Goal: Information Seeking & Learning: Find contact information

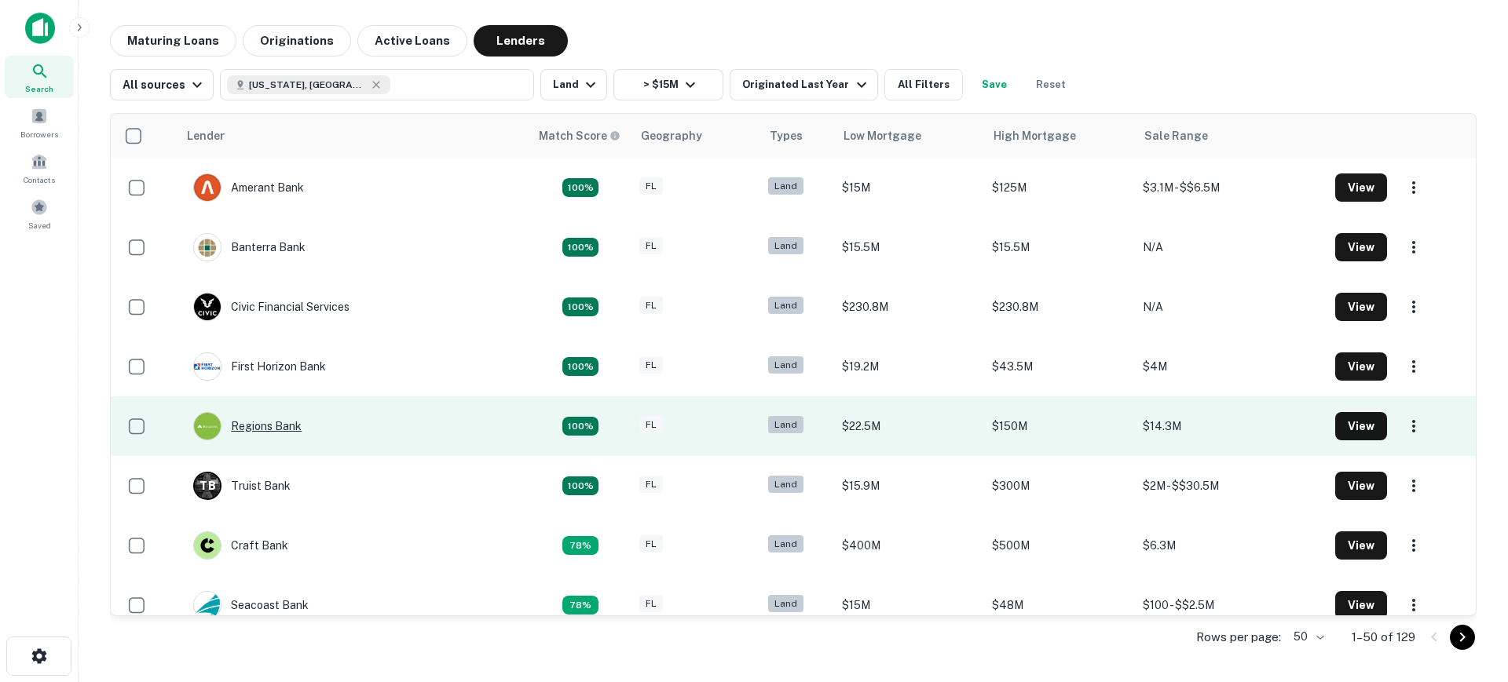
click at [273, 426] on div "Regions Bank" at bounding box center [247, 426] width 108 height 28
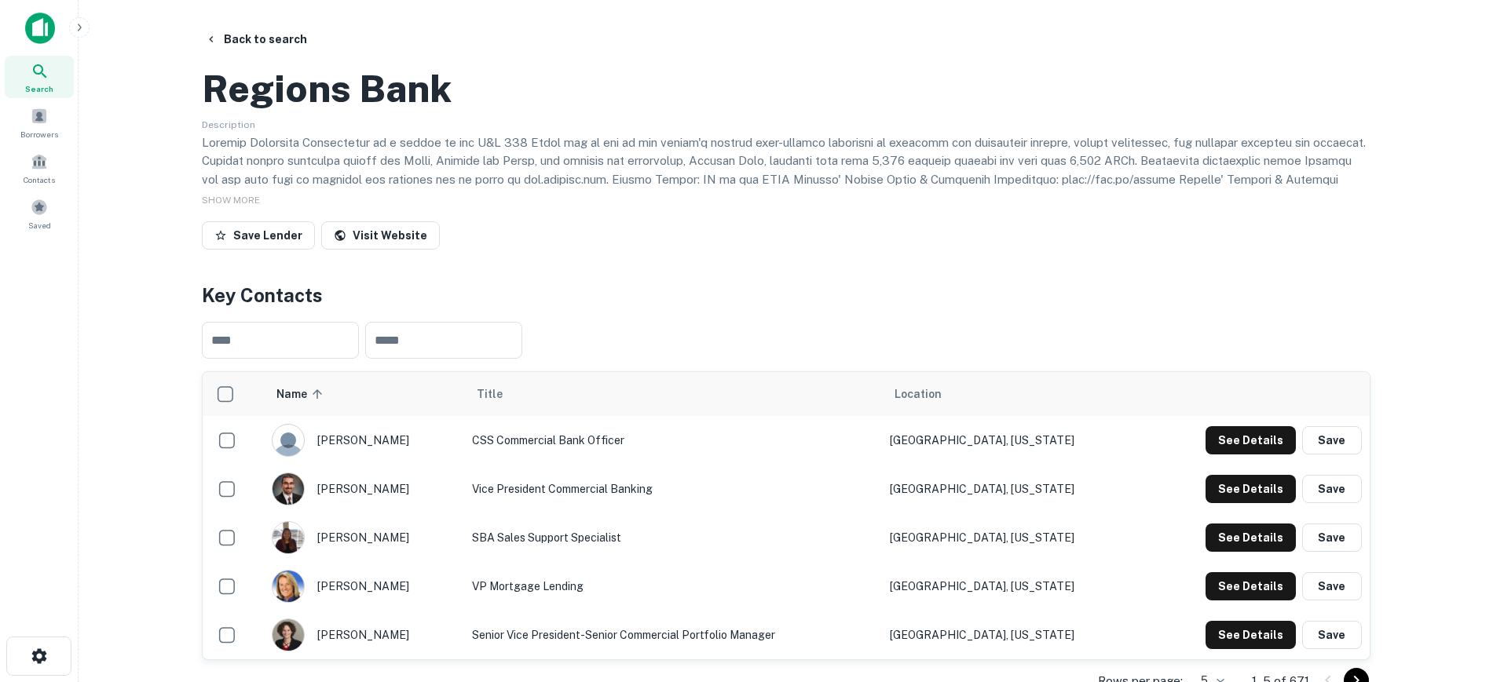
click at [762, 246] on p at bounding box center [786, 226] width 1169 height 185
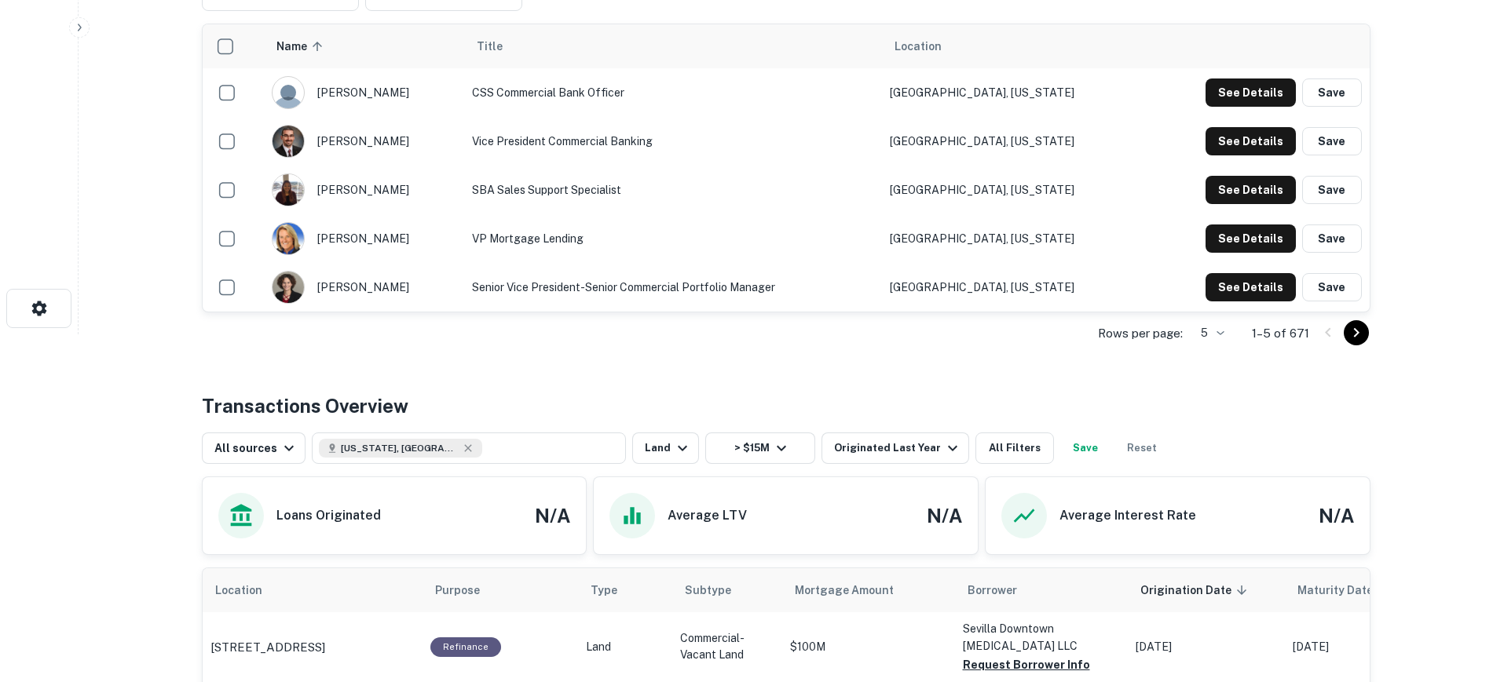
scroll to position [314, 0]
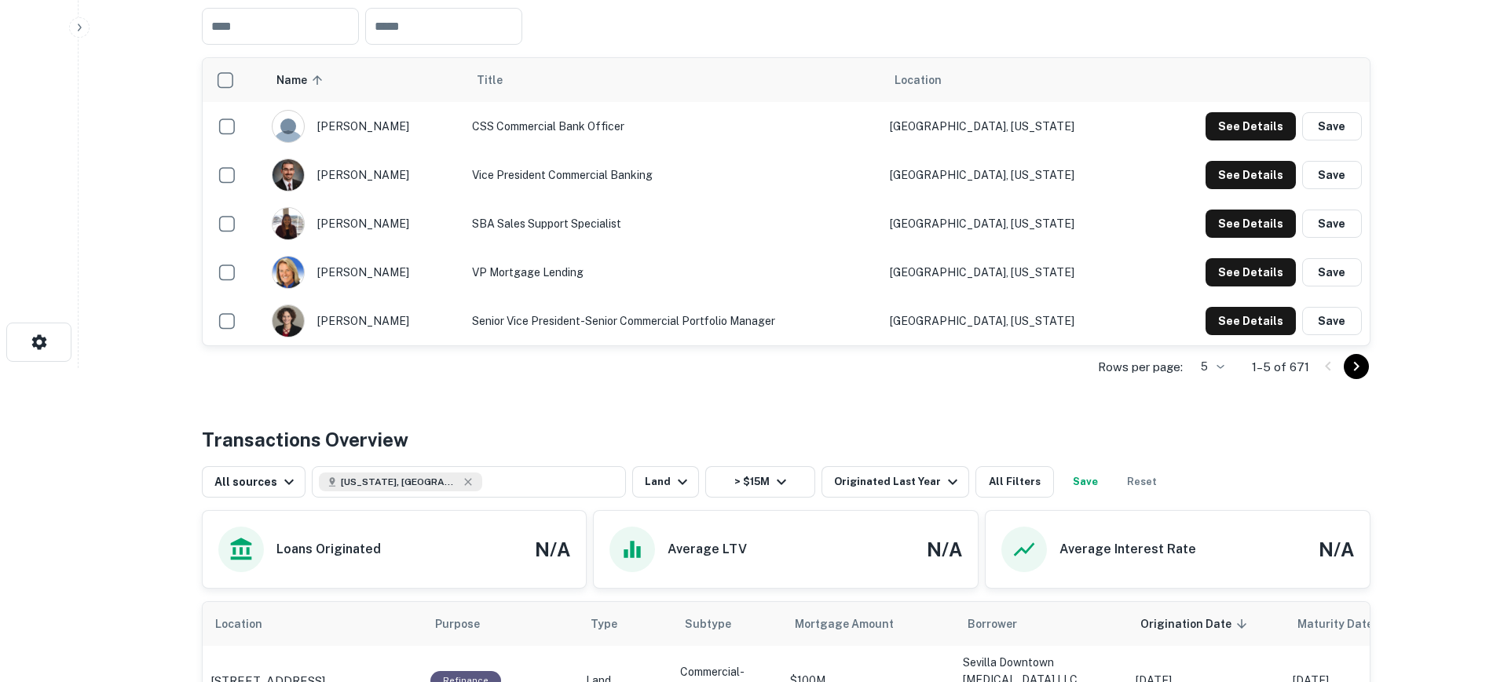
click at [1355, 371] on icon "Go to next page" at bounding box center [1355, 366] width 5 height 9
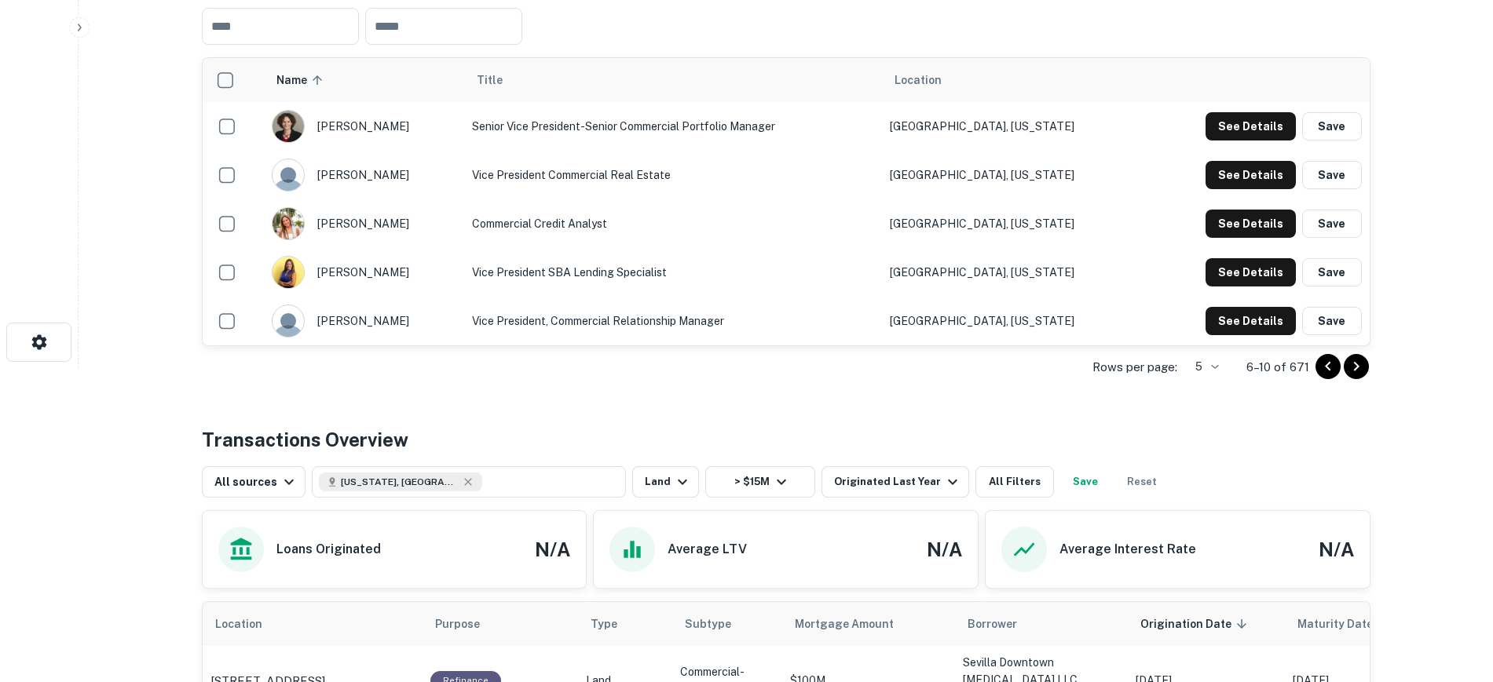
click at [1355, 371] on icon "Go to next page" at bounding box center [1355, 366] width 5 height 9
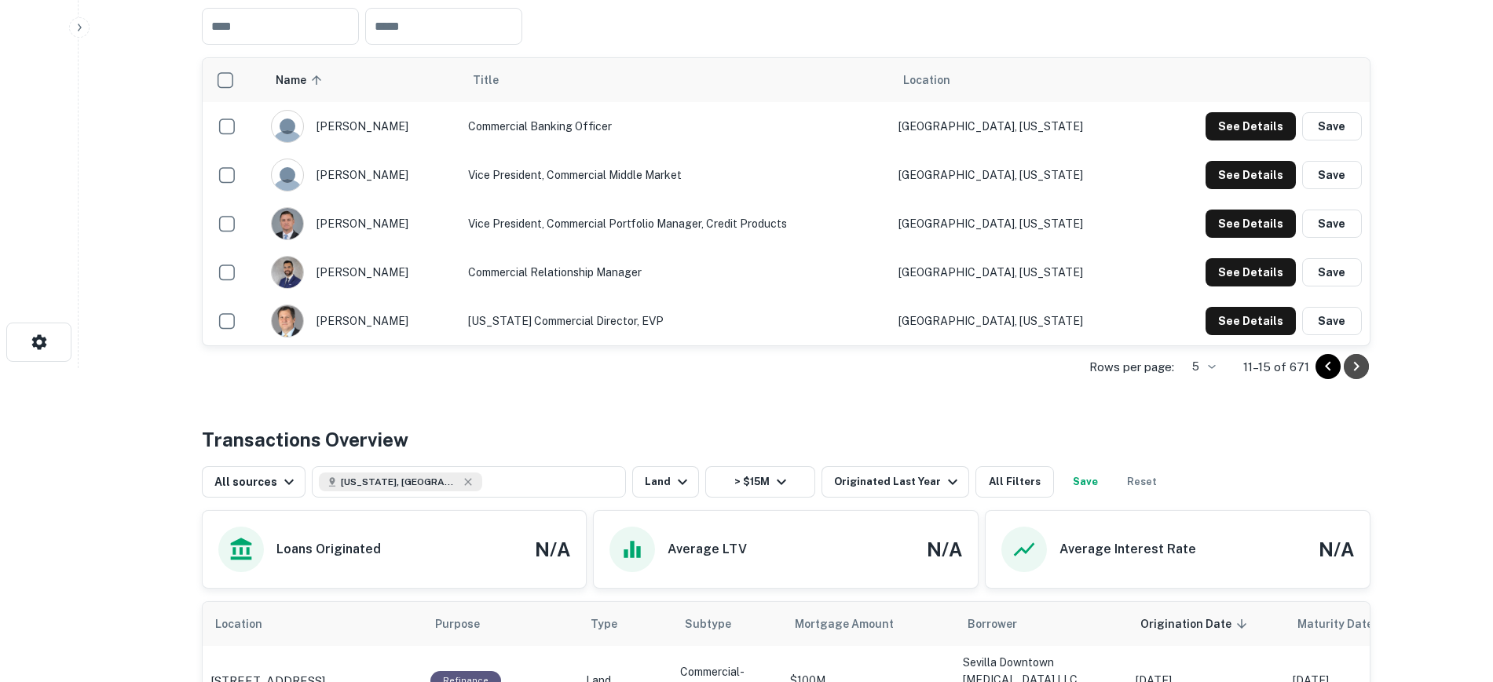
click at [1355, 371] on icon "Go to next page" at bounding box center [1355, 366] width 5 height 9
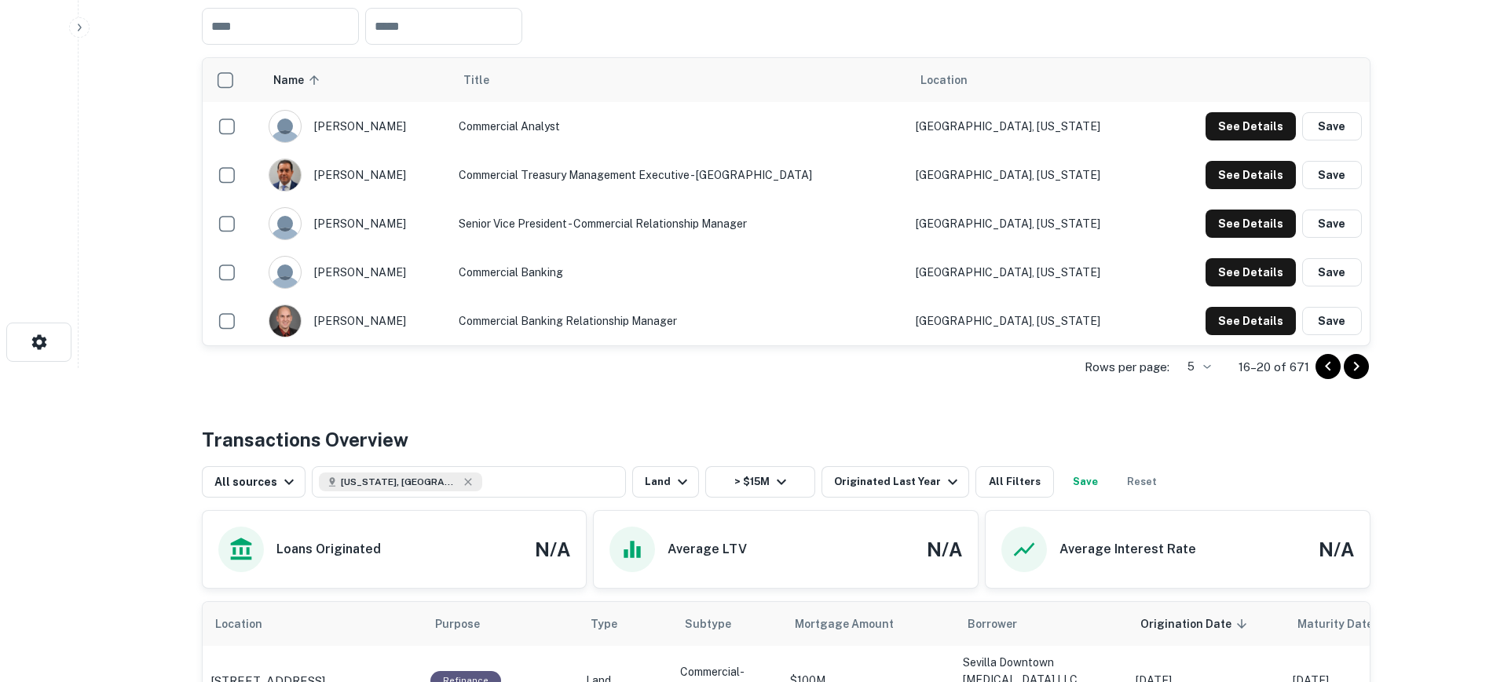
click at [1355, 371] on icon "Go to next page" at bounding box center [1355, 366] width 5 height 9
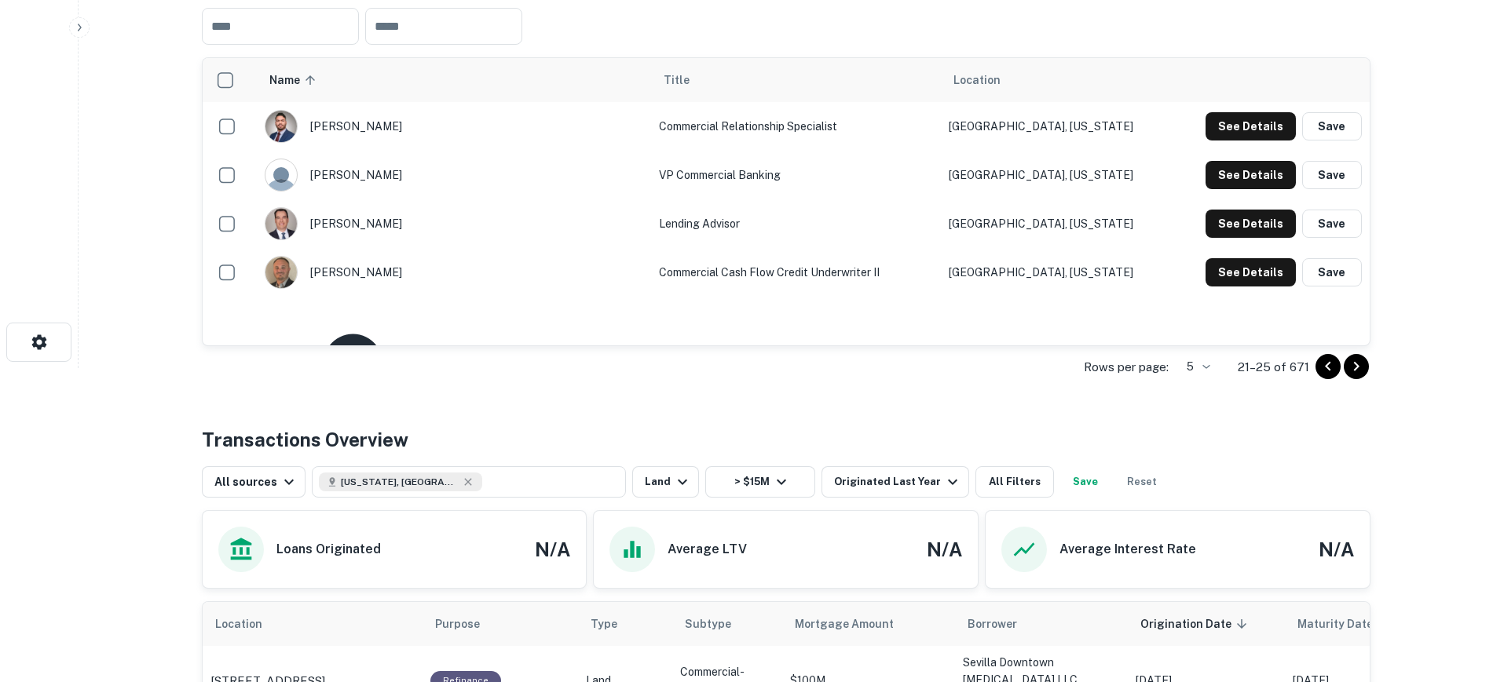
click at [1355, 371] on icon "Go to next page" at bounding box center [1355, 366] width 5 height 9
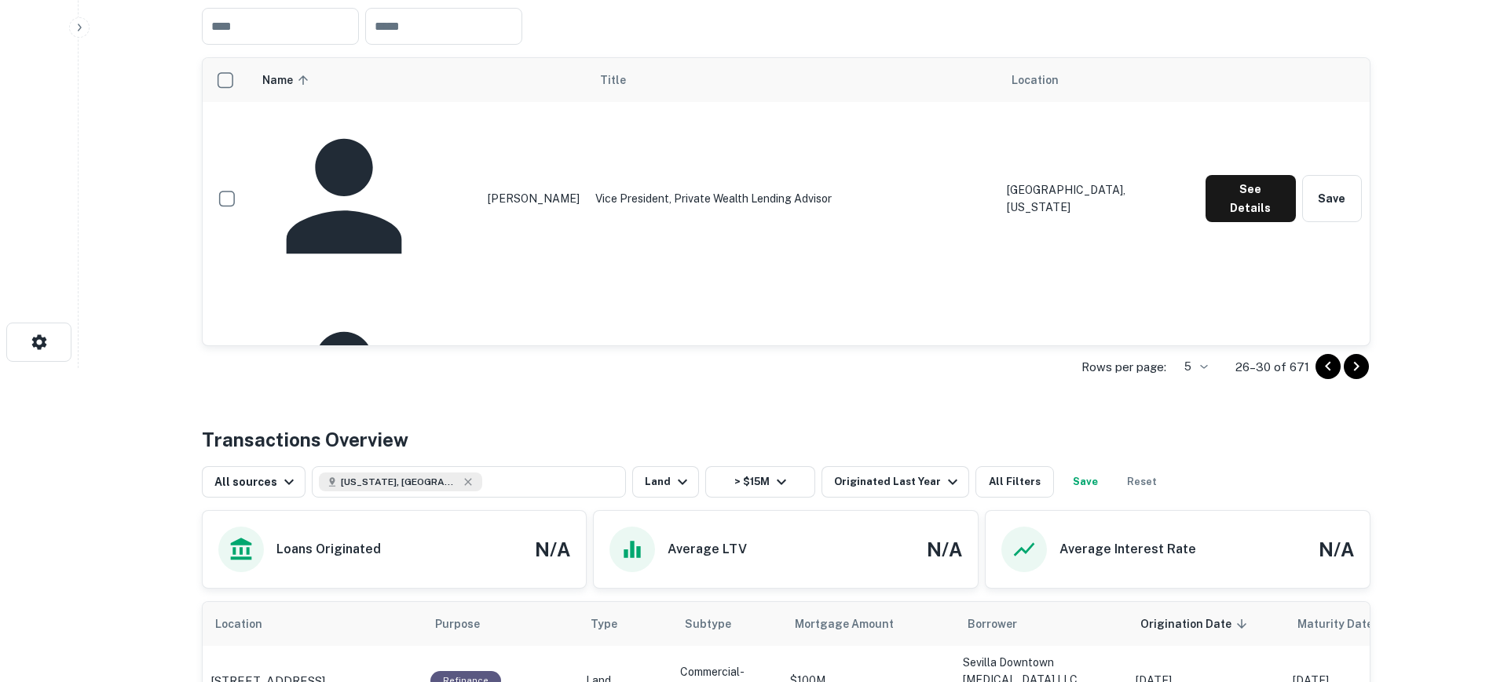
click at [1355, 371] on icon "Go to next page" at bounding box center [1355, 366] width 5 height 9
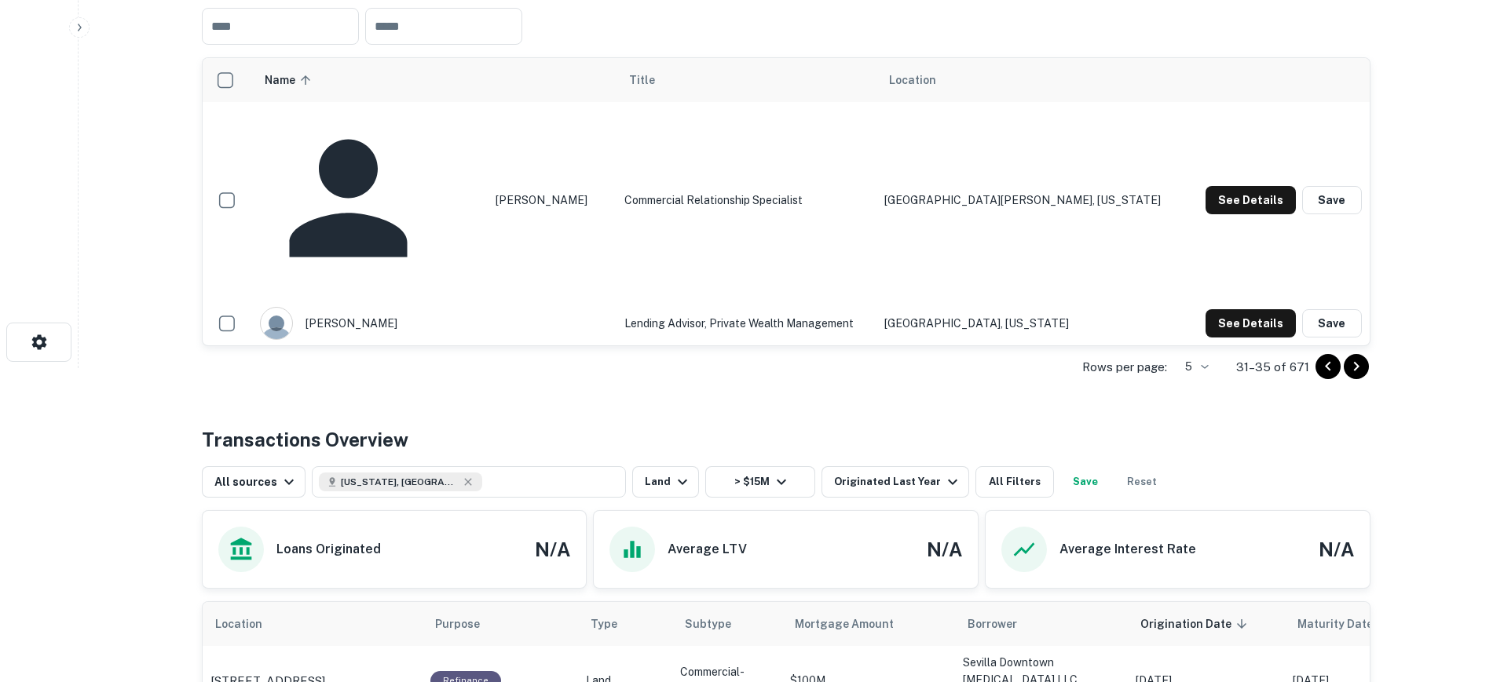
click at [1355, 376] on icon "Go to next page" at bounding box center [1356, 366] width 19 height 19
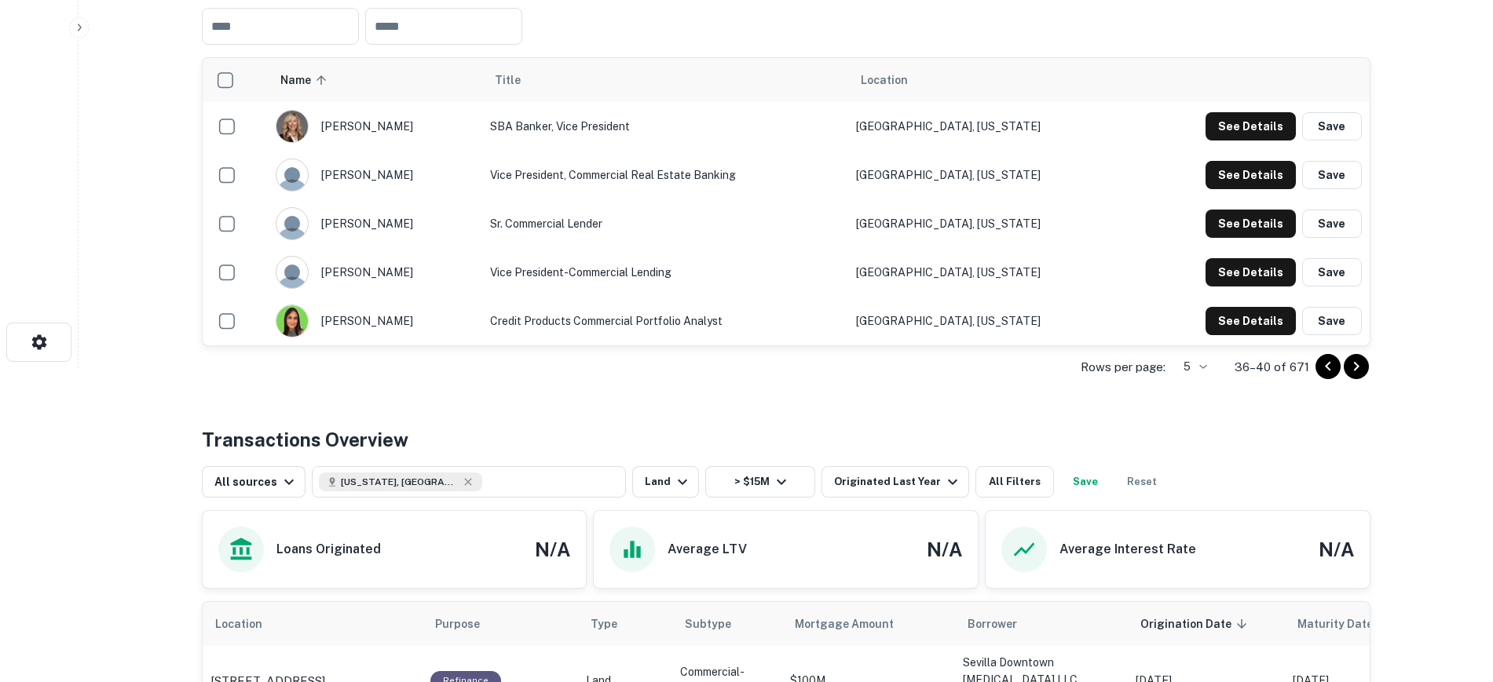
click at [1355, 376] on icon "Go to next page" at bounding box center [1356, 366] width 19 height 19
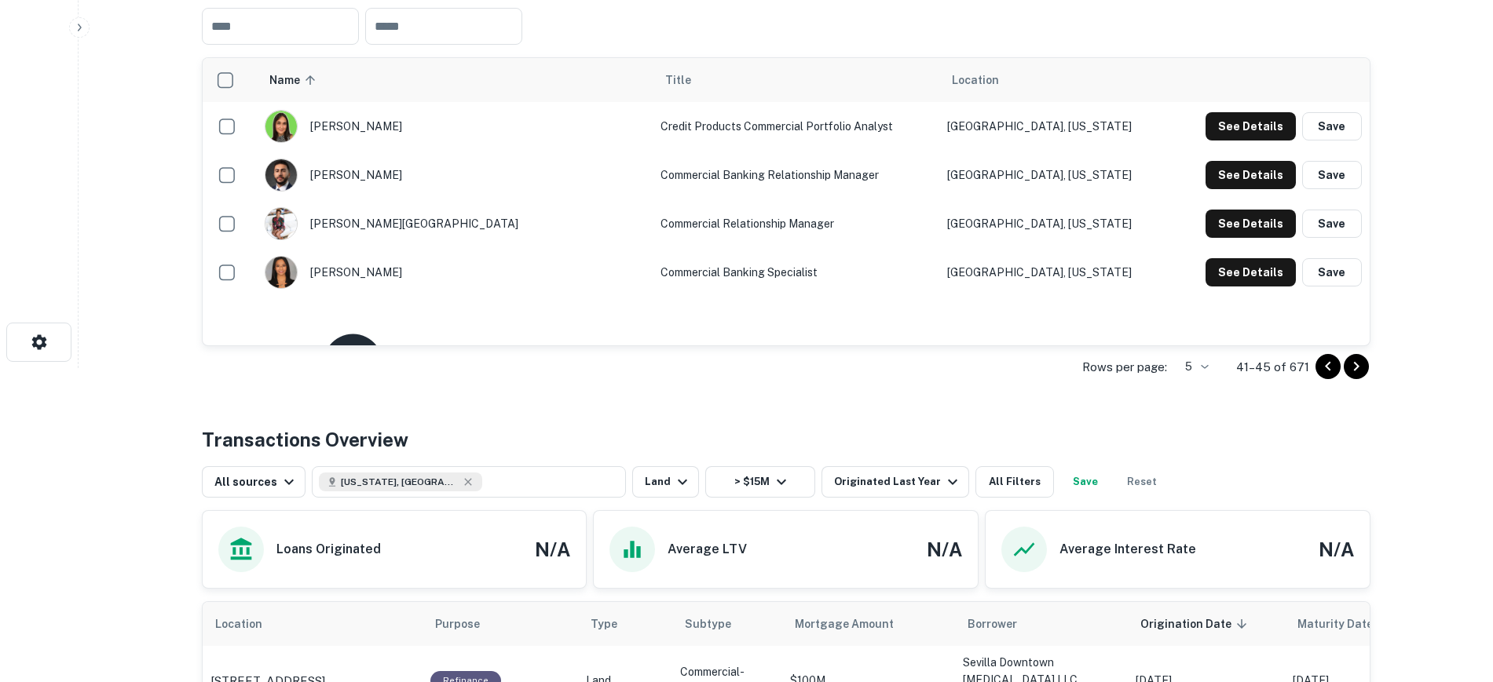
click at [1320, 376] on icon "Go to previous page" at bounding box center [1328, 366] width 19 height 19
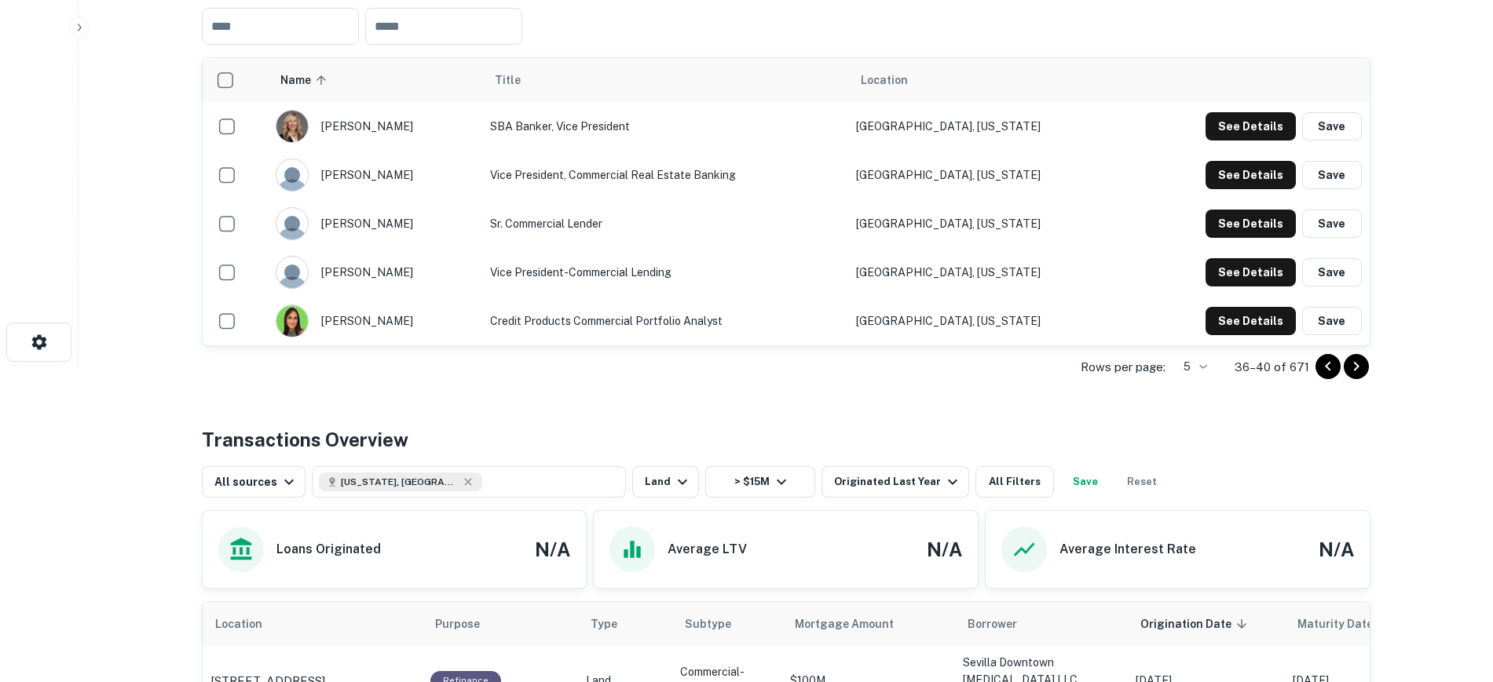
click at [1362, 376] on icon "Go to next page" at bounding box center [1356, 366] width 19 height 19
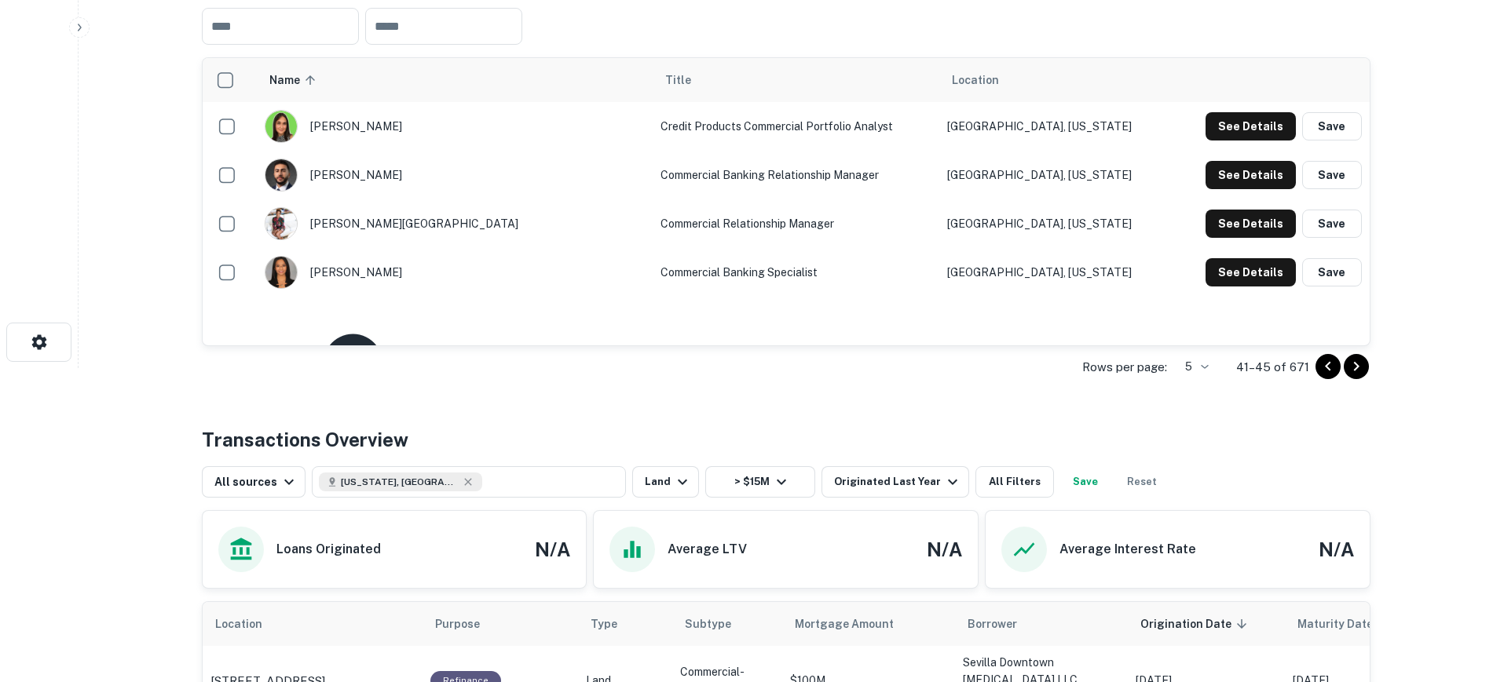
click at [1362, 376] on icon "Go to next page" at bounding box center [1356, 366] width 19 height 19
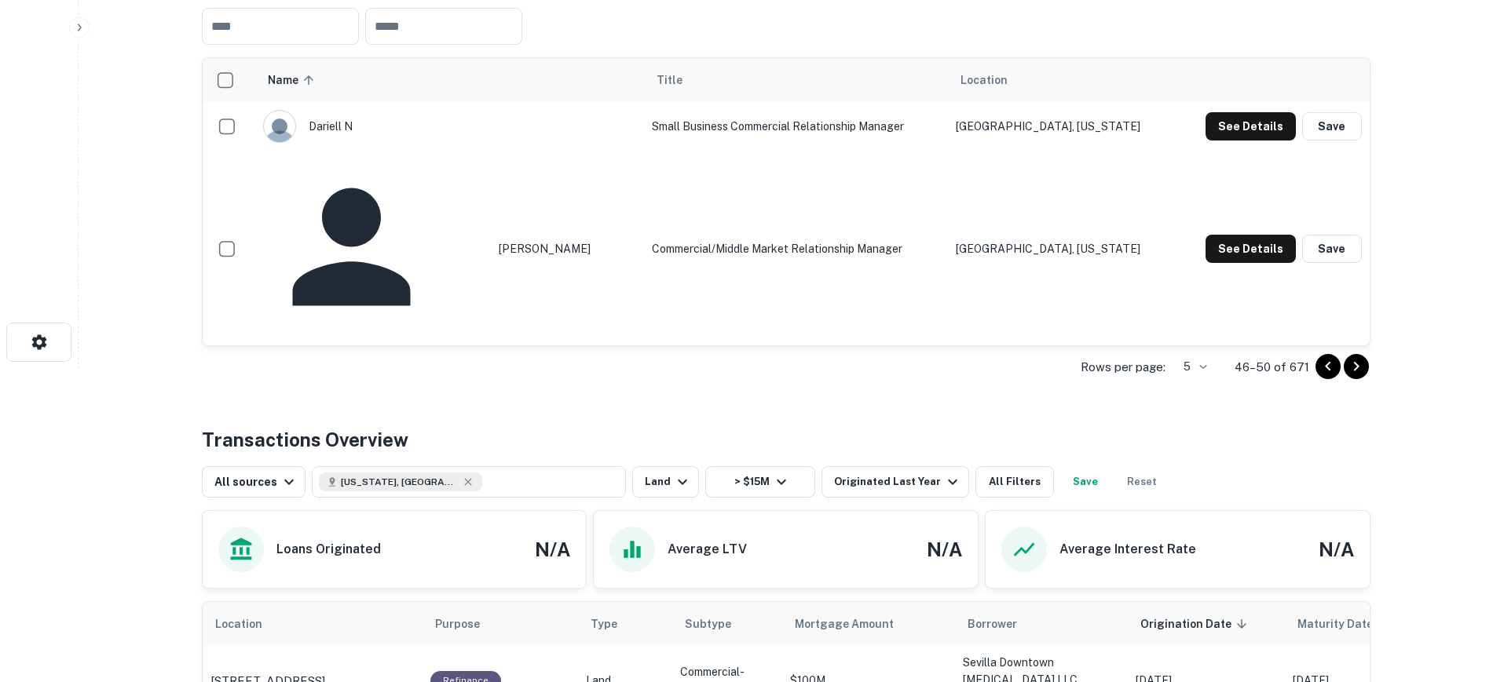
click at [1323, 376] on icon "Go to previous page" at bounding box center [1328, 366] width 19 height 19
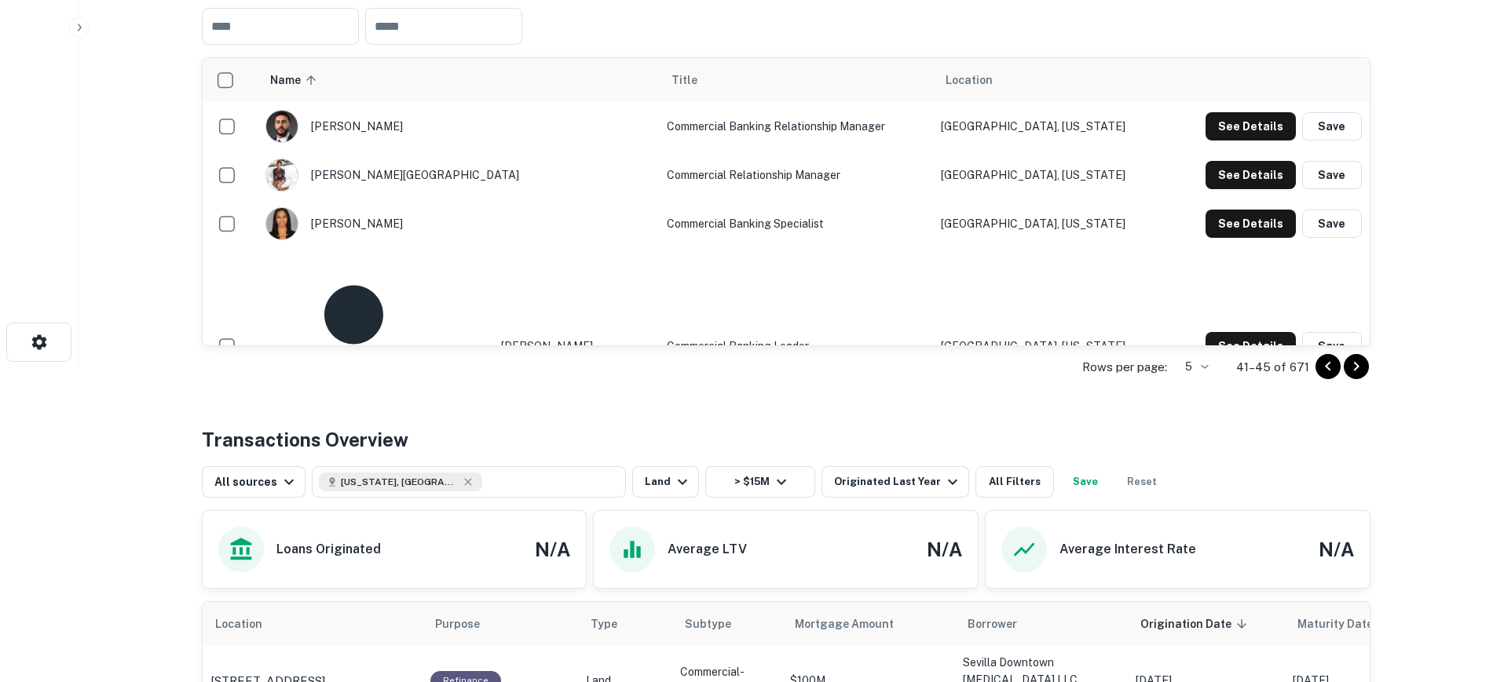
click at [1366, 379] on button "Go to next page" at bounding box center [1356, 366] width 25 height 25
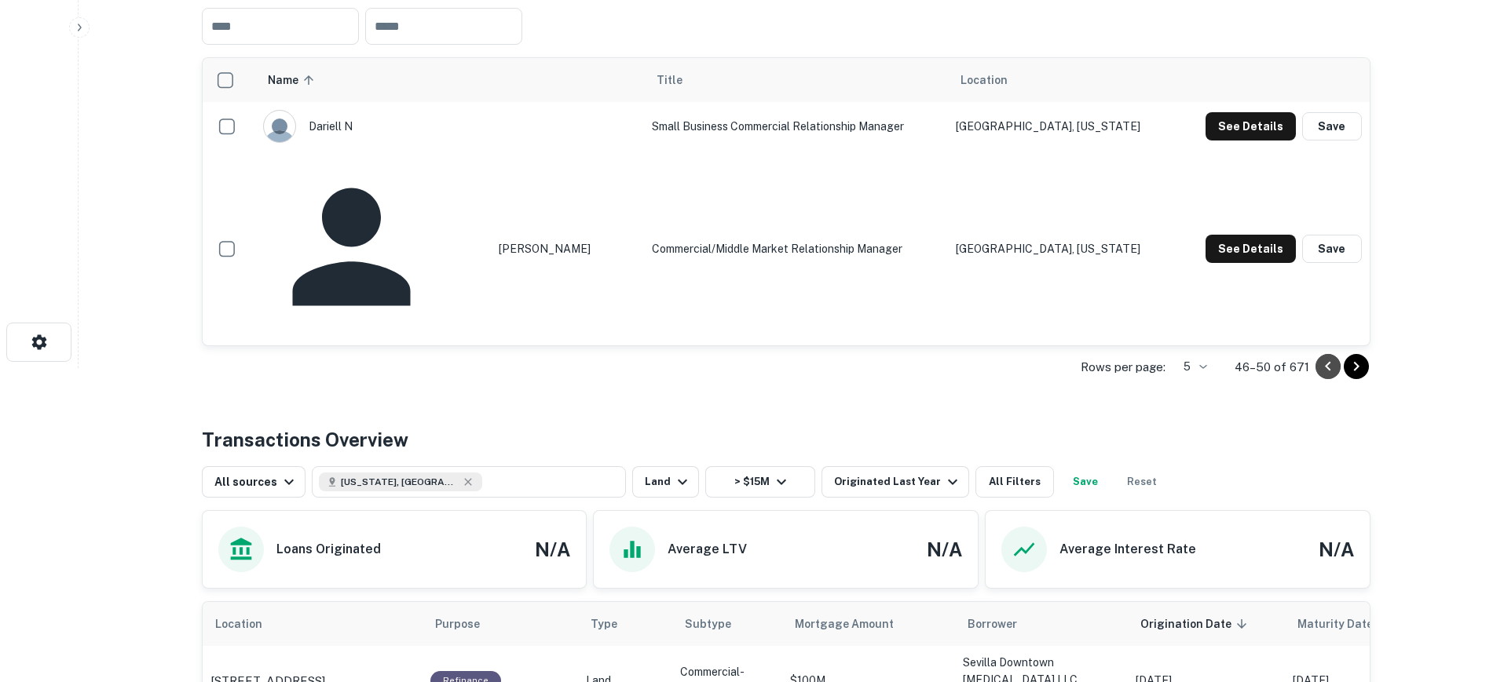
click at [1327, 371] on icon "Go to previous page" at bounding box center [1327, 366] width 5 height 9
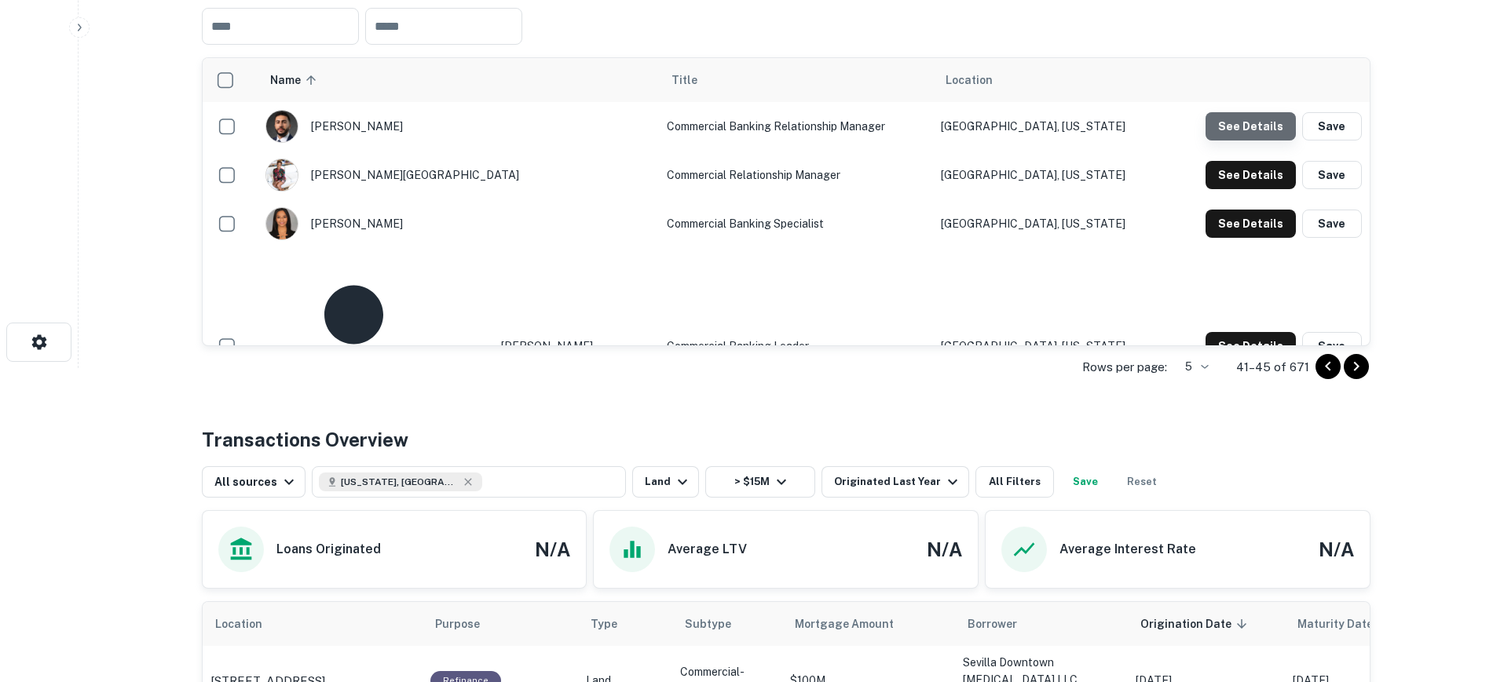
click at [1253, 141] on button "See Details" at bounding box center [1250, 126] width 90 height 28
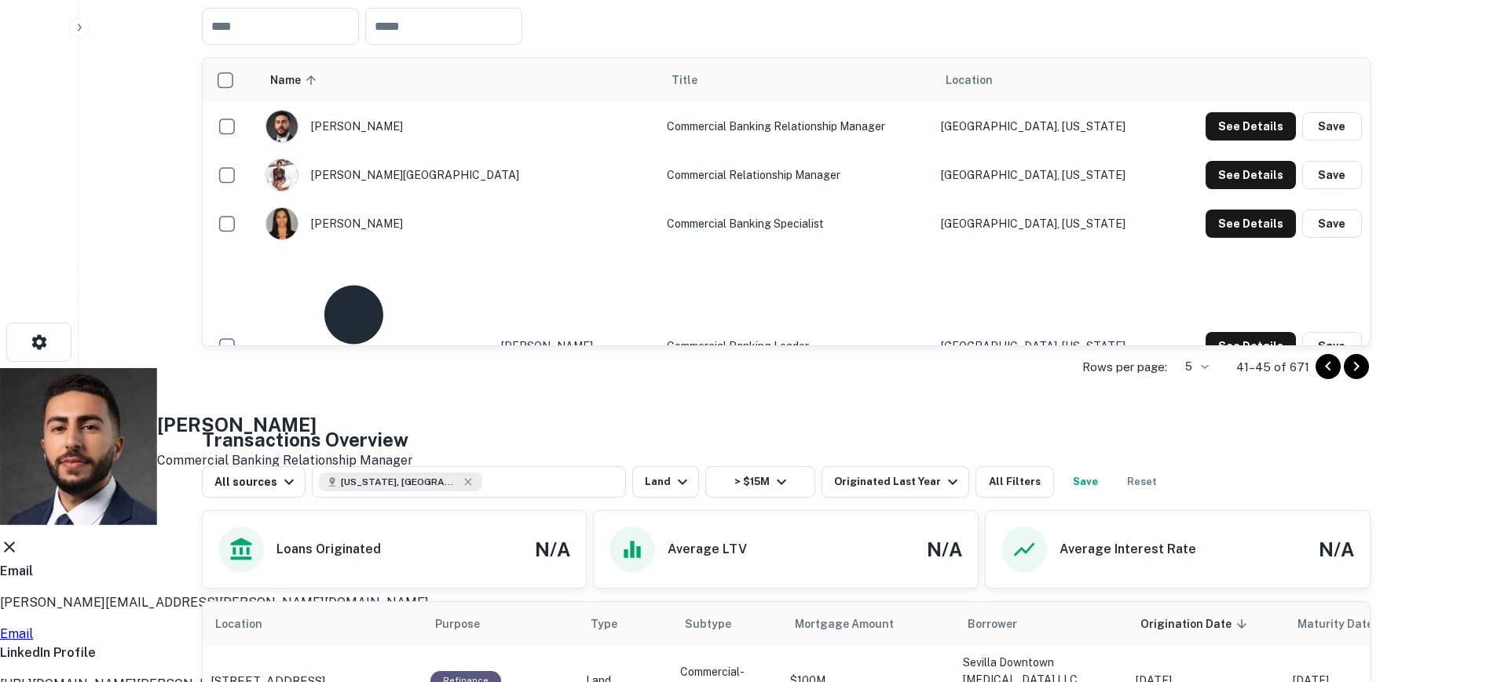
click at [33, 627] on link "Email" at bounding box center [16, 634] width 33 height 15
click at [19, 538] on icon at bounding box center [9, 547] width 19 height 19
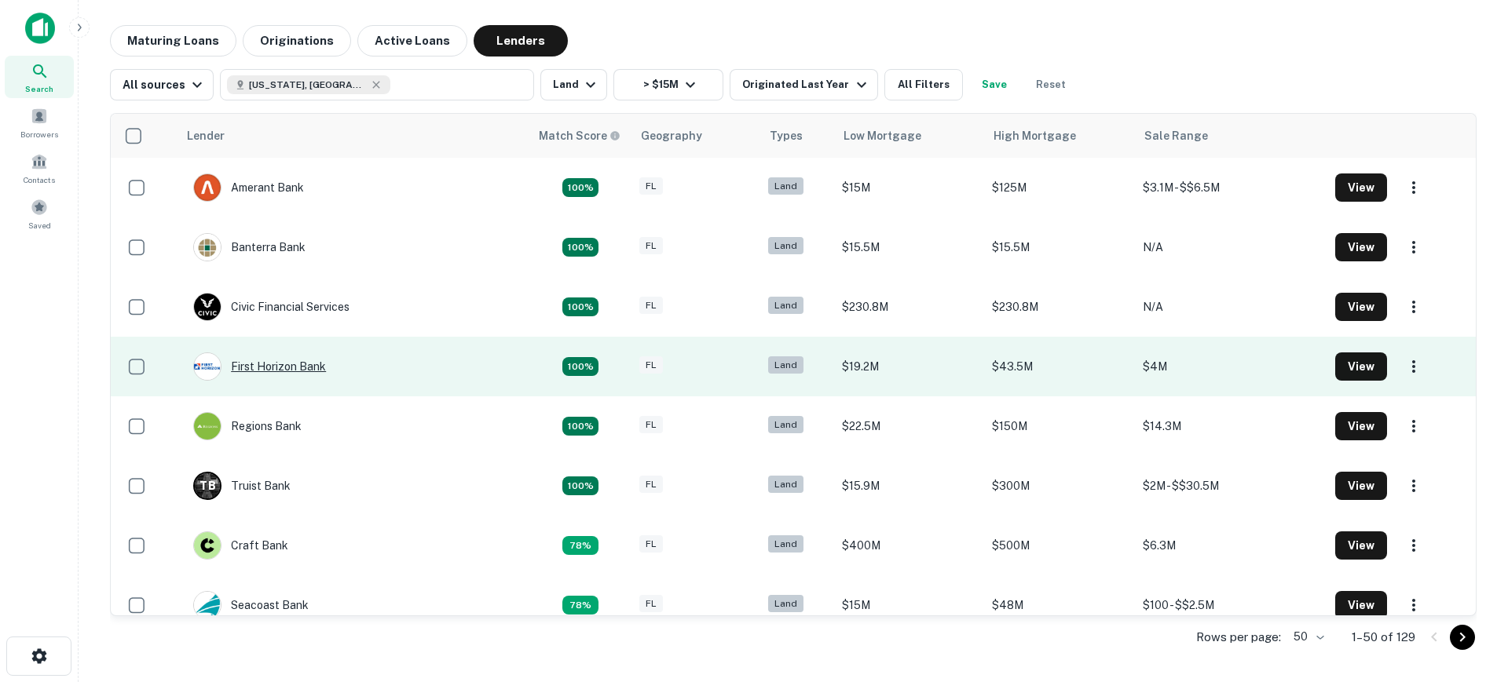
click at [247, 360] on div "First Horizon Bank" at bounding box center [259, 367] width 133 height 28
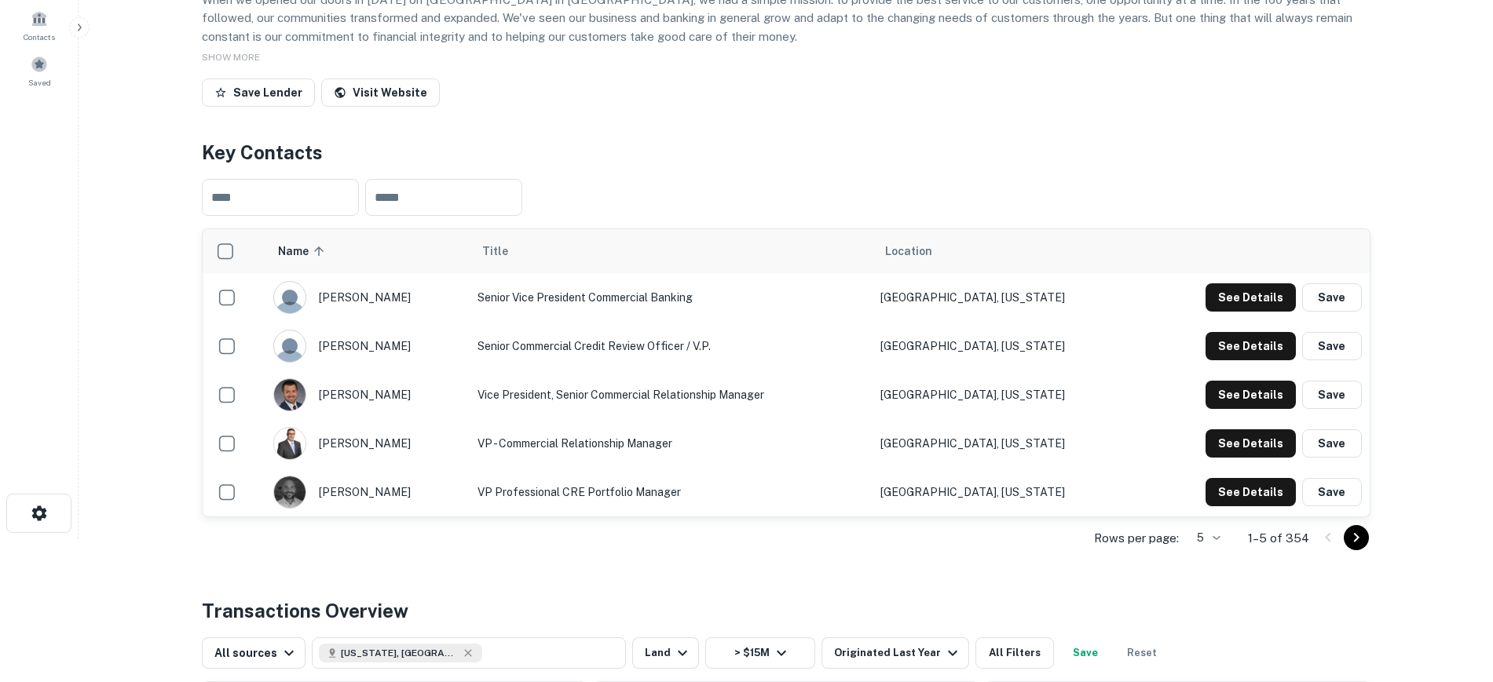
scroll to position [210, 0]
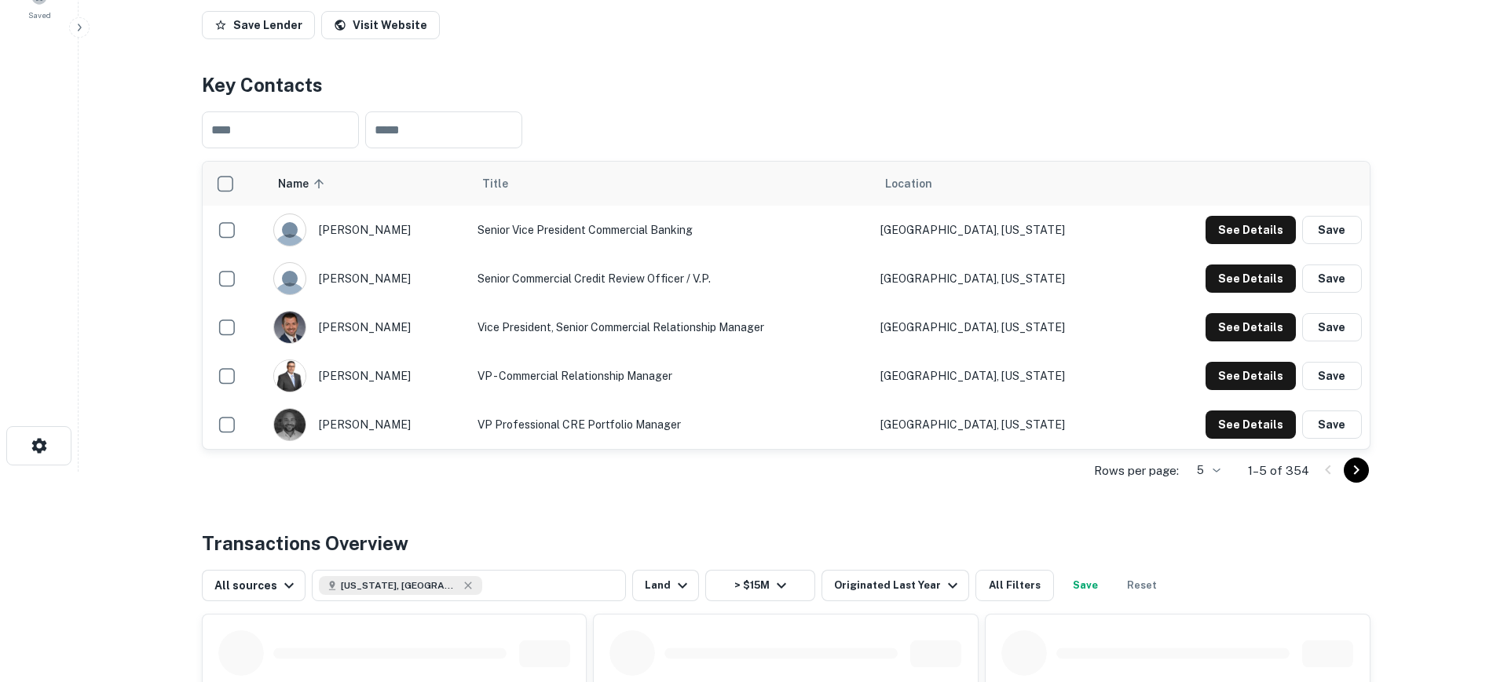
click at [1361, 480] on icon "Go to next page" at bounding box center [1356, 470] width 19 height 19
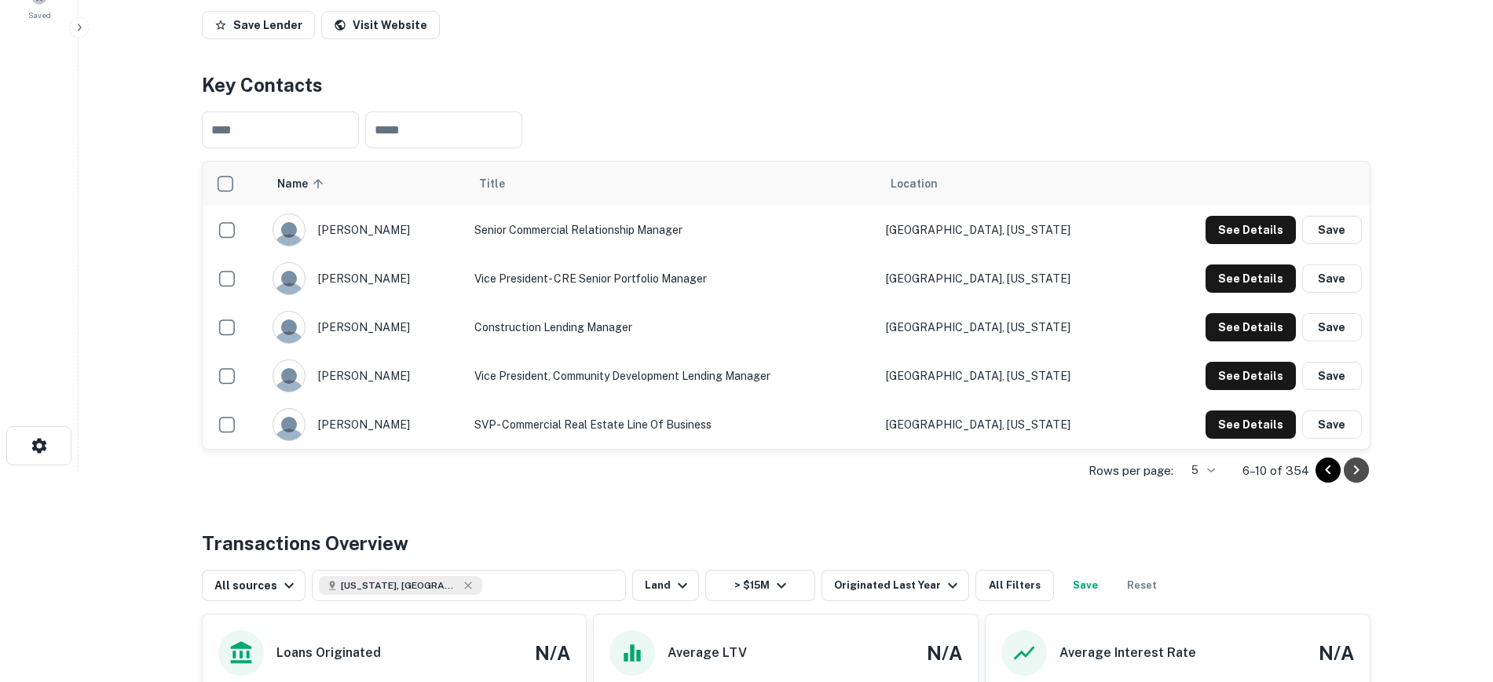
click at [1361, 480] on icon "Go to next page" at bounding box center [1356, 470] width 19 height 19
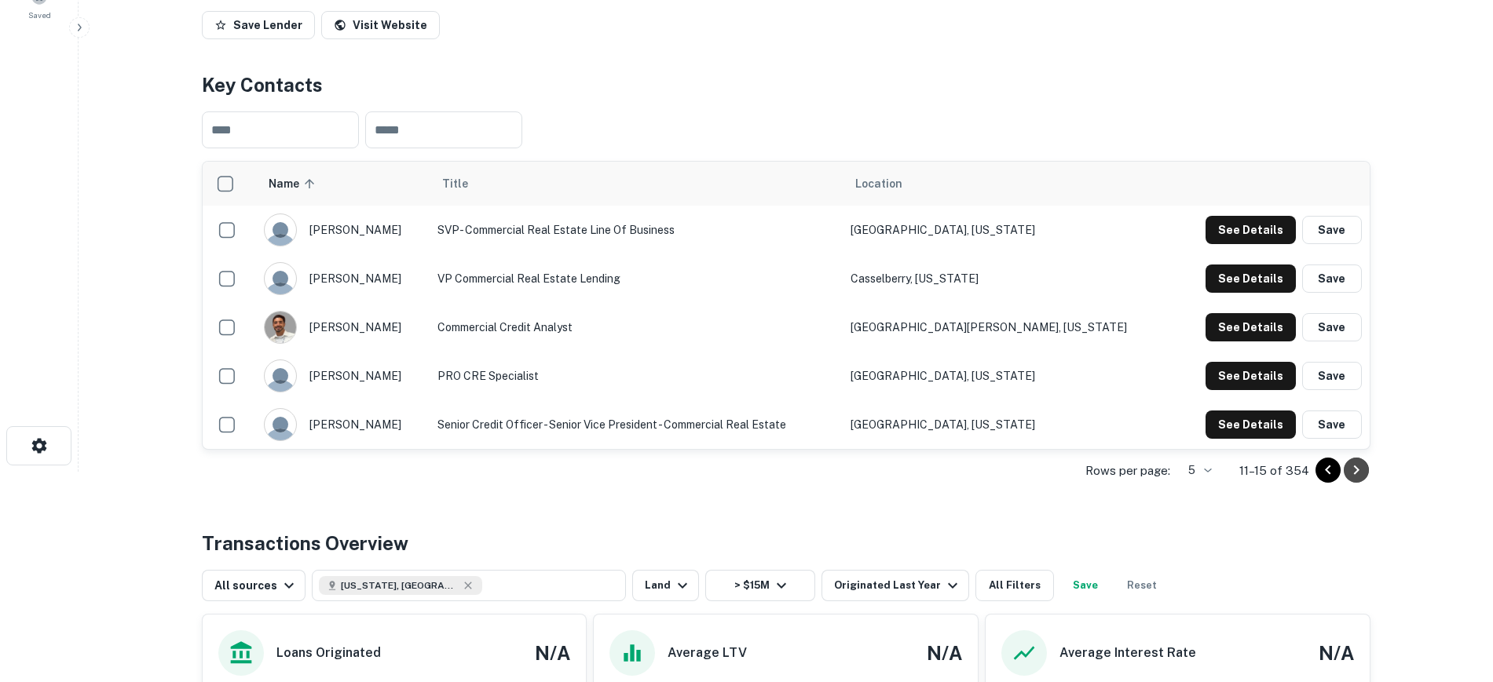
click at [1361, 480] on icon "Go to next page" at bounding box center [1356, 470] width 19 height 19
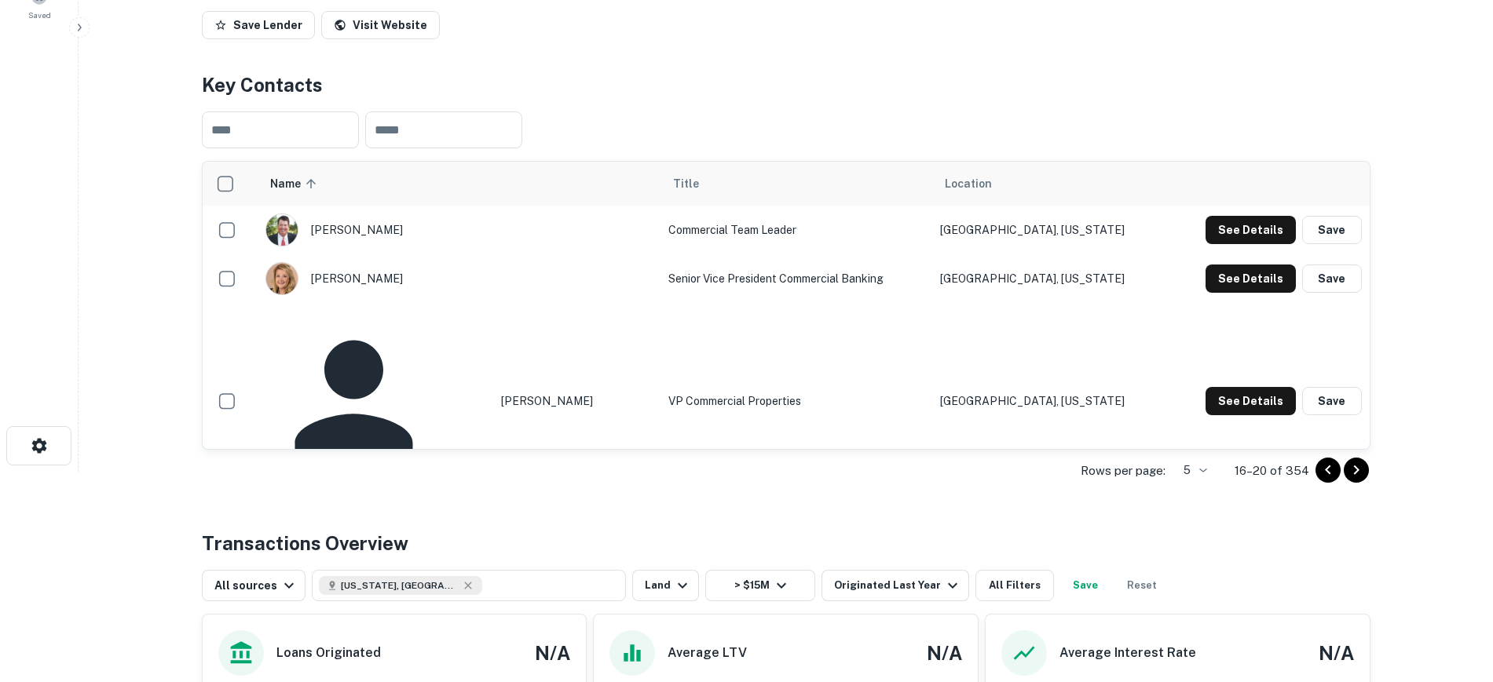
click at [1361, 480] on icon "Go to next page" at bounding box center [1356, 470] width 19 height 19
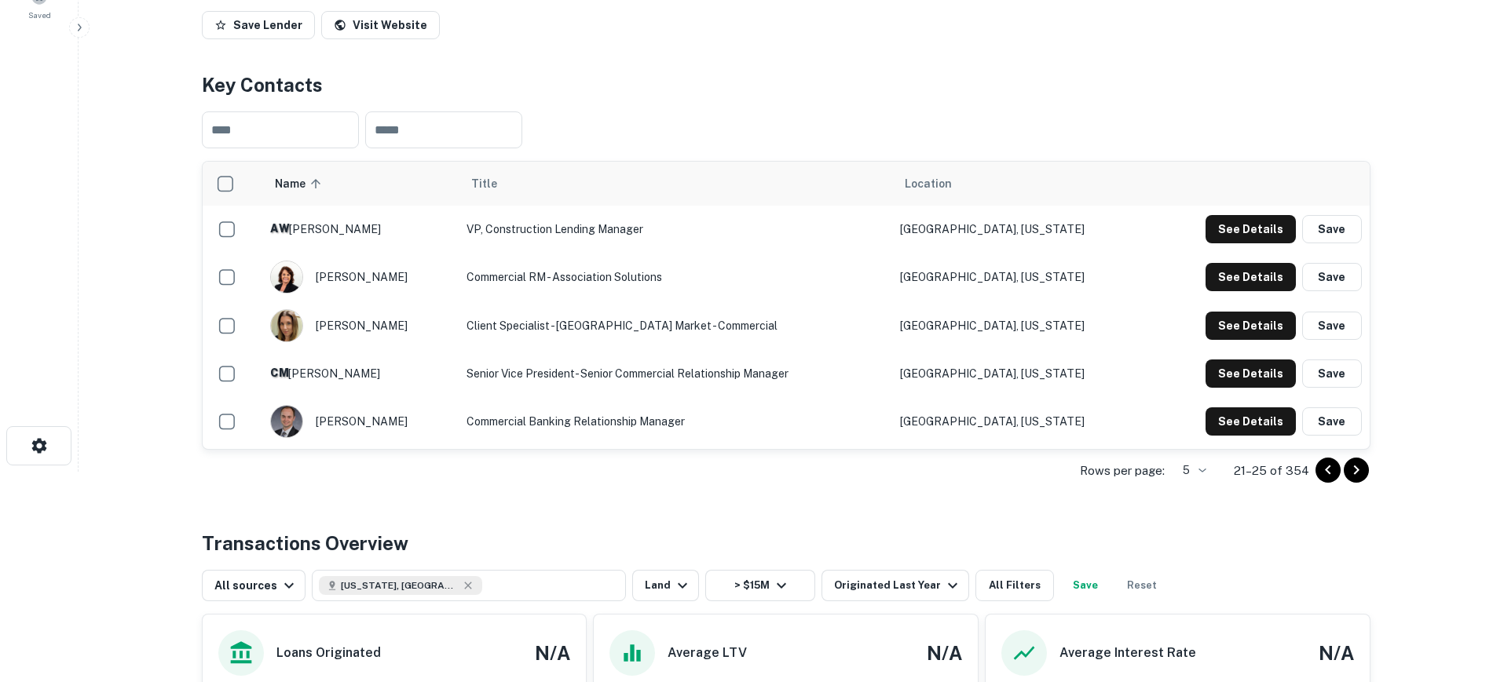
click at [1361, 480] on icon "Go to next page" at bounding box center [1356, 470] width 19 height 19
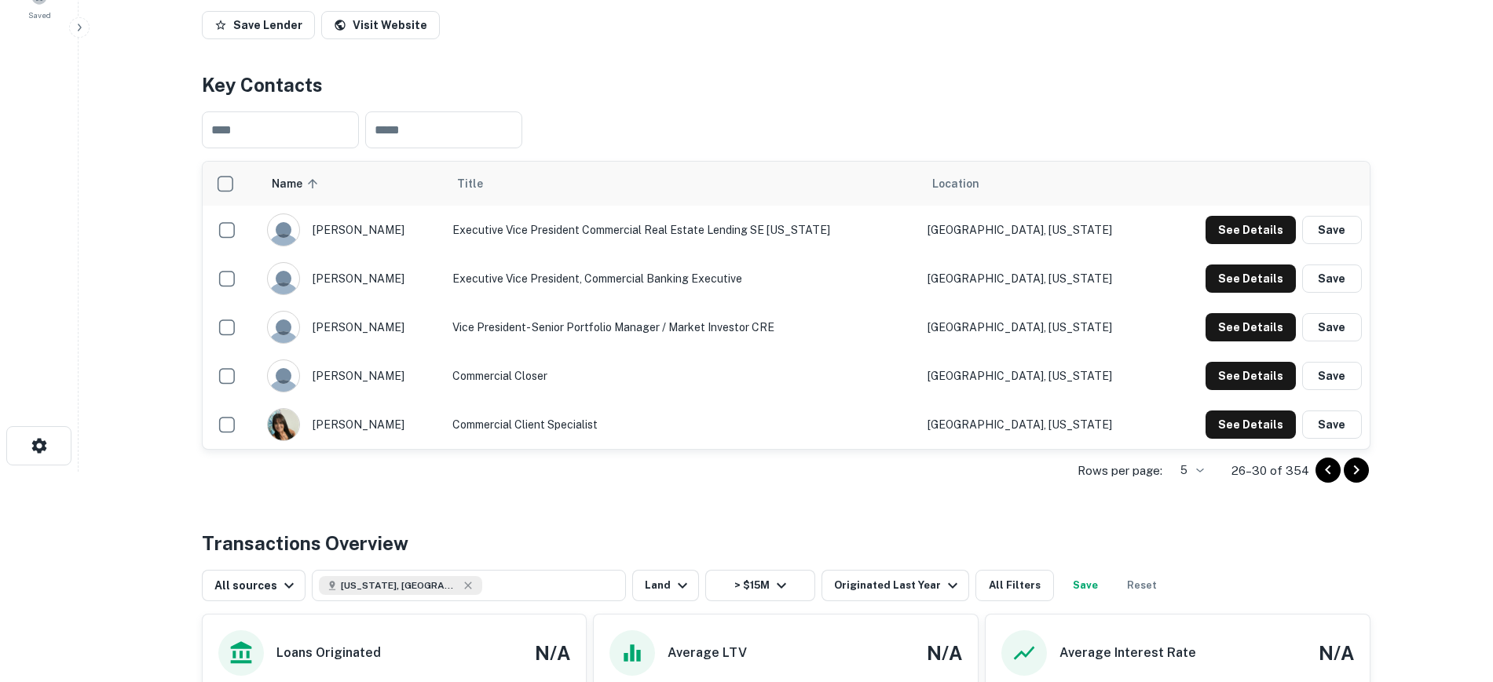
click at [1361, 480] on icon "Go to next page" at bounding box center [1356, 470] width 19 height 19
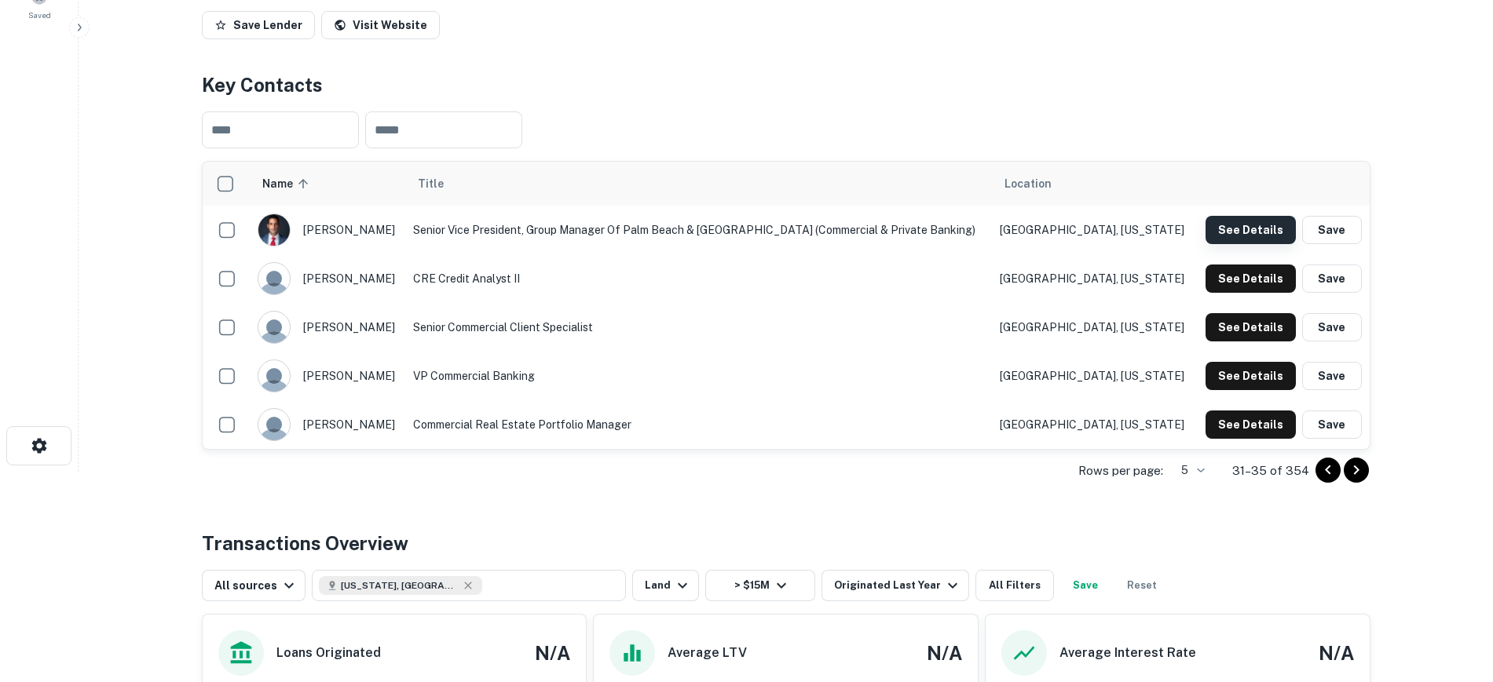
click at [1262, 244] on button "See Details" at bounding box center [1250, 230] width 90 height 28
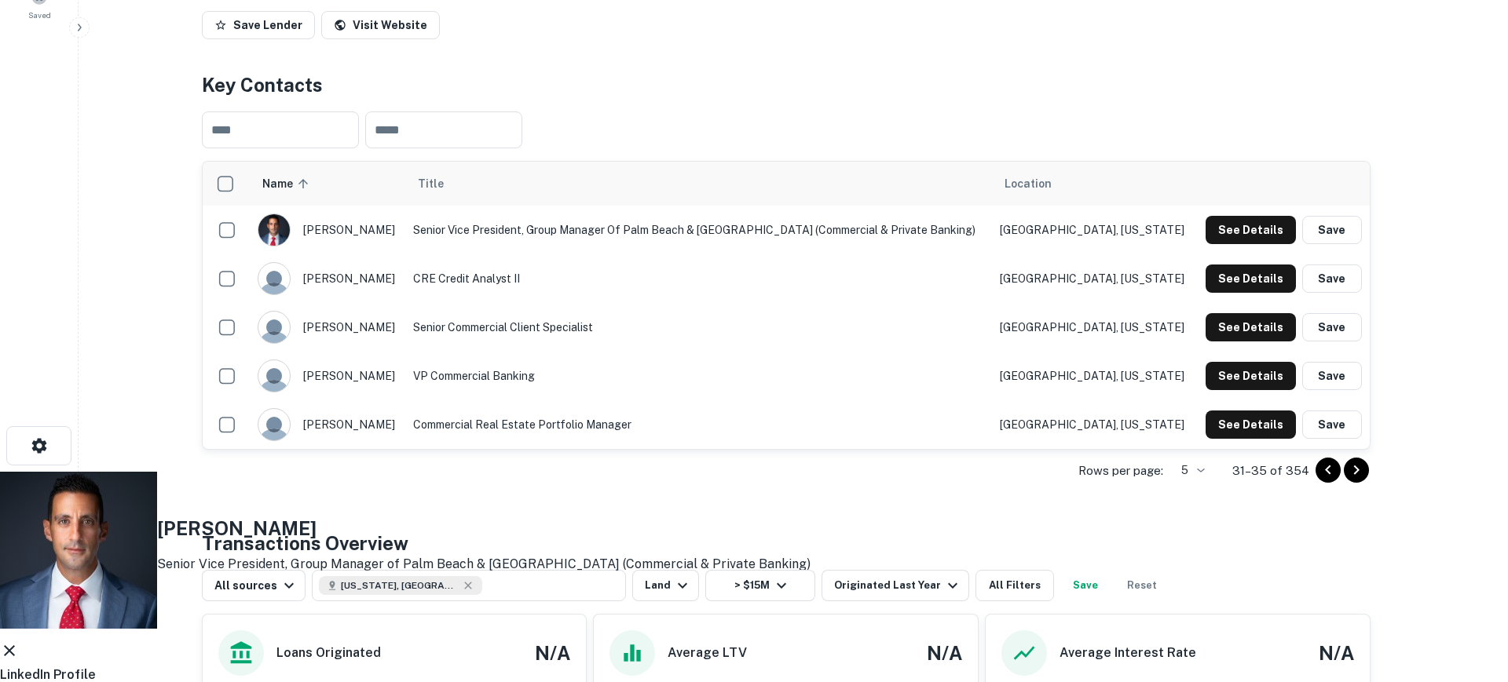
click at [19, 642] on icon at bounding box center [9, 651] width 19 height 19
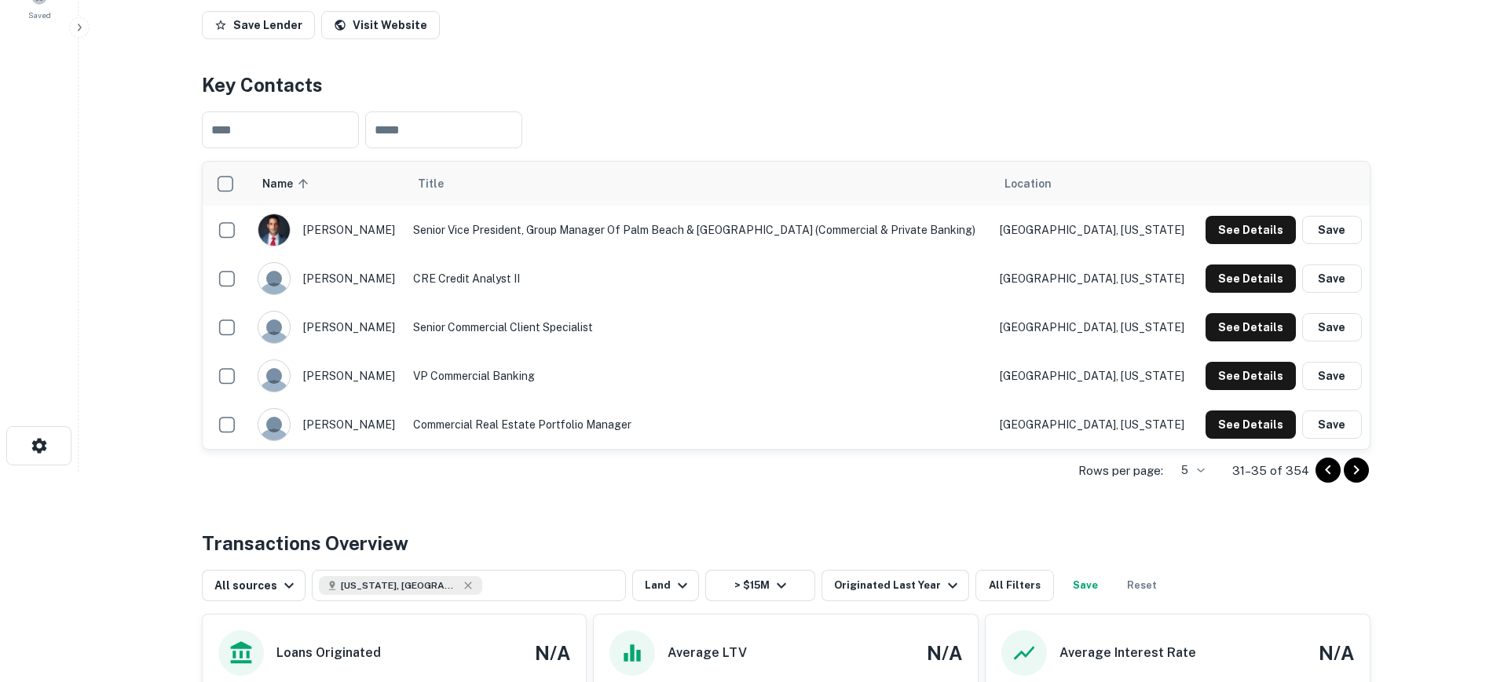
click at [1364, 480] on icon "Go to next page" at bounding box center [1356, 470] width 19 height 19
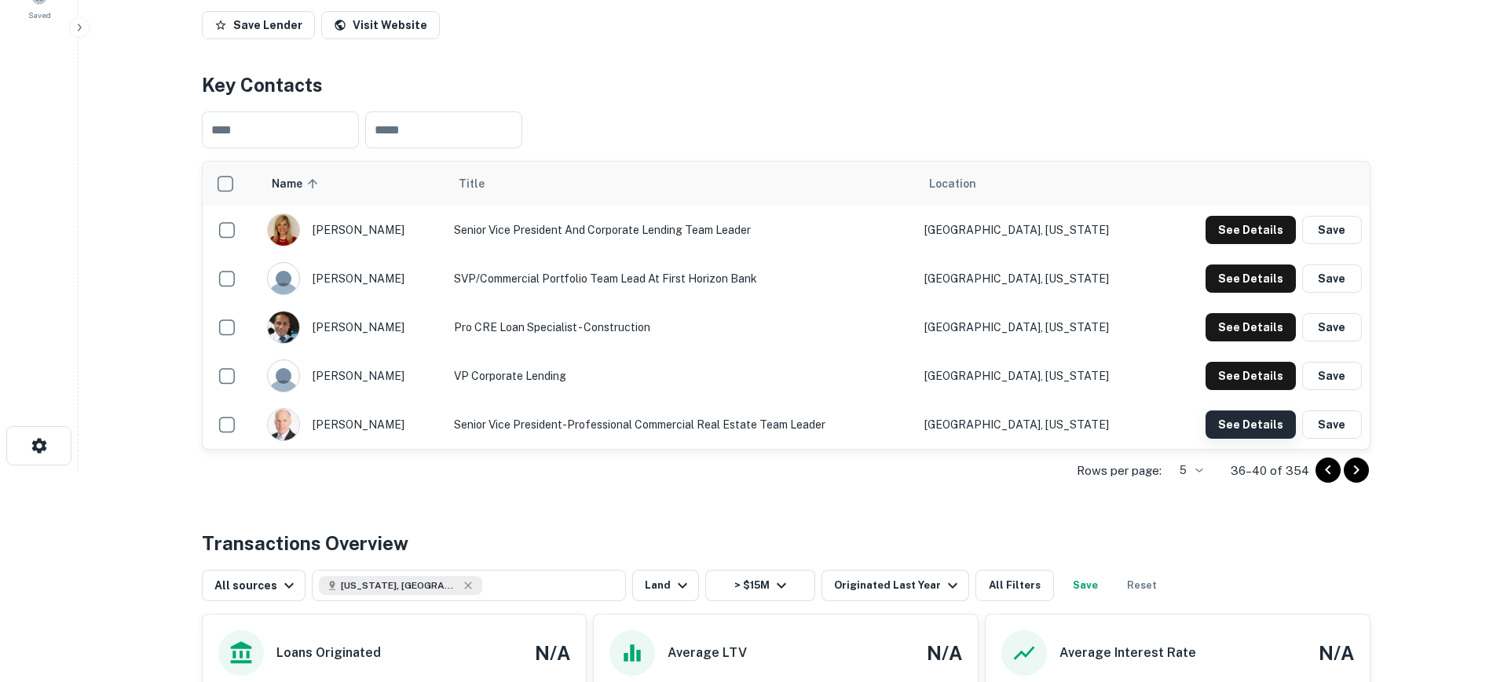
click at [1259, 439] on button "See Details" at bounding box center [1250, 425] width 90 height 28
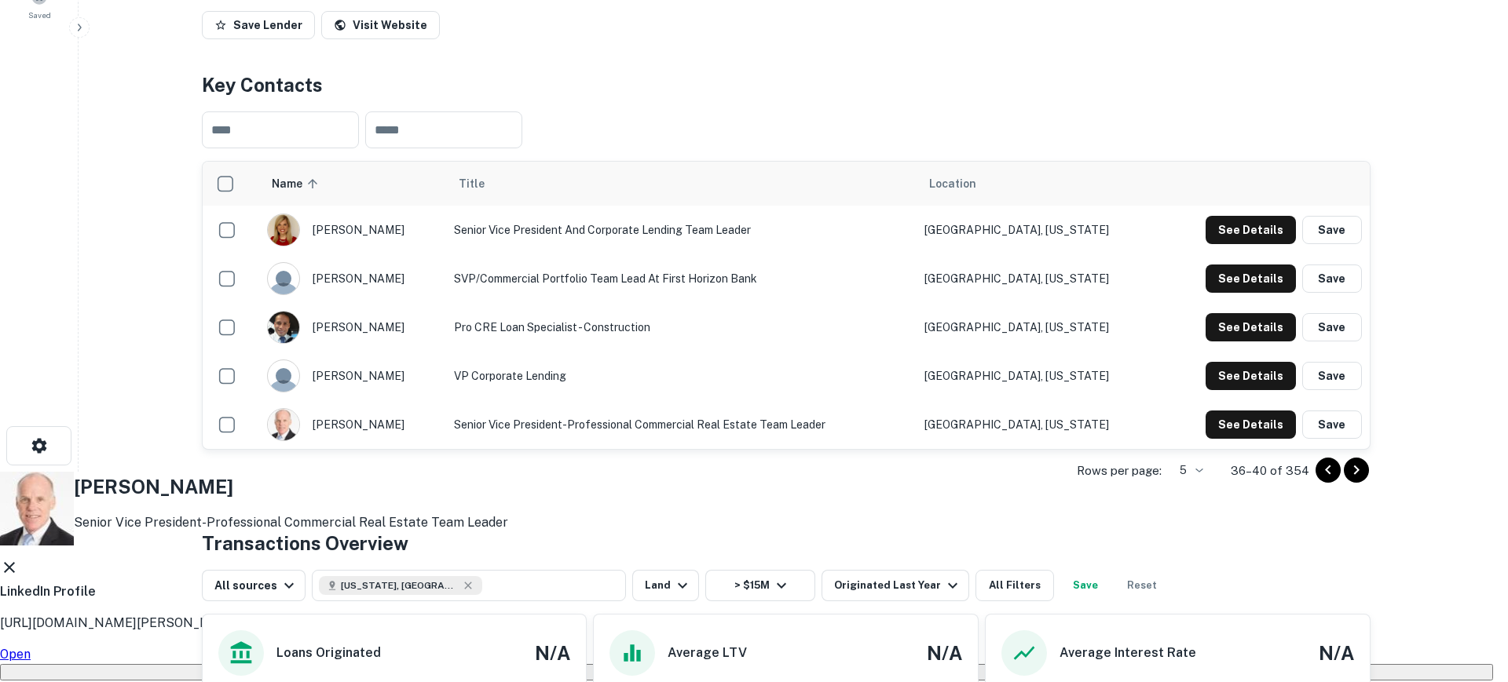
click at [31, 647] on link "Open" at bounding box center [15, 654] width 31 height 15
click at [15, 562] on icon at bounding box center [9, 567] width 11 height 11
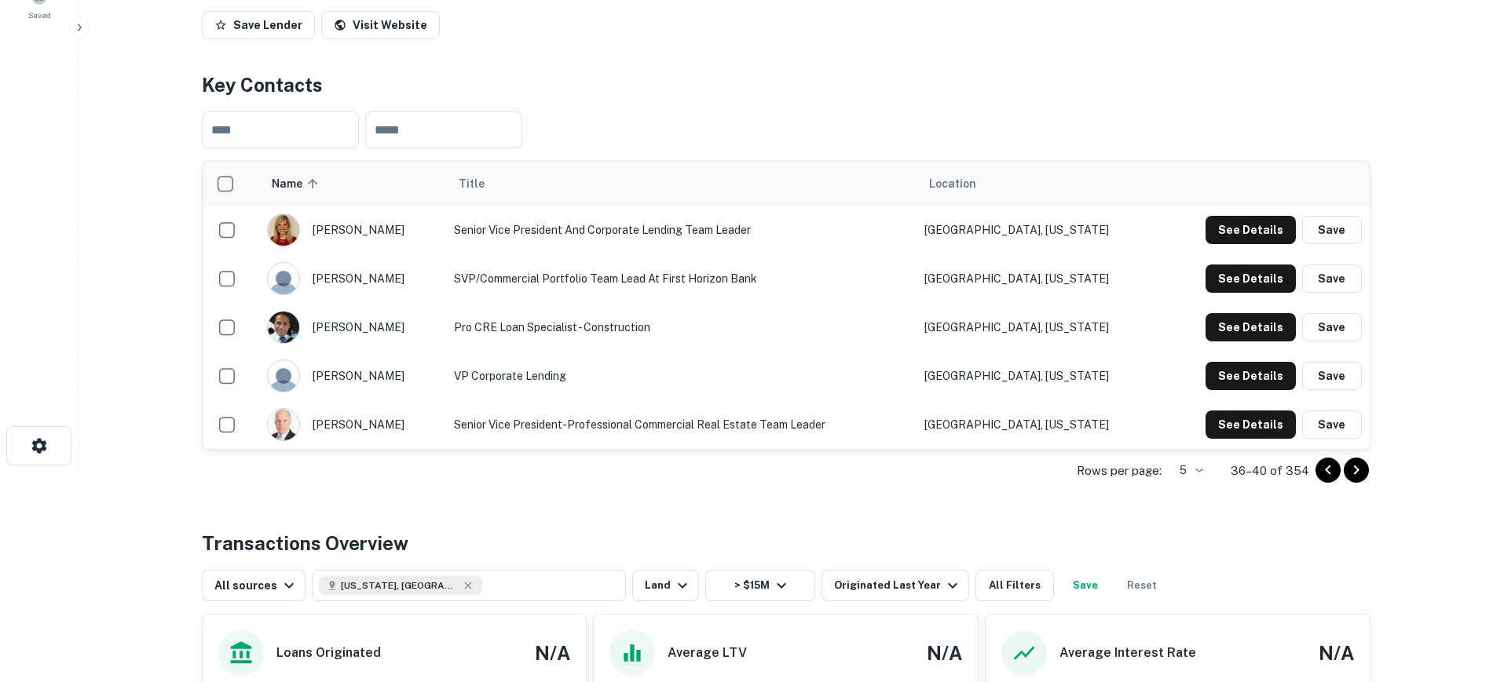
click at [1360, 480] on icon "Go to next page" at bounding box center [1356, 470] width 19 height 19
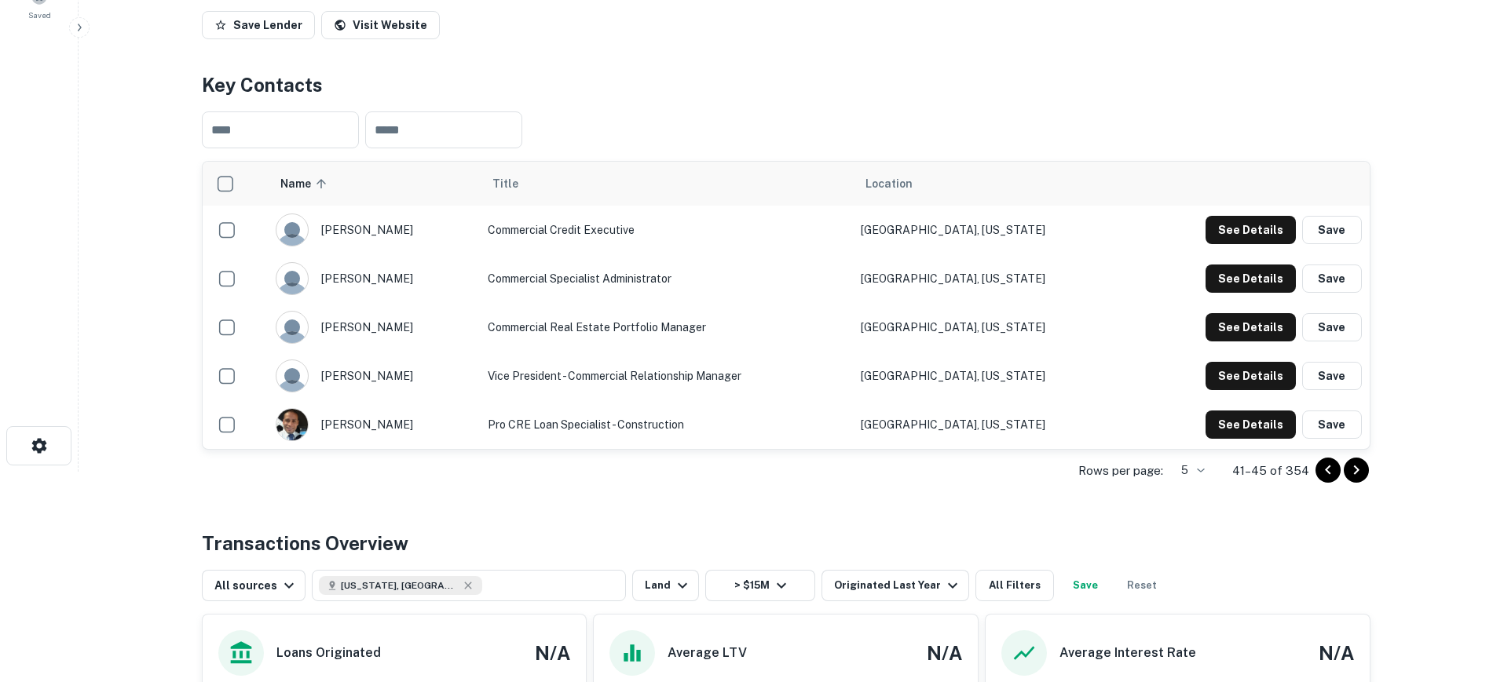
click at [1360, 480] on icon "Go to next page" at bounding box center [1356, 470] width 19 height 19
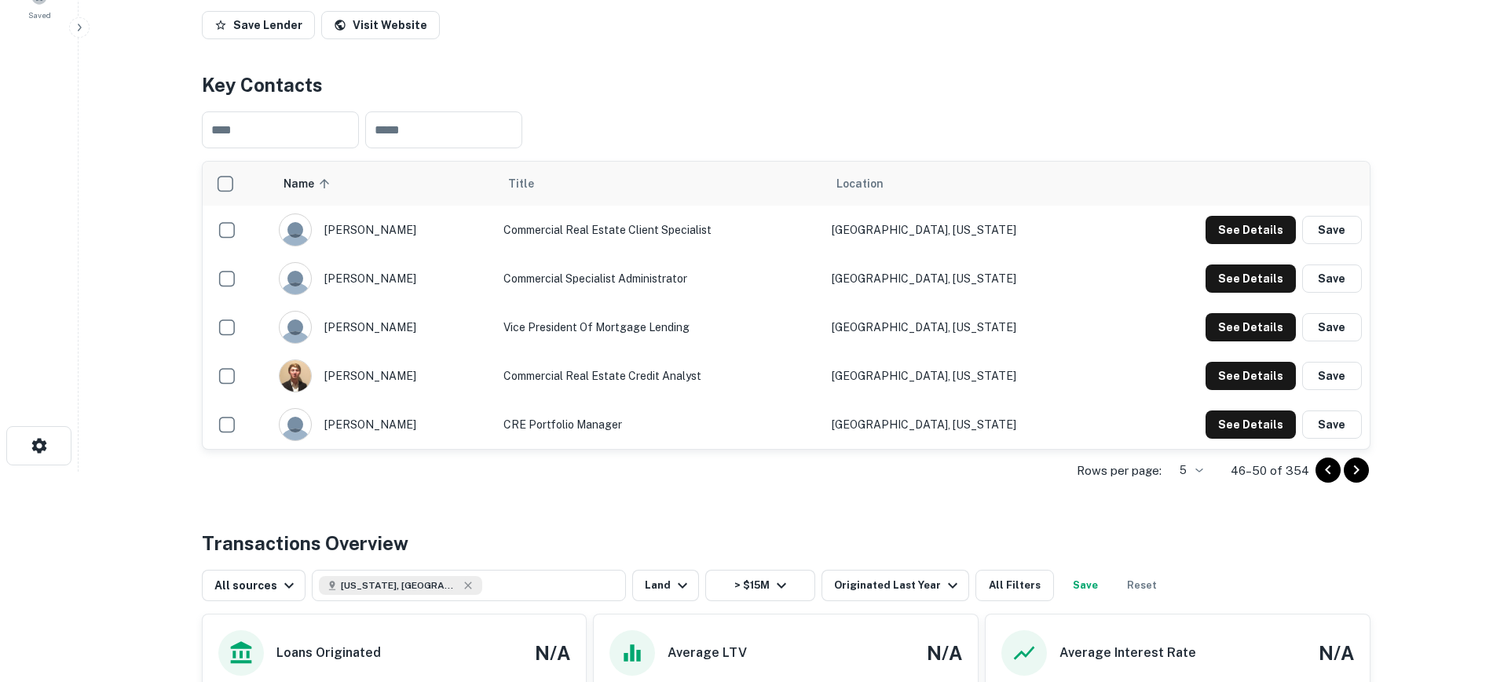
click at [1328, 480] on icon "Go to previous page" at bounding box center [1328, 470] width 19 height 19
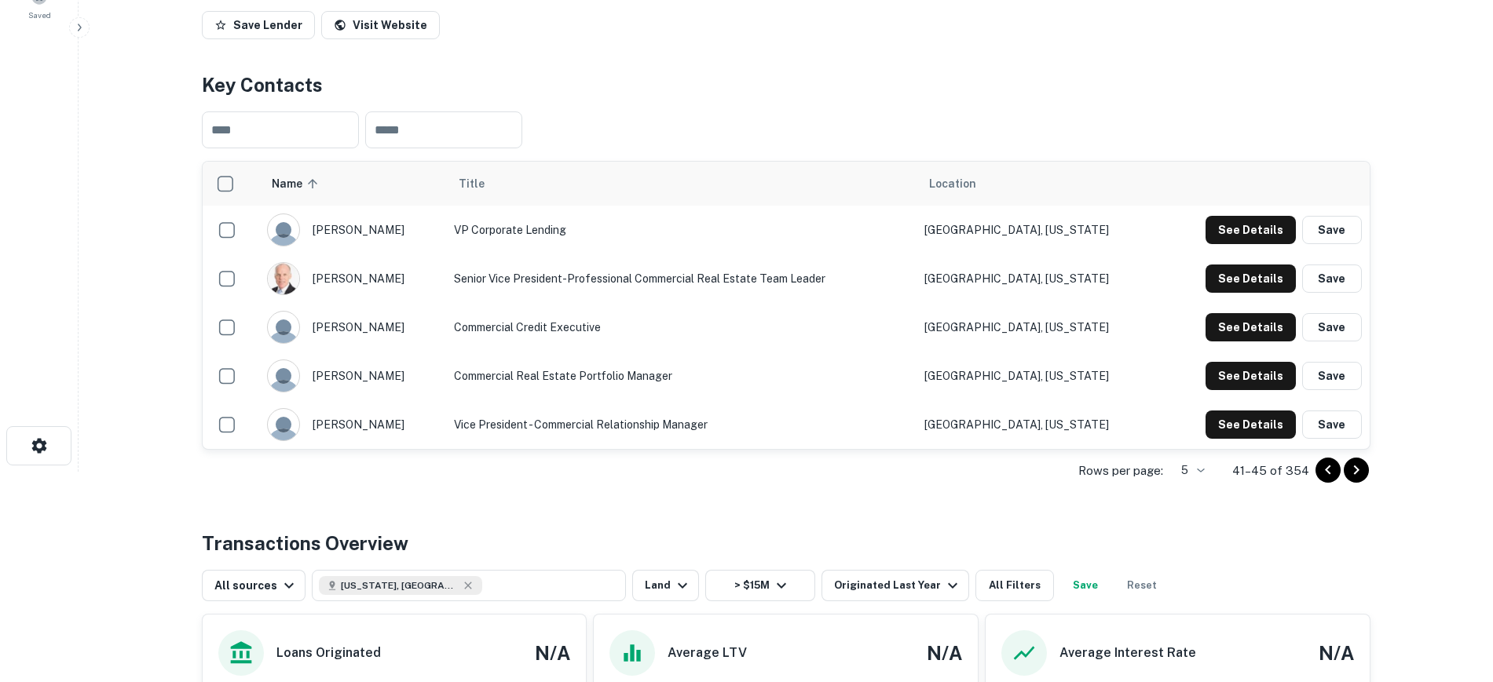
click at [1359, 480] on icon "Go to next page" at bounding box center [1356, 470] width 19 height 19
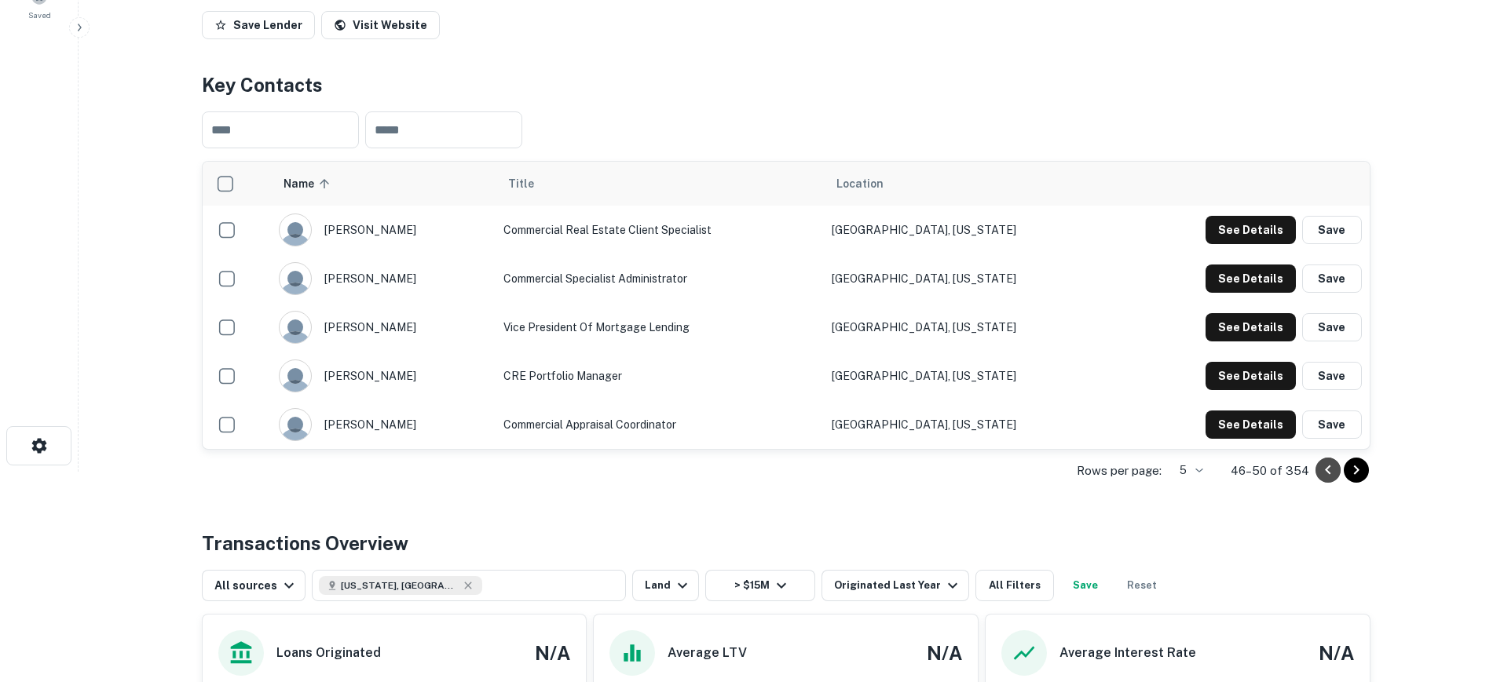
click at [1328, 475] on icon "Go to previous page" at bounding box center [1327, 470] width 5 height 9
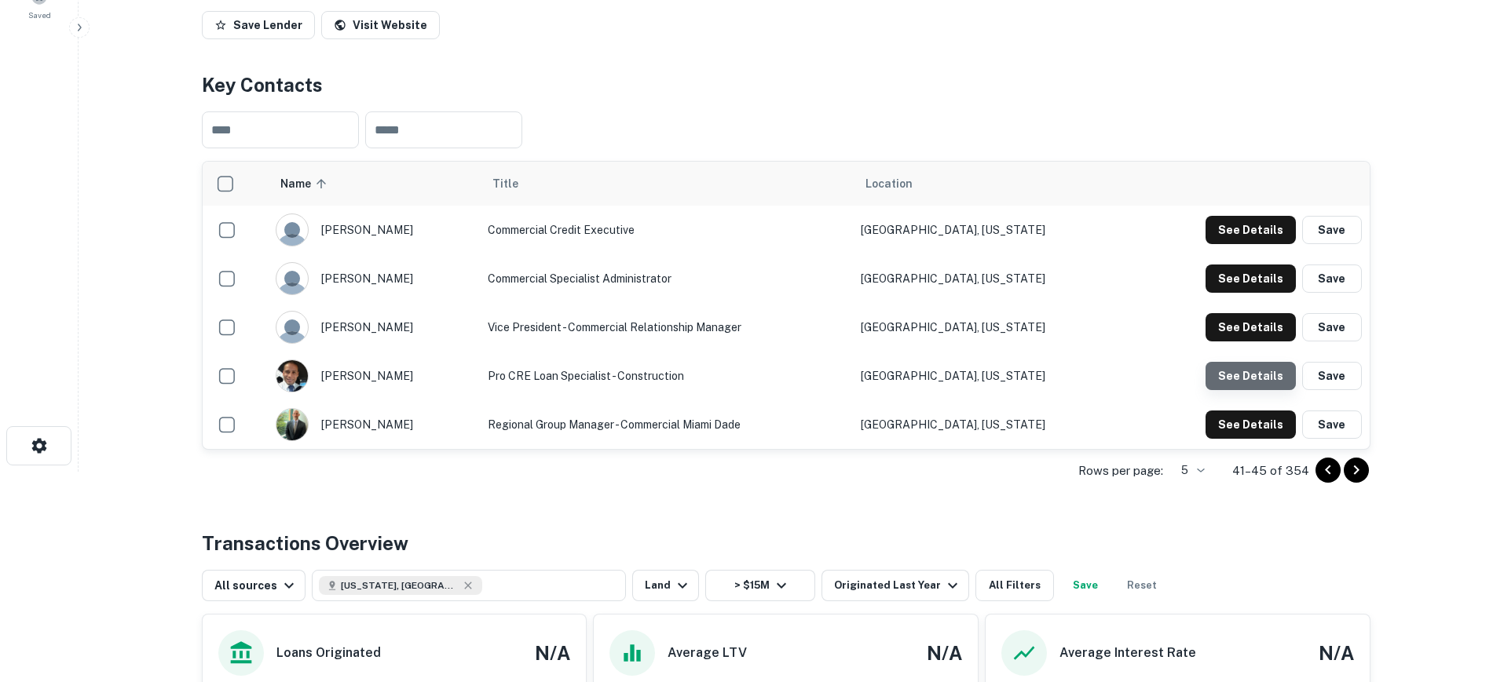
click at [1261, 390] on button "See Details" at bounding box center [1250, 376] width 90 height 28
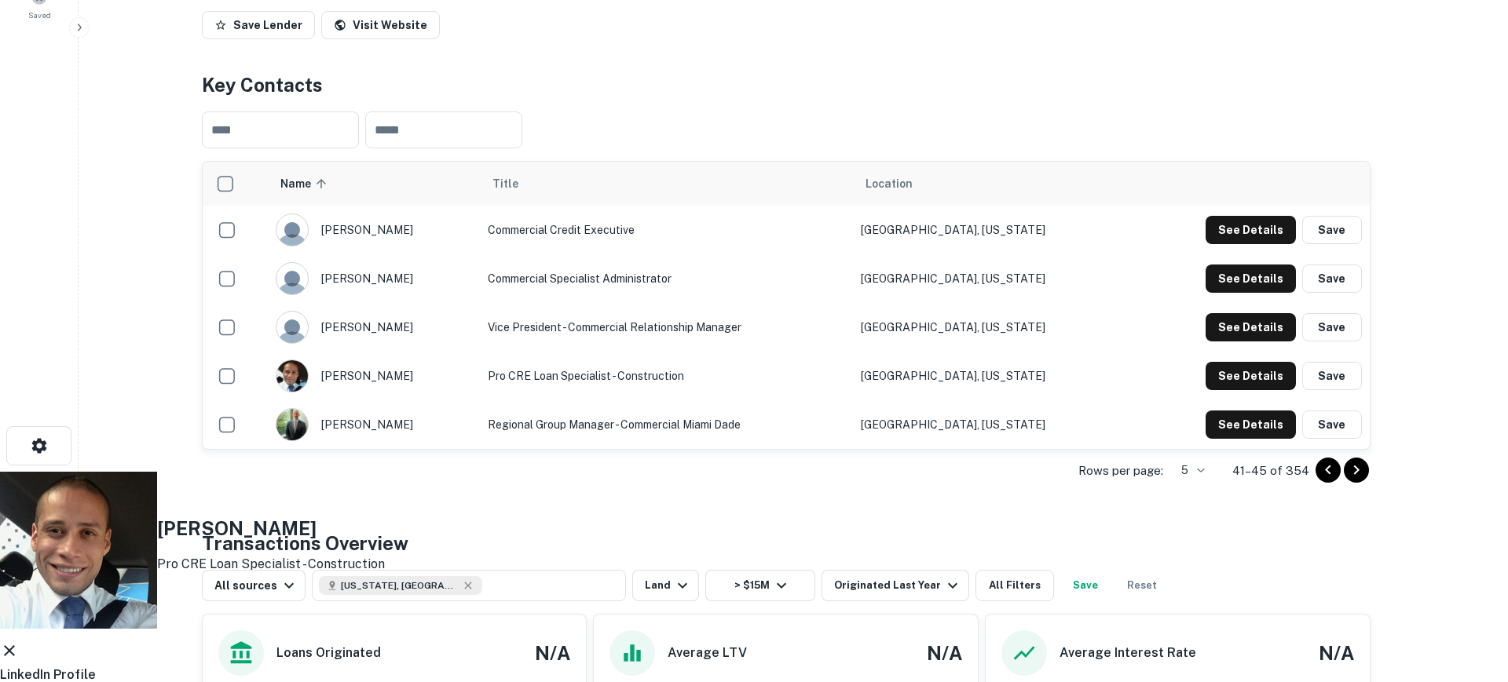
click at [19, 642] on icon at bounding box center [9, 651] width 19 height 19
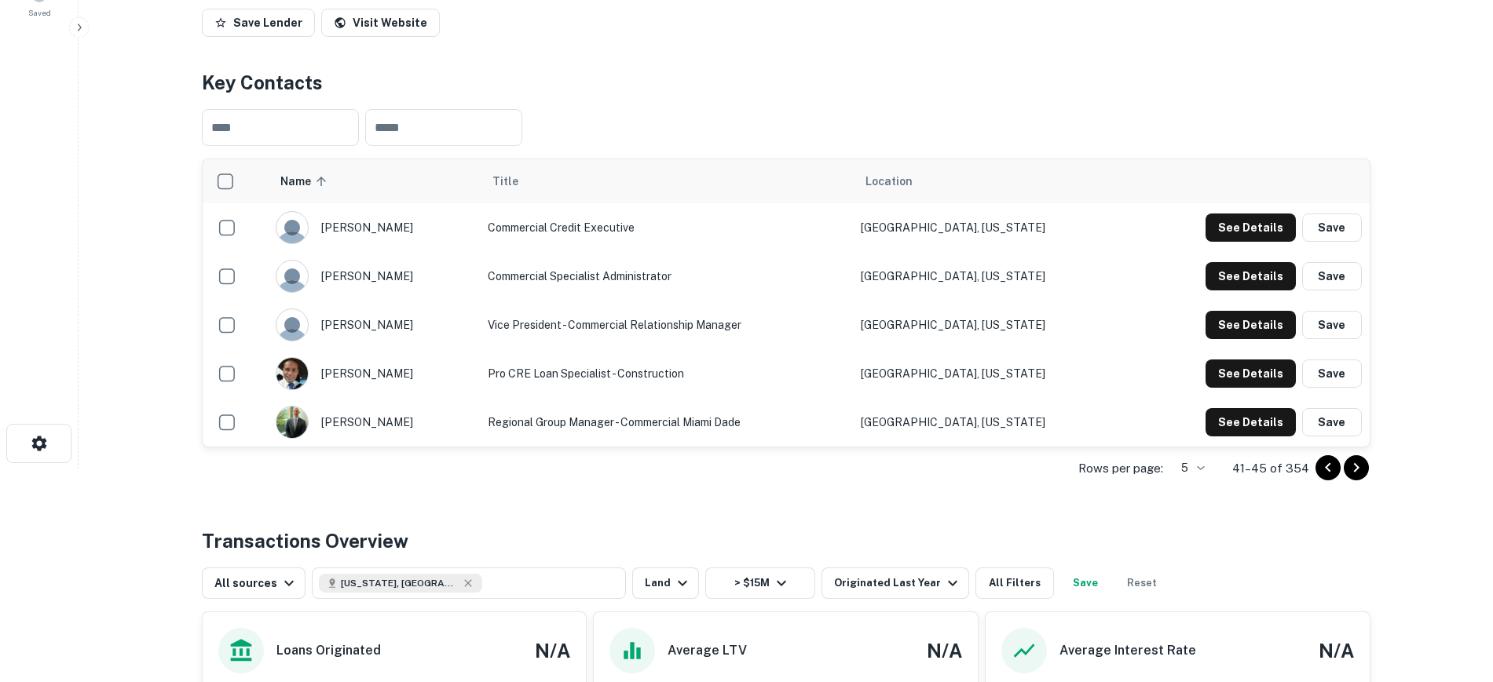
scroll to position [229, 0]
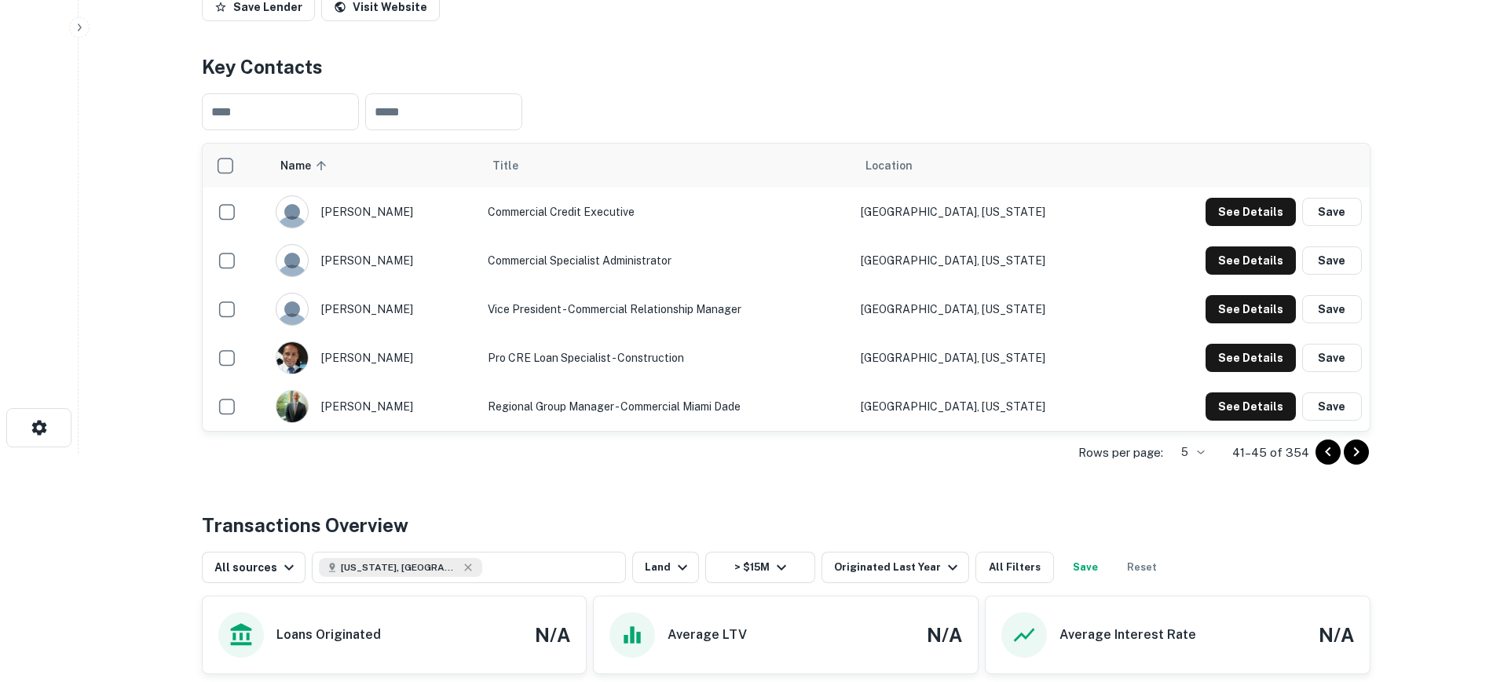
click at [1326, 462] on icon "Go to previous page" at bounding box center [1328, 452] width 19 height 19
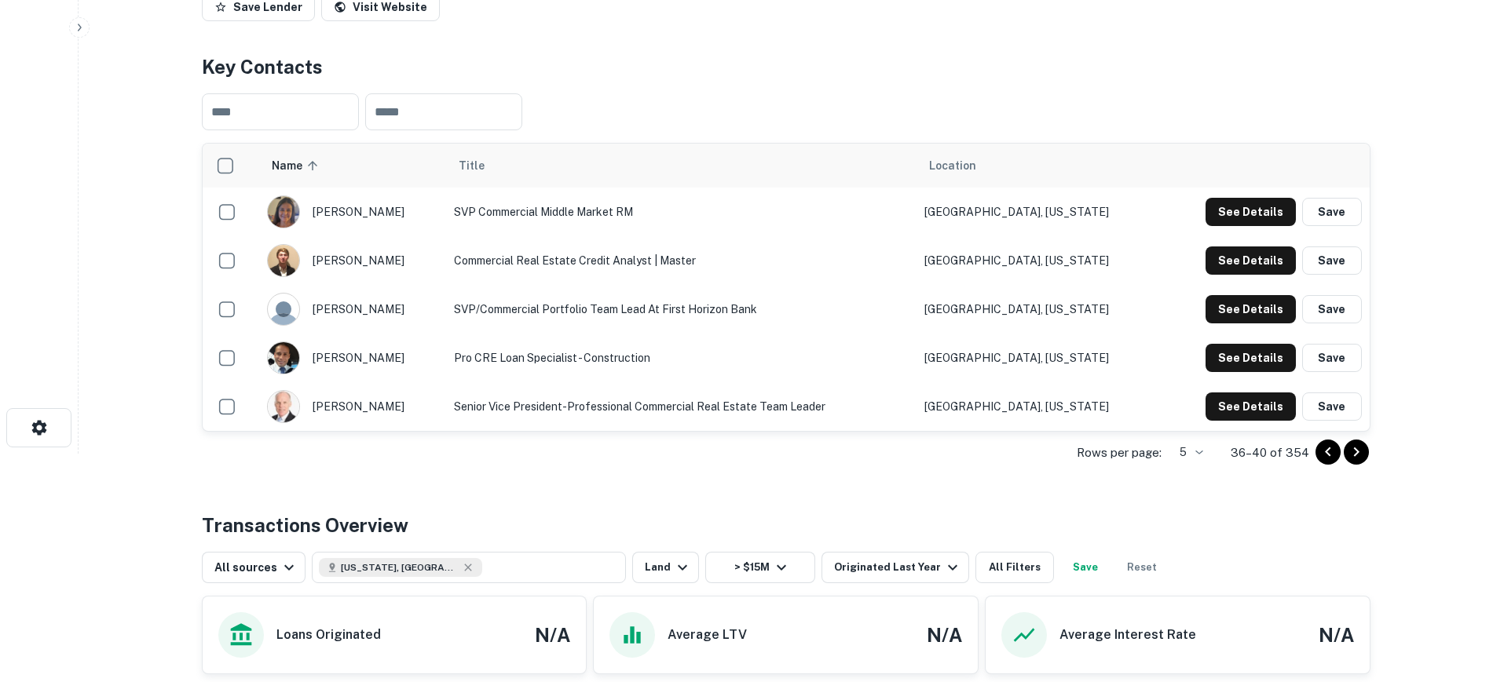
click at [1326, 462] on icon "Go to previous page" at bounding box center [1328, 452] width 19 height 19
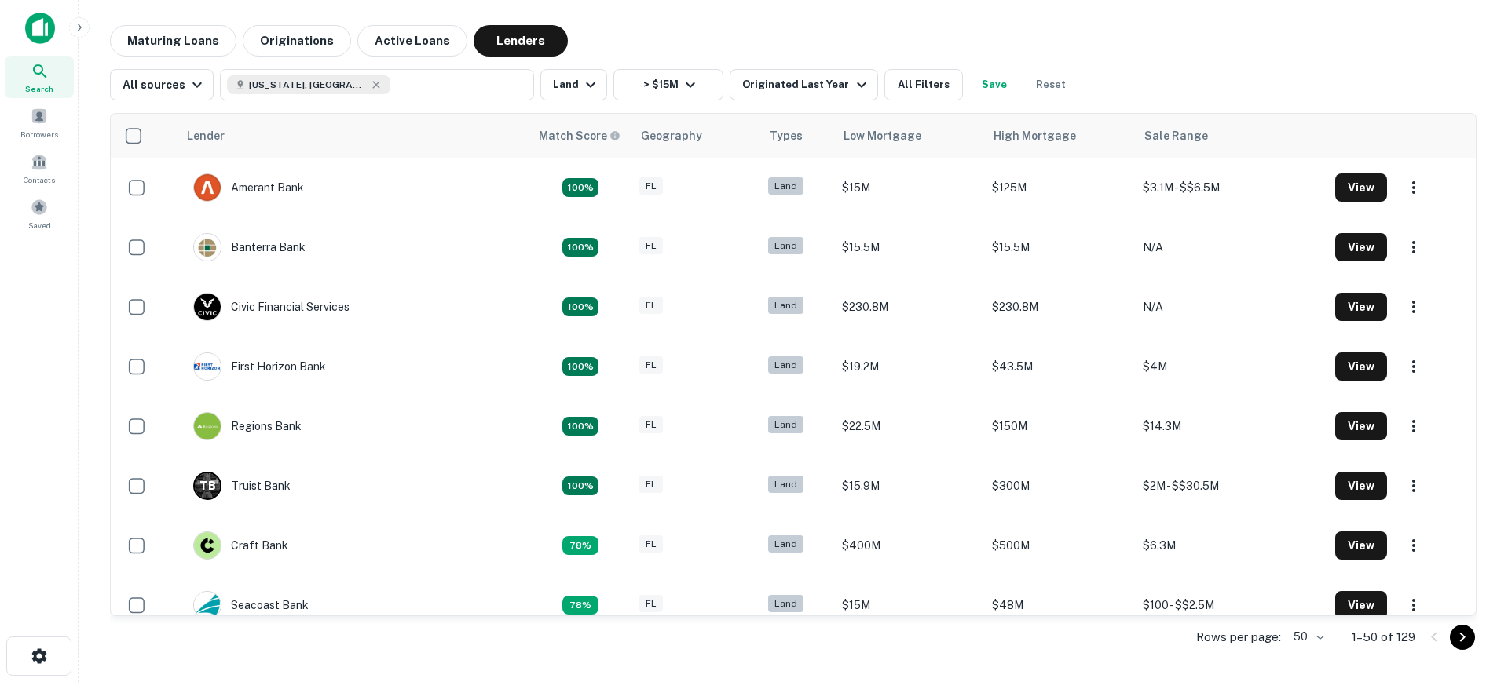
click at [57, 394] on div "Search Borrowers Contacts Saved" at bounding box center [39, 317] width 78 height 634
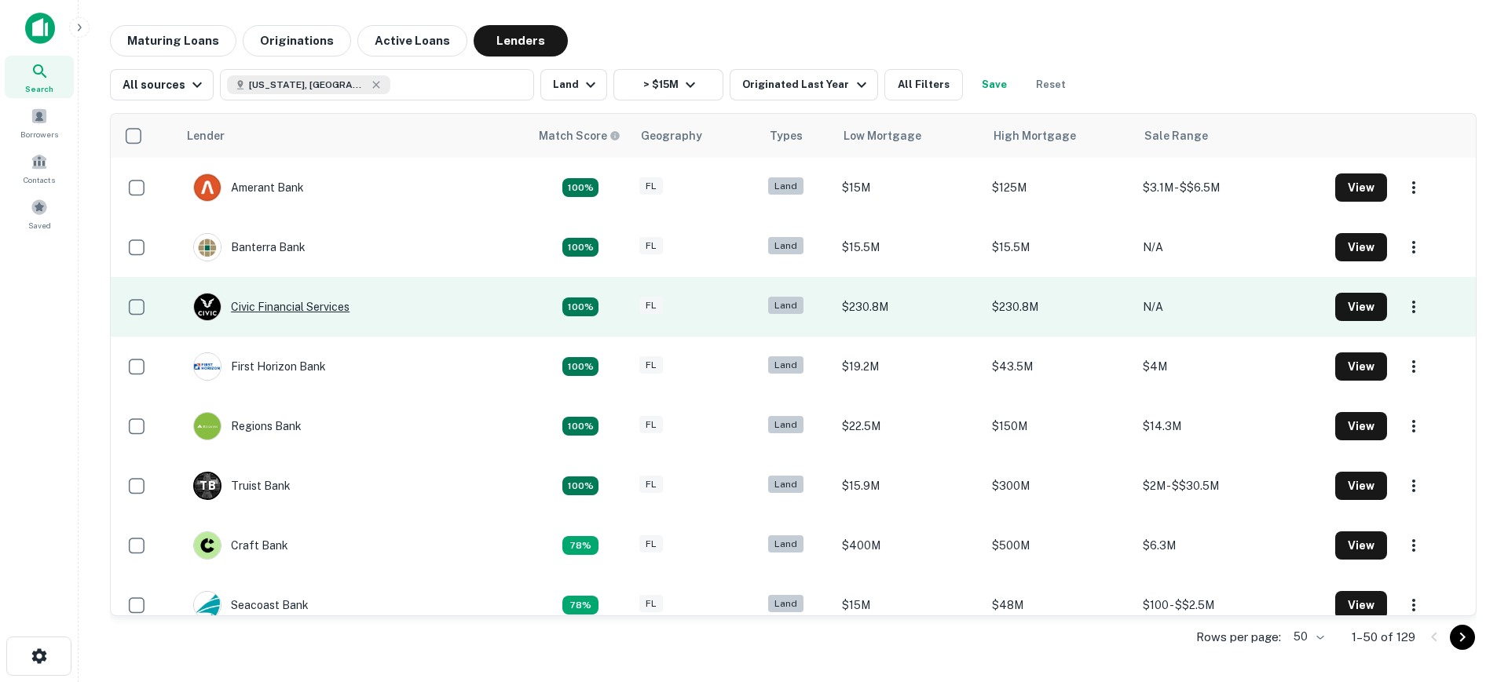
click at [298, 306] on div "Civic Financial Services" at bounding box center [271, 307] width 156 height 28
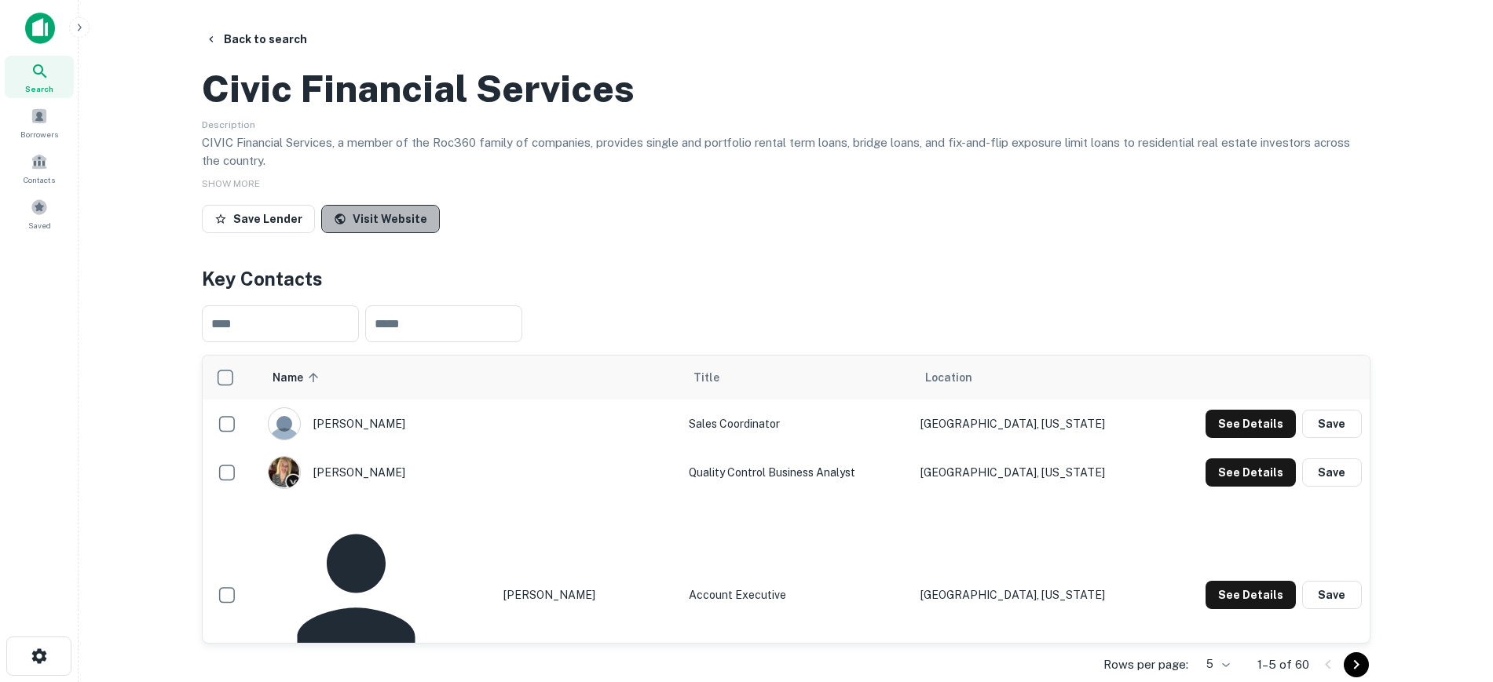
click at [386, 233] on link "Visit Website" at bounding box center [380, 219] width 119 height 28
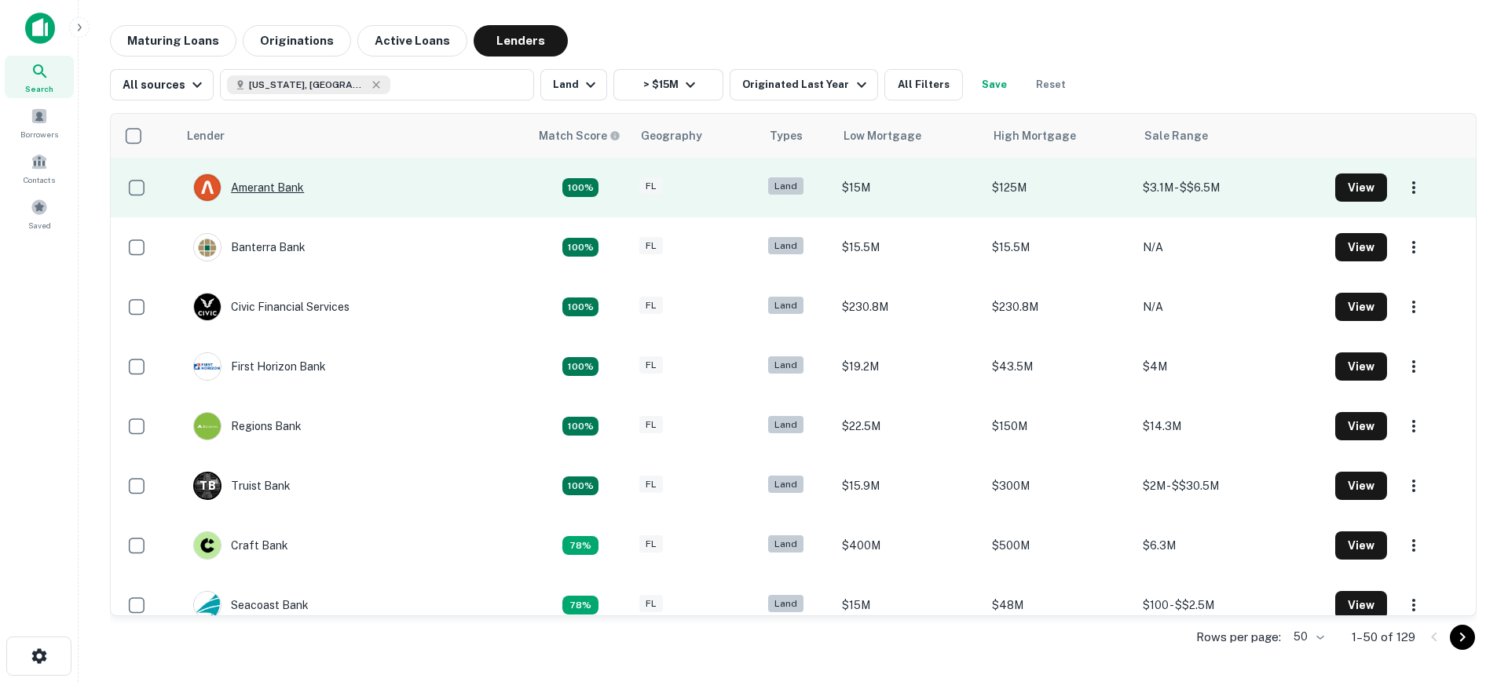
click at [269, 182] on div "Amerant Bank" at bounding box center [248, 188] width 111 height 28
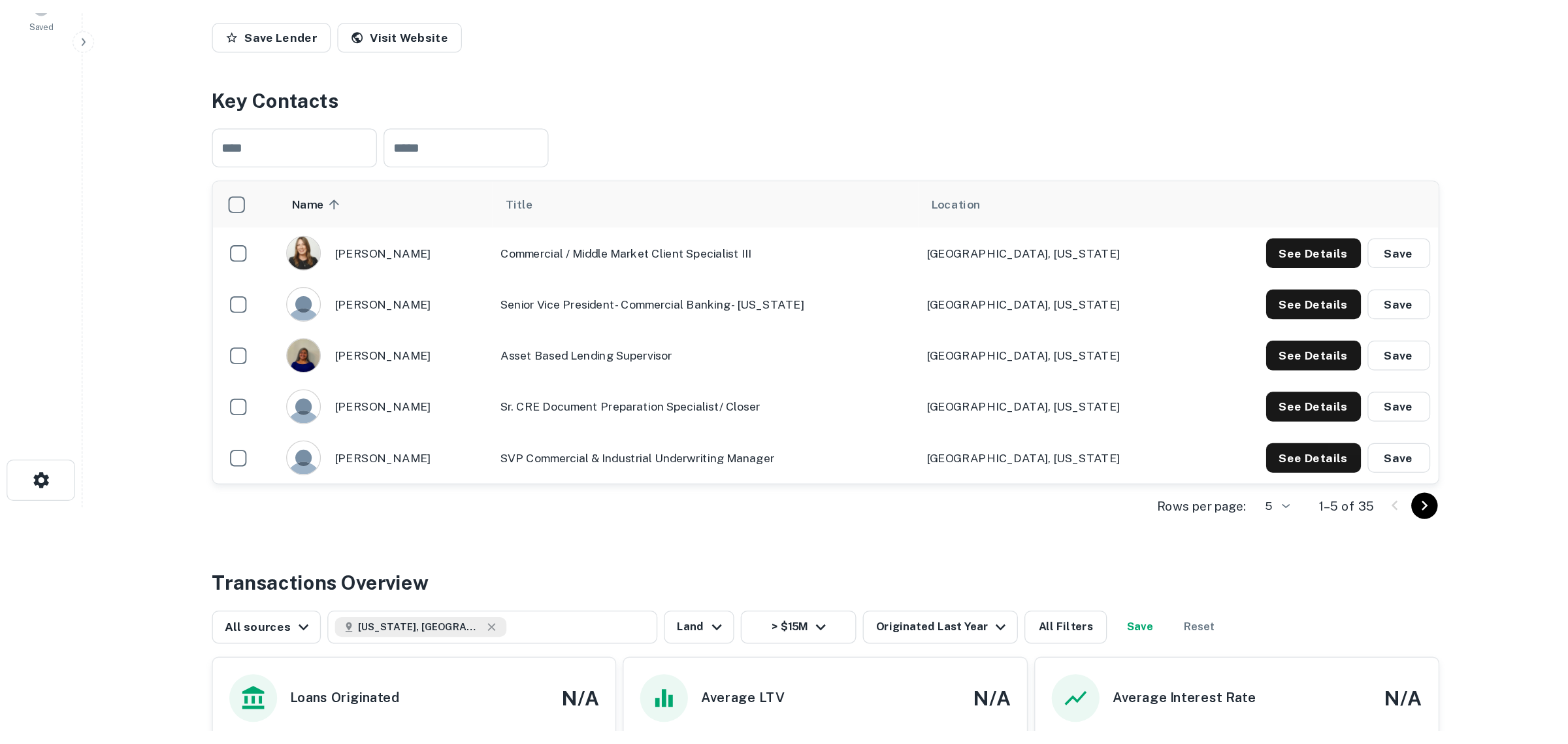
scroll to position [180, 0]
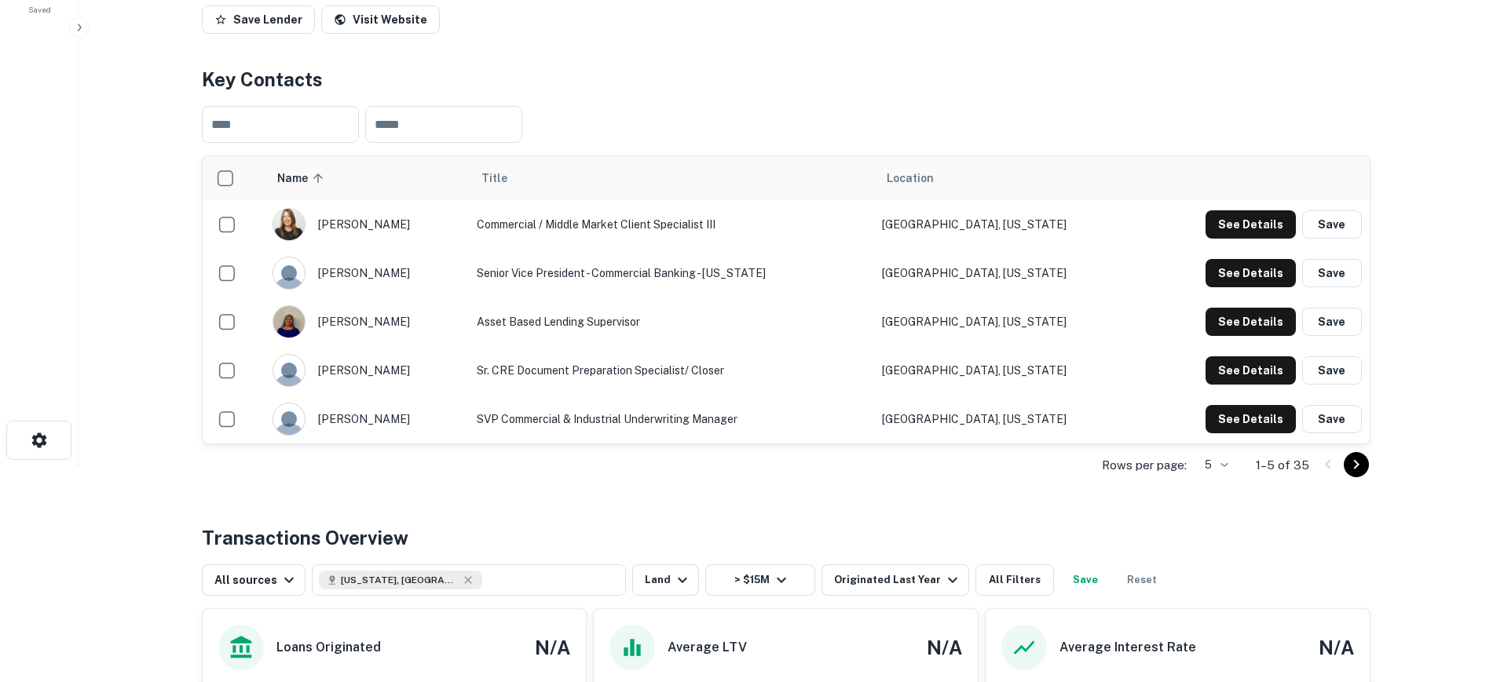
click at [1359, 474] on icon "Go to next page" at bounding box center [1356, 464] width 19 height 19
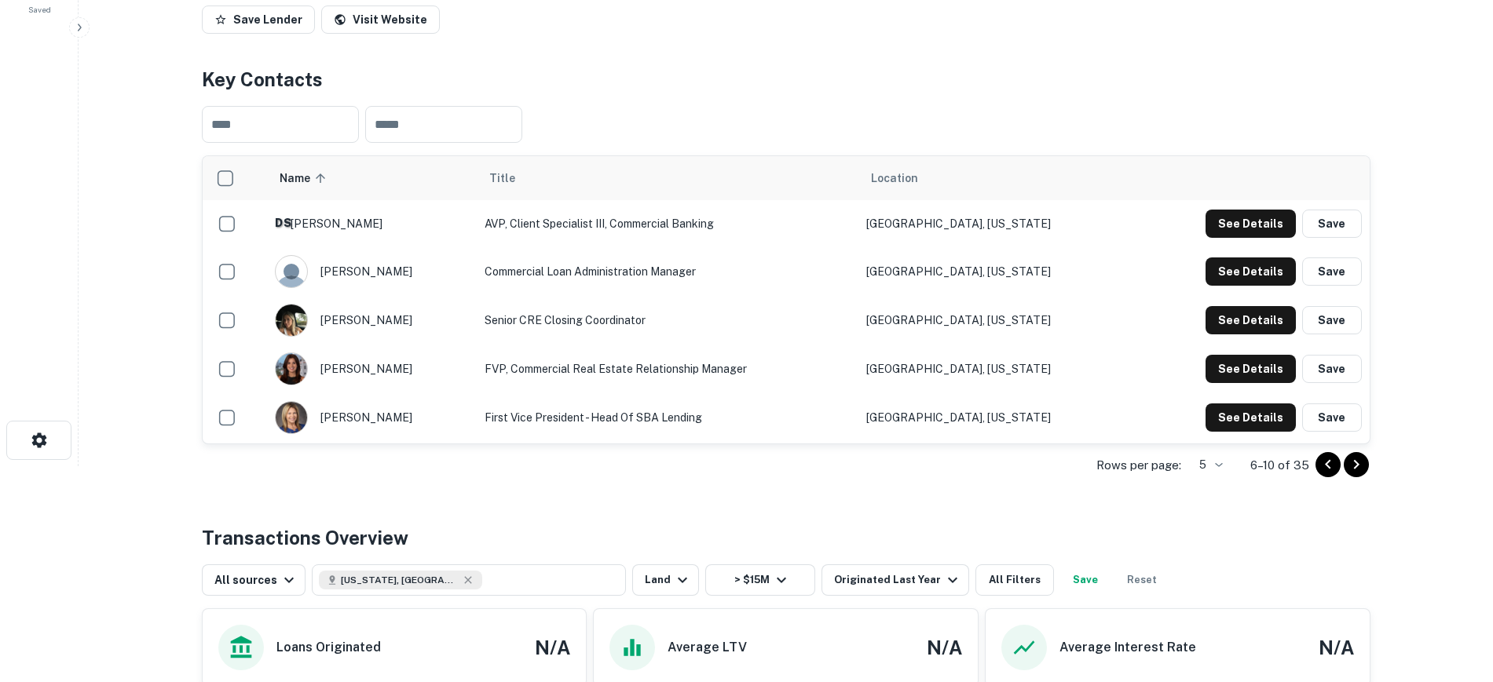
click at [1359, 474] on icon "Go to next page" at bounding box center [1356, 464] width 19 height 19
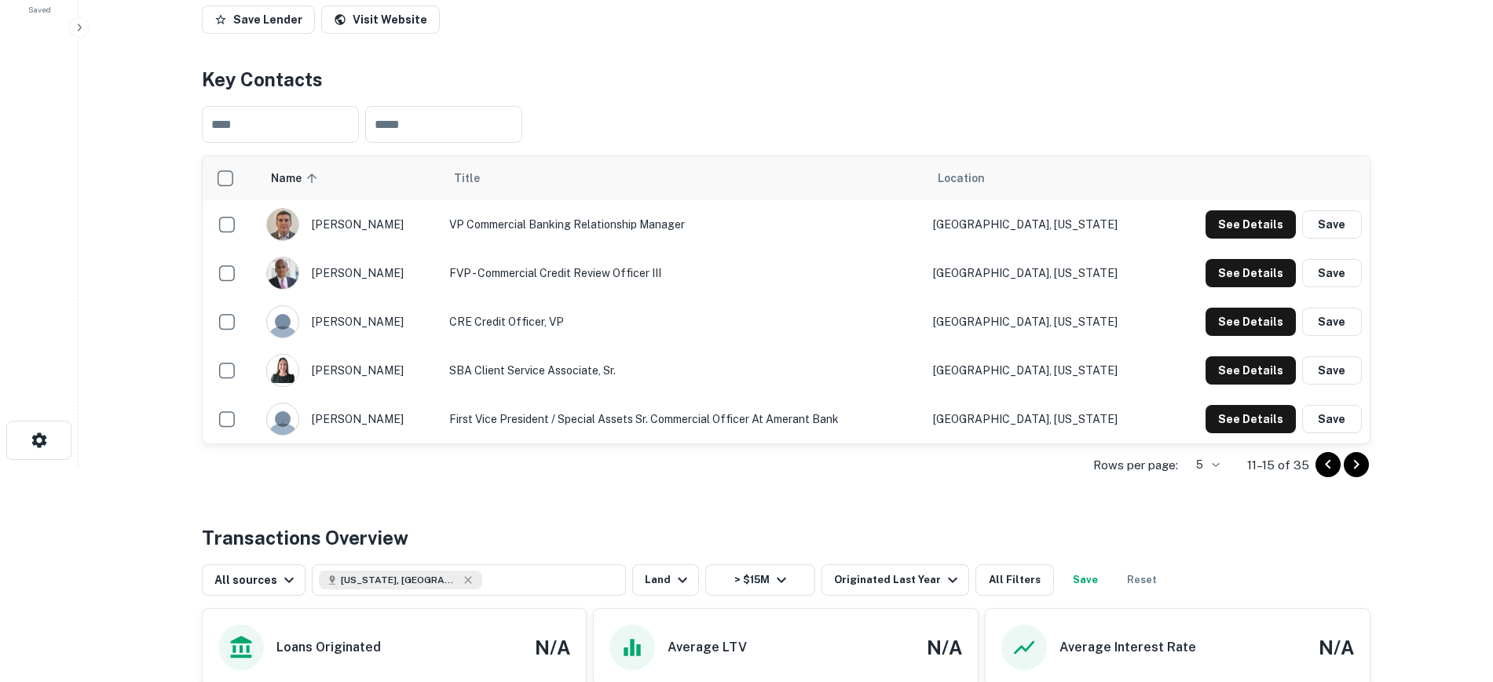
click at [1359, 474] on icon "Go to next page" at bounding box center [1356, 464] width 19 height 19
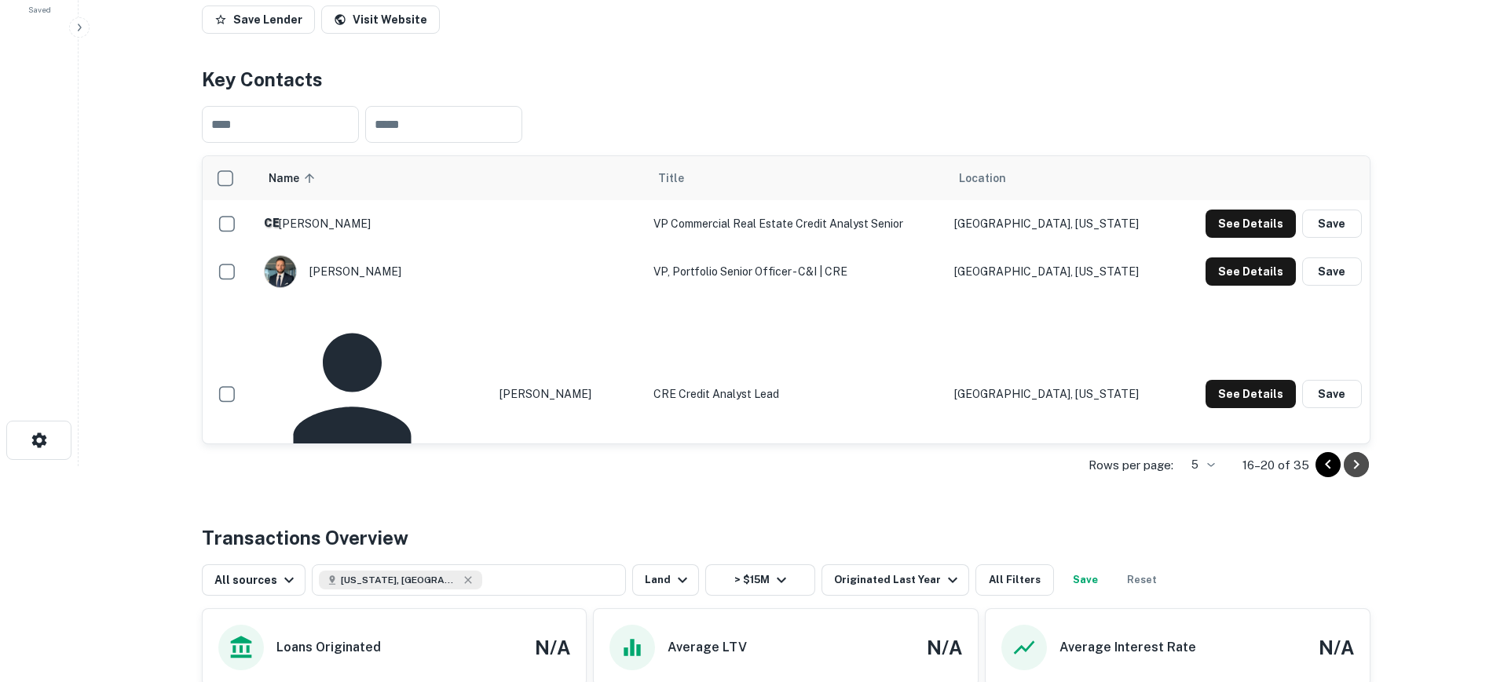
click at [1356, 474] on icon "Go to next page" at bounding box center [1356, 464] width 19 height 19
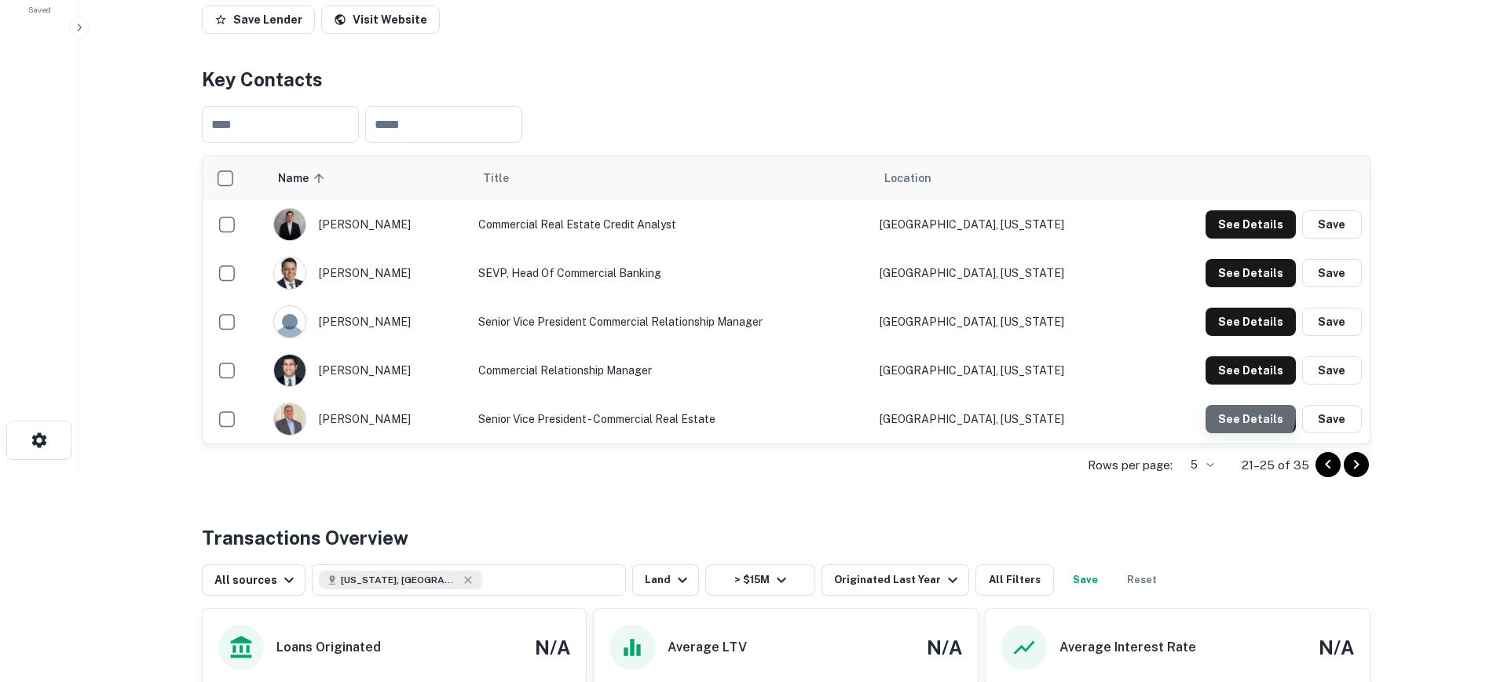
click at [1246, 434] on button "See Details" at bounding box center [1250, 419] width 90 height 28
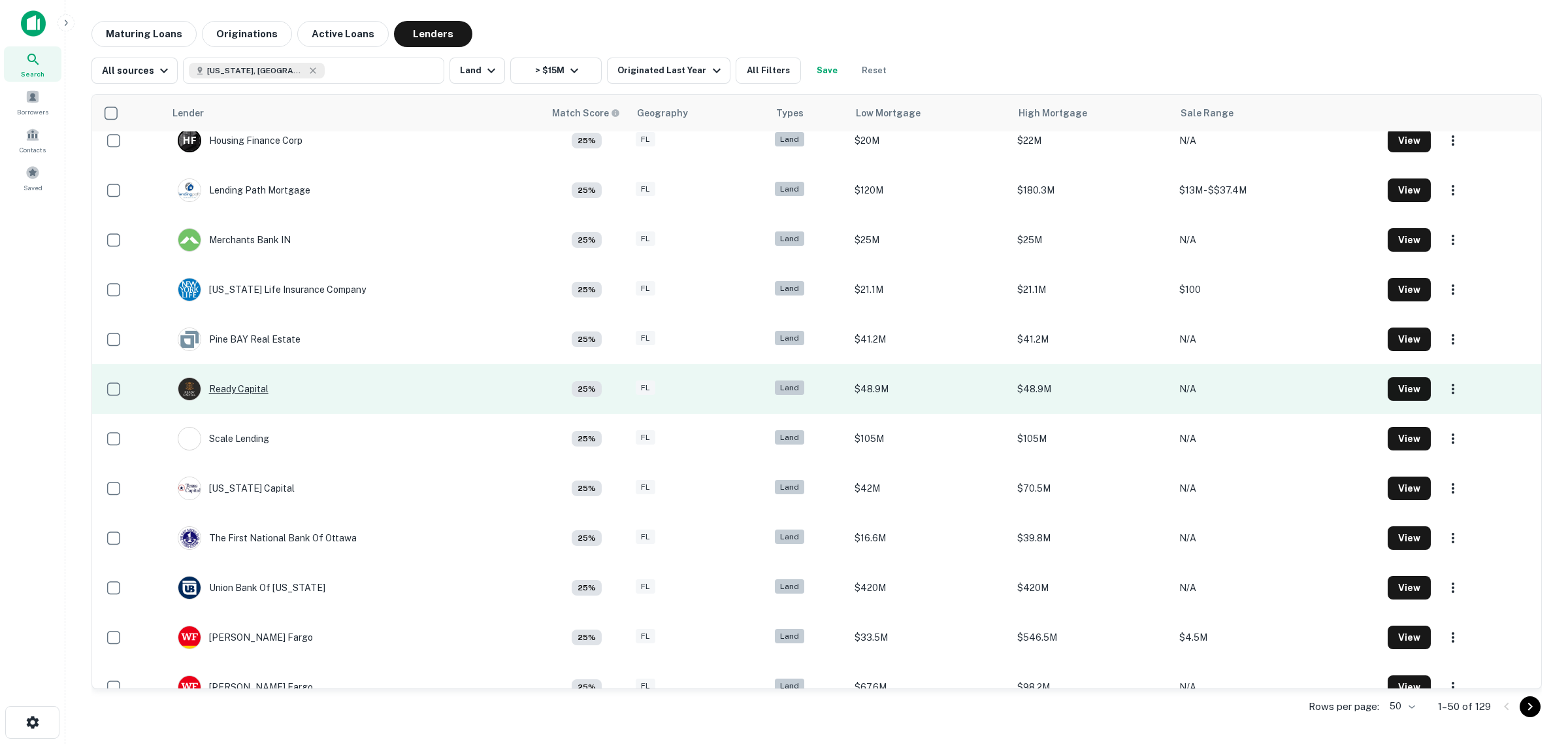
scroll to position [1926, 0]
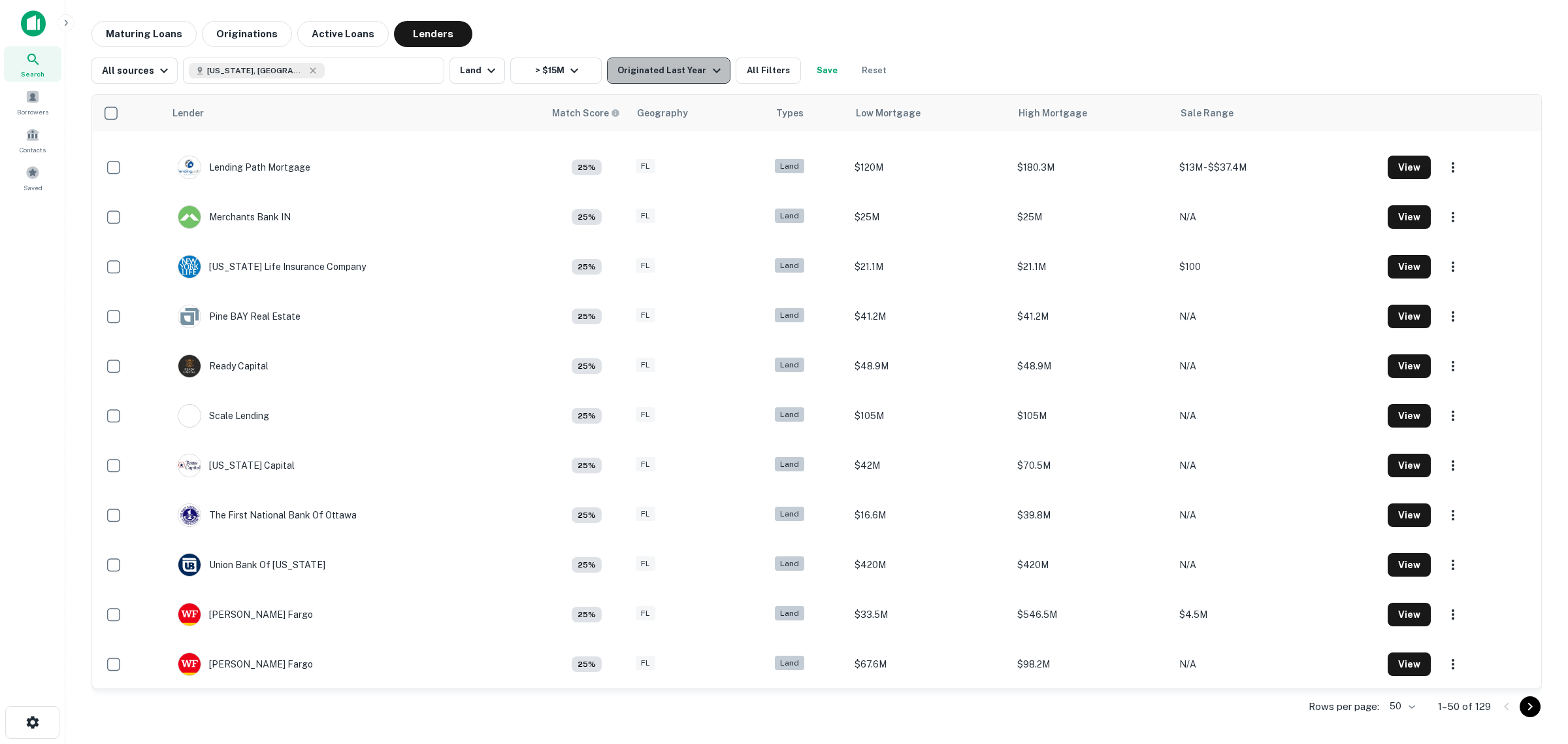
click at [674, 59] on button "Originated Last Year" at bounding box center [669, 70] width 123 height 26
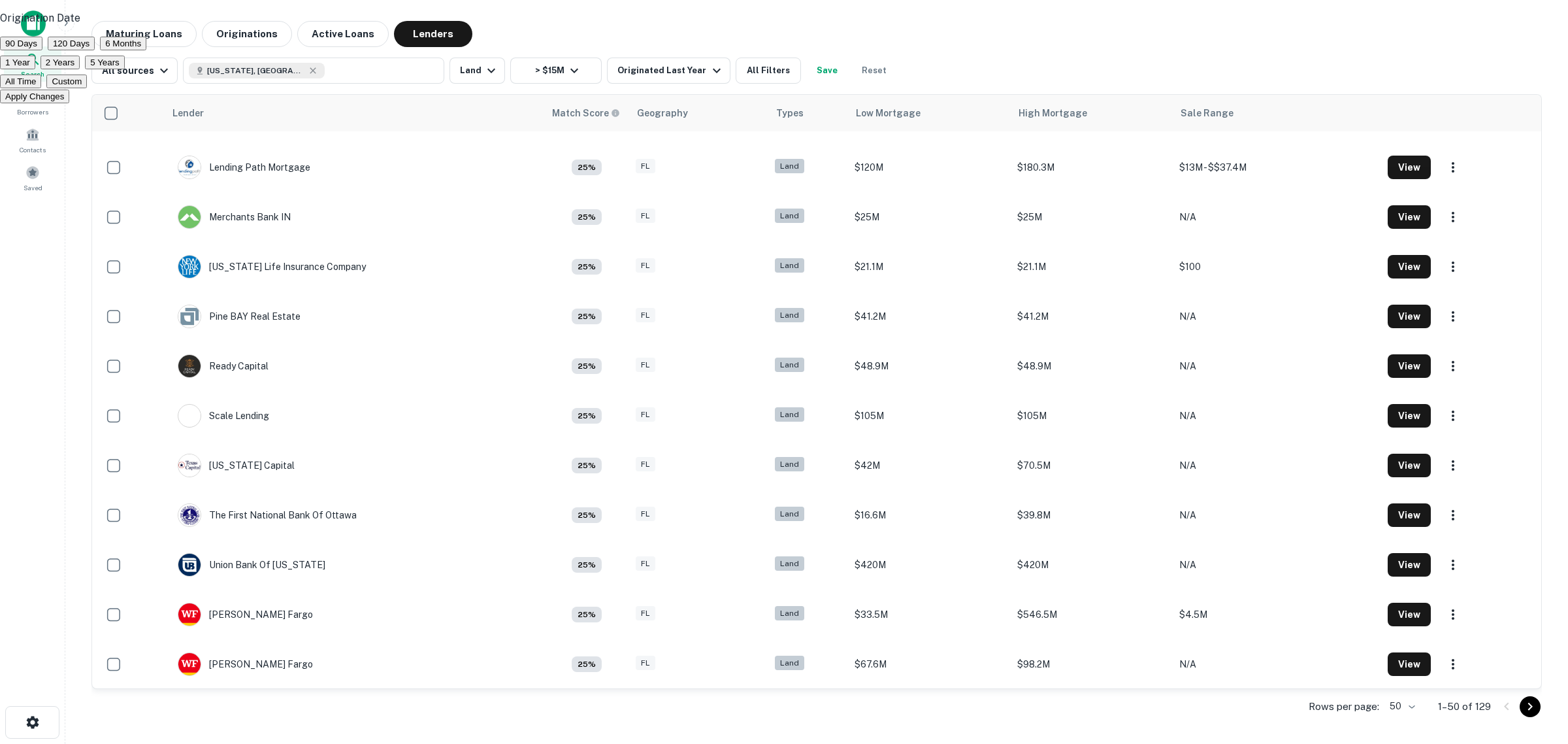
click at [80, 69] on button "2 Years" at bounding box center [60, 62] width 39 height 13
click at [69, 103] on button "Apply Changes" at bounding box center [34, 97] width 69 height 13
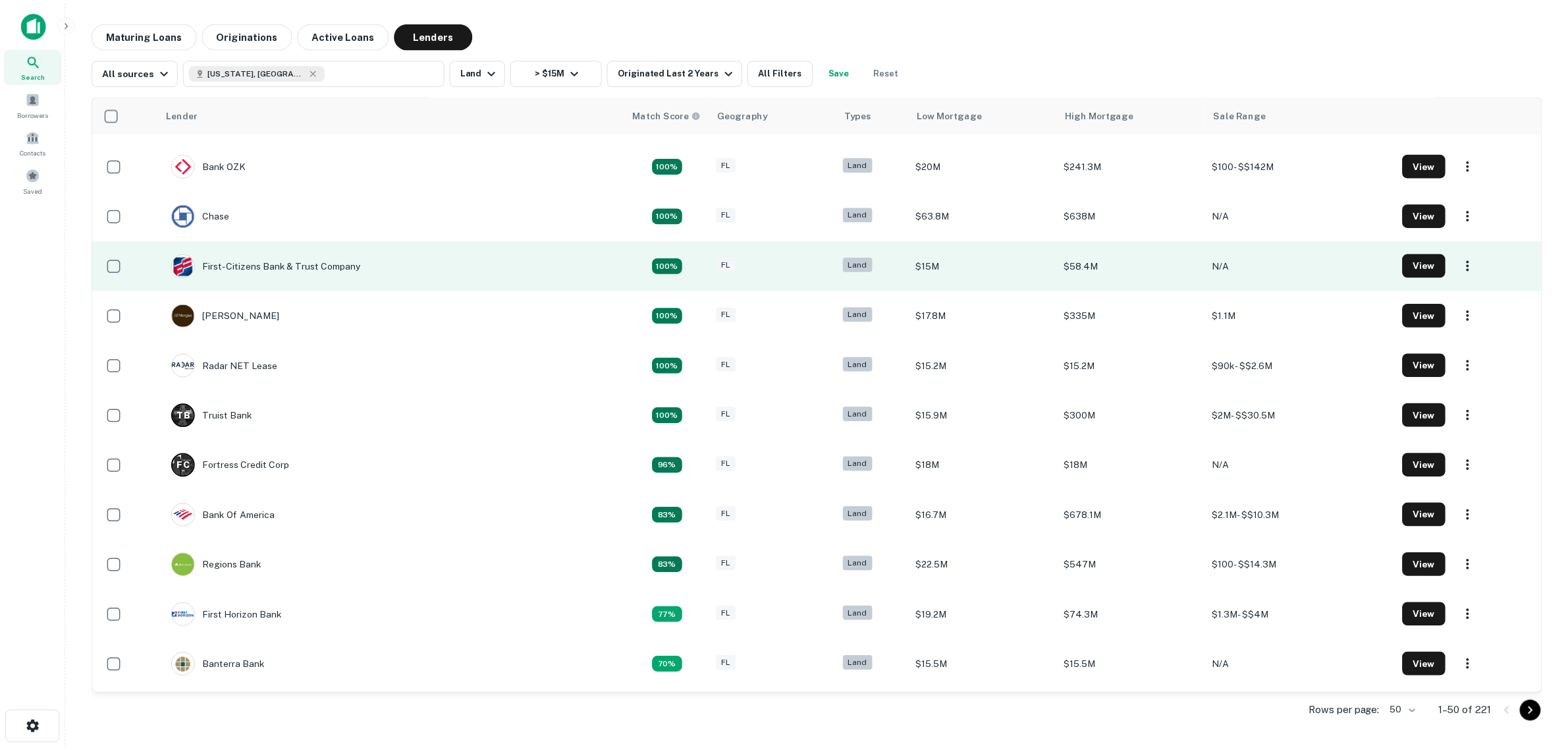
scroll to position [82, 0]
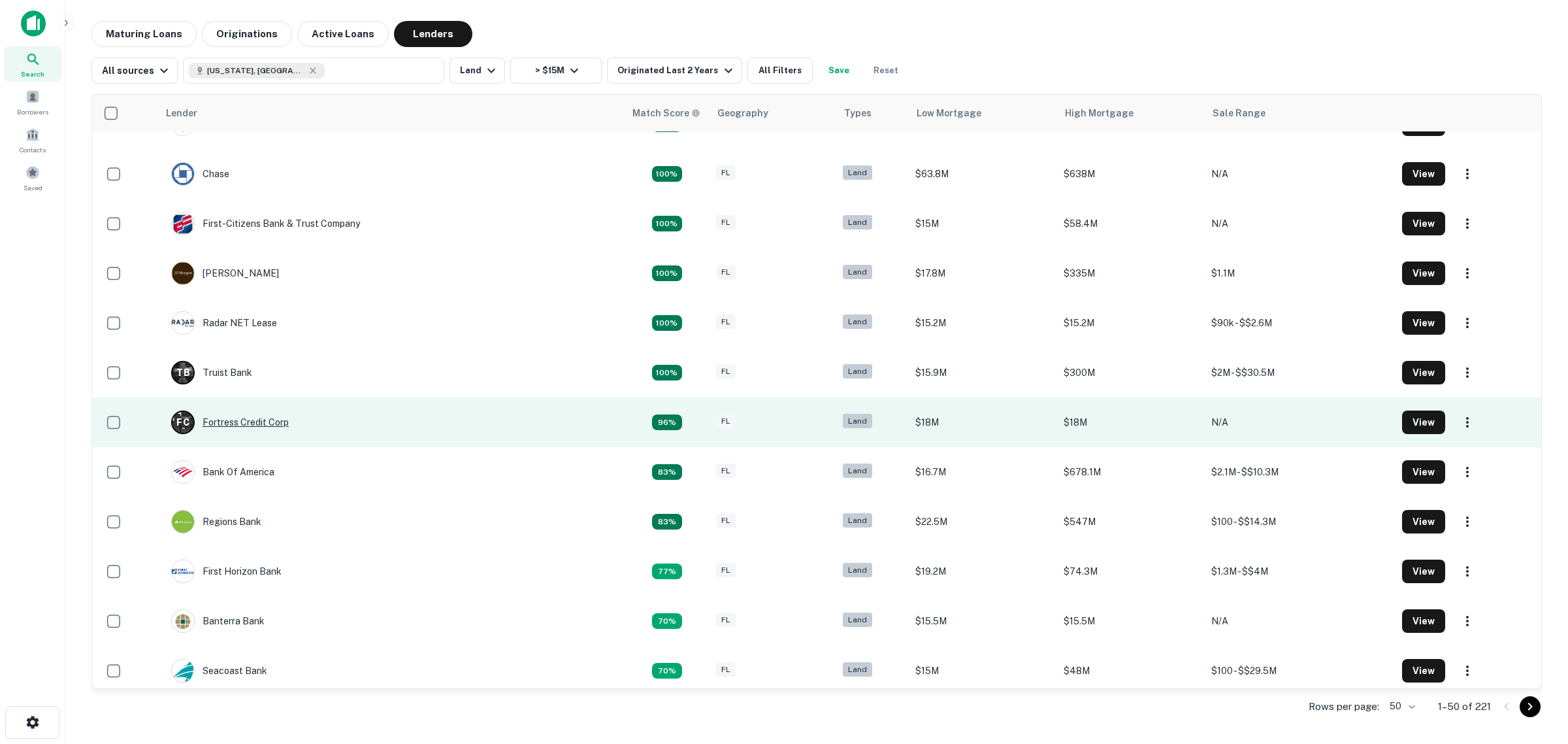
click at [252, 422] on div "F C Fortress Credit Corp" at bounding box center [230, 422] width 117 height 23
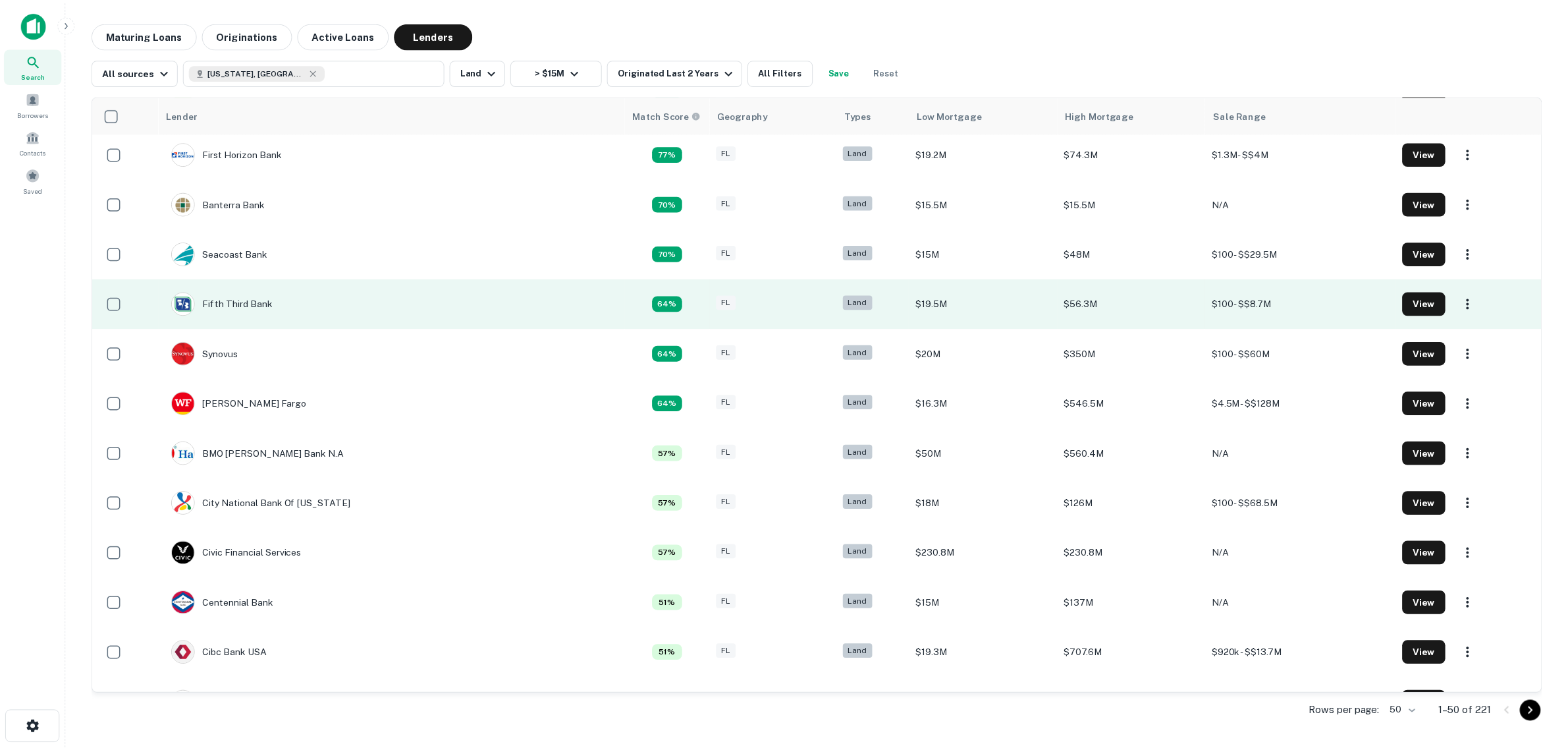
scroll to position [576, 0]
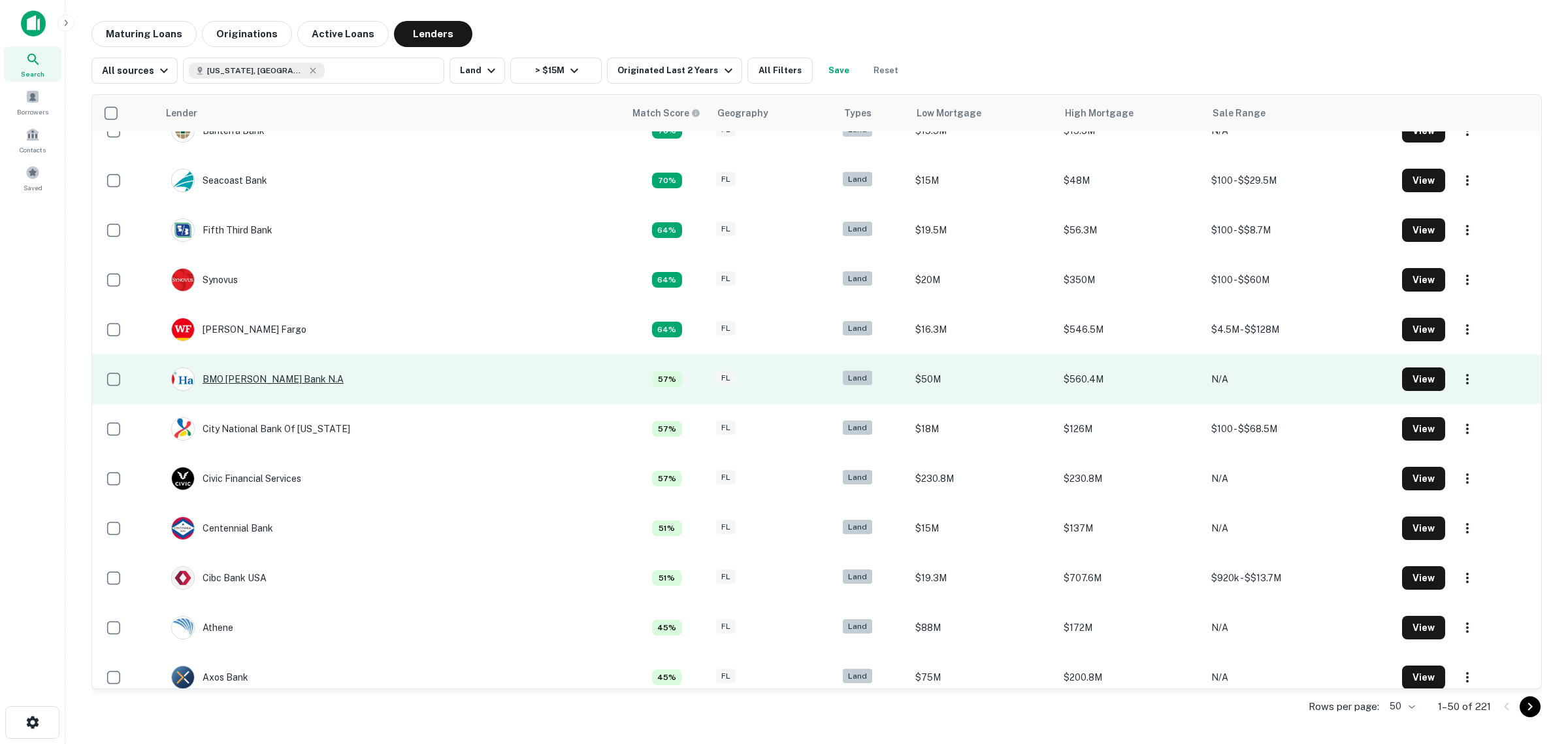
click at [250, 381] on div "BMO [PERSON_NAME] Bank N.A" at bounding box center [257, 379] width 172 height 23
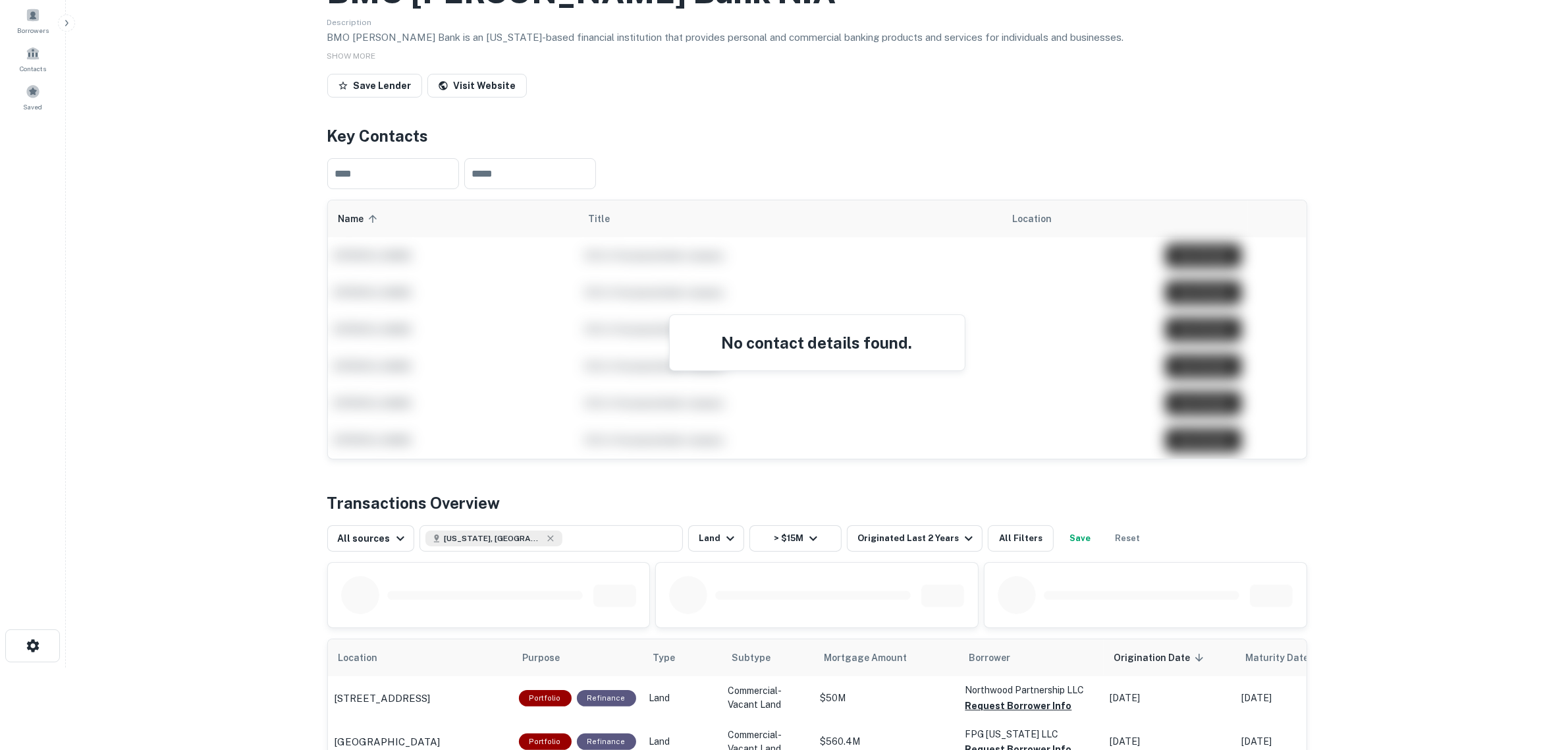
scroll to position [355, 0]
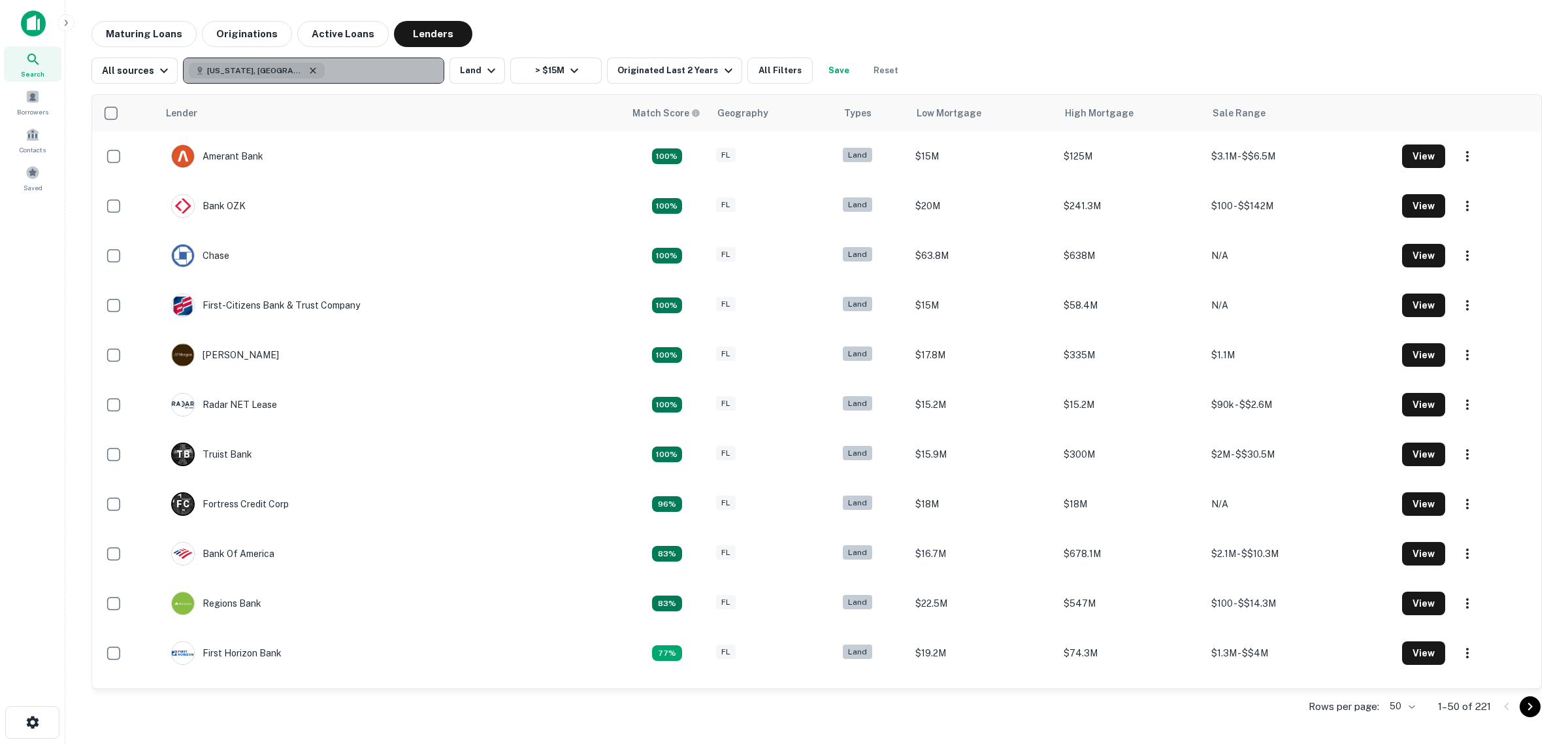
click at [308, 67] on icon "button" at bounding box center [313, 71] width 11 height 11
click at [262, 67] on p "Enter addresses, locations or lender names" at bounding box center [299, 70] width 211 height 16
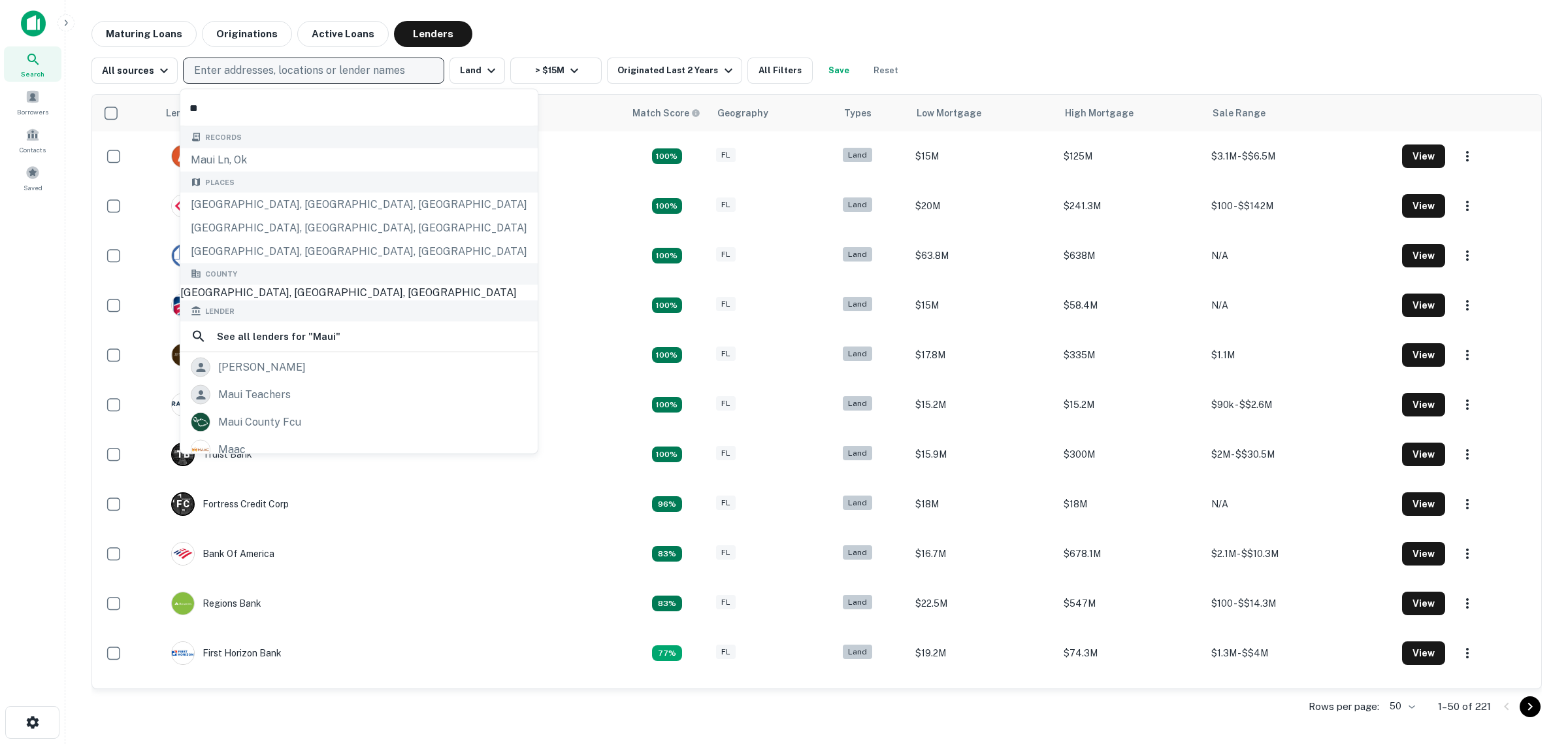
type input "*"
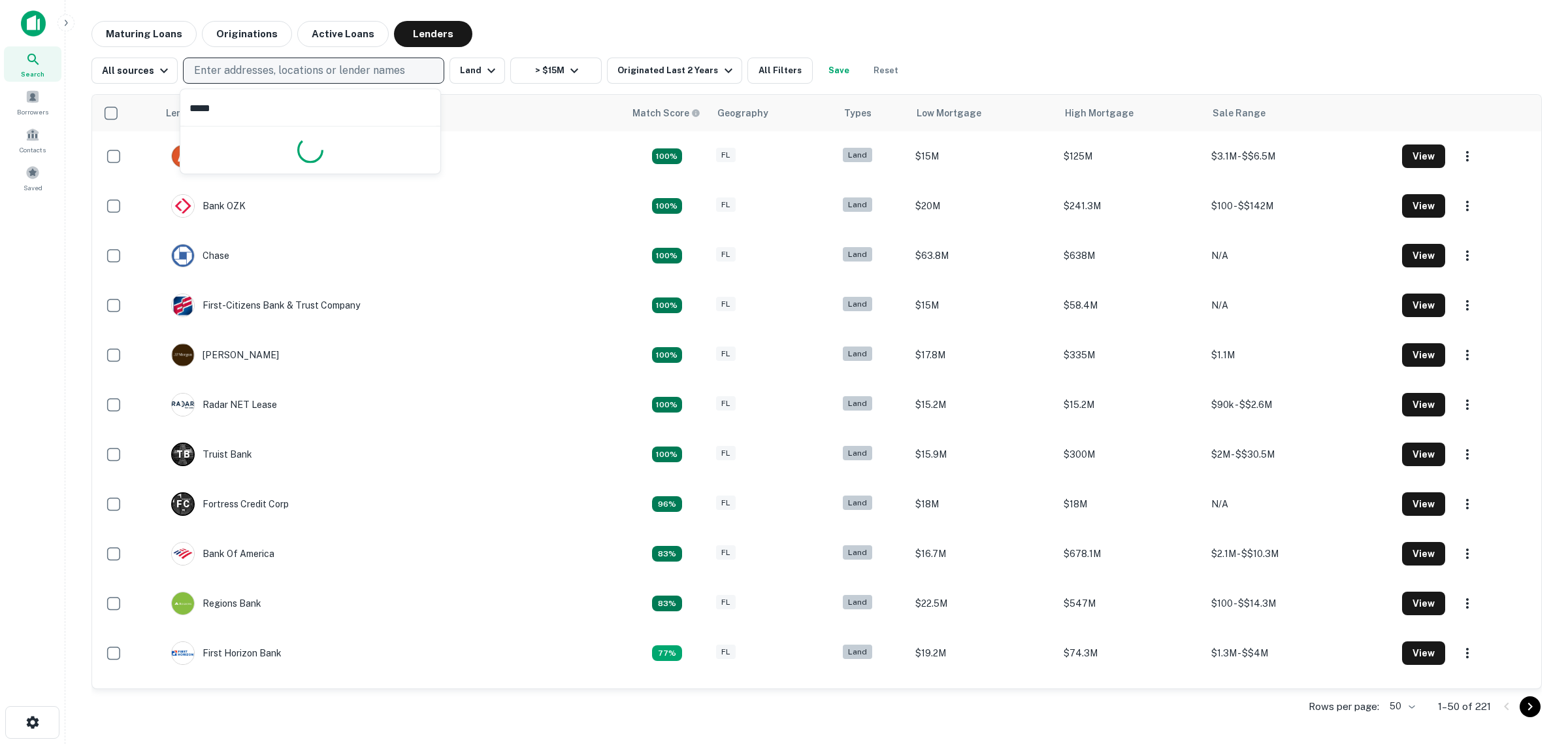
type input "******"
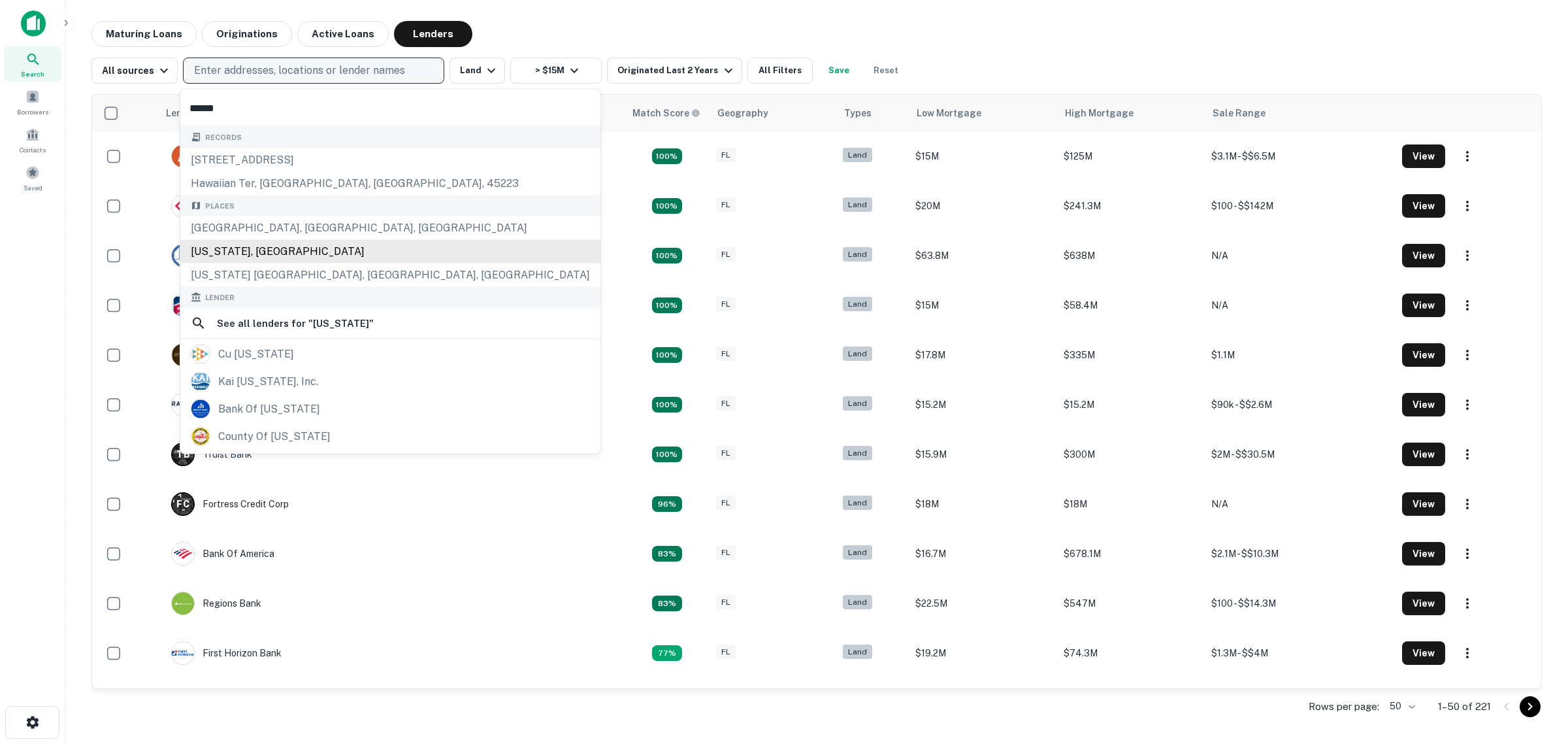
click at [227, 250] on div "[US_STATE], [GEOGRAPHIC_DATA]" at bounding box center [390, 251] width 420 height 23
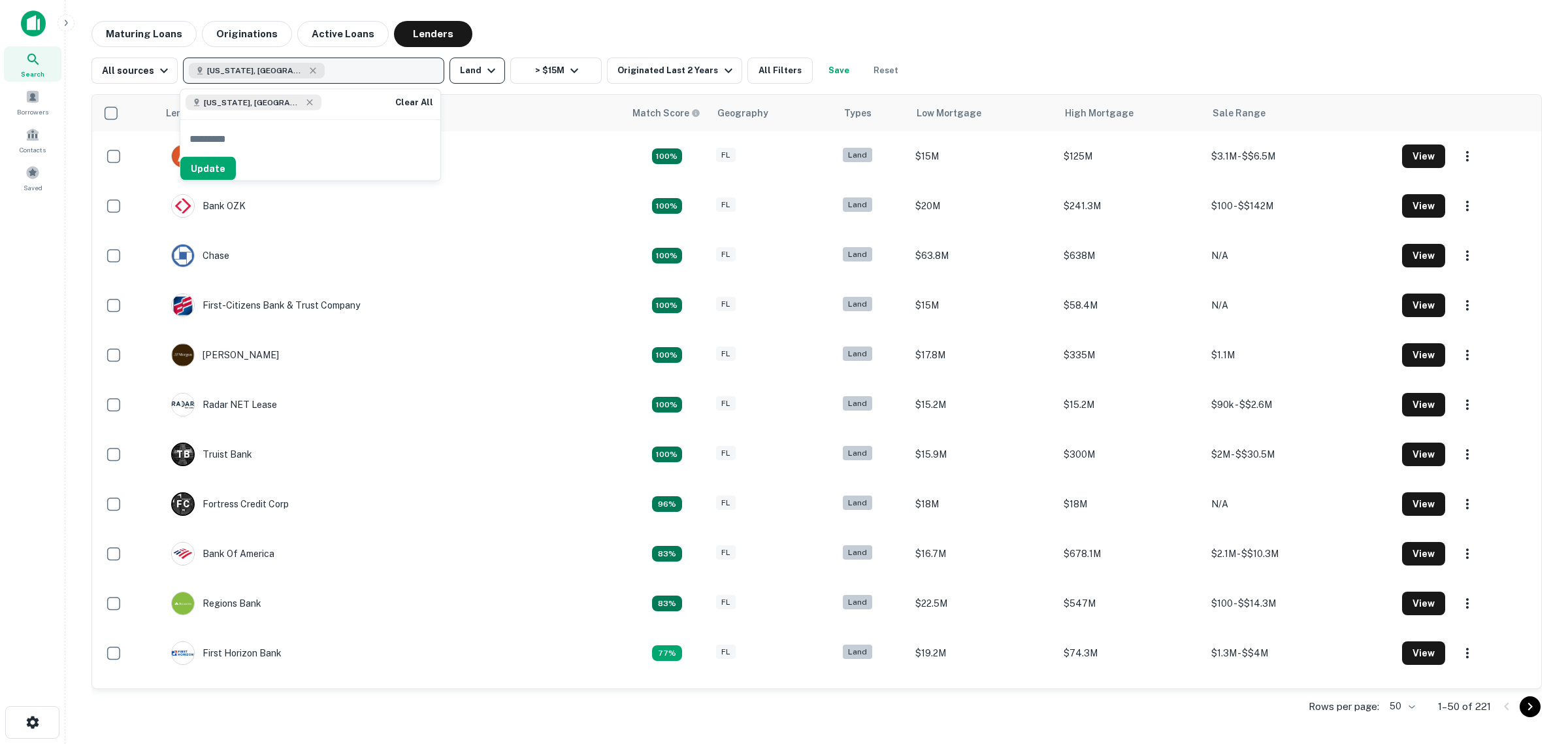
click at [492, 78] on button "Land" at bounding box center [477, 70] width 56 height 26
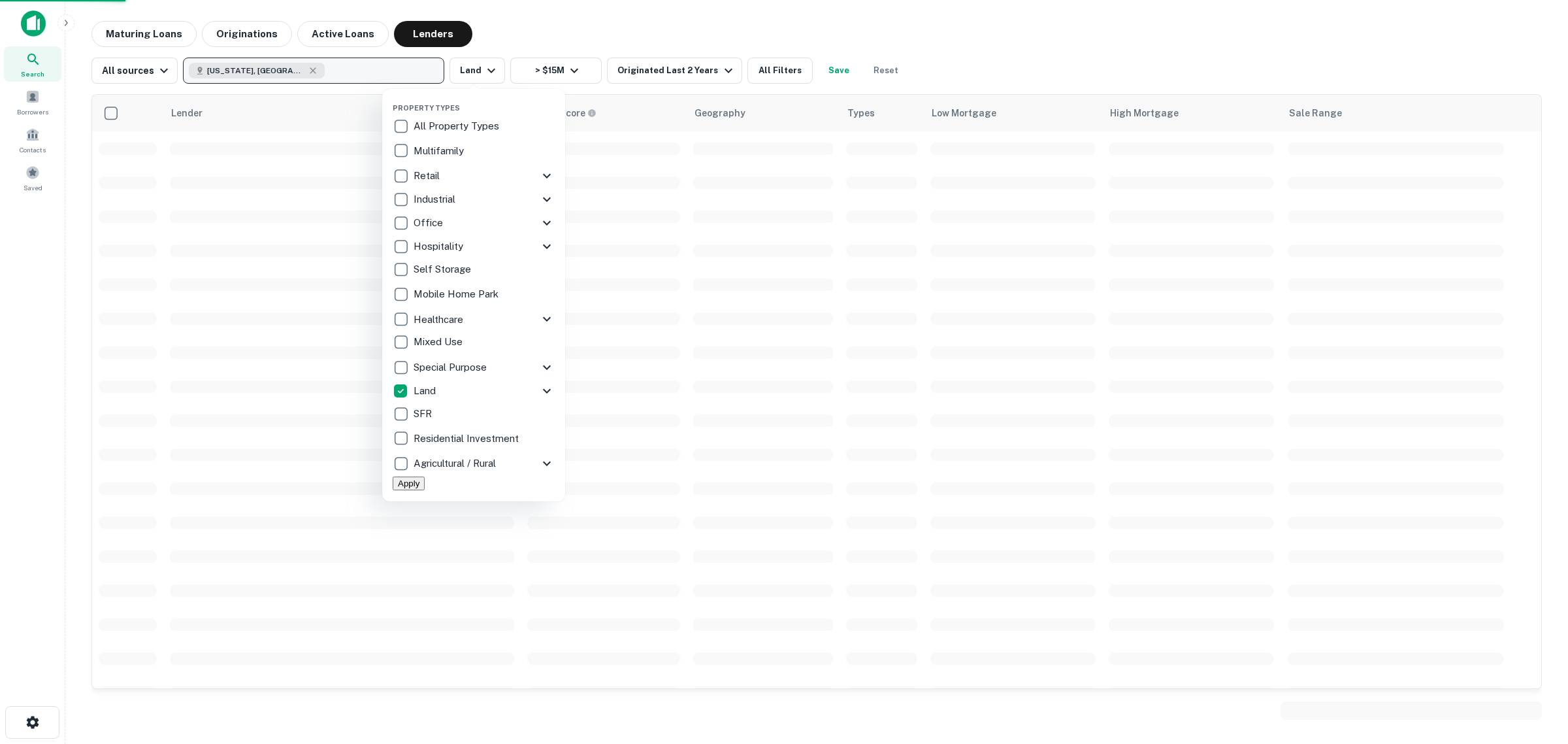
click at [487, 74] on div at bounding box center [784, 372] width 1568 height 744
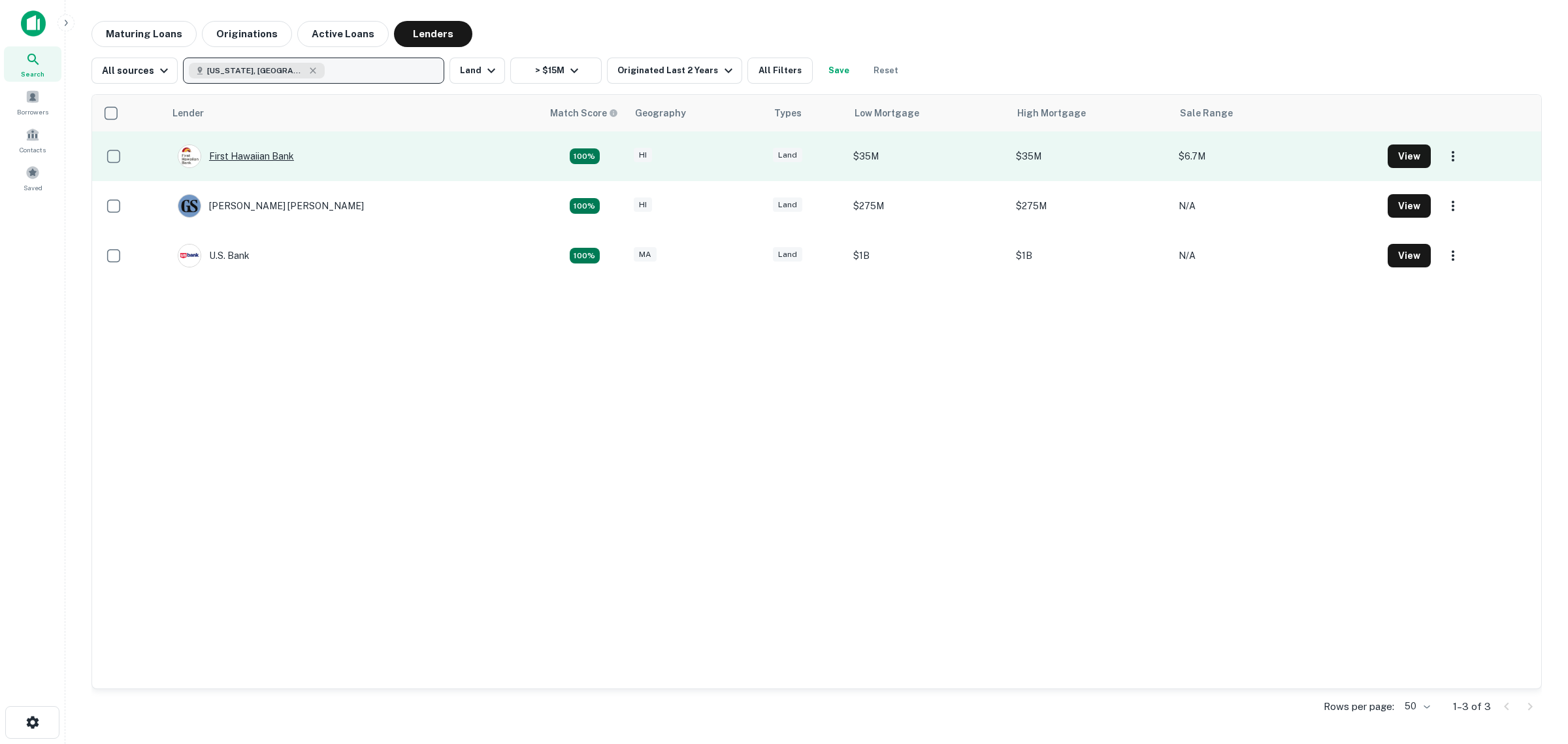
click at [242, 149] on div "First Hawaiian Bank" at bounding box center [236, 156] width 116 height 23
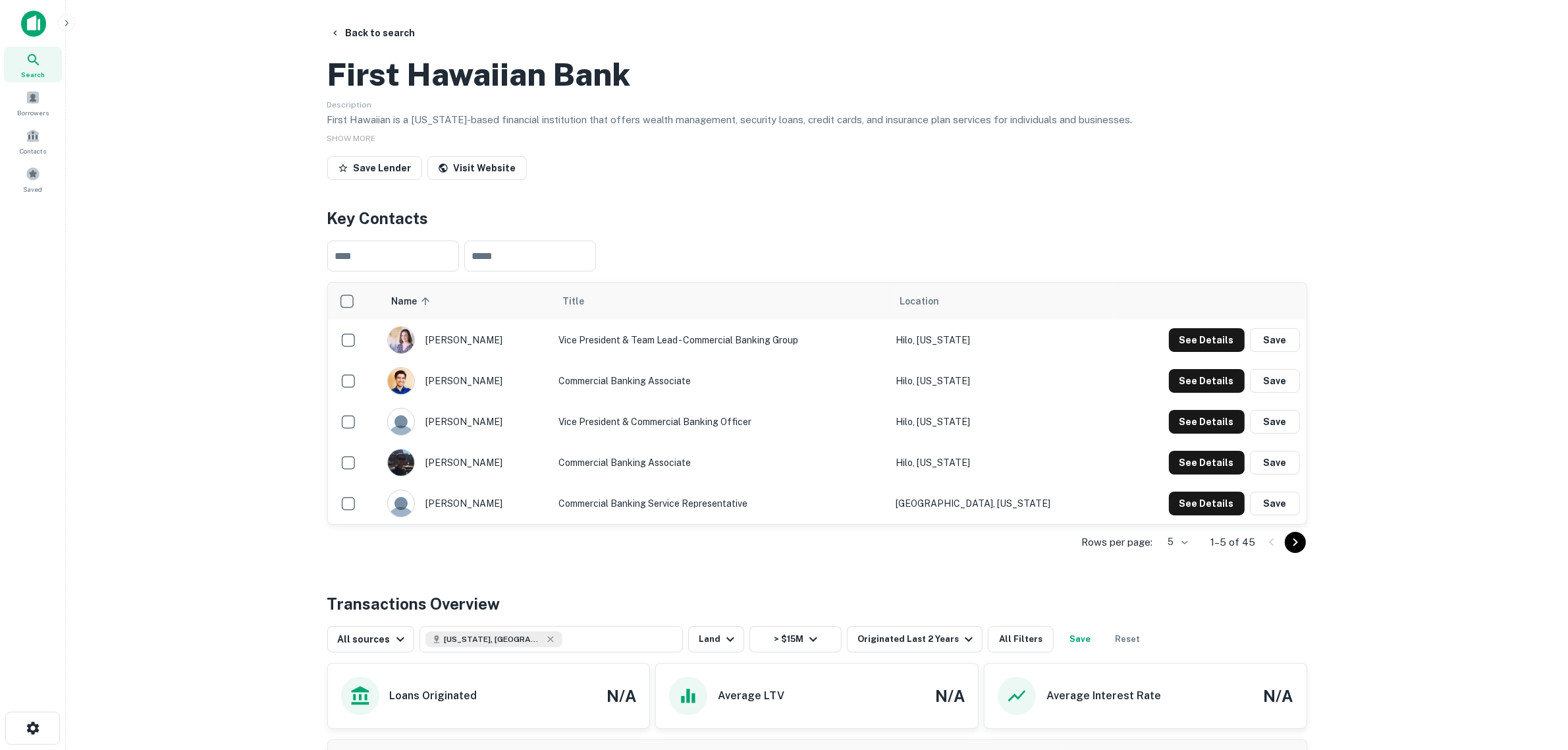
click at [176, 445] on main "Back to search First Hawaiian Bank Description First Hawaiian is a [US_STATE]-b…" at bounding box center [817, 375] width 1502 height 750
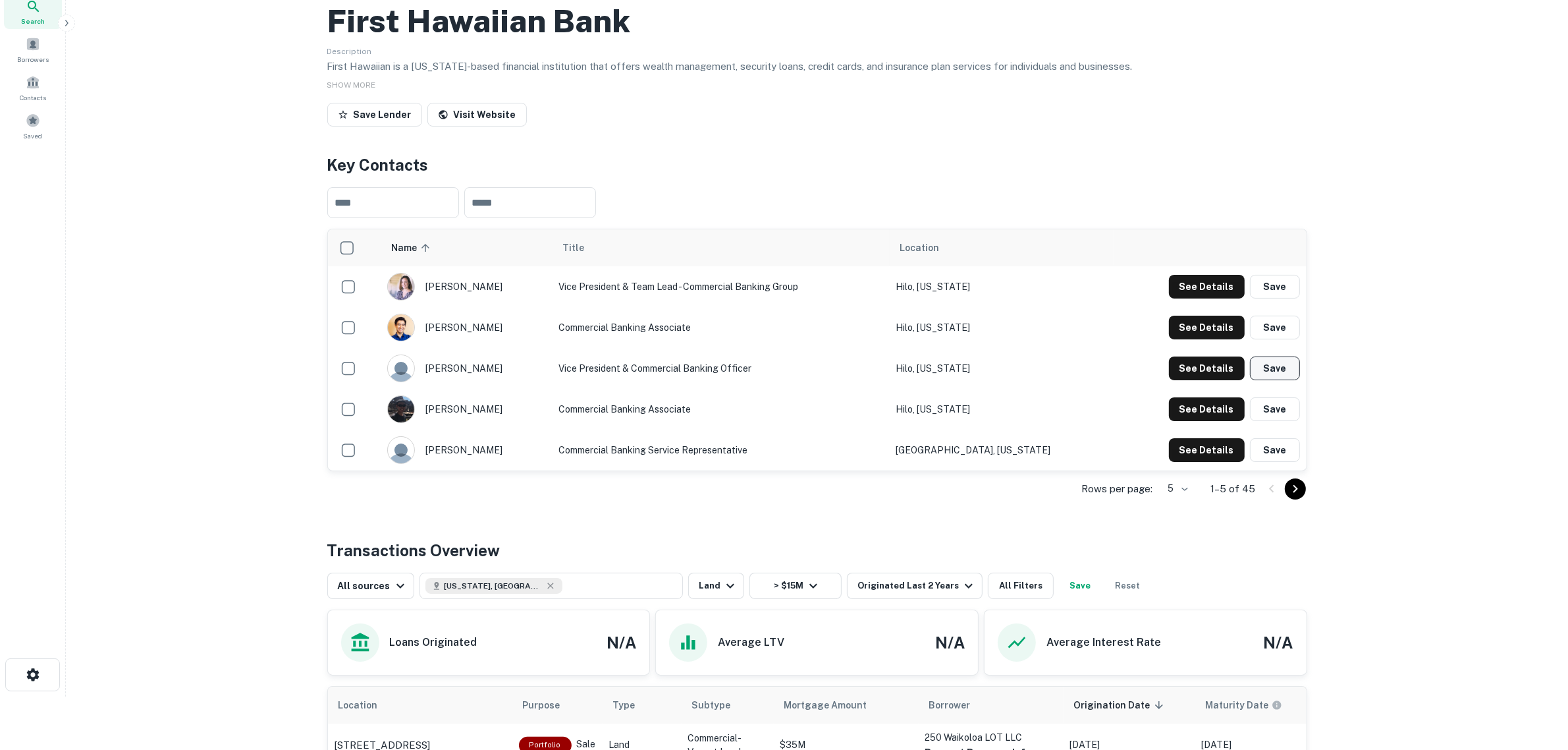
scroll to position [82, 0]
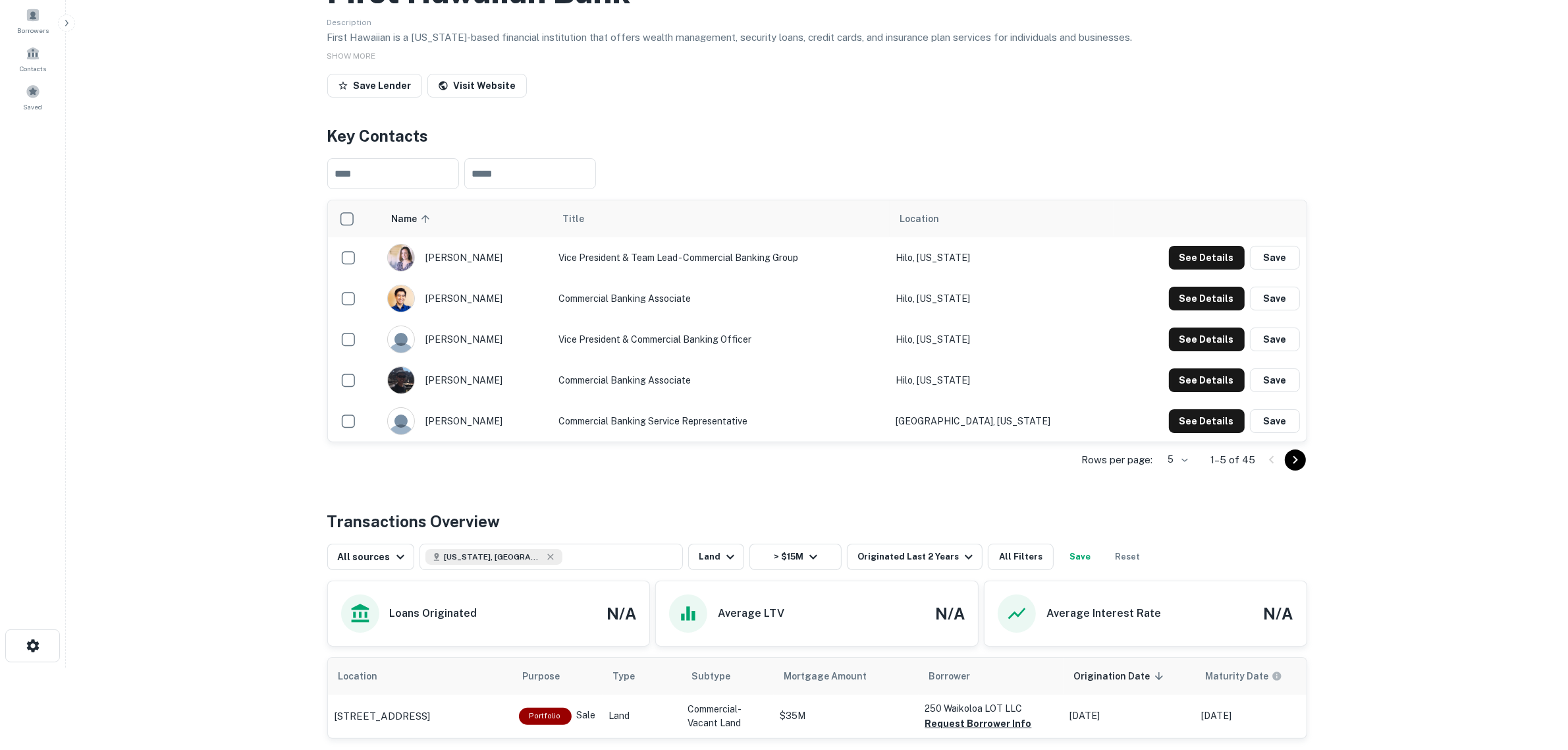
click at [1264, 468] on icon "Go to next page" at bounding box center [1295, 460] width 16 height 16
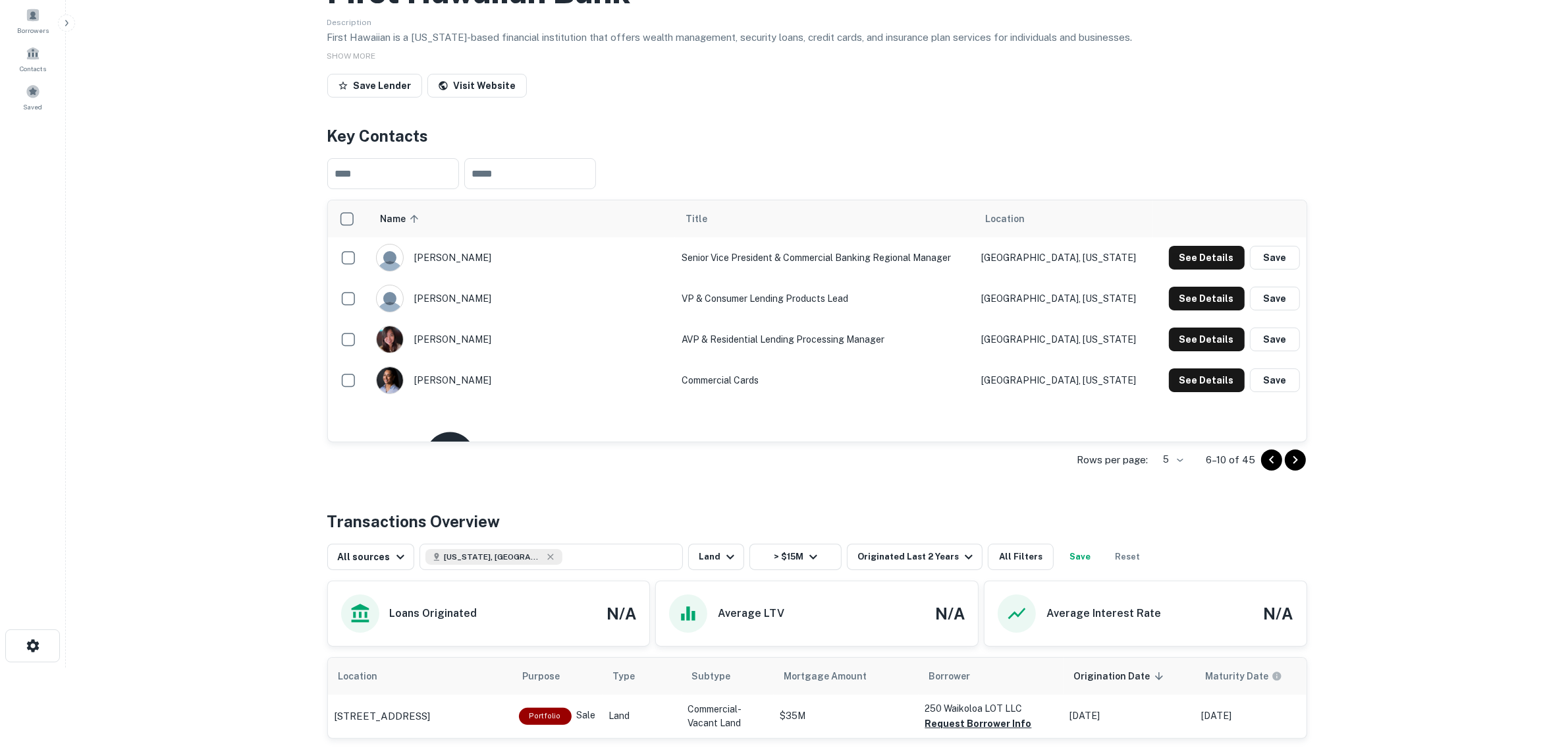
click at [1264, 468] on icon "Go to next page" at bounding box center [1295, 460] width 16 height 16
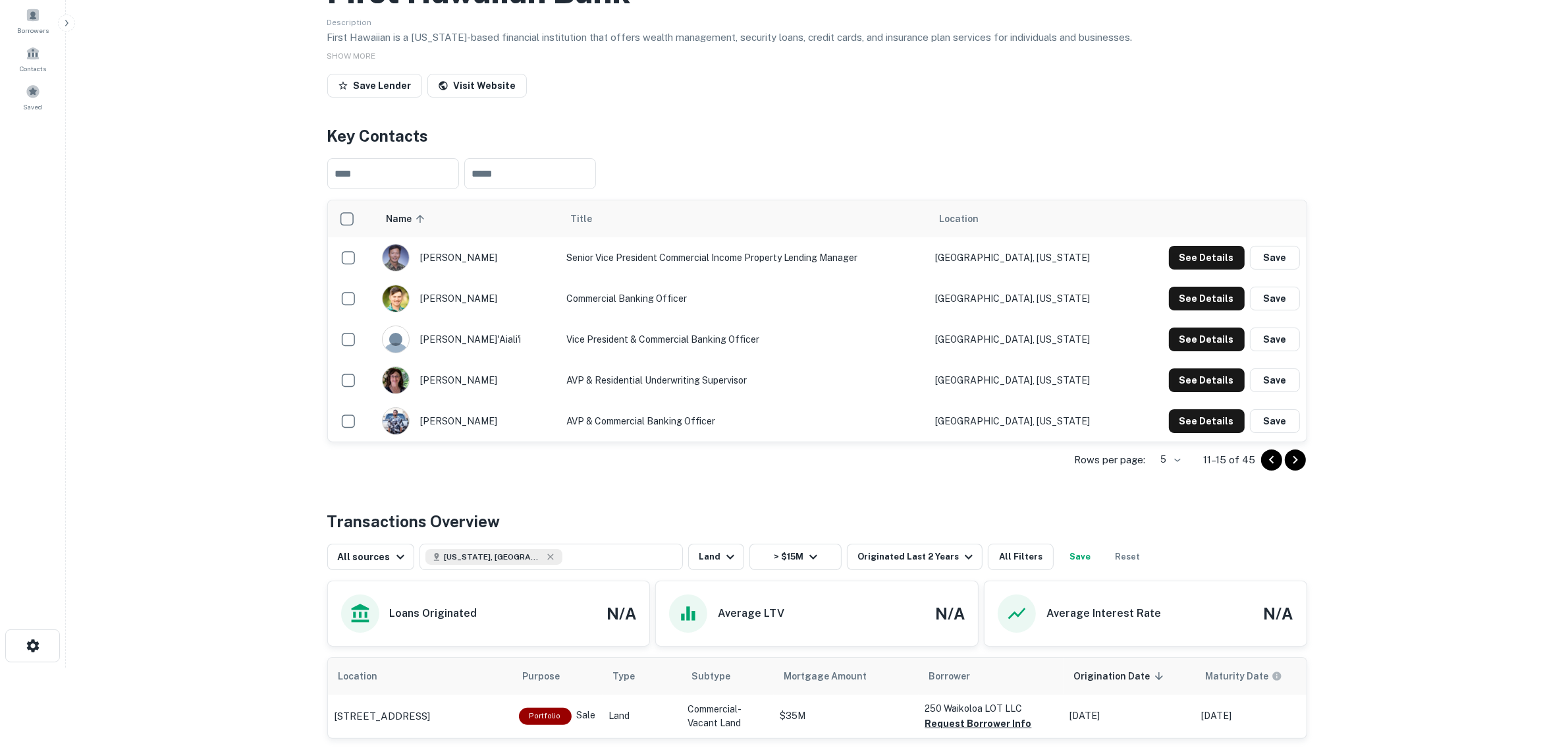
click at [1264, 468] on icon "Go to next page" at bounding box center [1295, 460] width 16 height 16
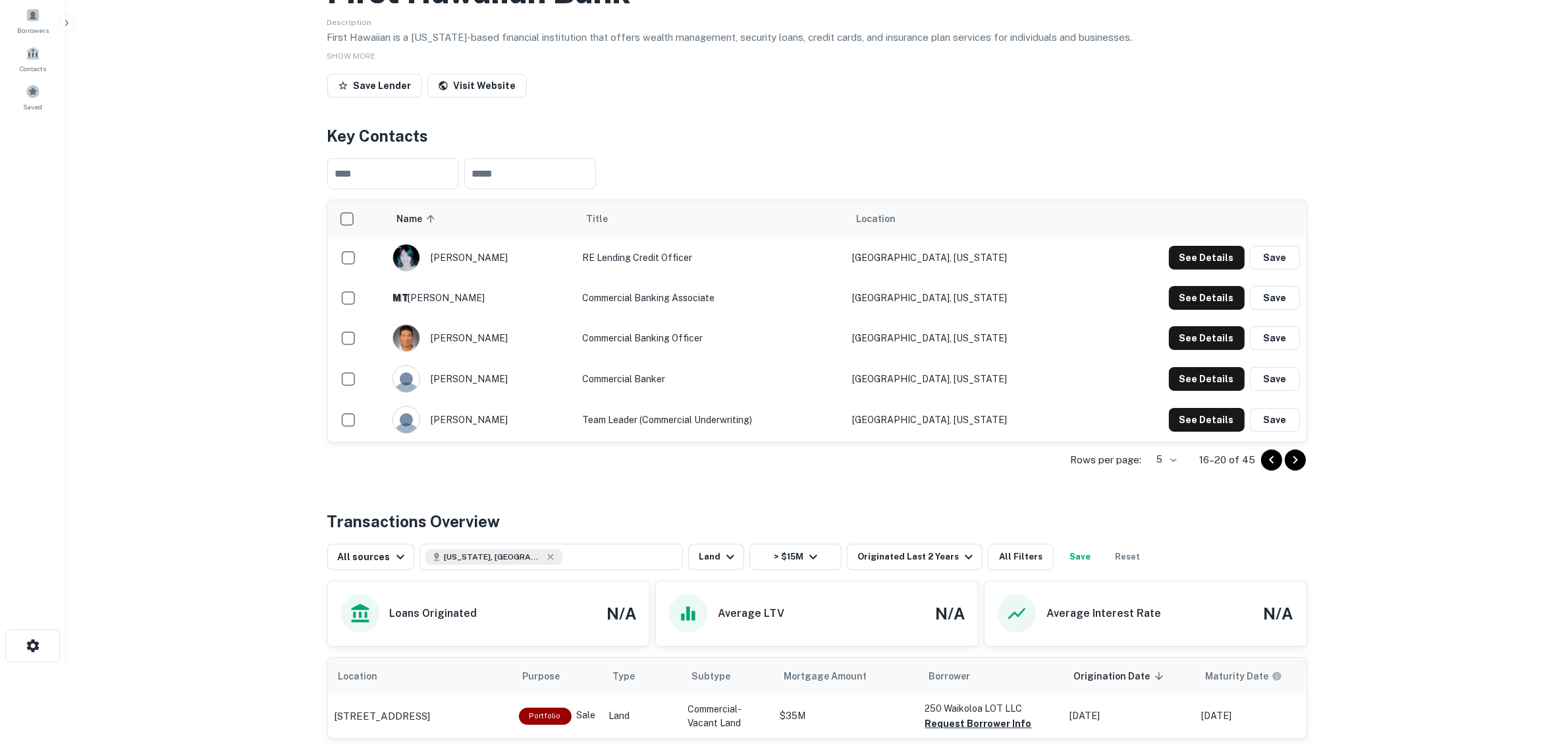
click at [1264, 468] on icon "Go to next page" at bounding box center [1295, 460] width 16 height 16
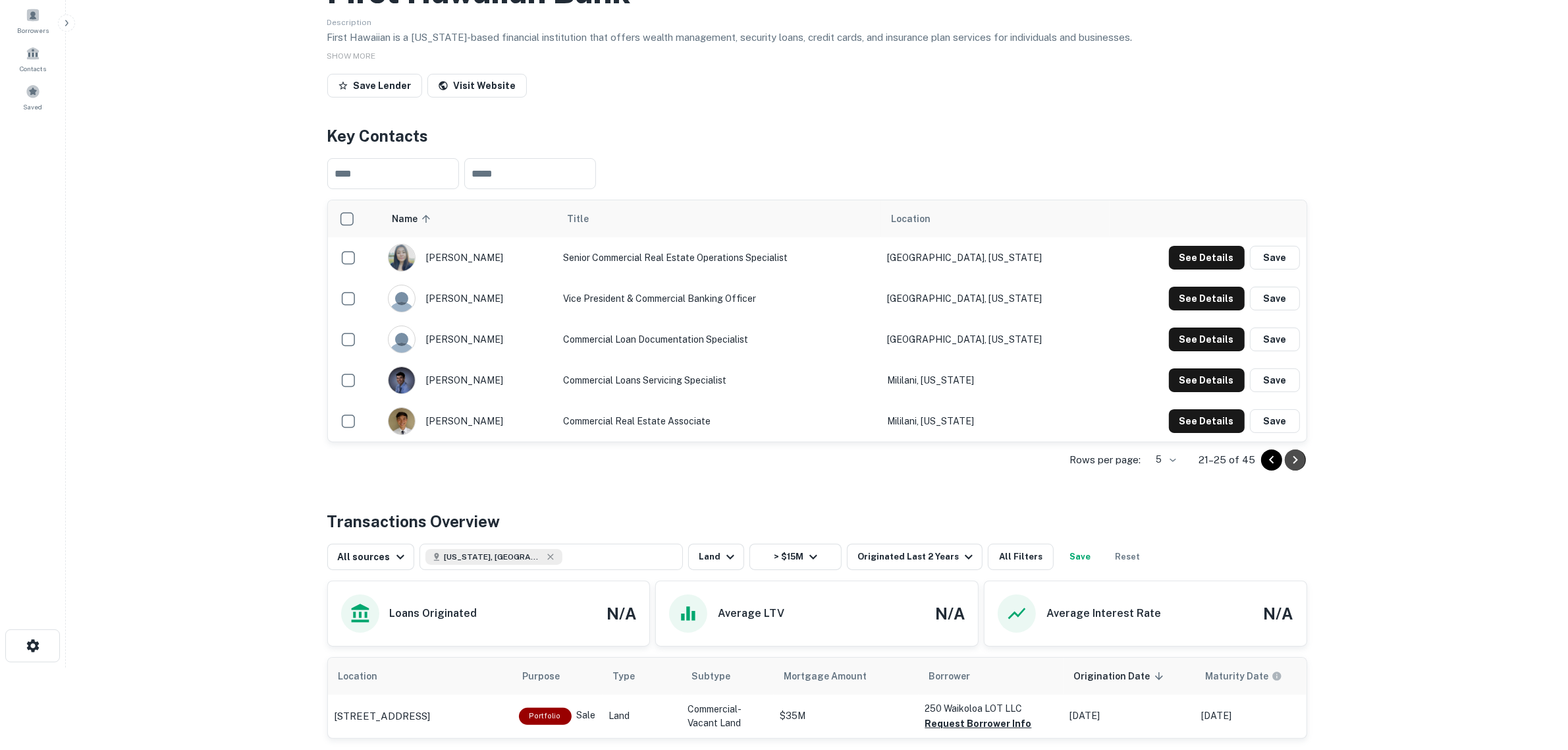
click at [1264, 464] on icon "Go to next page" at bounding box center [1295, 459] width 4 height 8
click at [1264, 468] on icon "Go to next page" at bounding box center [1295, 460] width 16 height 16
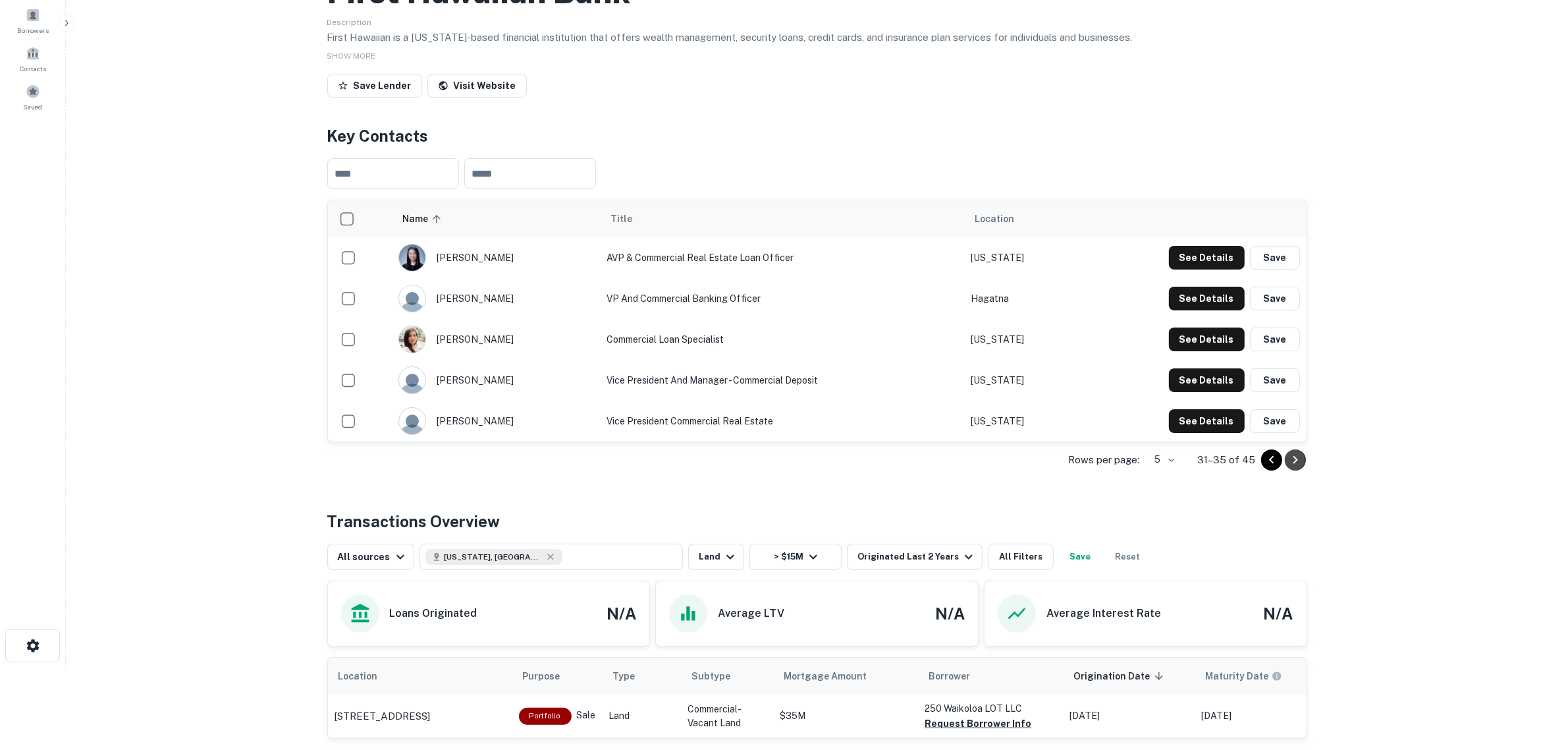
click at [1264, 468] on icon "Go to next page" at bounding box center [1295, 460] width 16 height 16
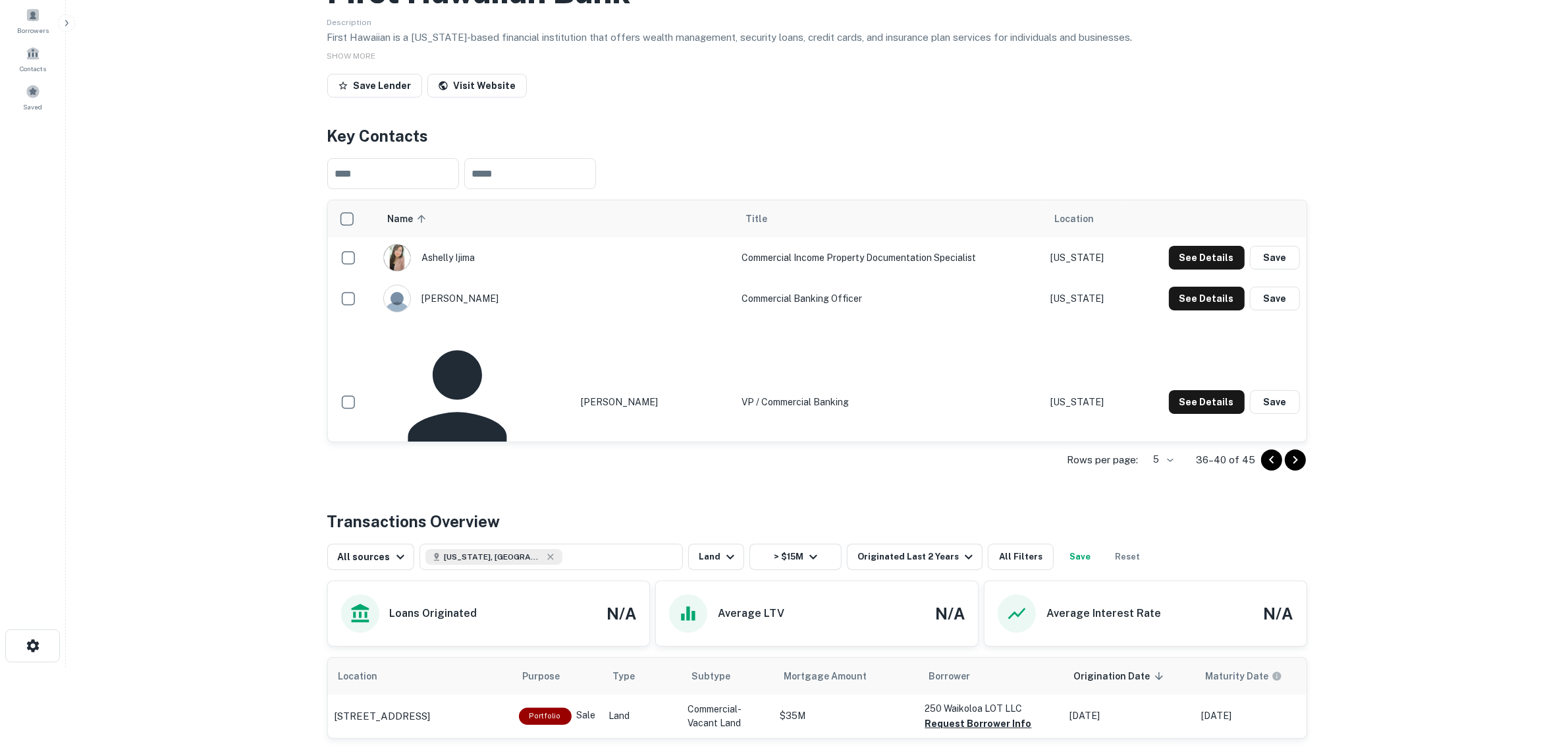
click at [1264, 468] on icon "Go to previous page" at bounding box center [1271, 460] width 16 height 16
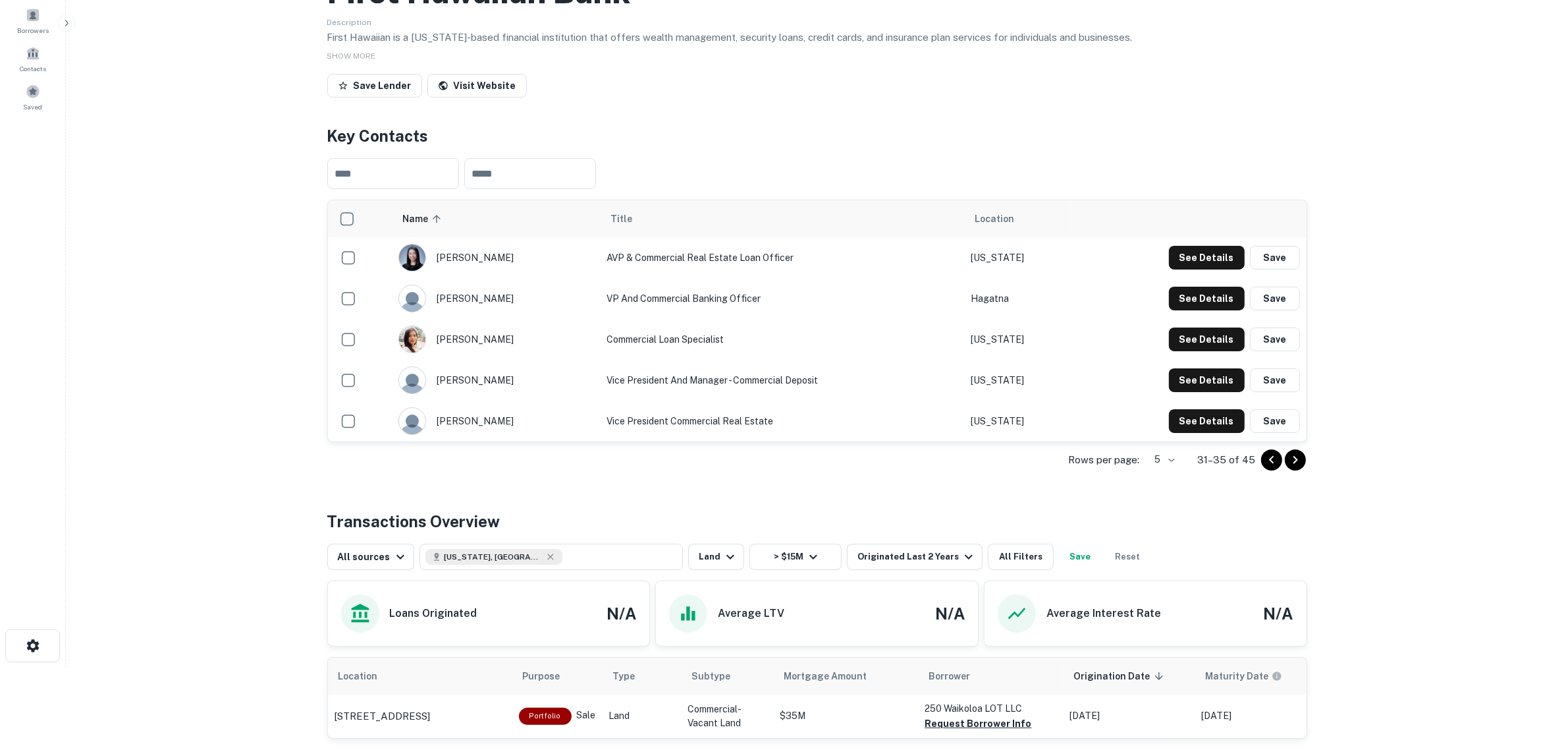
click at [1264, 468] on icon "Go to previous page" at bounding box center [1271, 460] width 16 height 16
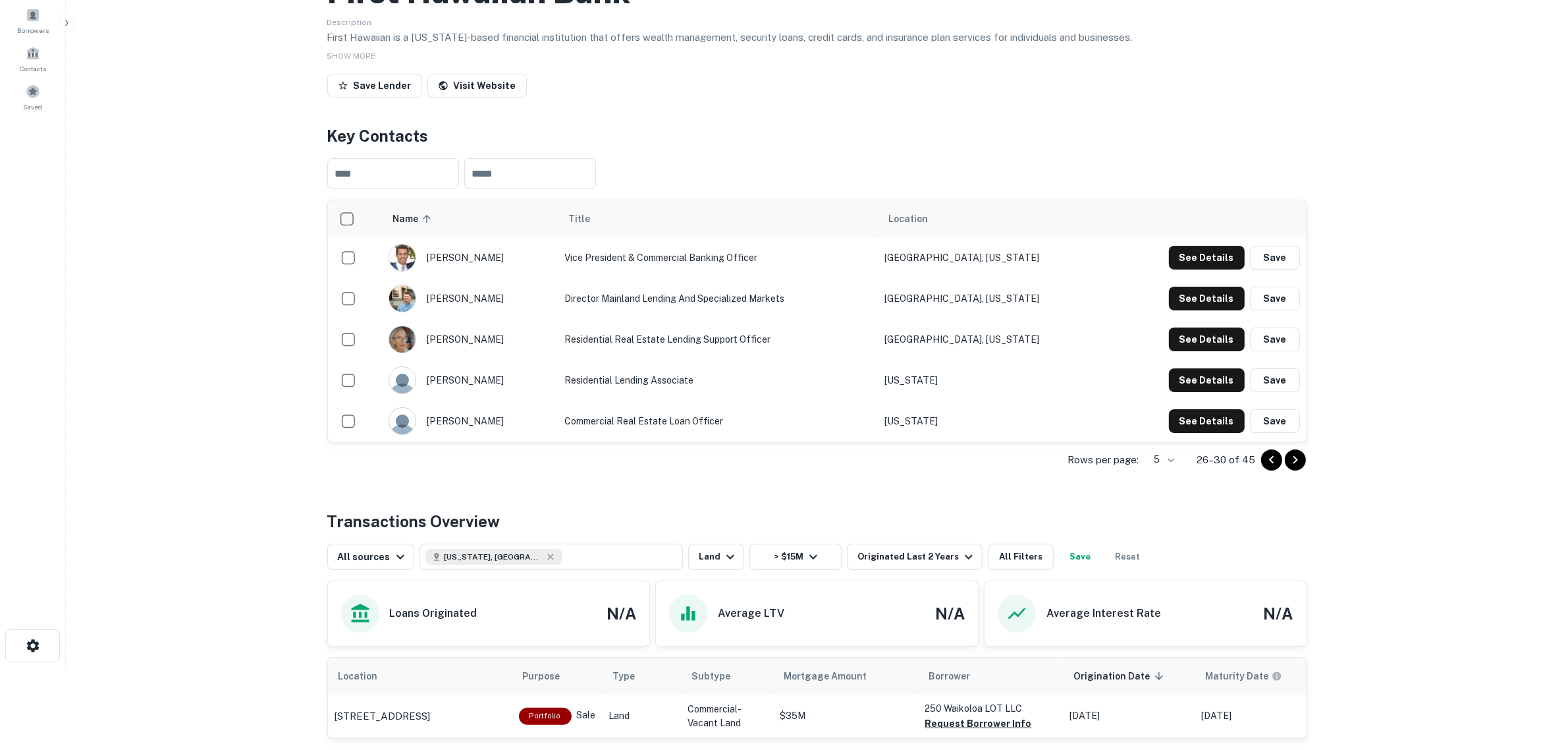
click at [1264, 468] on icon "Go to previous page" at bounding box center [1271, 460] width 16 height 16
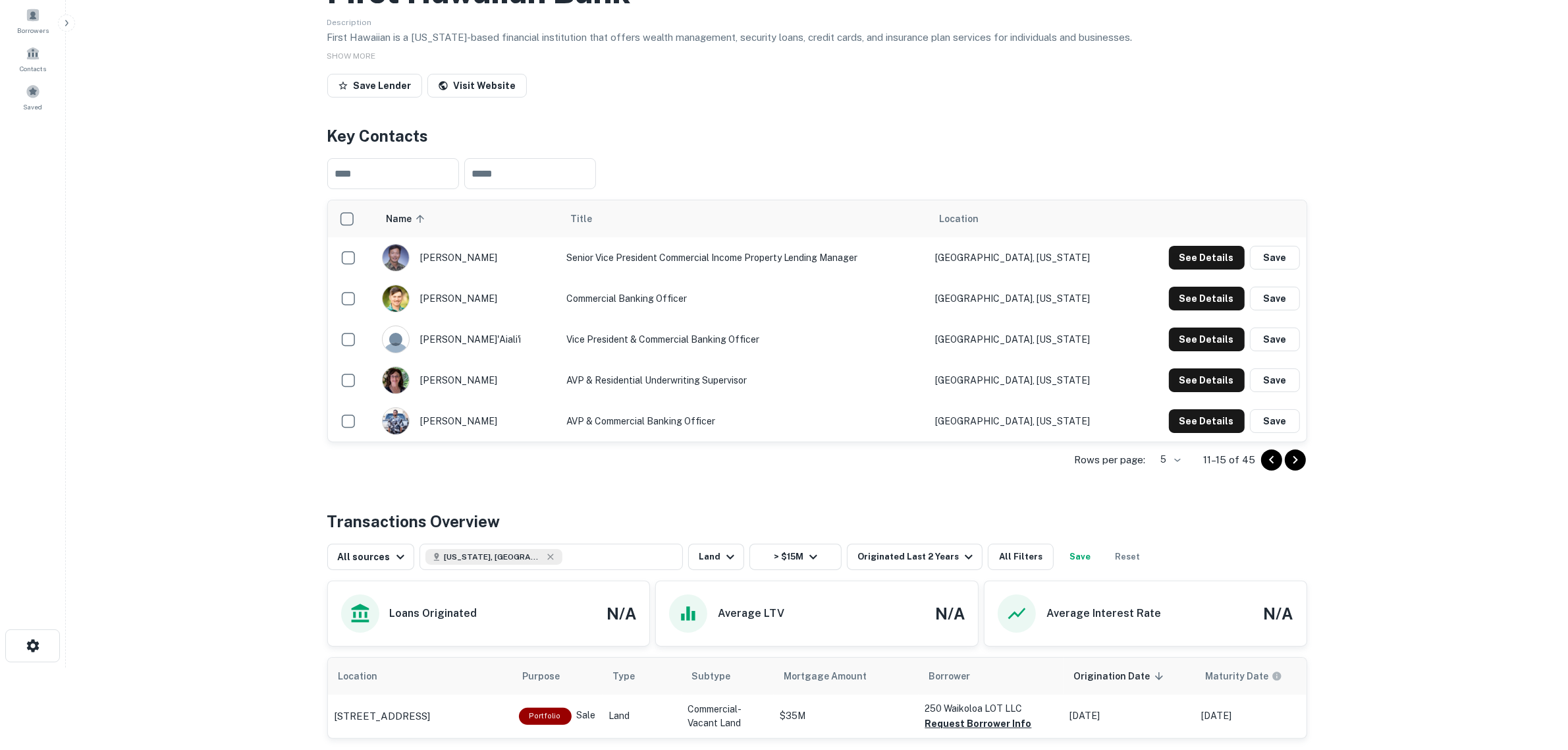
click at [1264, 468] on icon "Go to previous page" at bounding box center [1271, 460] width 16 height 16
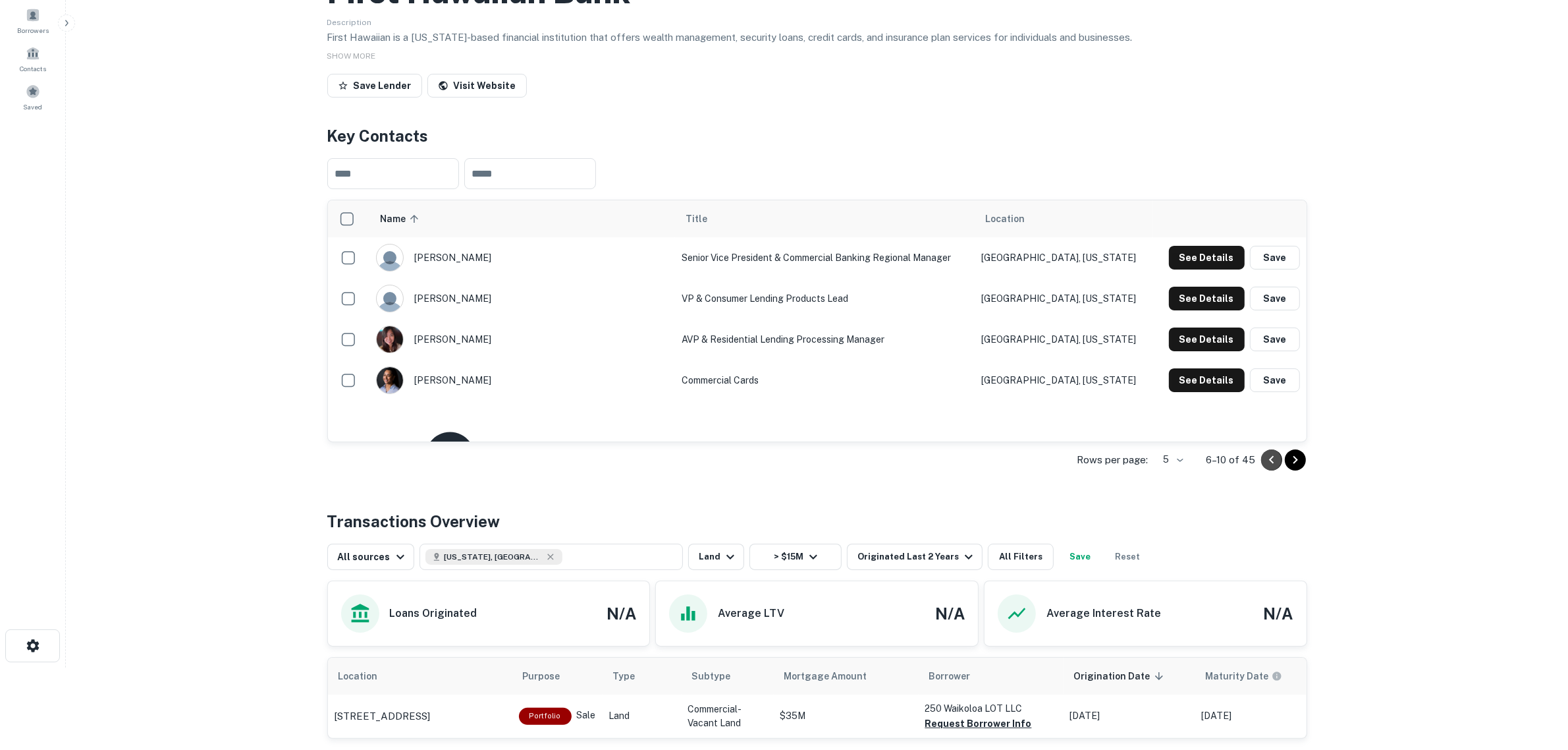
click at [1264, 468] on icon "Go to previous page" at bounding box center [1271, 460] width 16 height 16
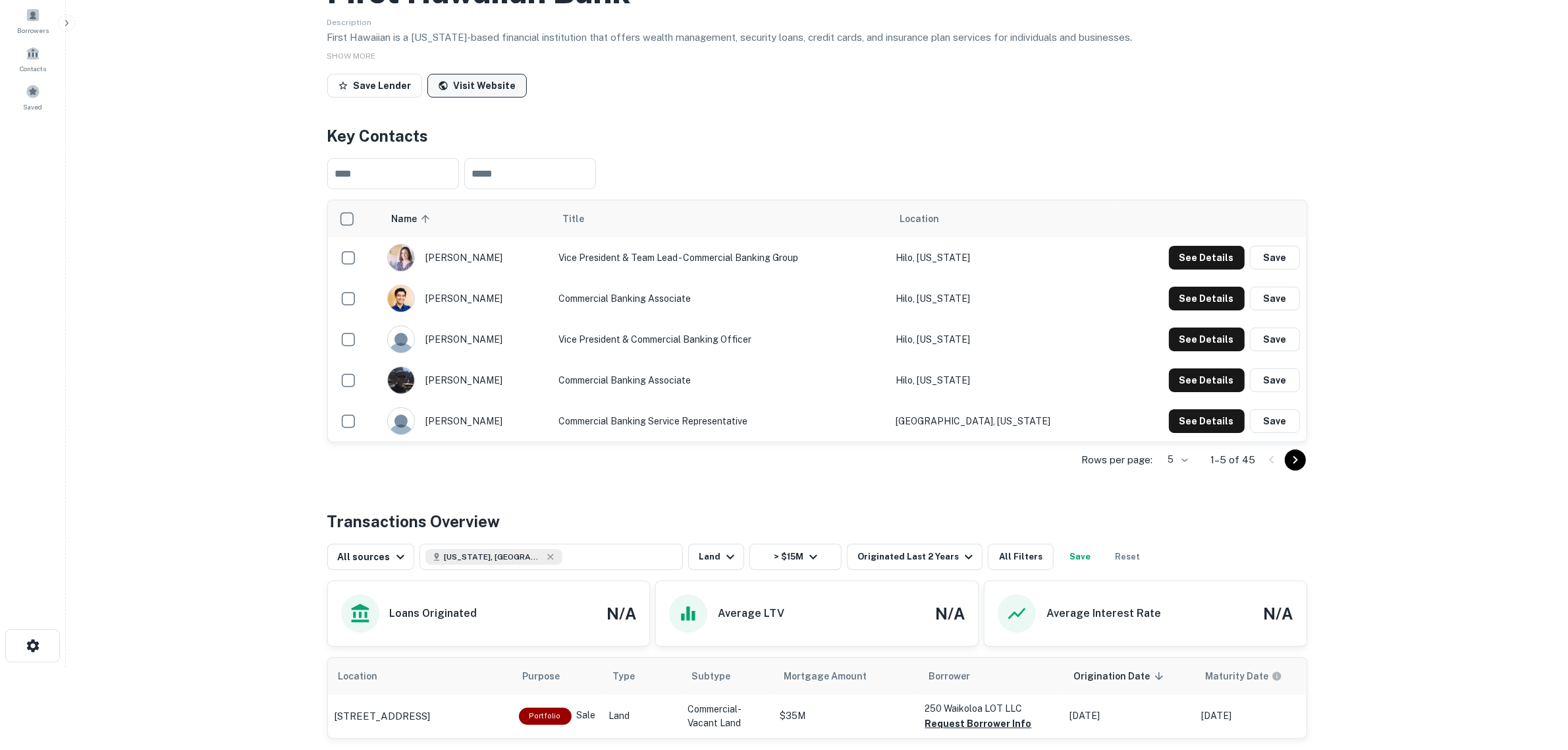
click at [474, 97] on link "Visit Website" at bounding box center [477, 86] width 100 height 23
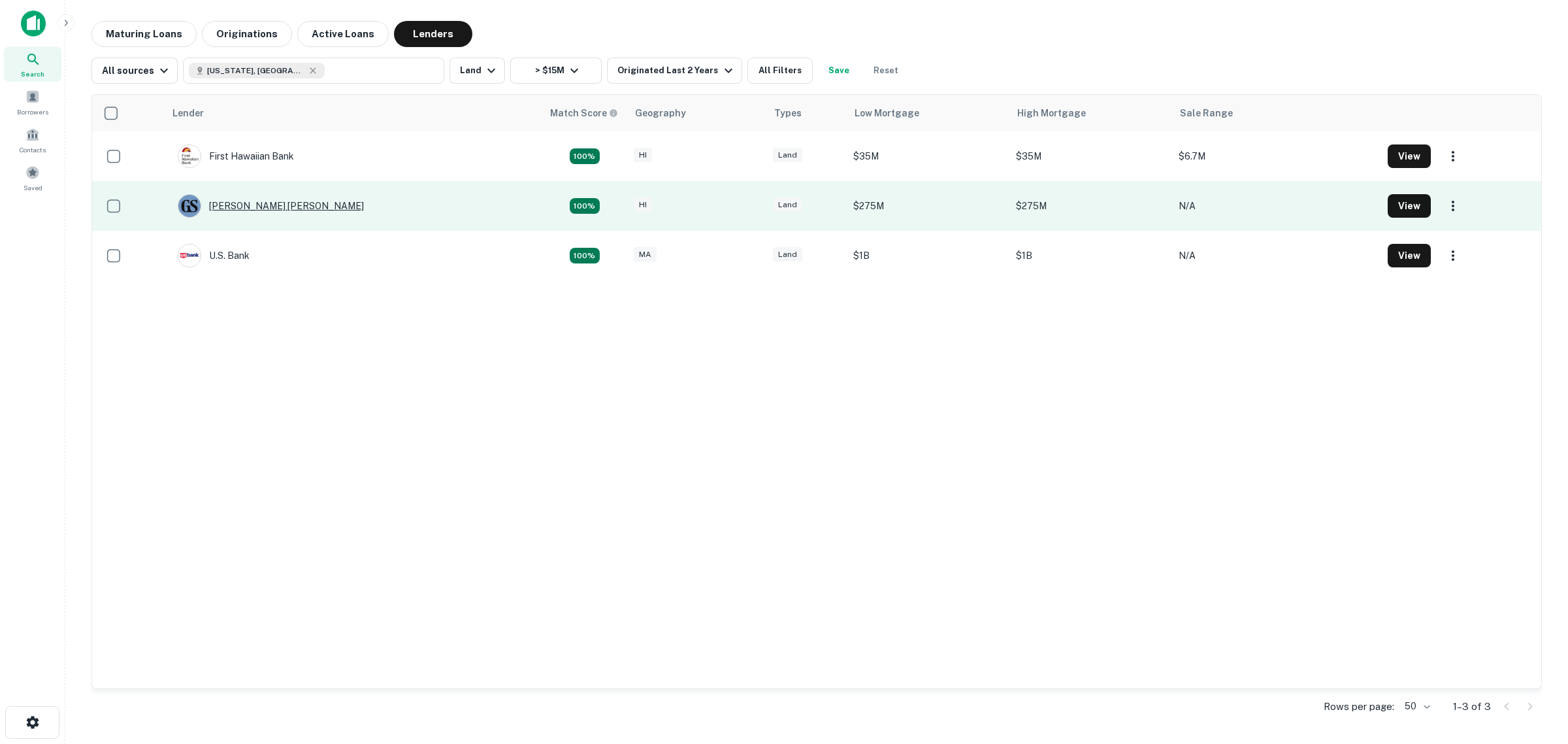
click at [234, 203] on div "[PERSON_NAME] [PERSON_NAME]" at bounding box center [271, 206] width 186 height 23
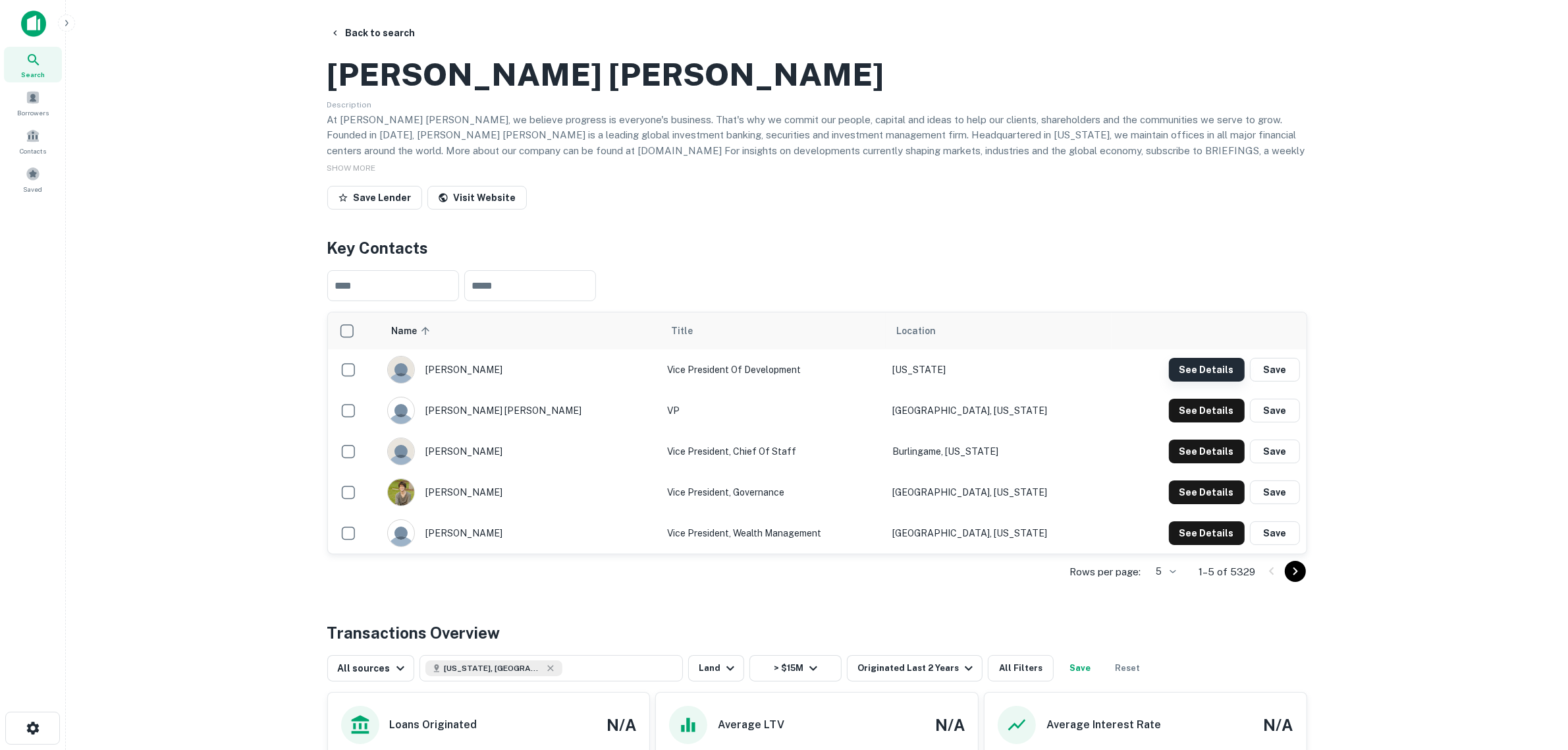
click at [1186, 382] on button "See Details" at bounding box center [1207, 369] width 75 height 23
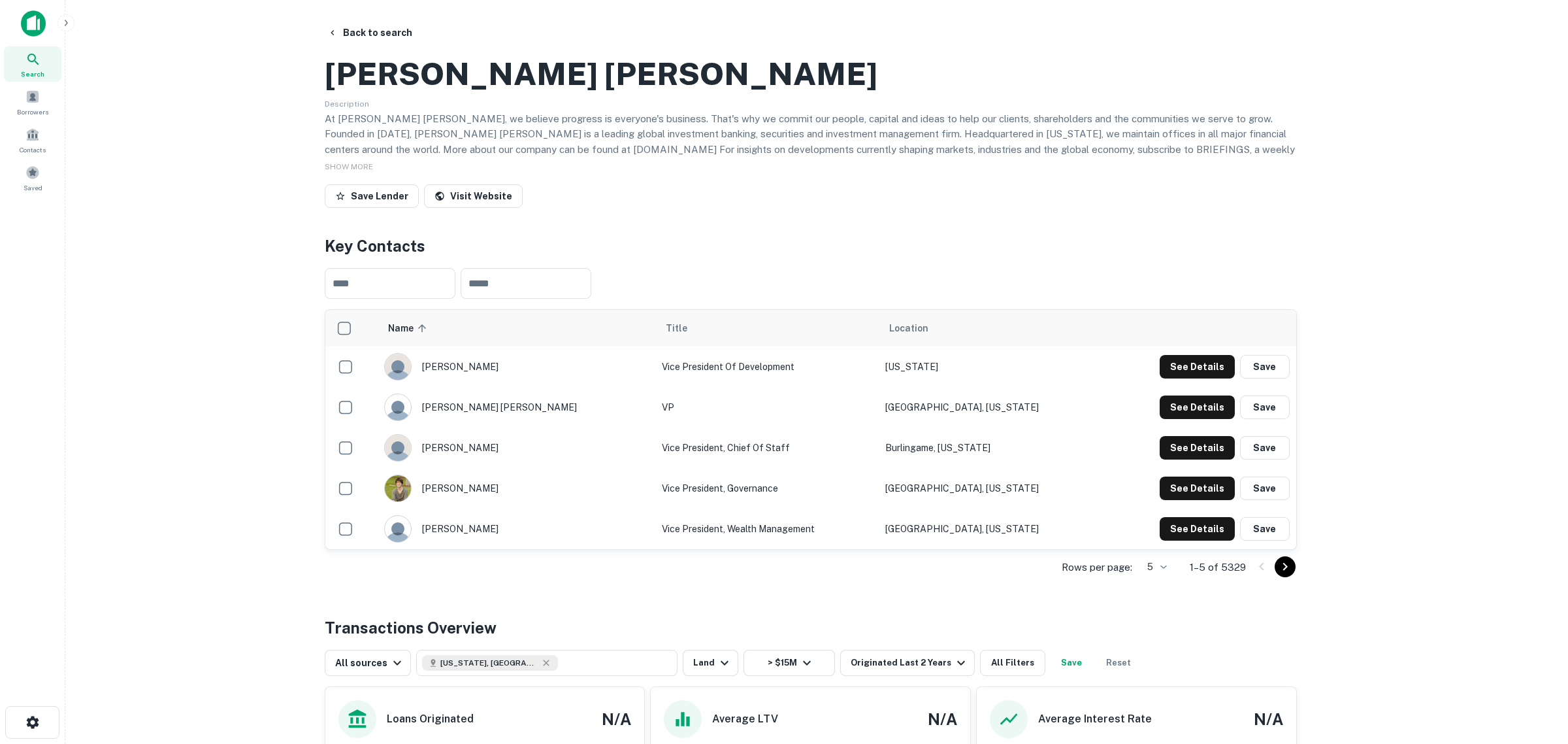
drag, startPoint x: 748, startPoint y: 324, endPoint x: 650, endPoint y: 320, distance: 98.1
drag, startPoint x: 796, startPoint y: 337, endPoint x: 651, endPoint y: 320, distance: 146.0
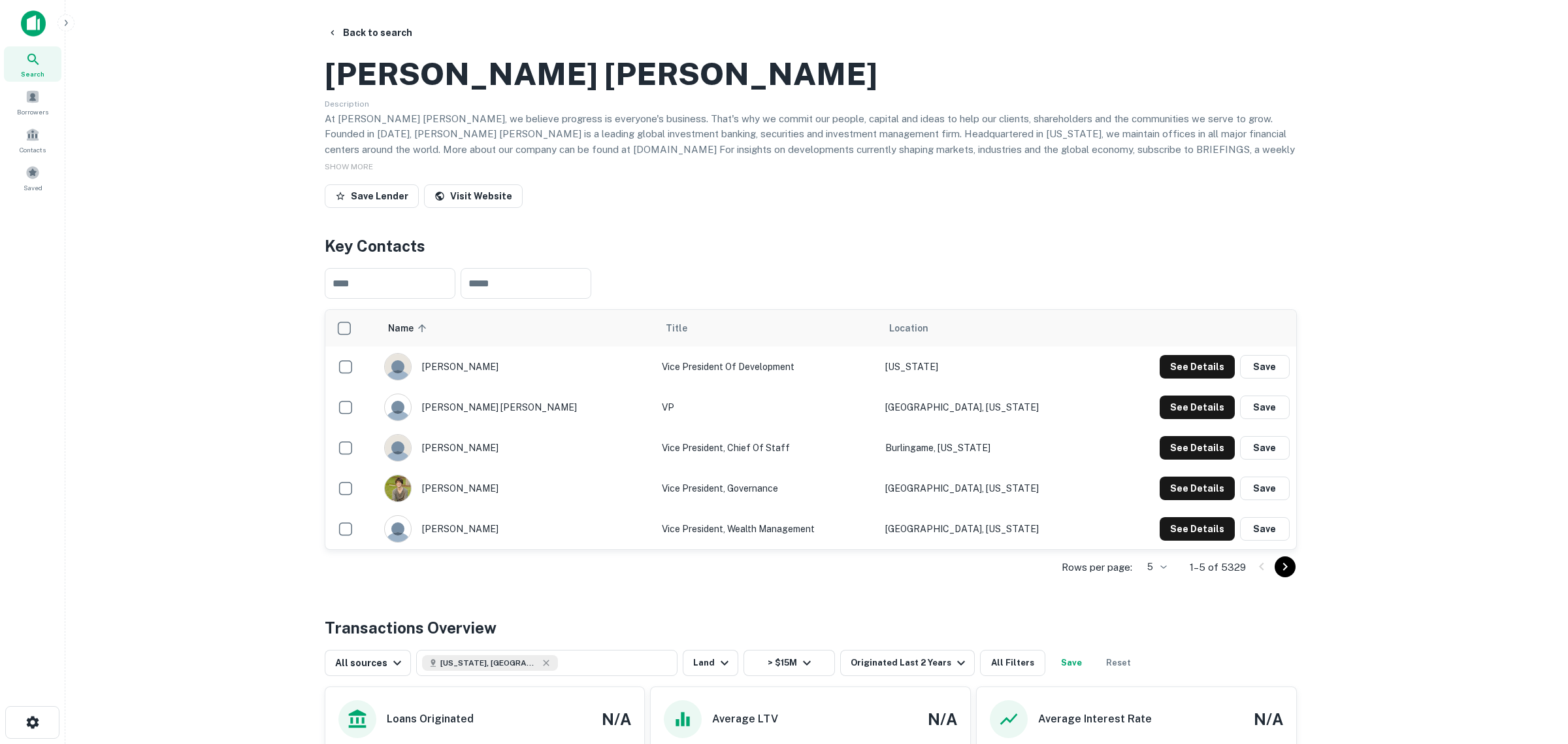
copy div "[PERSON_NAME] Vice President Of Development"
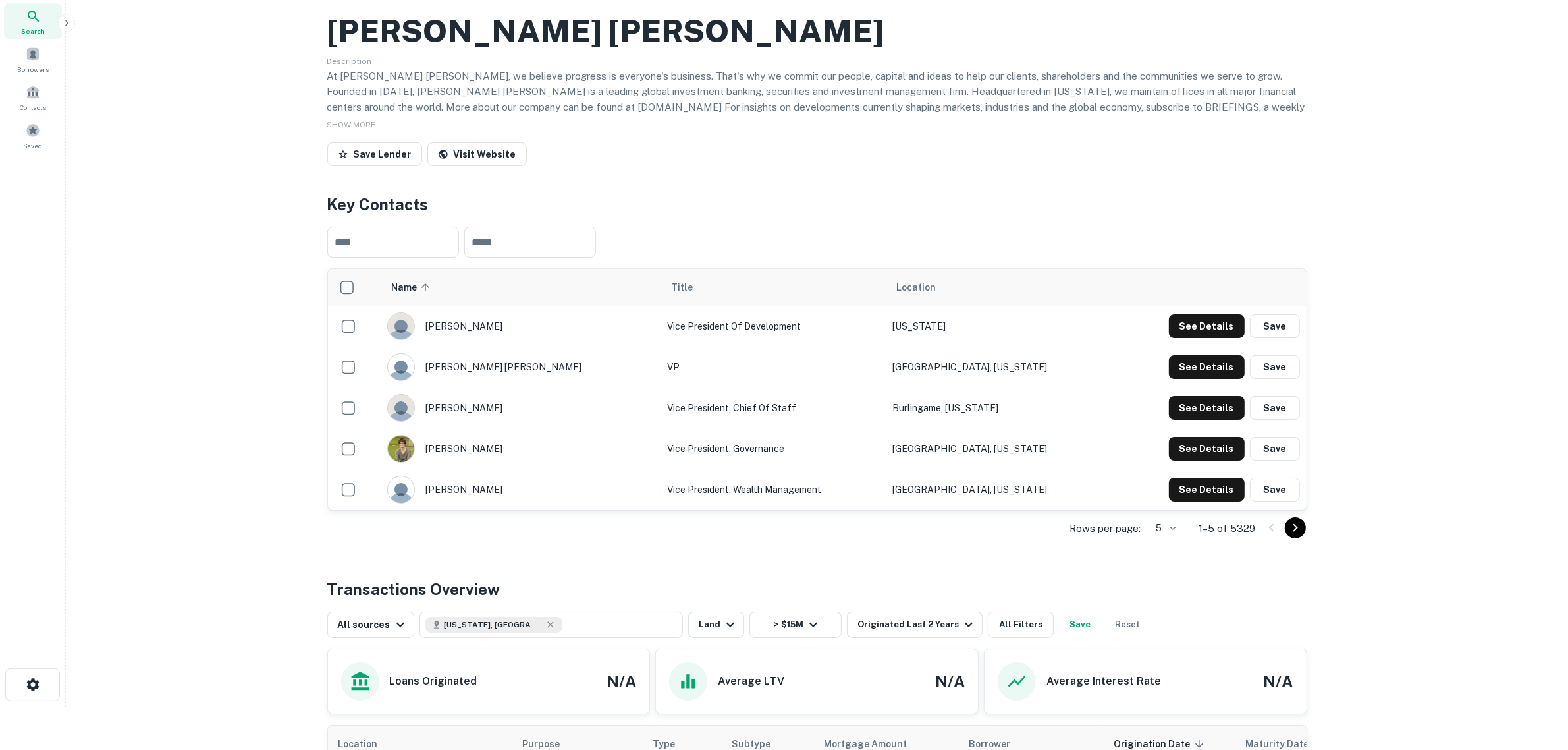
scroll to position [82, 0]
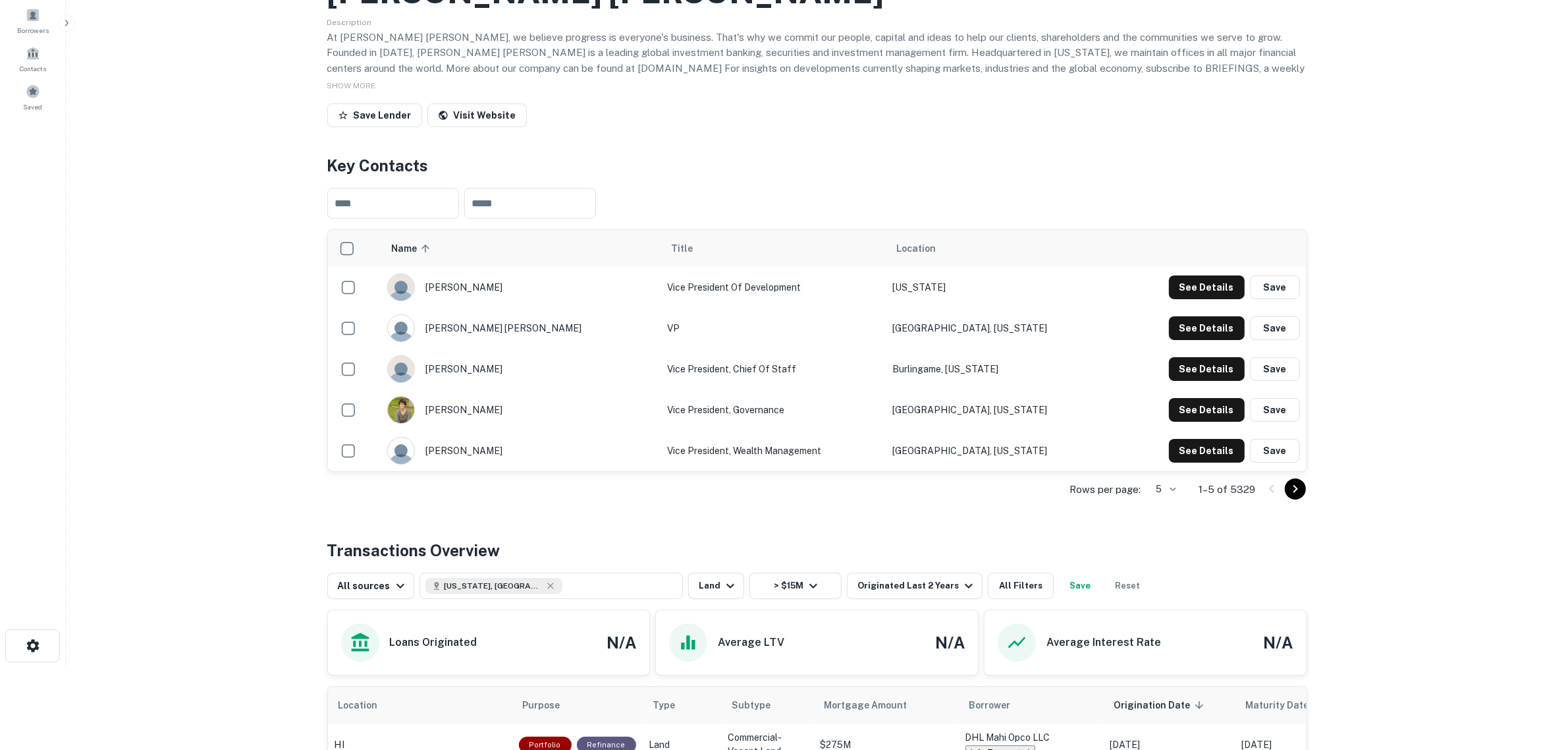
click at [1264, 497] on icon "Go to next page" at bounding box center [1295, 488] width 16 height 16
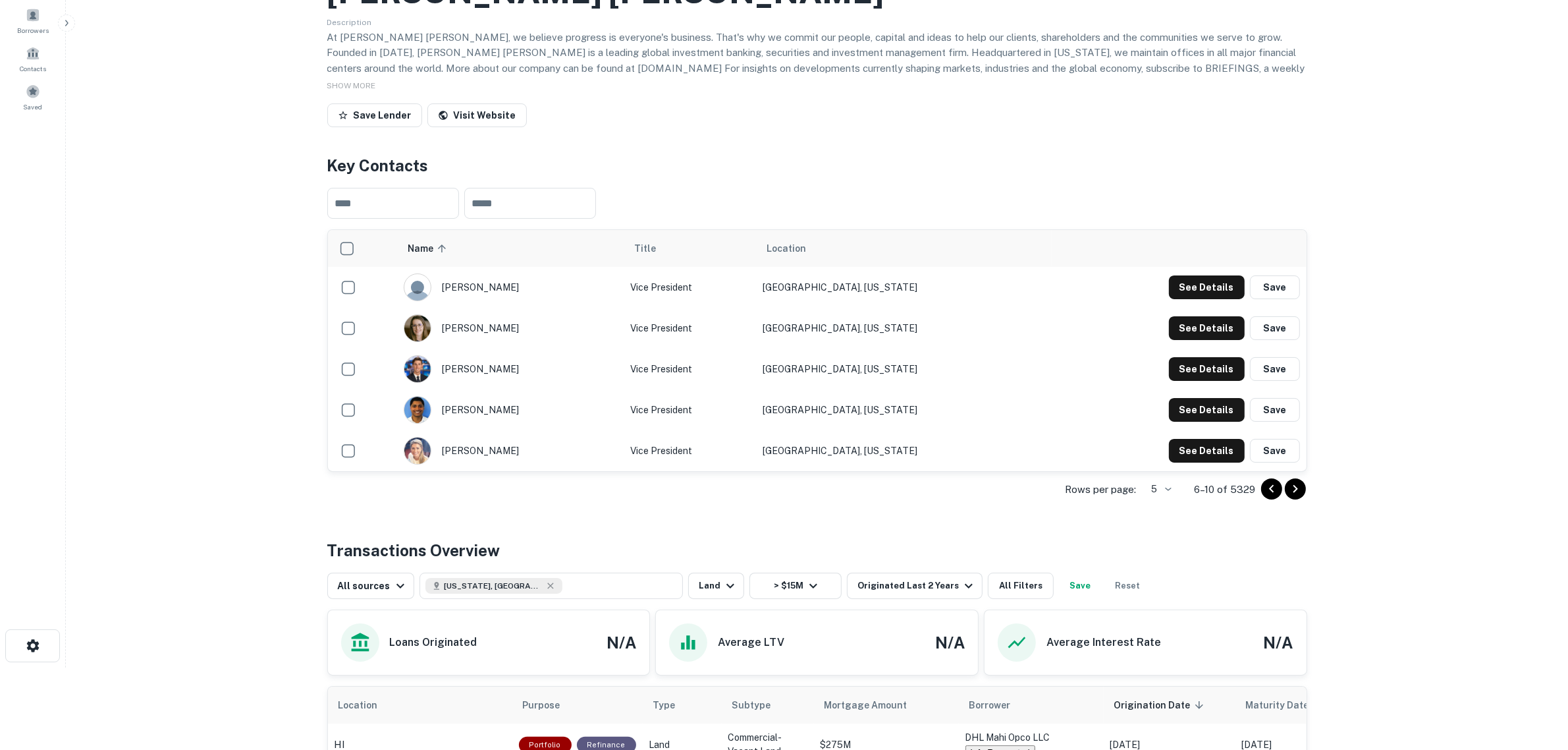
click at [1264, 497] on icon "Go to next page" at bounding box center [1295, 488] width 16 height 16
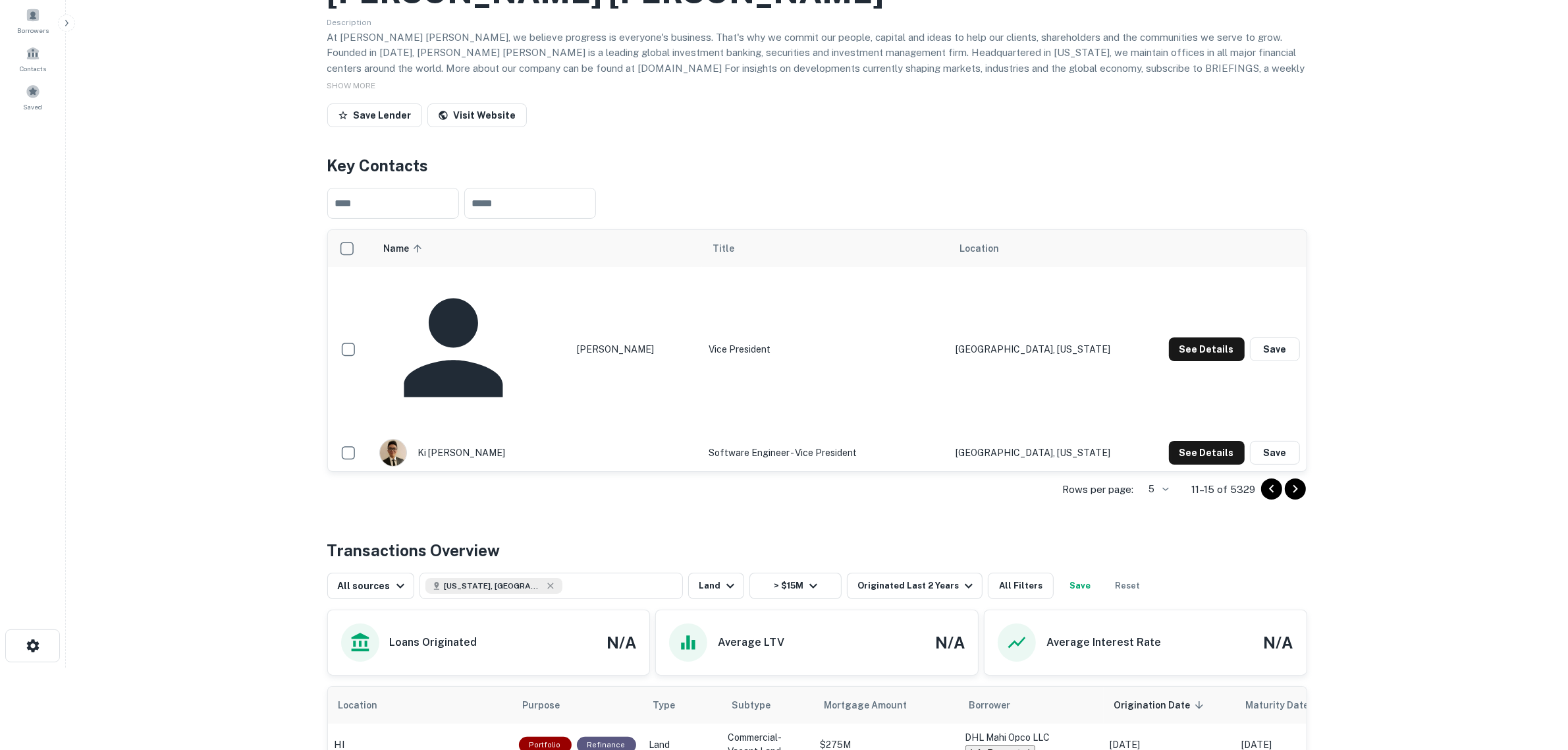
click at [1197, 482] on button "See Details" at bounding box center [1207, 493] width 75 height 23
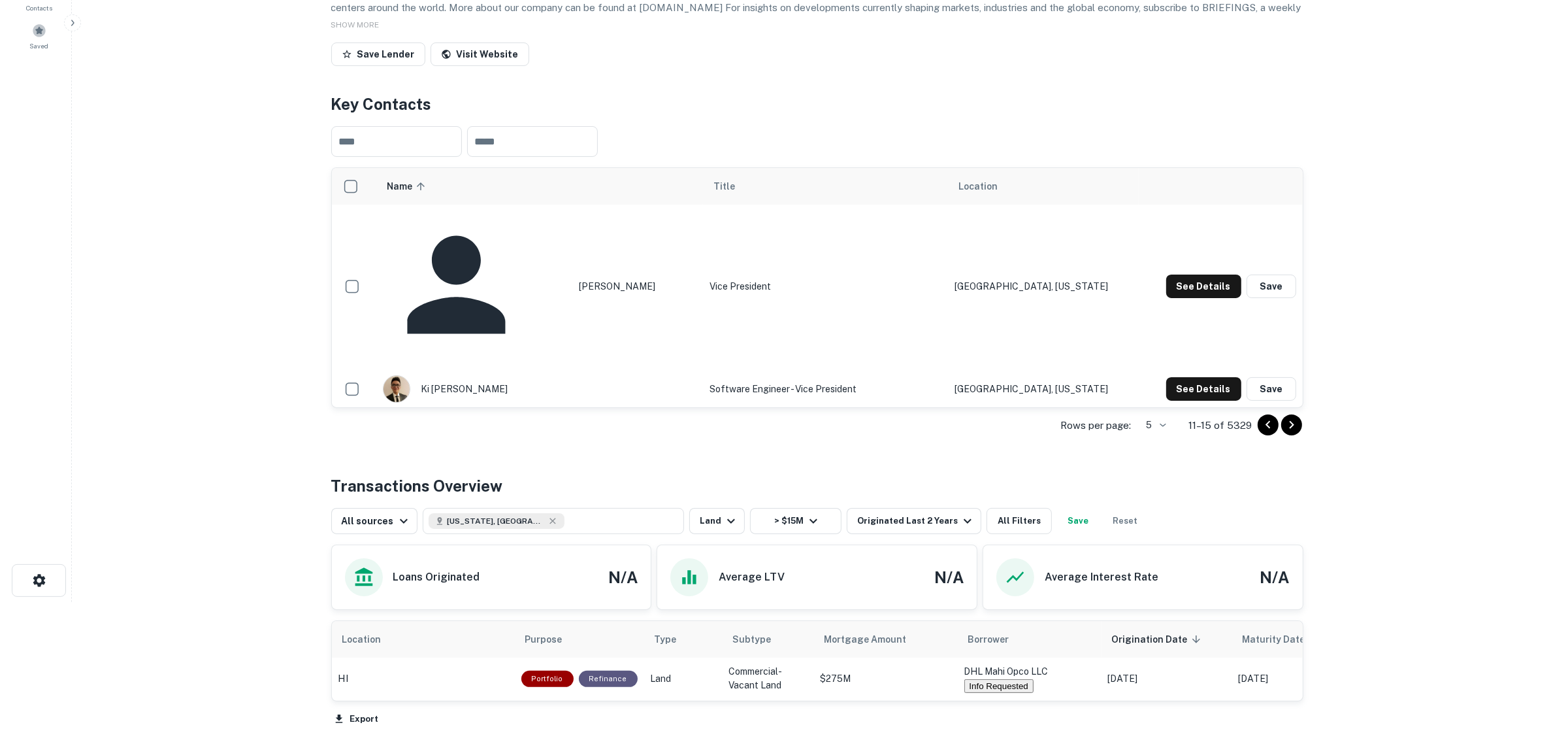
scroll to position [312, 0]
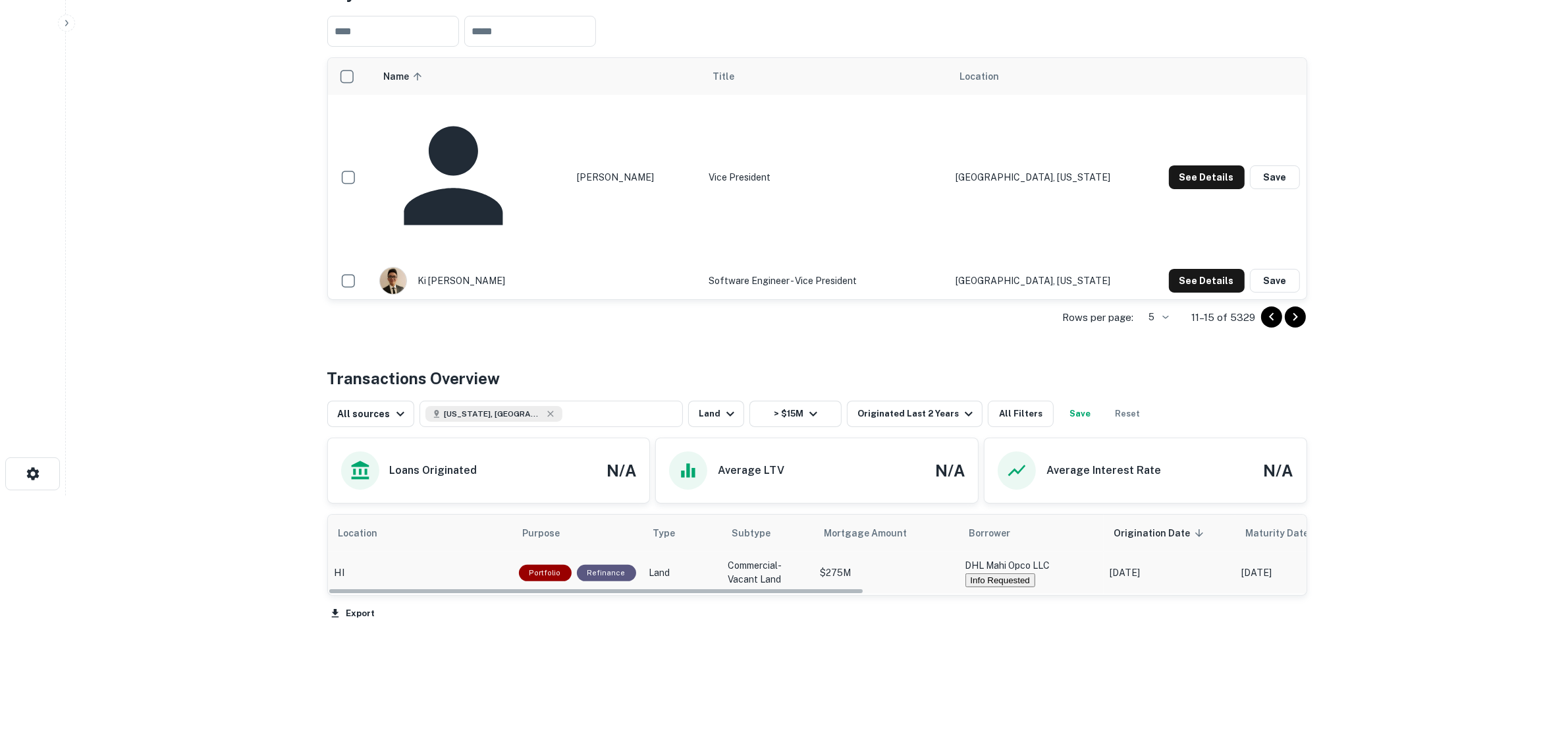
click at [993, 572] on button "Info Requested" at bounding box center [999, 580] width 70 height 13
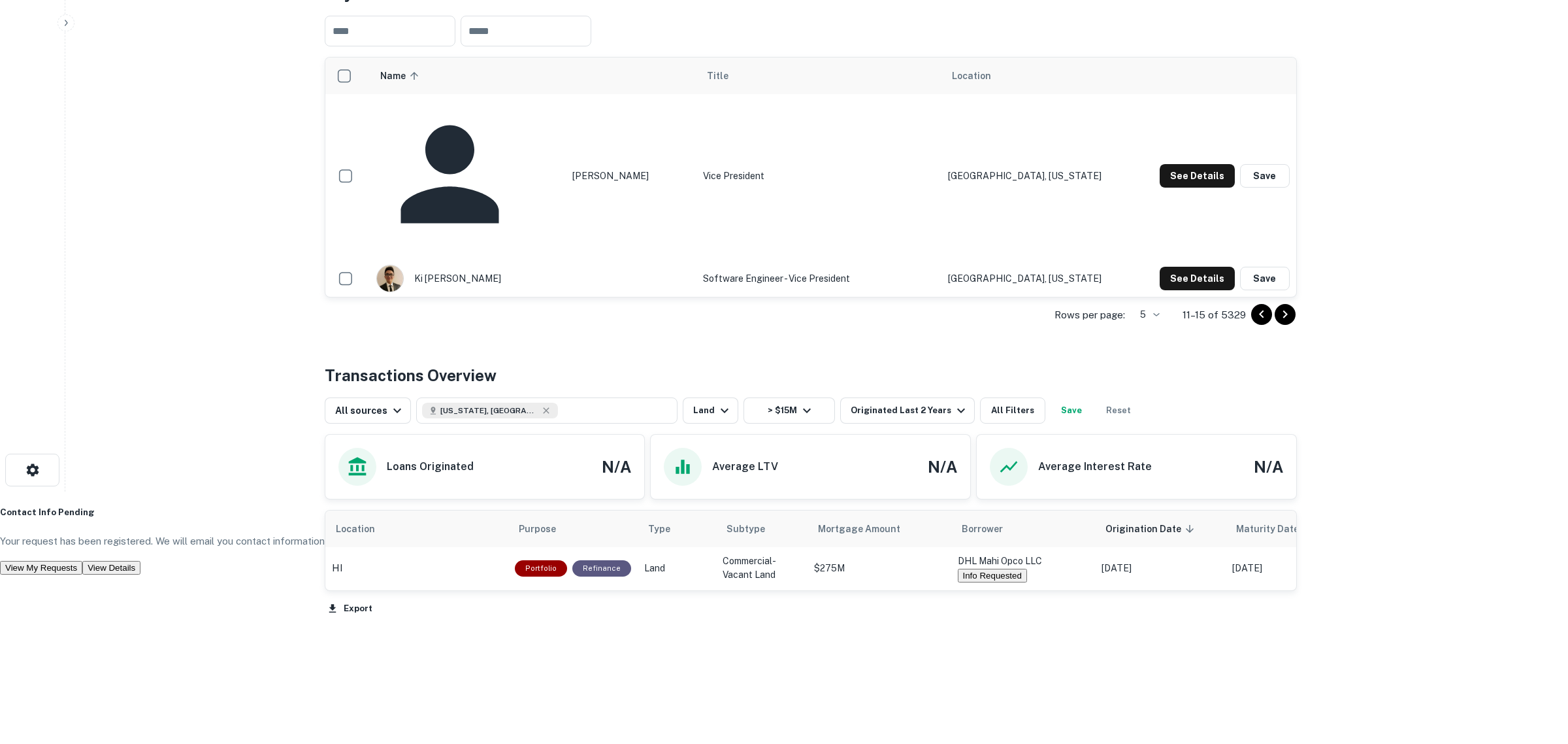
click at [141, 561] on button "View Details" at bounding box center [111, 568] width 58 height 13
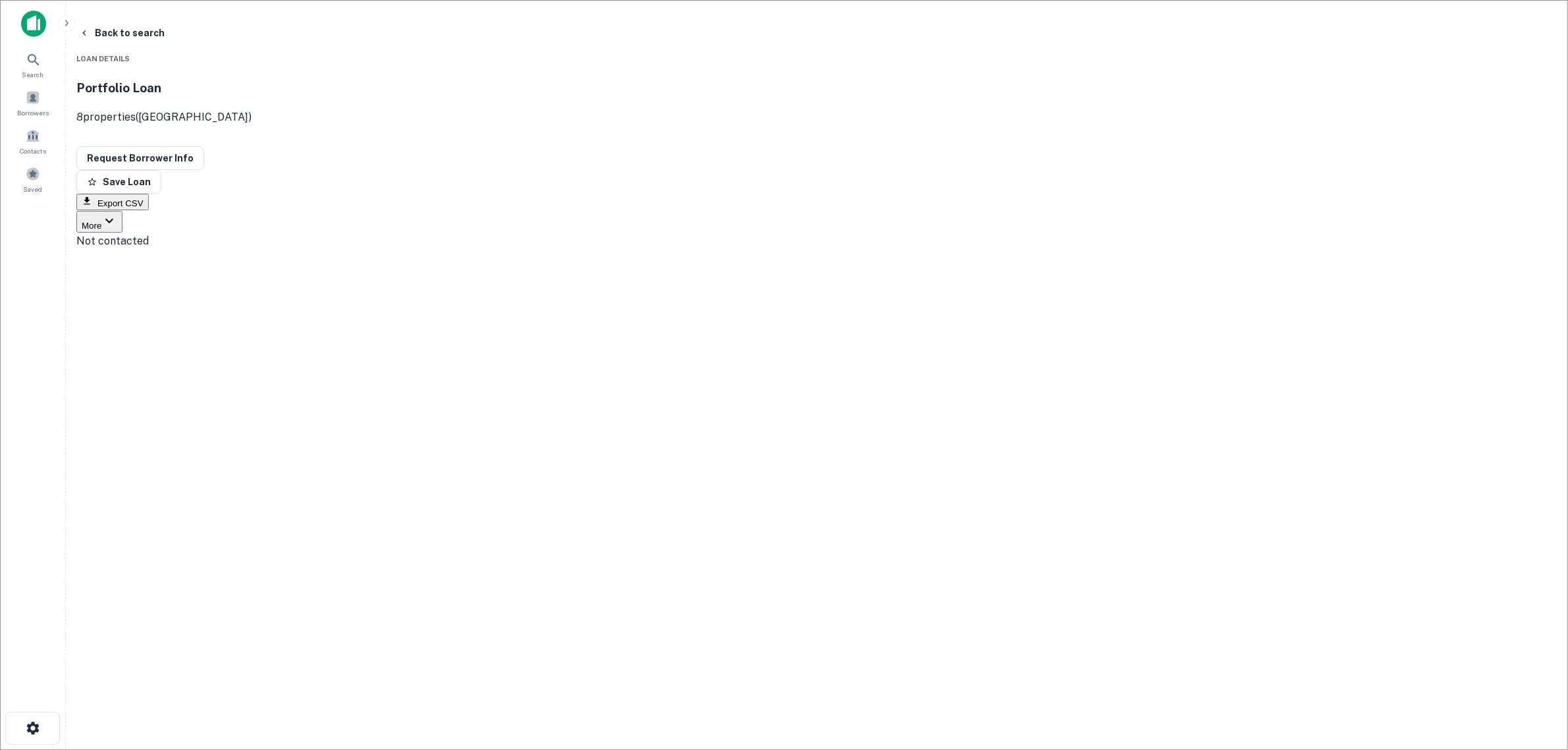
drag, startPoint x: 442, startPoint y: 298, endPoint x: 338, endPoint y: 296, distance: 104.0
click at [204, 146] on button "Request Borrower Info" at bounding box center [140, 158] width 127 height 23
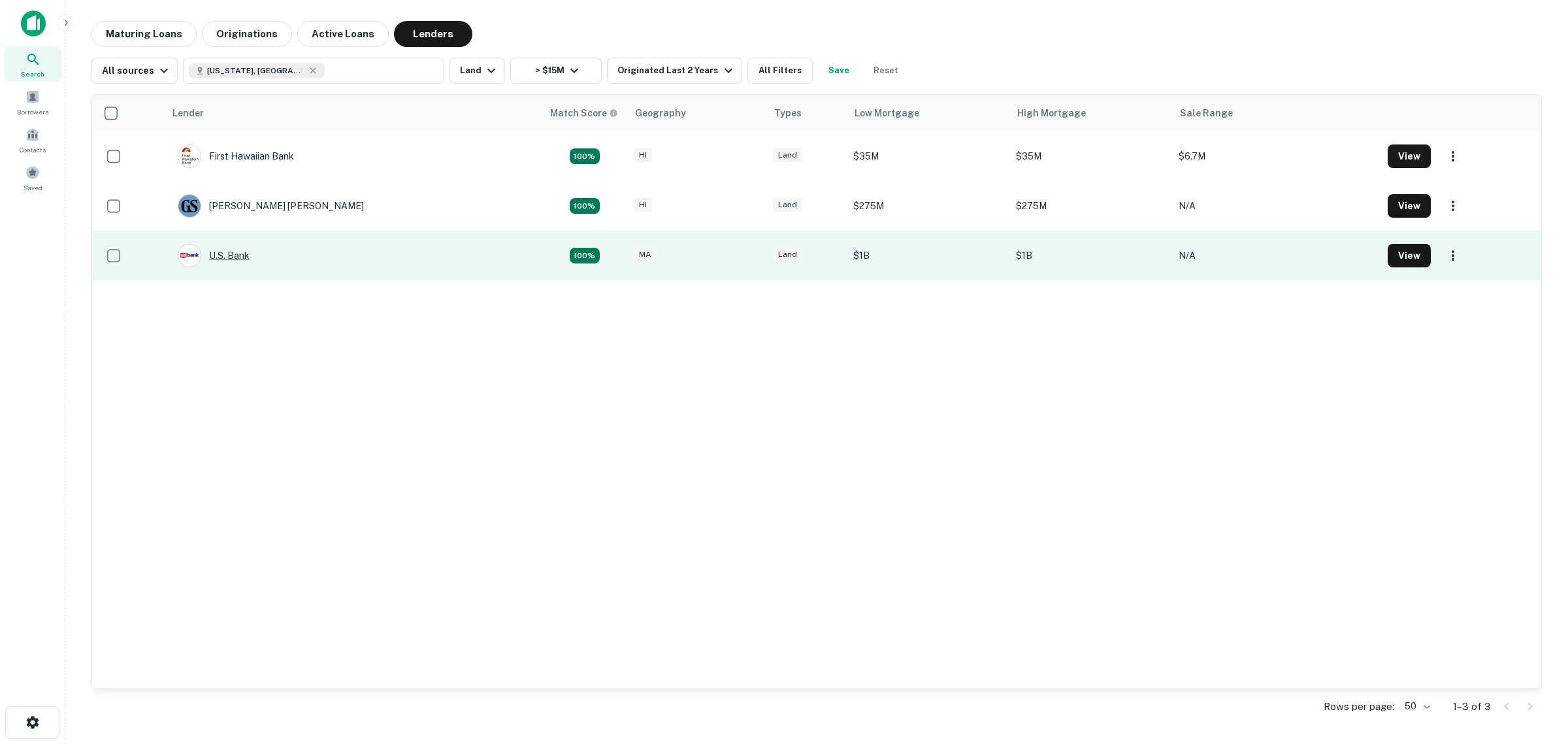
click at [242, 255] on div "U.s. Bank" at bounding box center [214, 255] width 72 height 23
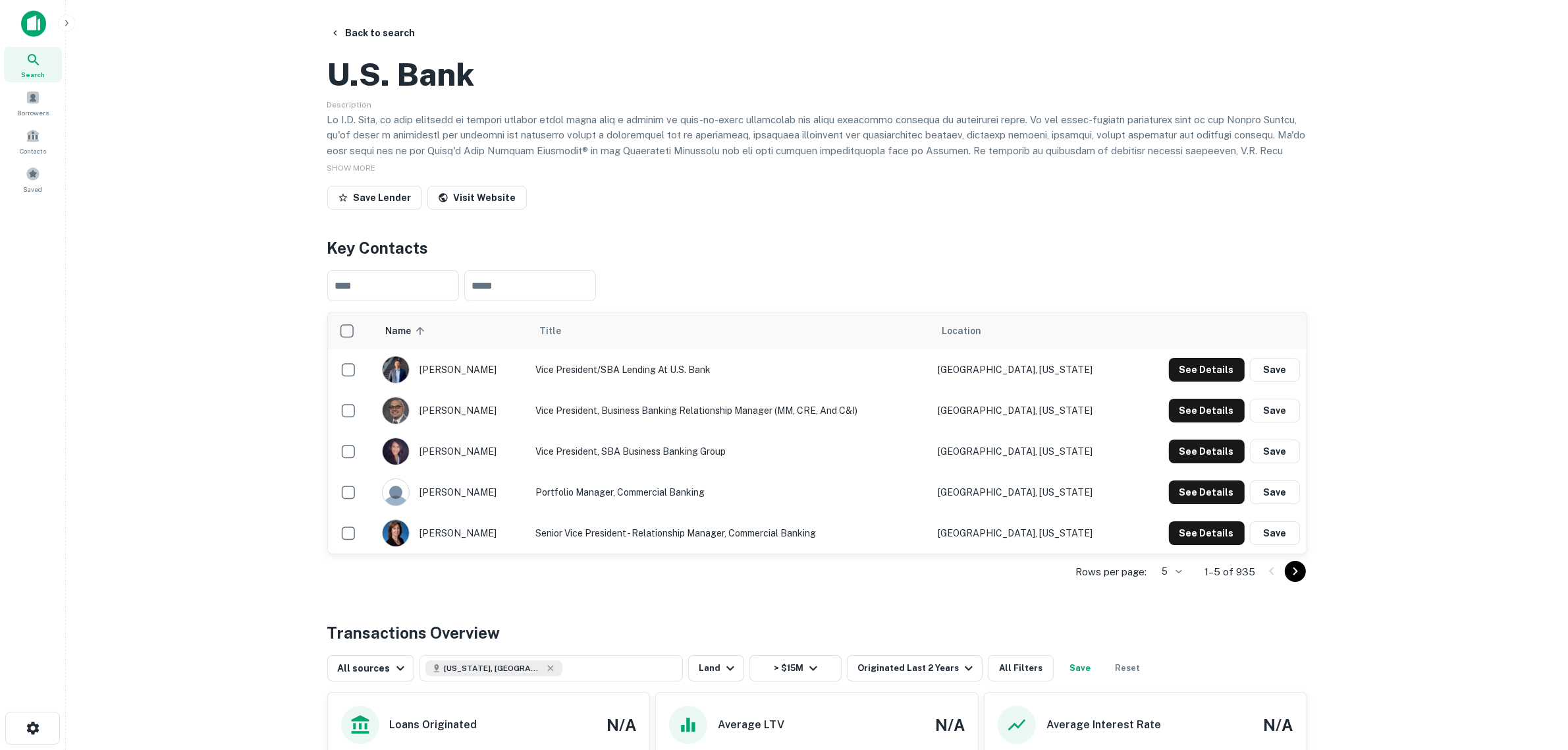
drag, startPoint x: 128, startPoint y: 453, endPoint x: 143, endPoint y: 445, distance: 17.0
click at [130, 453] on main "Back to search U.s. Bank Description SHOW MORE Save Lender Visit Website Key Co…" at bounding box center [817, 375] width 1502 height 750
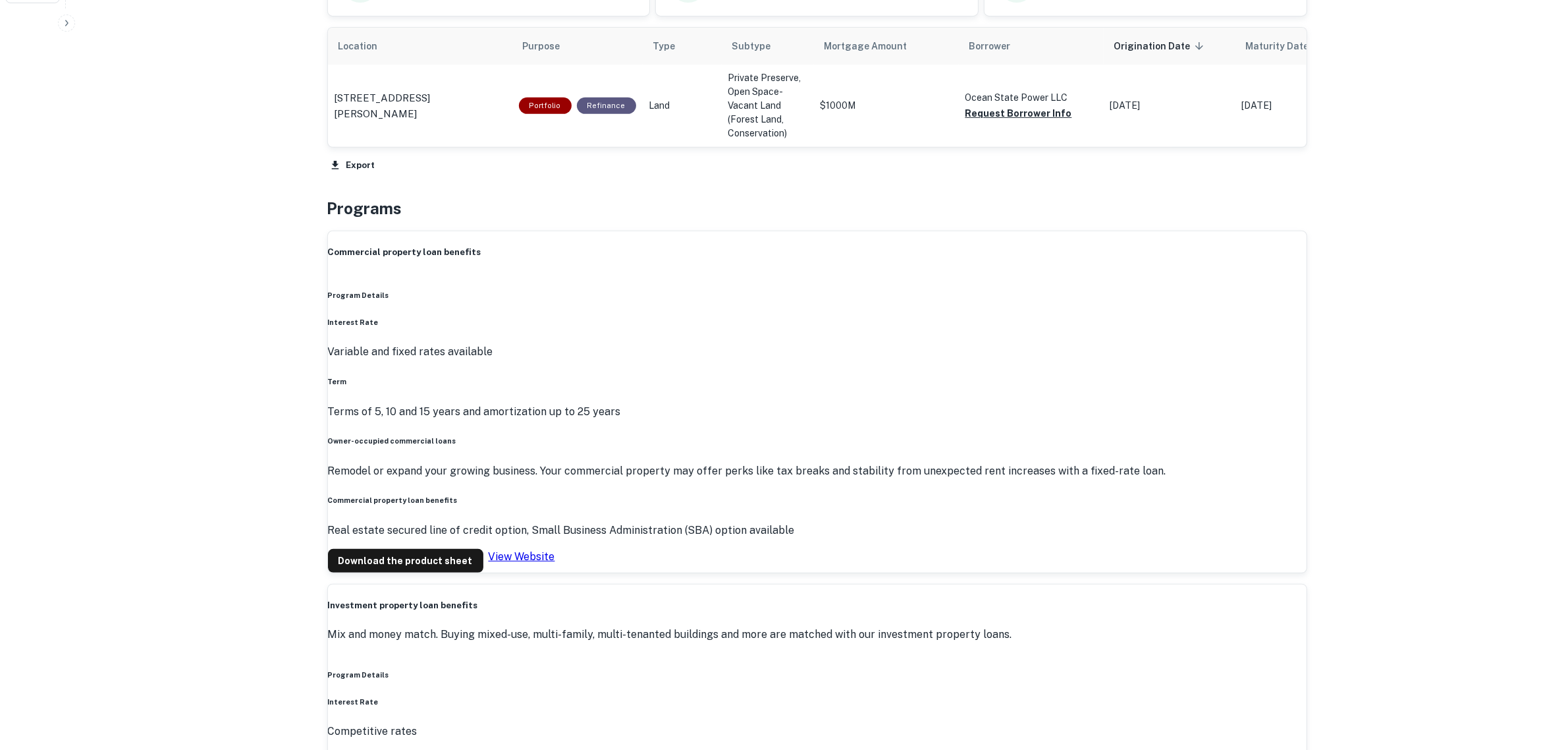
scroll to position [906, 0]
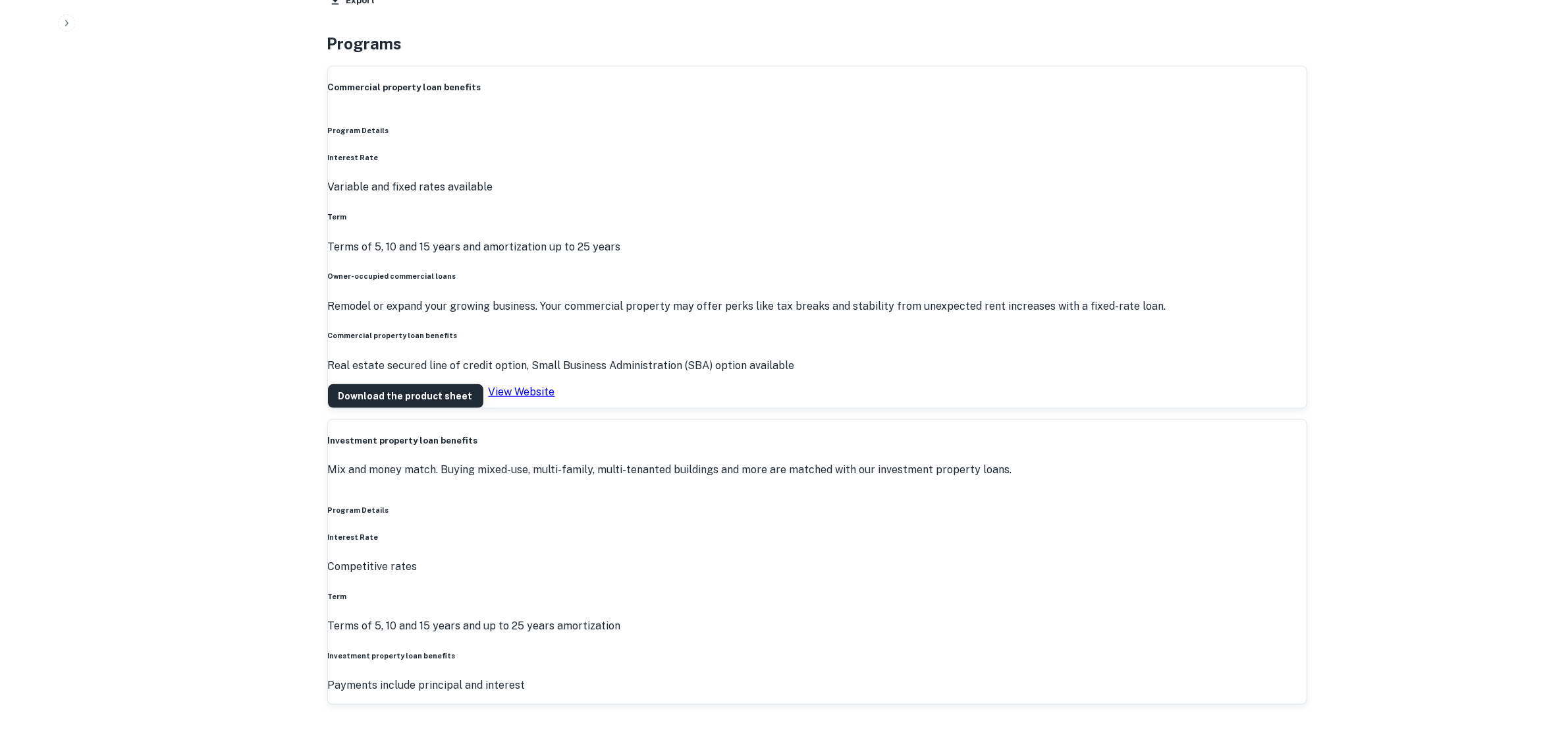
click at [393, 408] on link "Download the product sheet" at bounding box center [405, 396] width 155 height 23
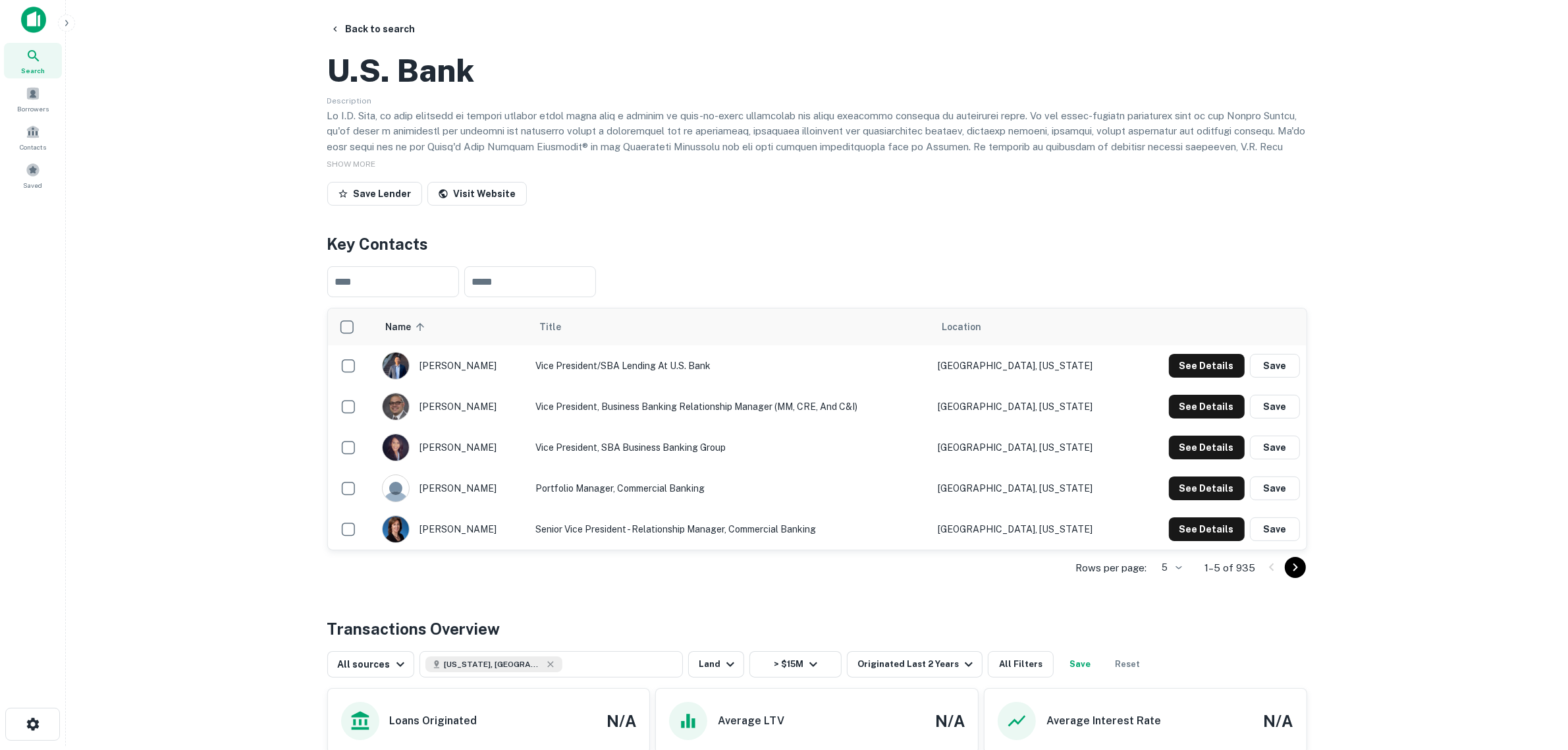
scroll to position [0, 0]
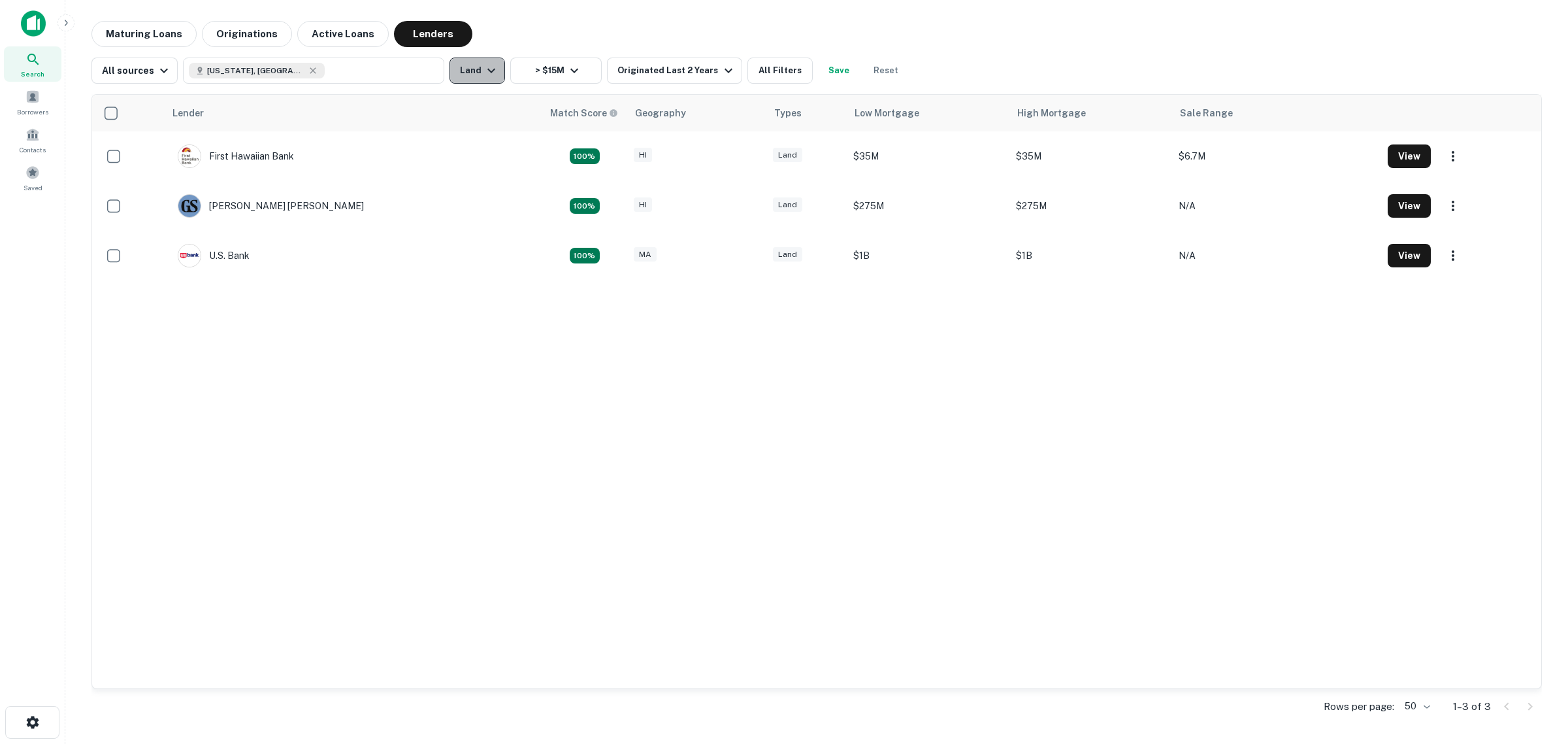
click at [482, 82] on button "Land" at bounding box center [477, 70] width 56 height 26
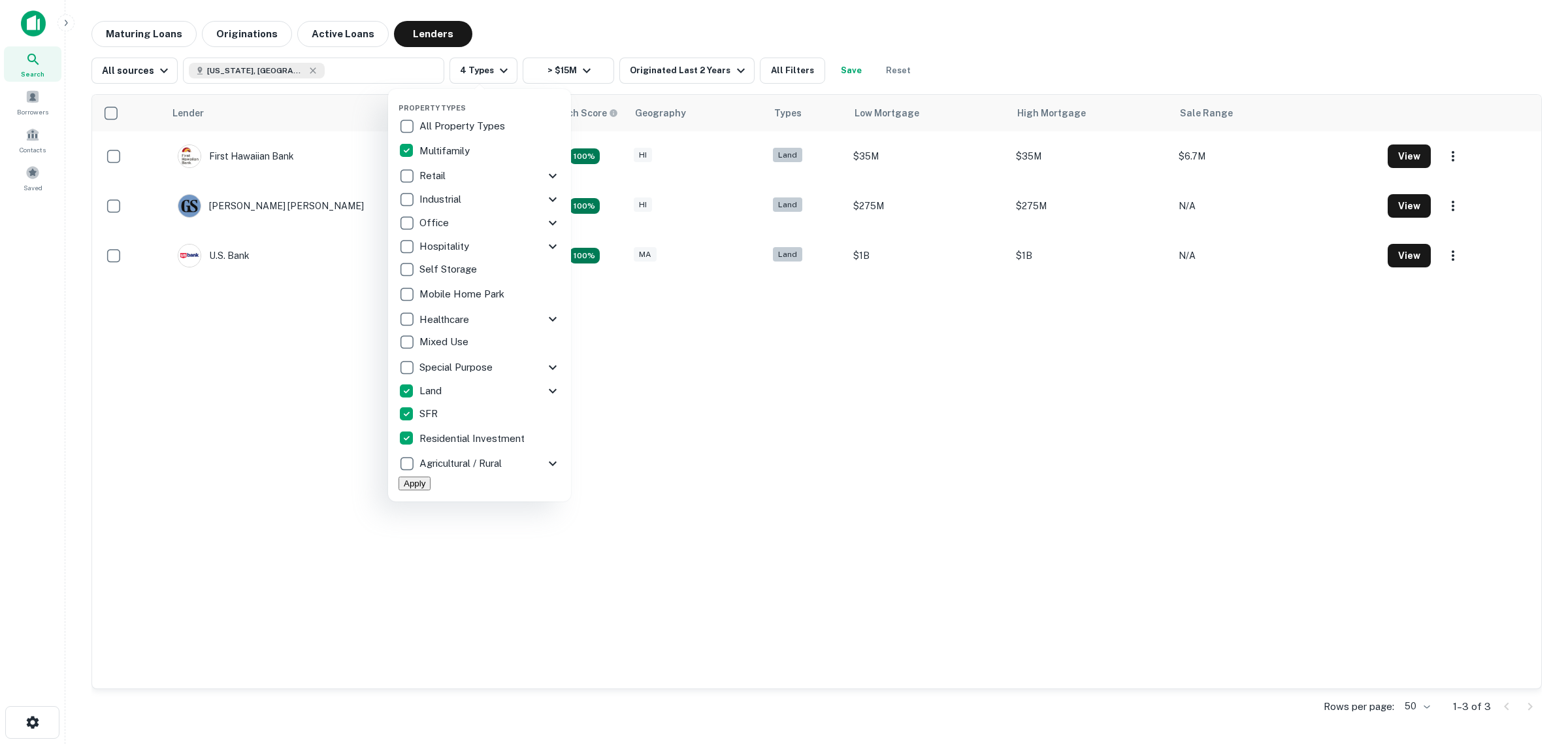
click at [431, 490] on button "Apply" at bounding box center [414, 484] width 32 height 13
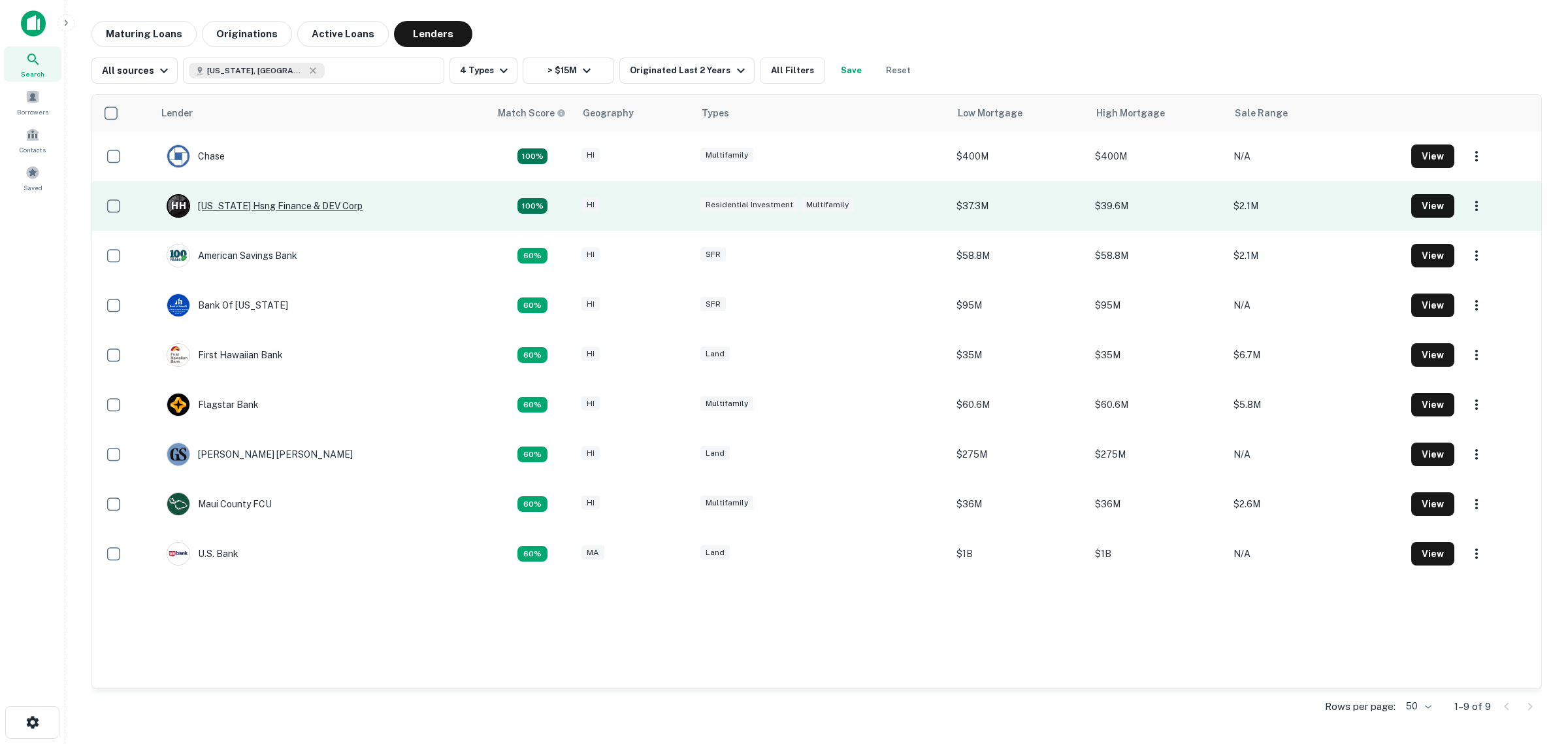
click at [253, 210] on div "H H [US_STATE] Hsng Finance & DEV Corp" at bounding box center [265, 206] width 196 height 23
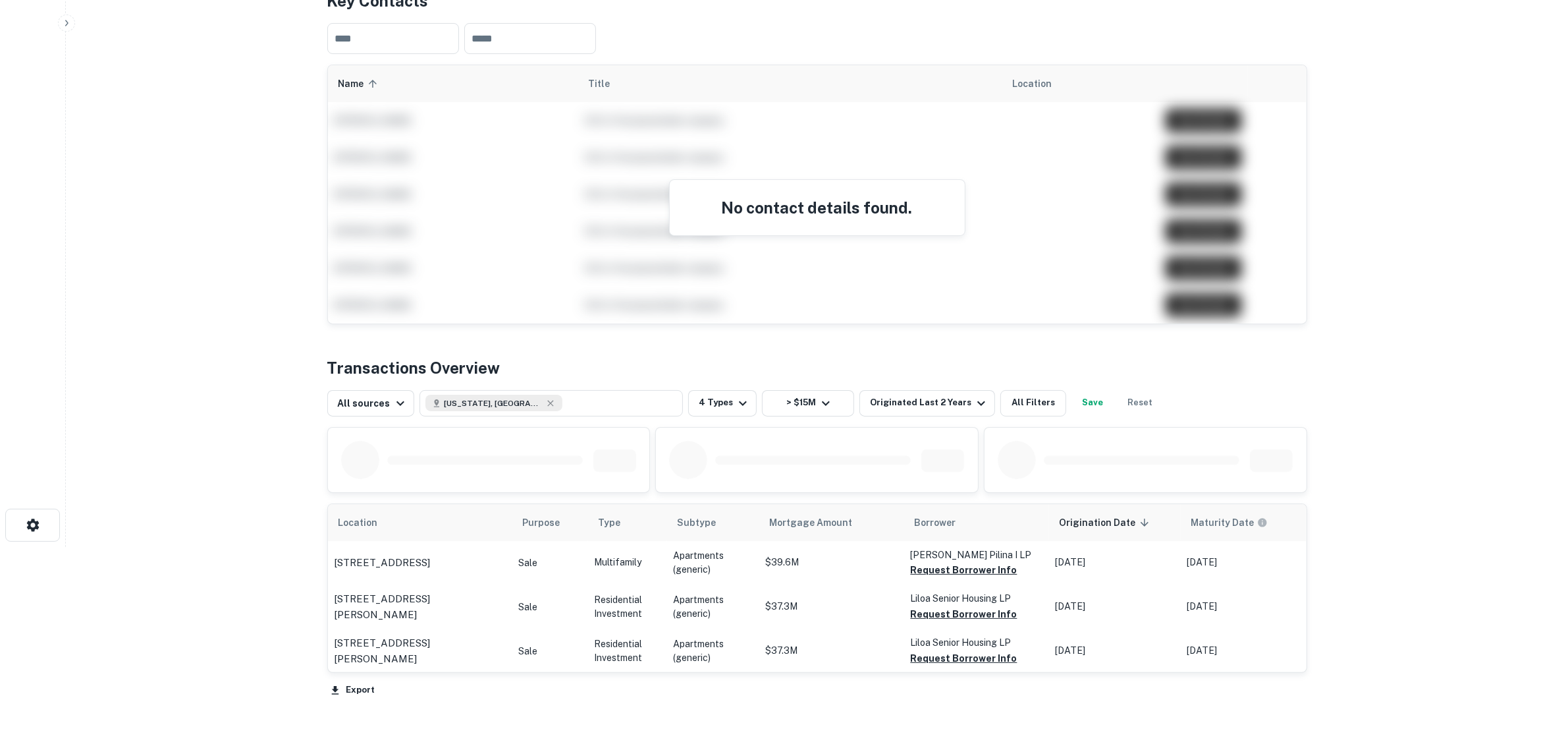
scroll to position [302, 0]
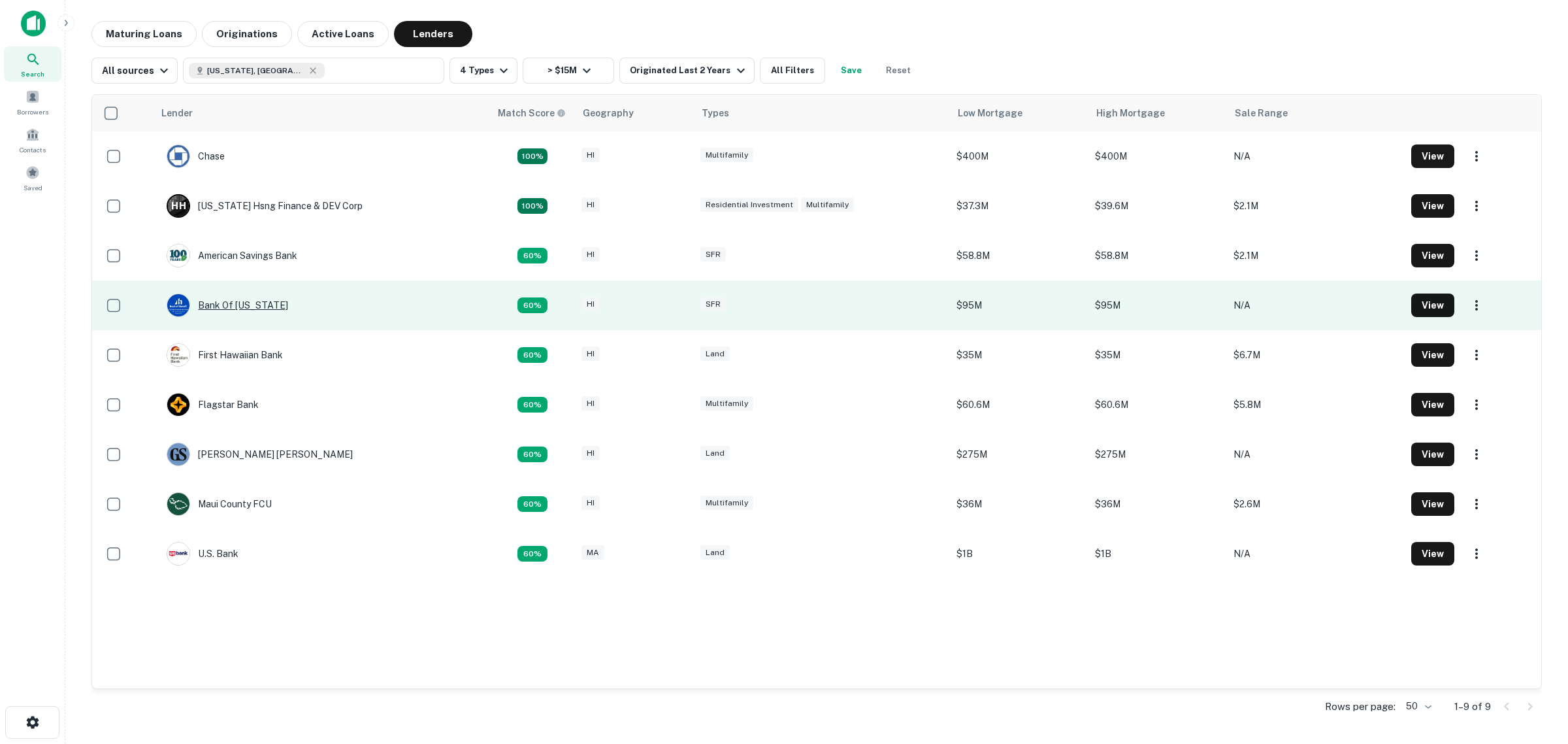
click at [220, 304] on div "Bank Of [US_STATE]" at bounding box center [227, 305] width 121 height 23
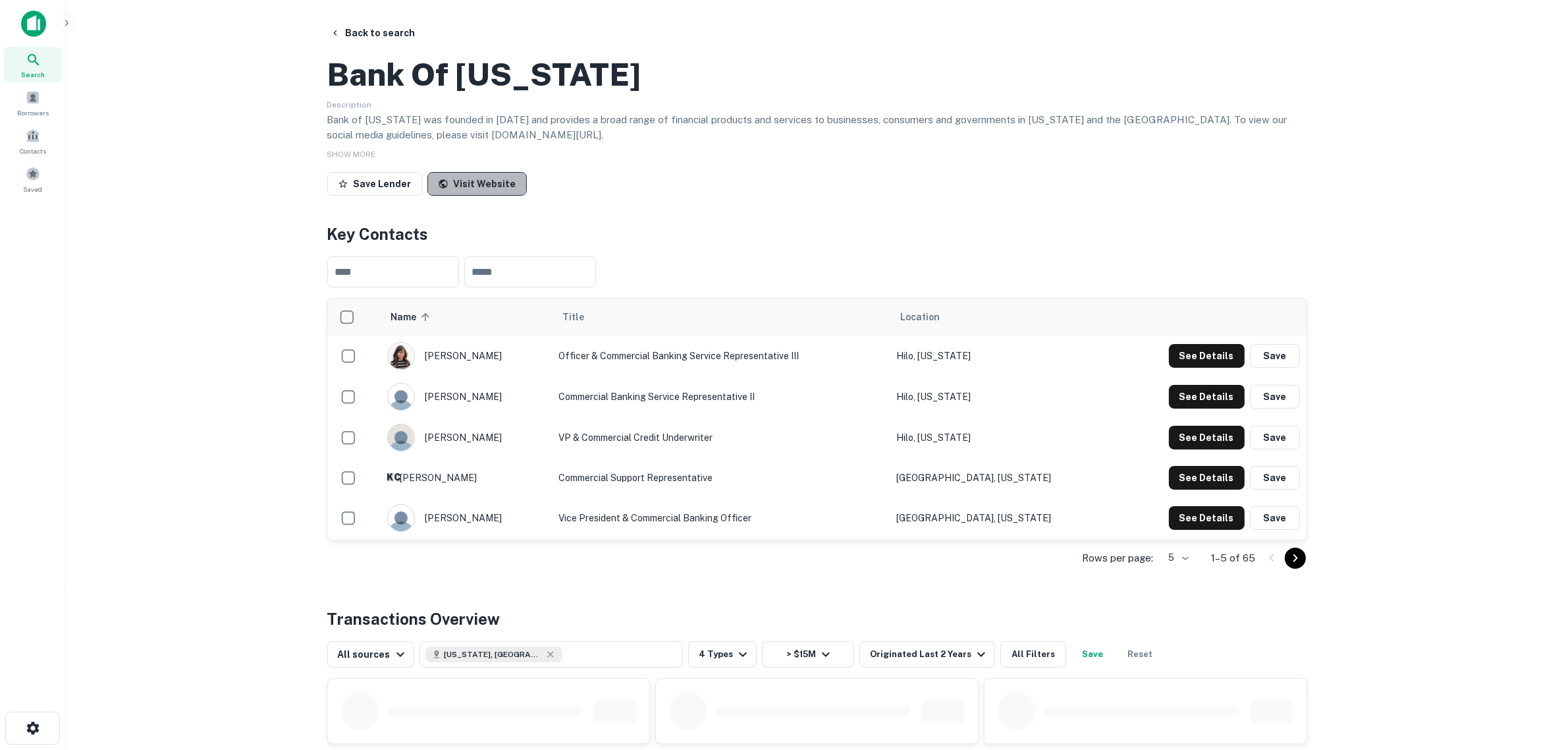
click at [480, 195] on link "Visit Website" at bounding box center [477, 184] width 100 height 23
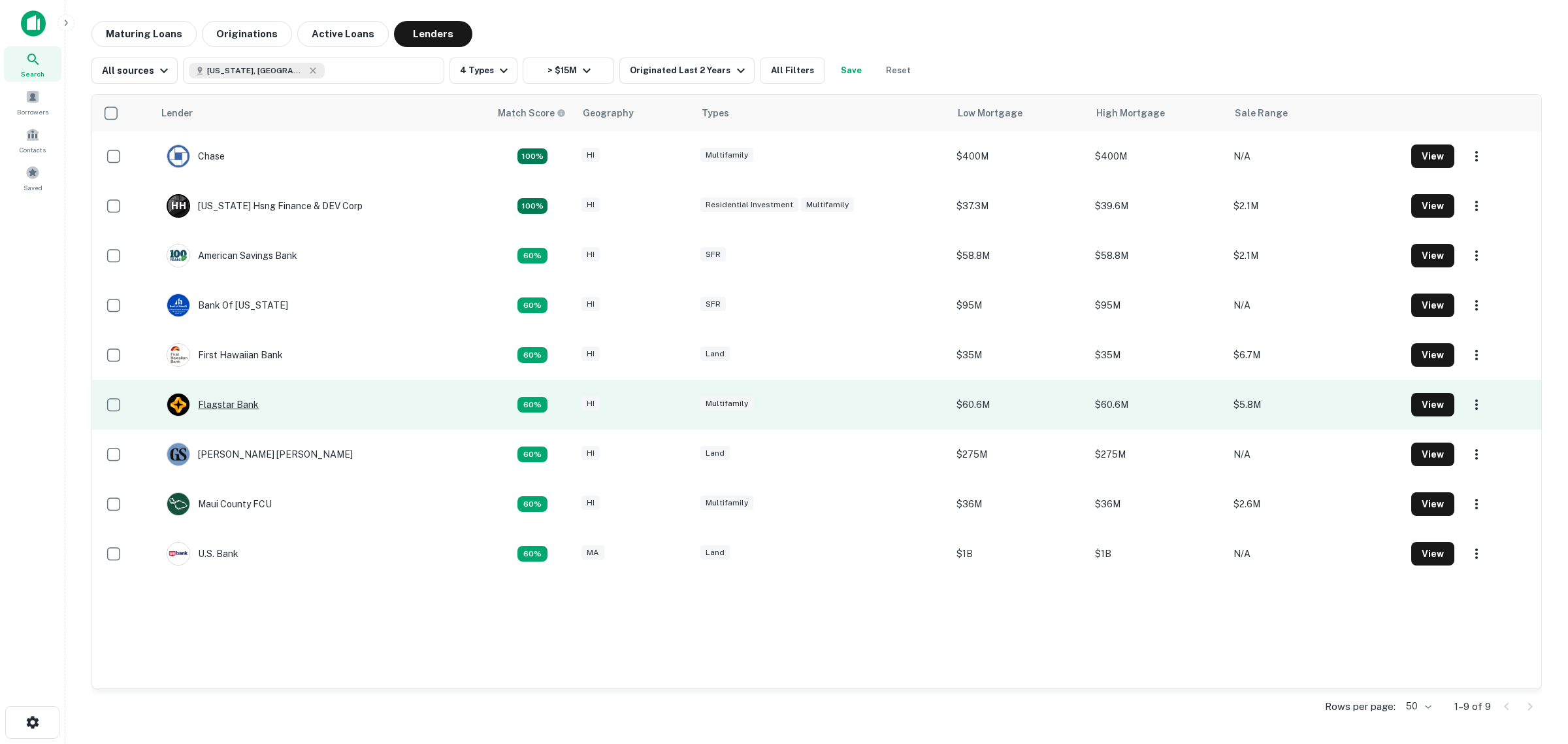
click at [236, 409] on div "Flagstar Bank" at bounding box center [212, 404] width 92 height 23
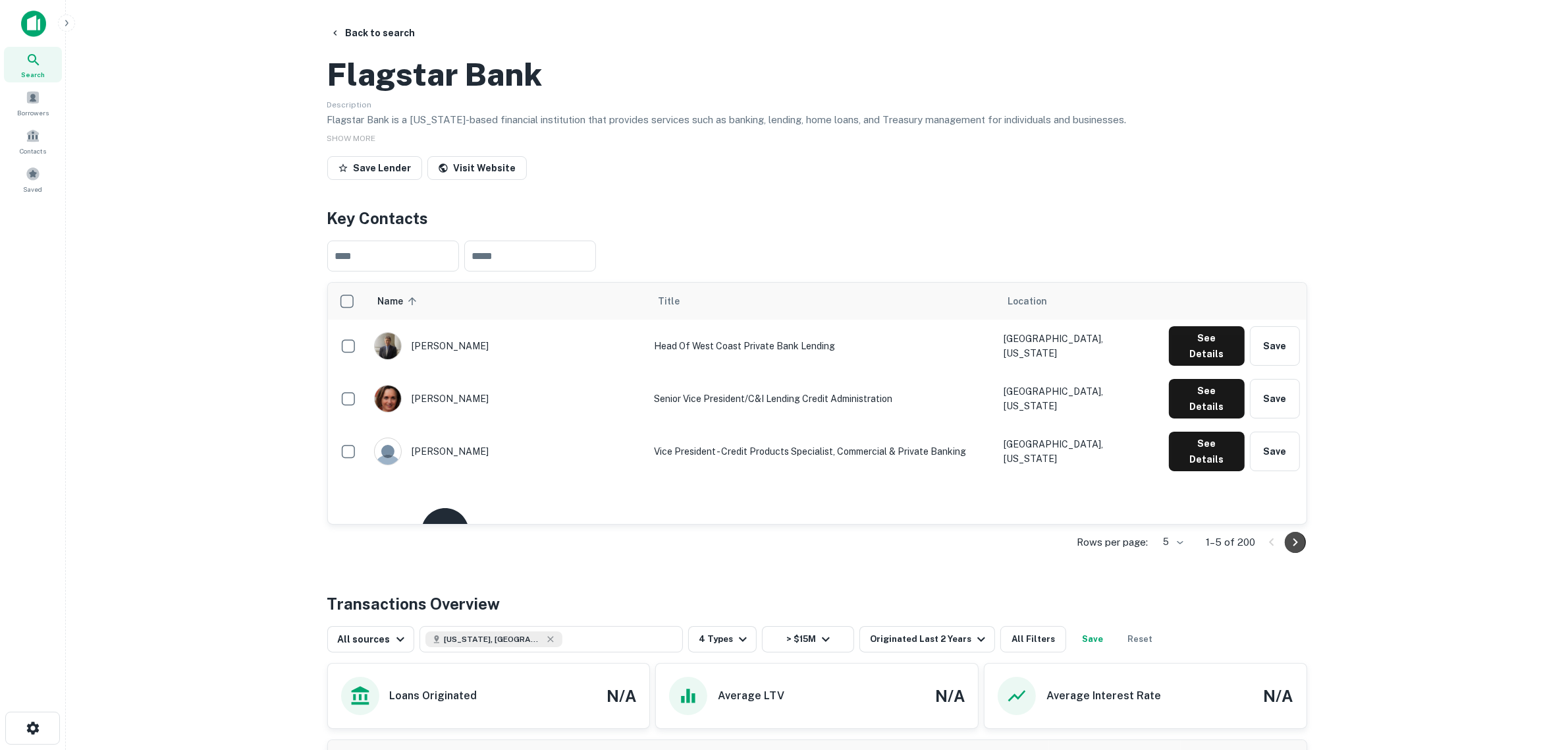
click at [1264, 550] on icon "Go to next page" at bounding box center [1295, 542] width 16 height 16
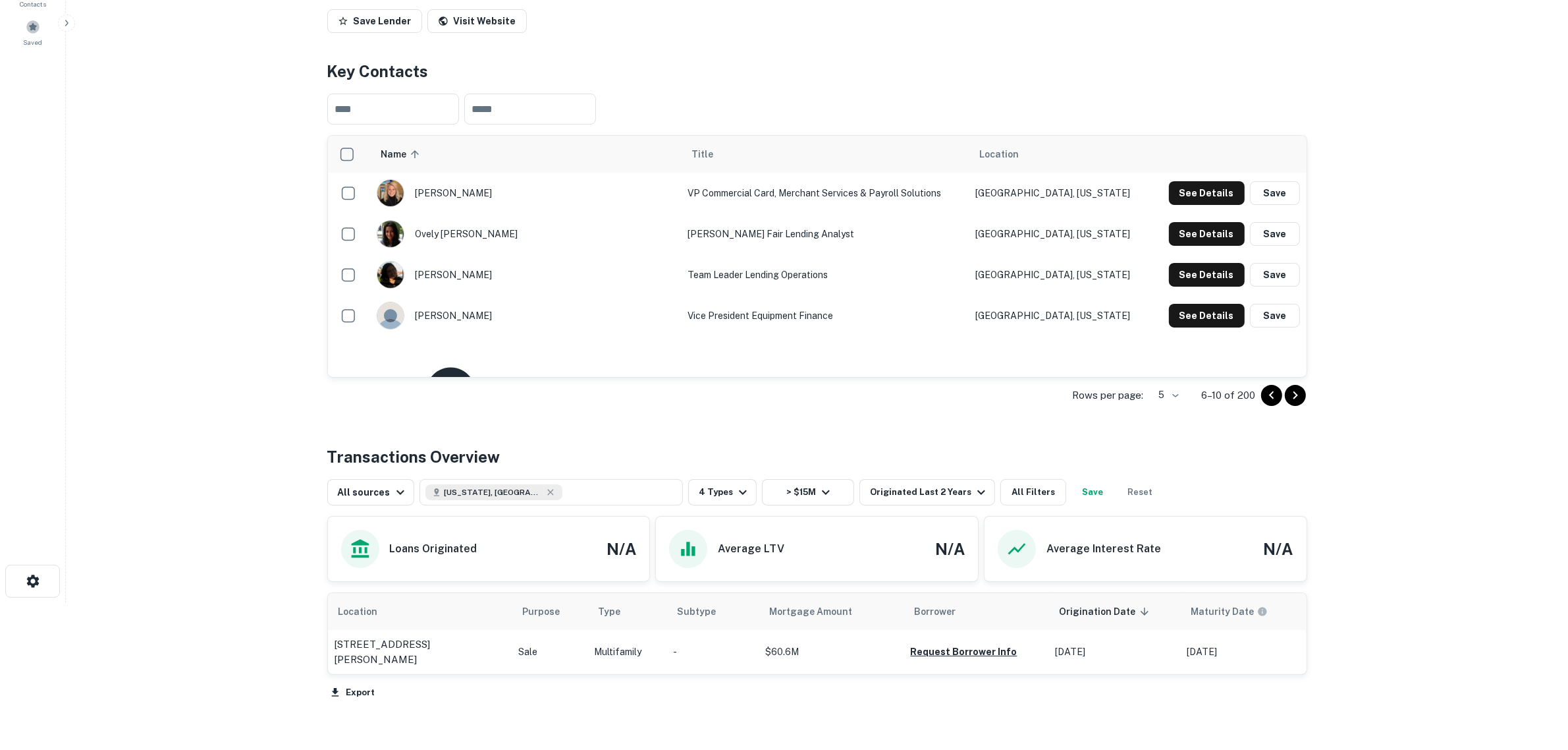
scroll to position [164, 0]
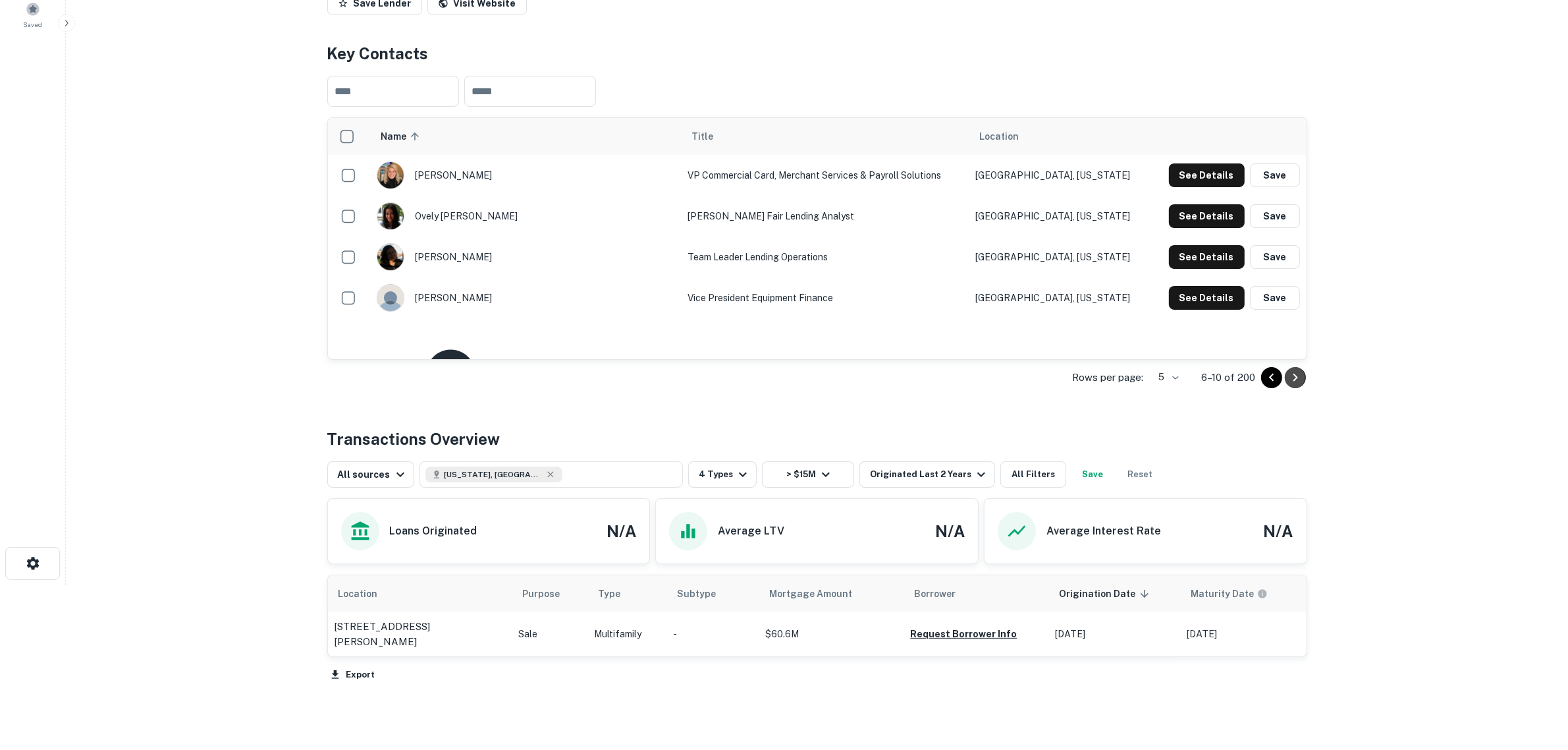
click at [1264, 385] on icon "Go to next page" at bounding box center [1295, 378] width 16 height 16
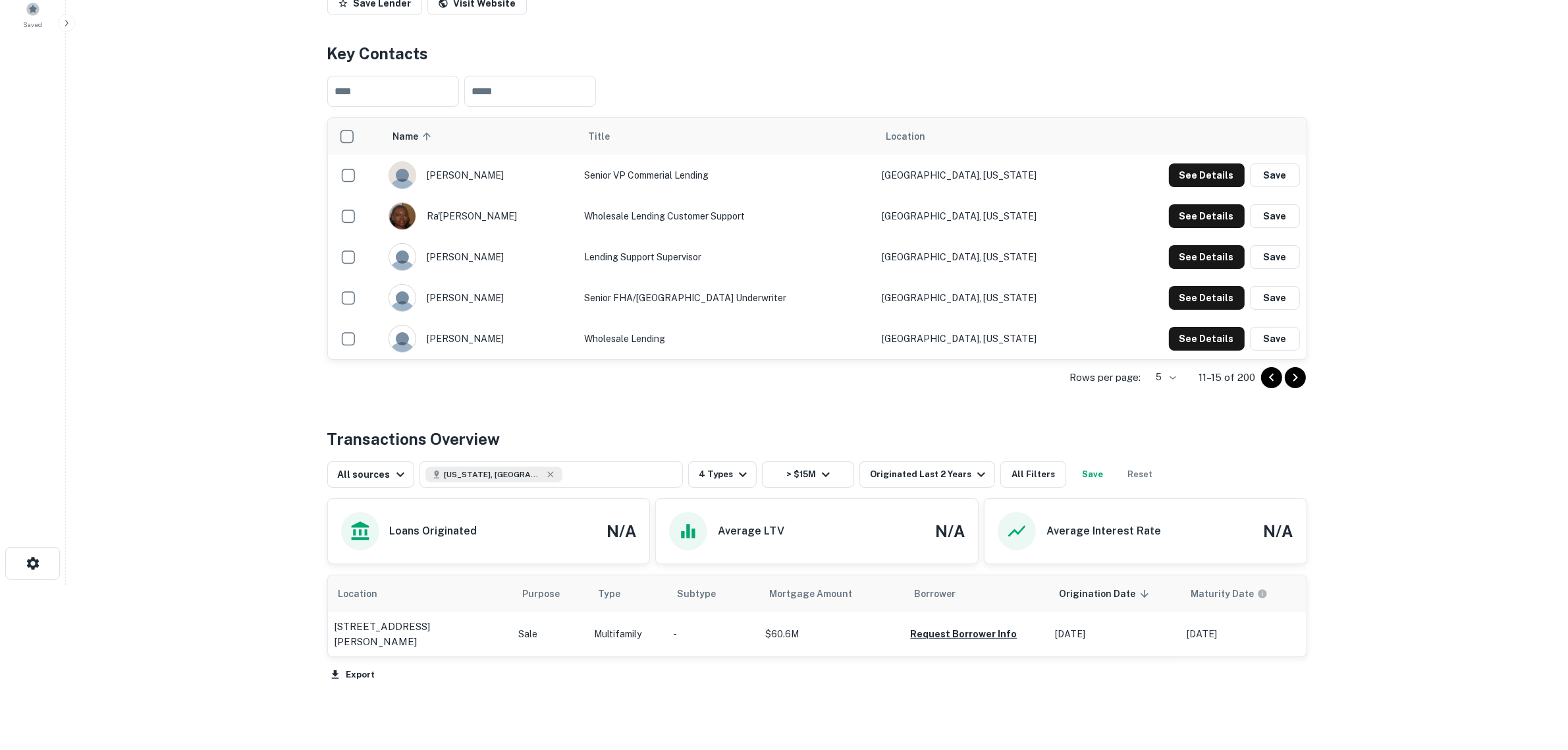
click at [1264, 385] on icon "Go to next page" at bounding box center [1295, 378] width 16 height 16
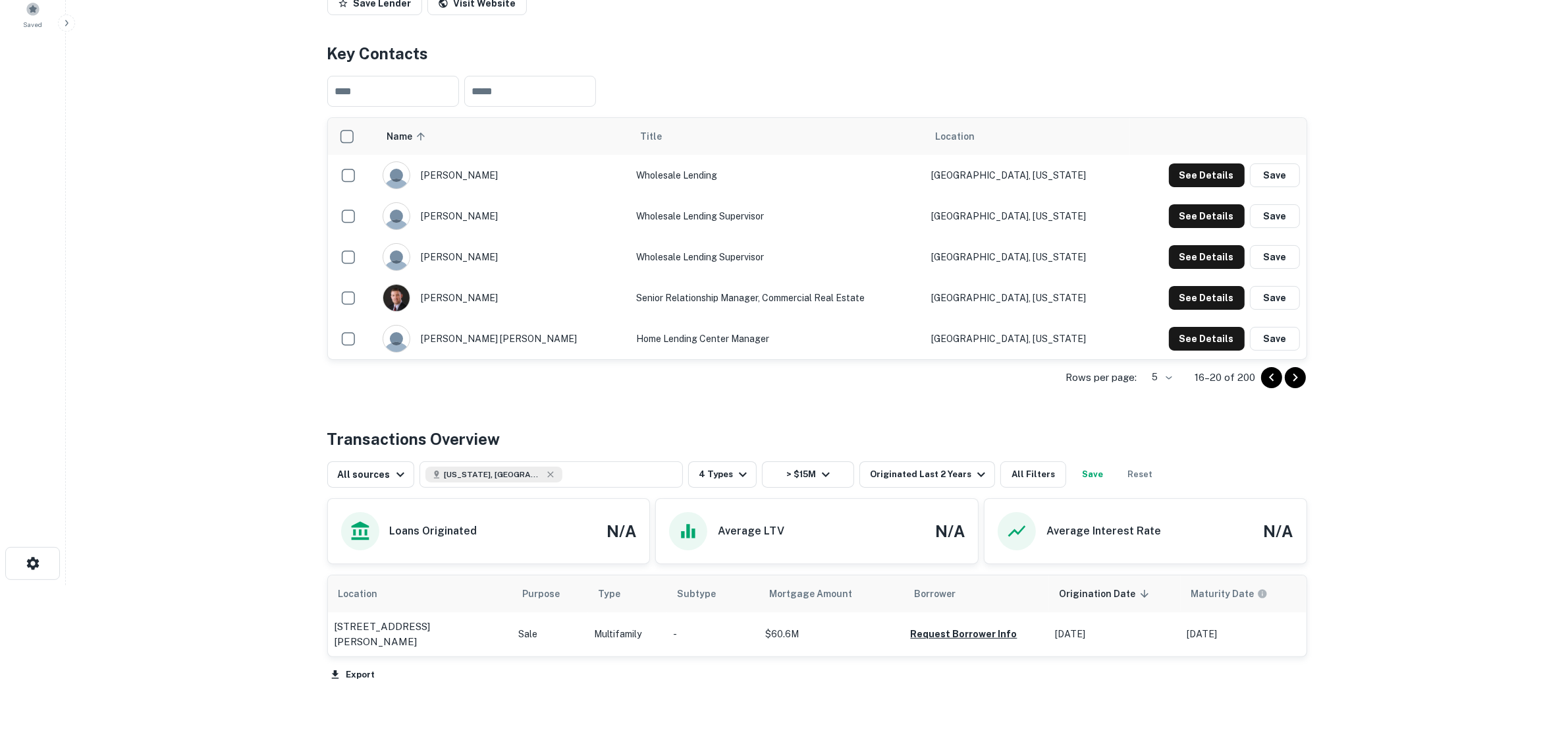
click at [1264, 385] on icon "Go to next page" at bounding box center [1295, 378] width 16 height 16
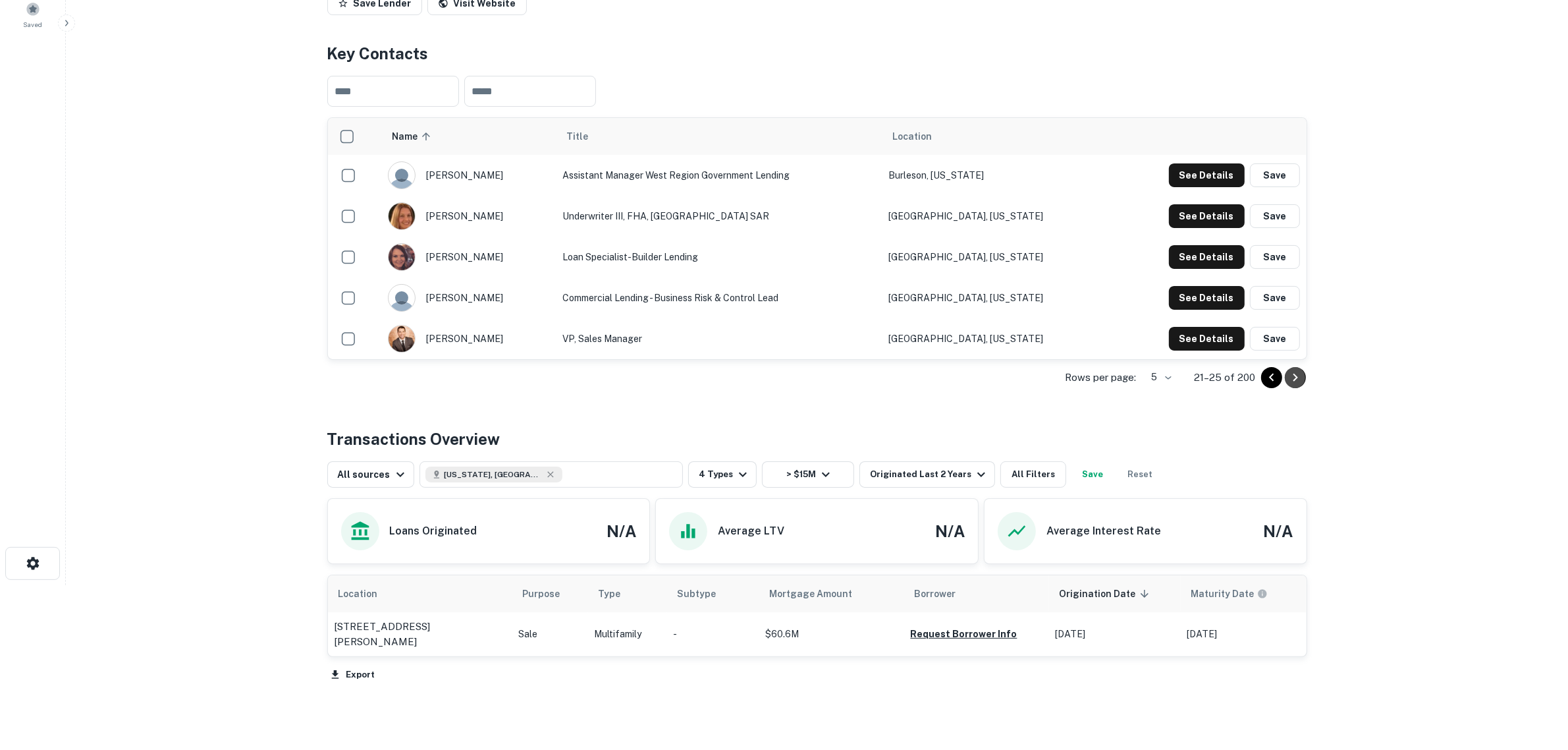
click at [1264, 385] on icon "Go to next page" at bounding box center [1295, 378] width 16 height 16
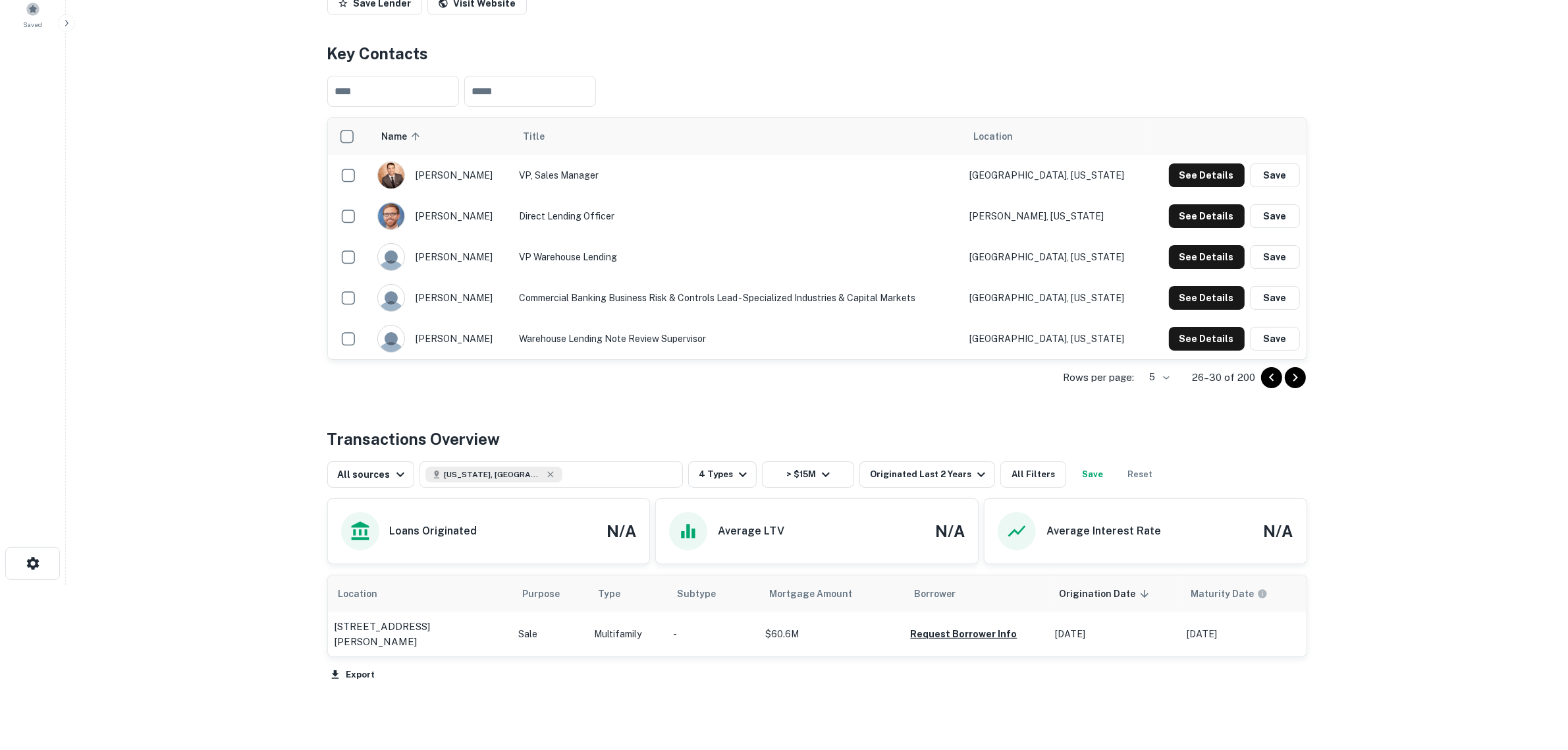
click at [1264, 385] on icon "Go to next page" at bounding box center [1295, 378] width 16 height 16
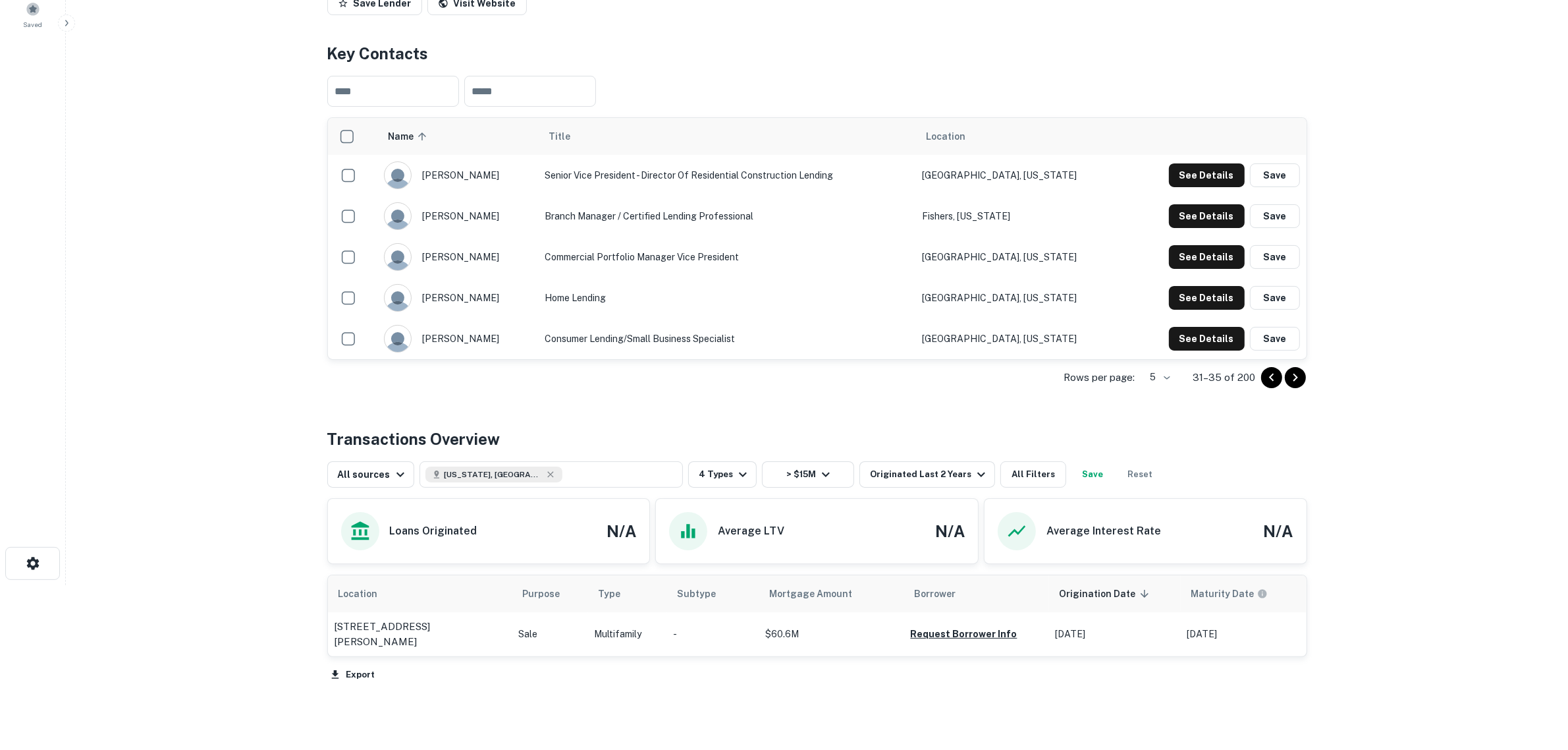
click at [1264, 385] on icon "Go to next page" at bounding box center [1295, 378] width 16 height 16
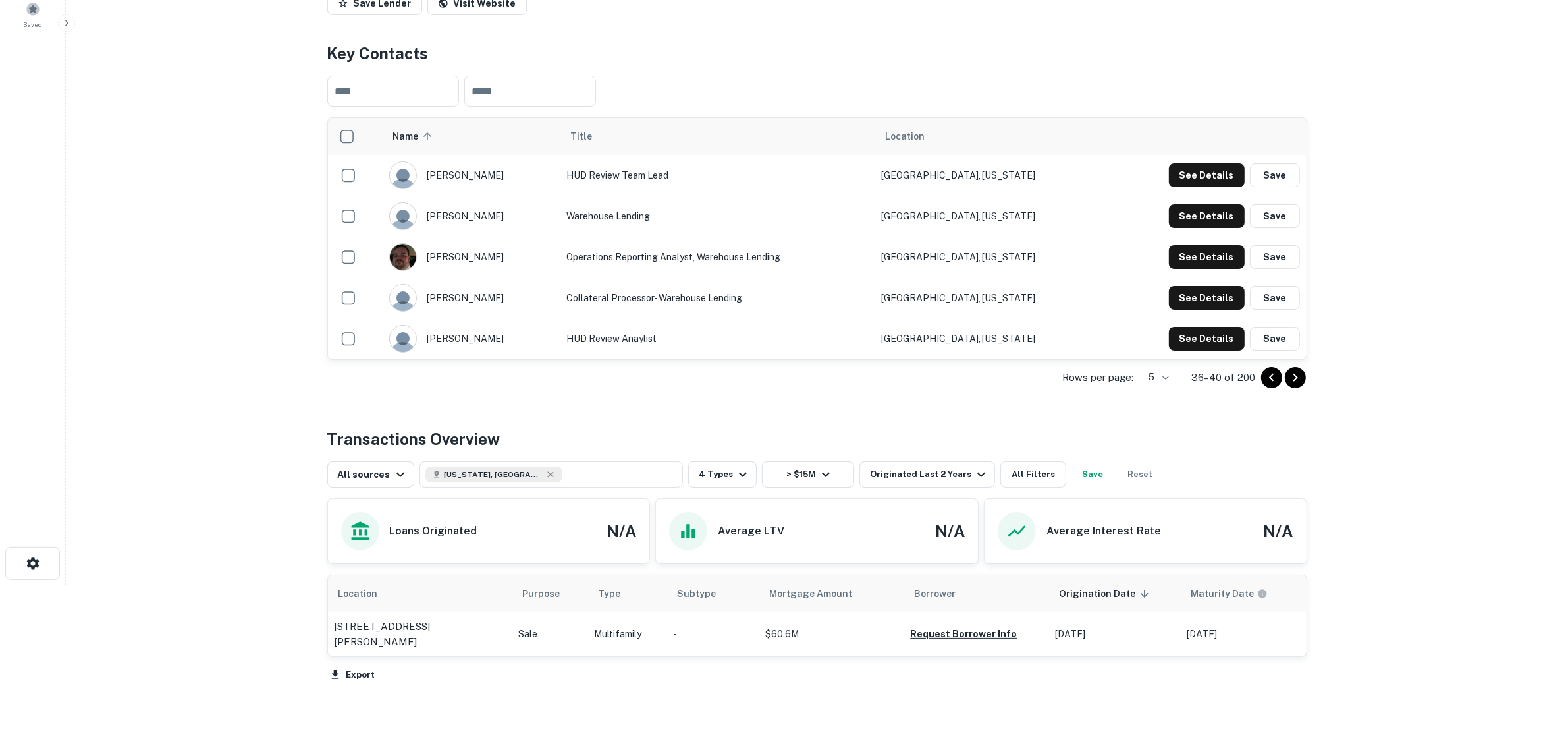
click at [1264, 385] on icon "Go to previous page" at bounding box center [1271, 378] width 16 height 16
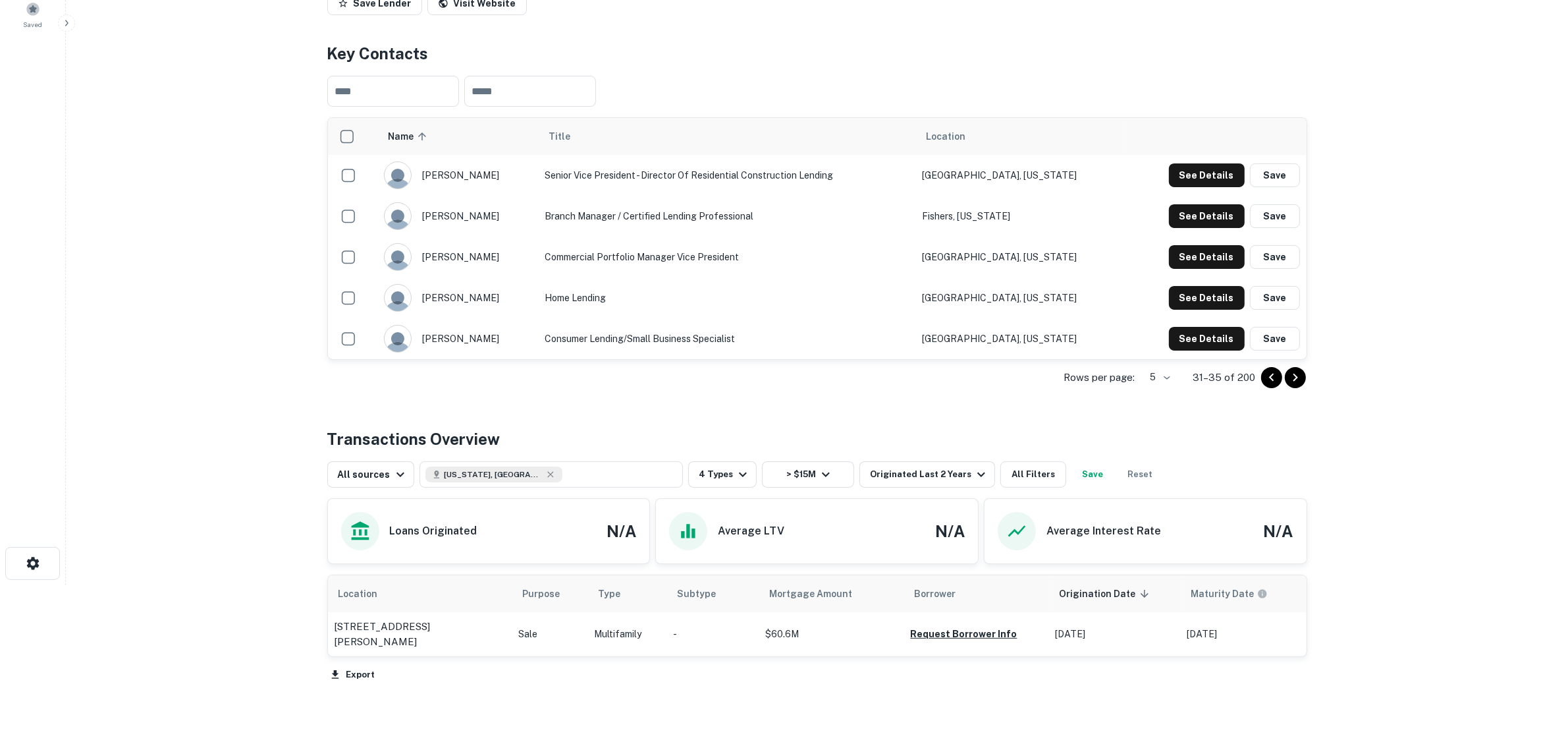
click at [1264, 385] on icon "Go to previous page" at bounding box center [1271, 378] width 16 height 16
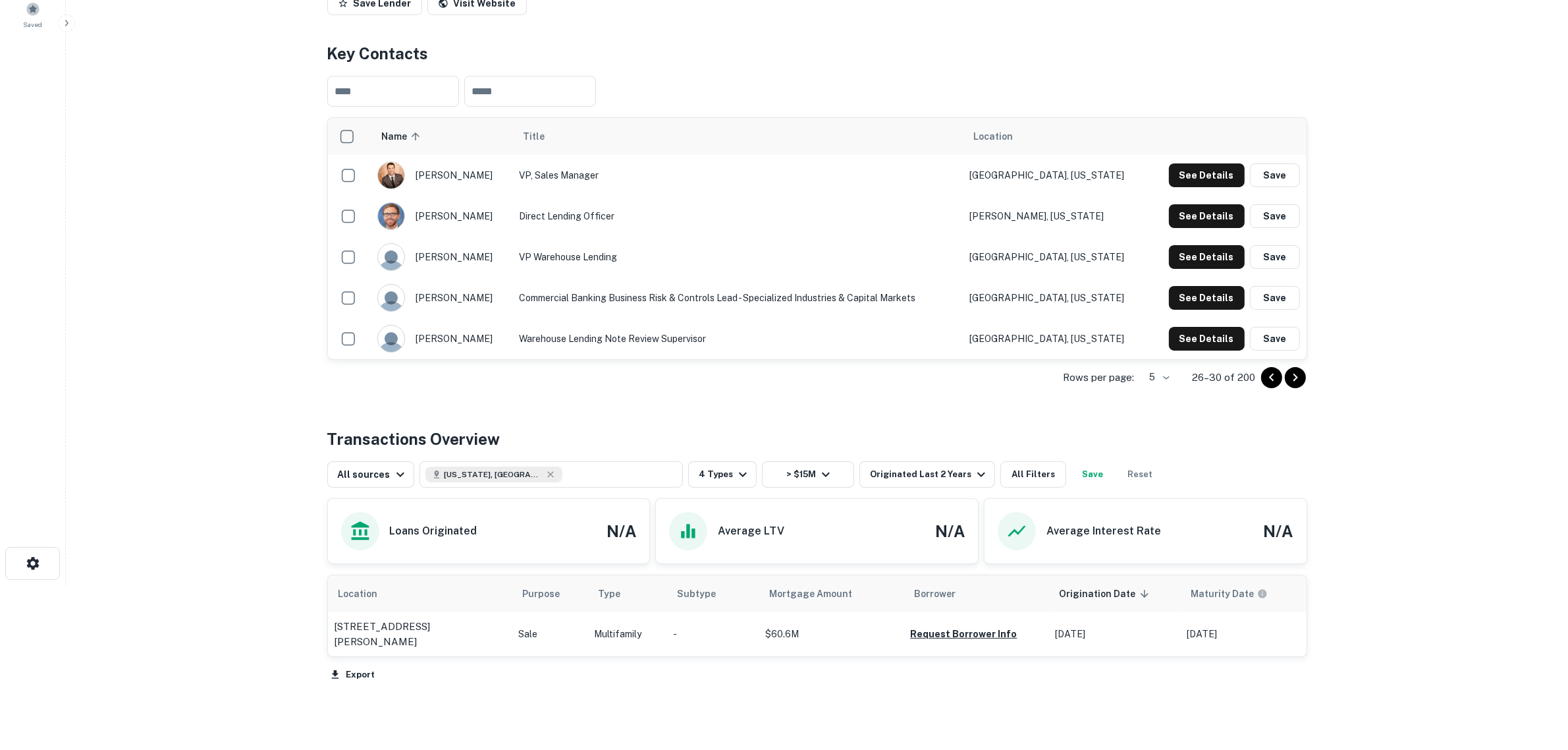
click at [1264, 385] on icon "Go to previous page" at bounding box center [1271, 378] width 16 height 16
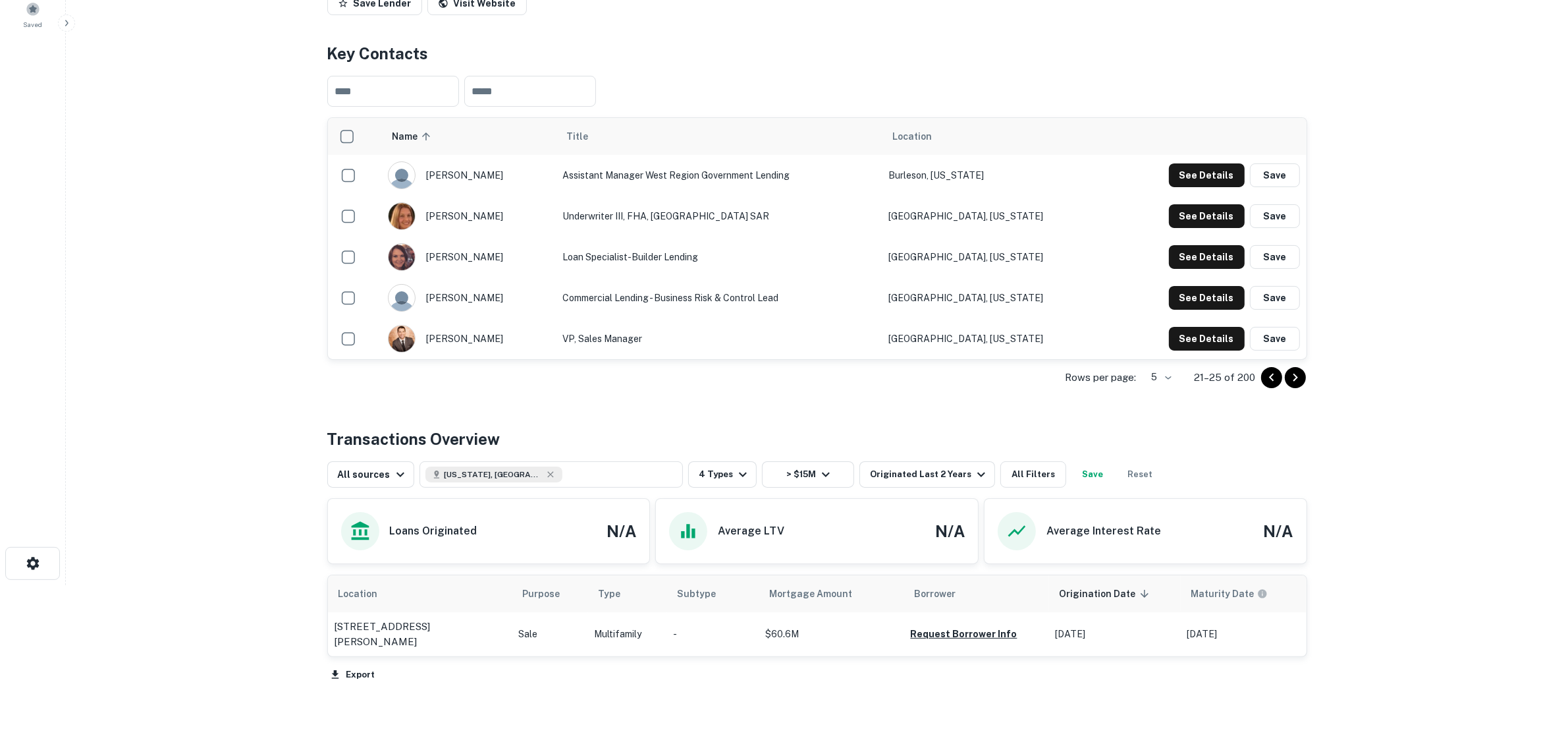
click at [1264, 385] on icon "Go to previous page" at bounding box center [1271, 378] width 16 height 16
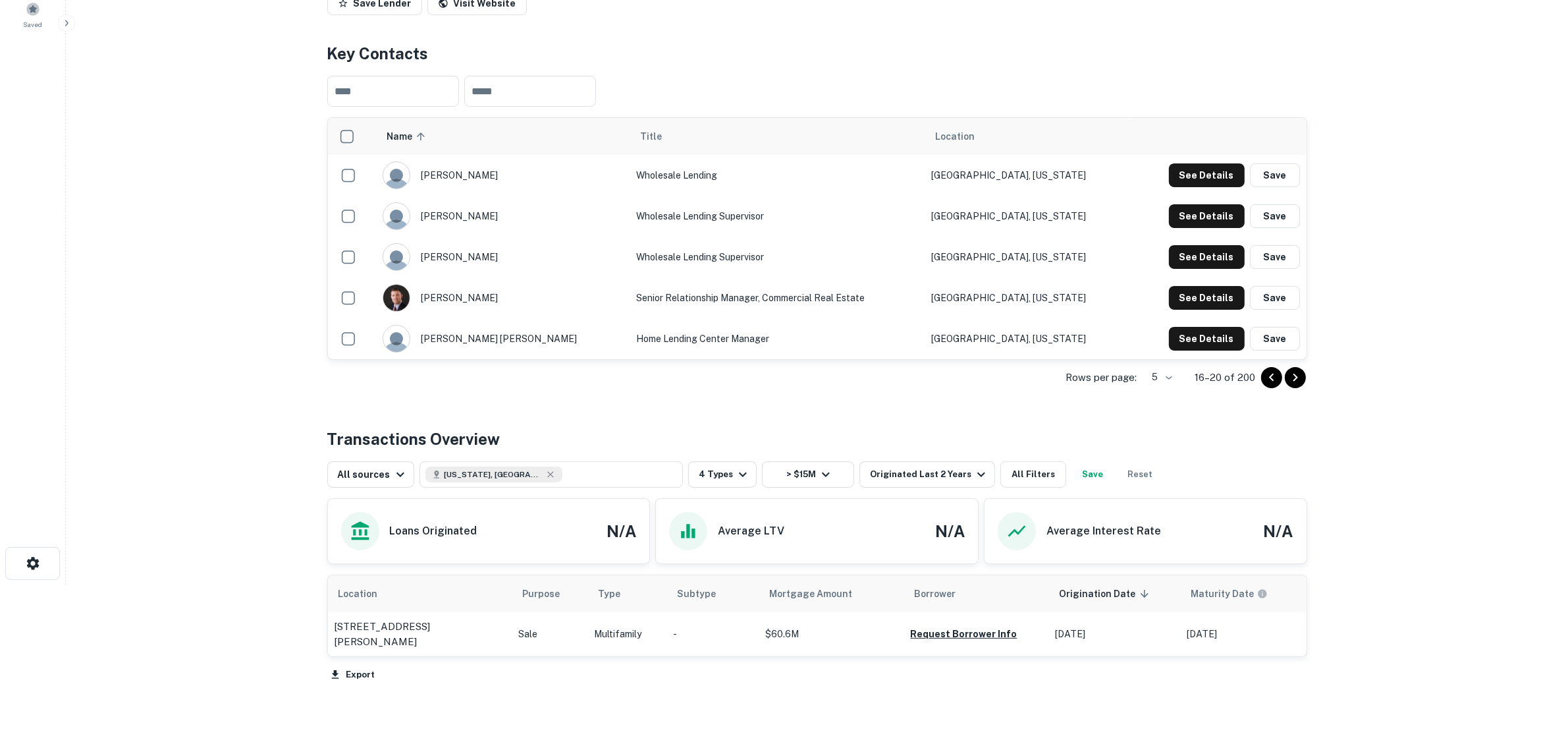
click at [1264, 385] on icon "Go to previous page" at bounding box center [1271, 378] width 16 height 16
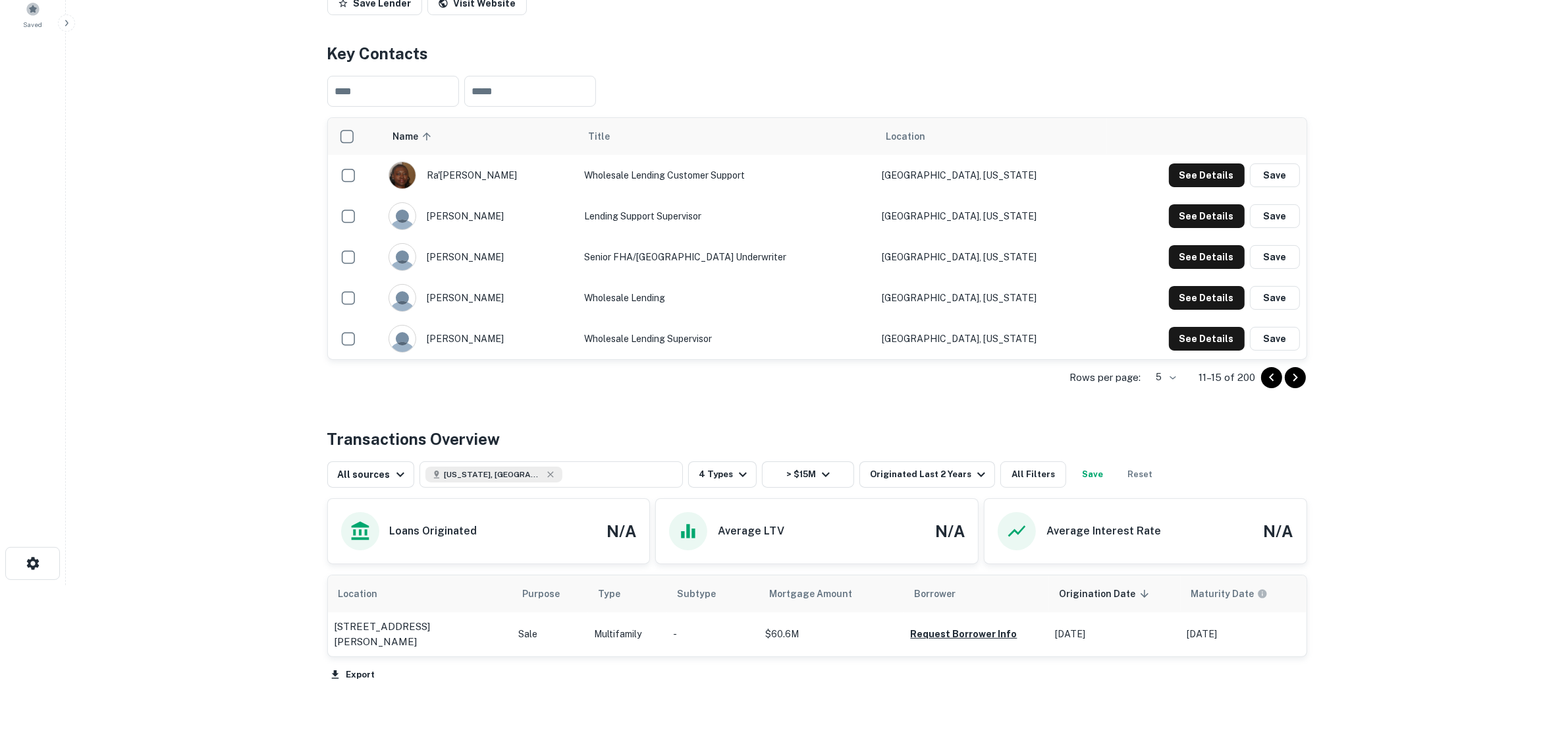
click at [1264, 385] on icon "Go to previous page" at bounding box center [1271, 378] width 16 height 16
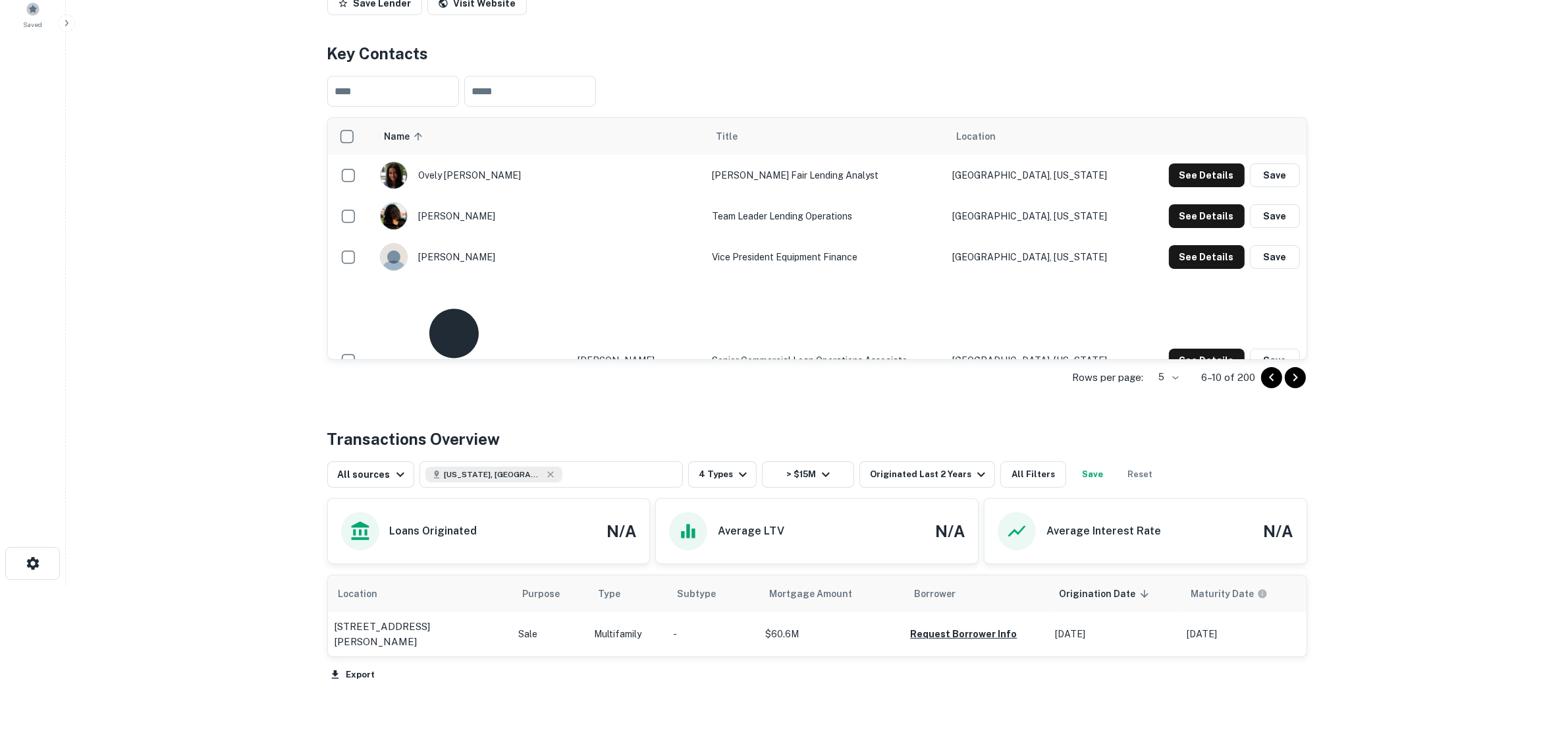
click at [1264, 385] on icon "Go to previous page" at bounding box center [1271, 378] width 16 height 16
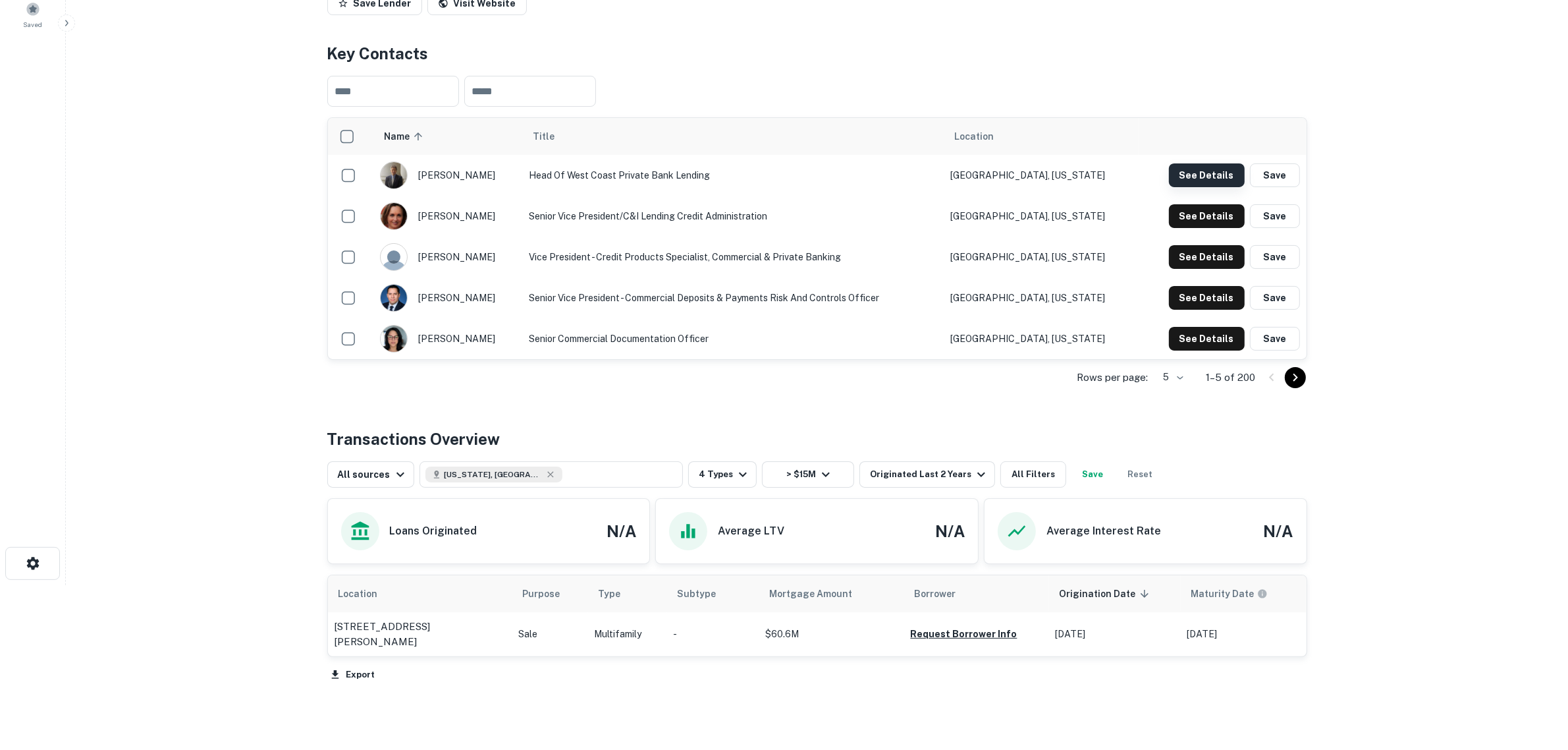
click at [1200, 187] on button "See Details" at bounding box center [1207, 175] width 75 height 23
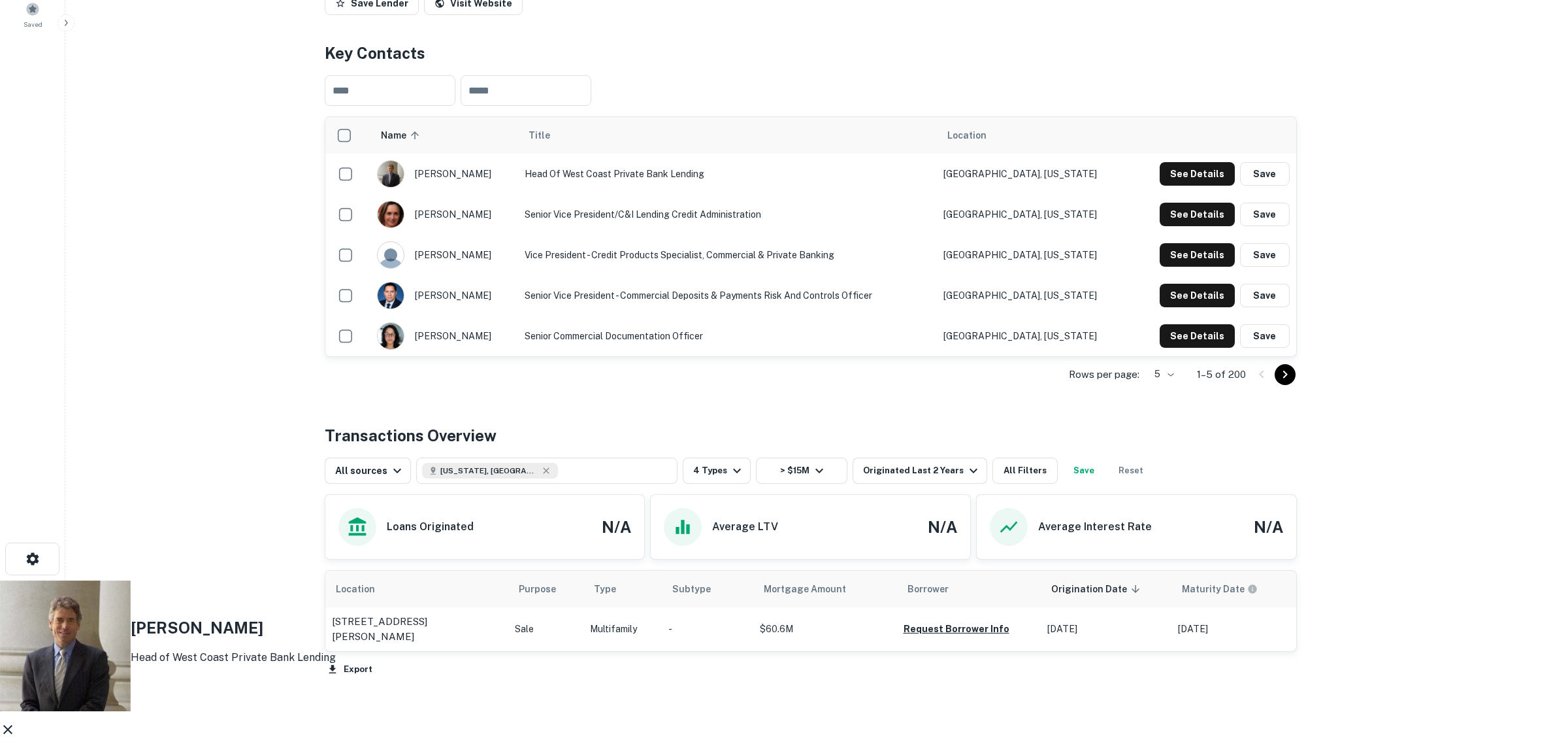
click at [16, 568] on icon at bounding box center [7, 729] width 16 height 16
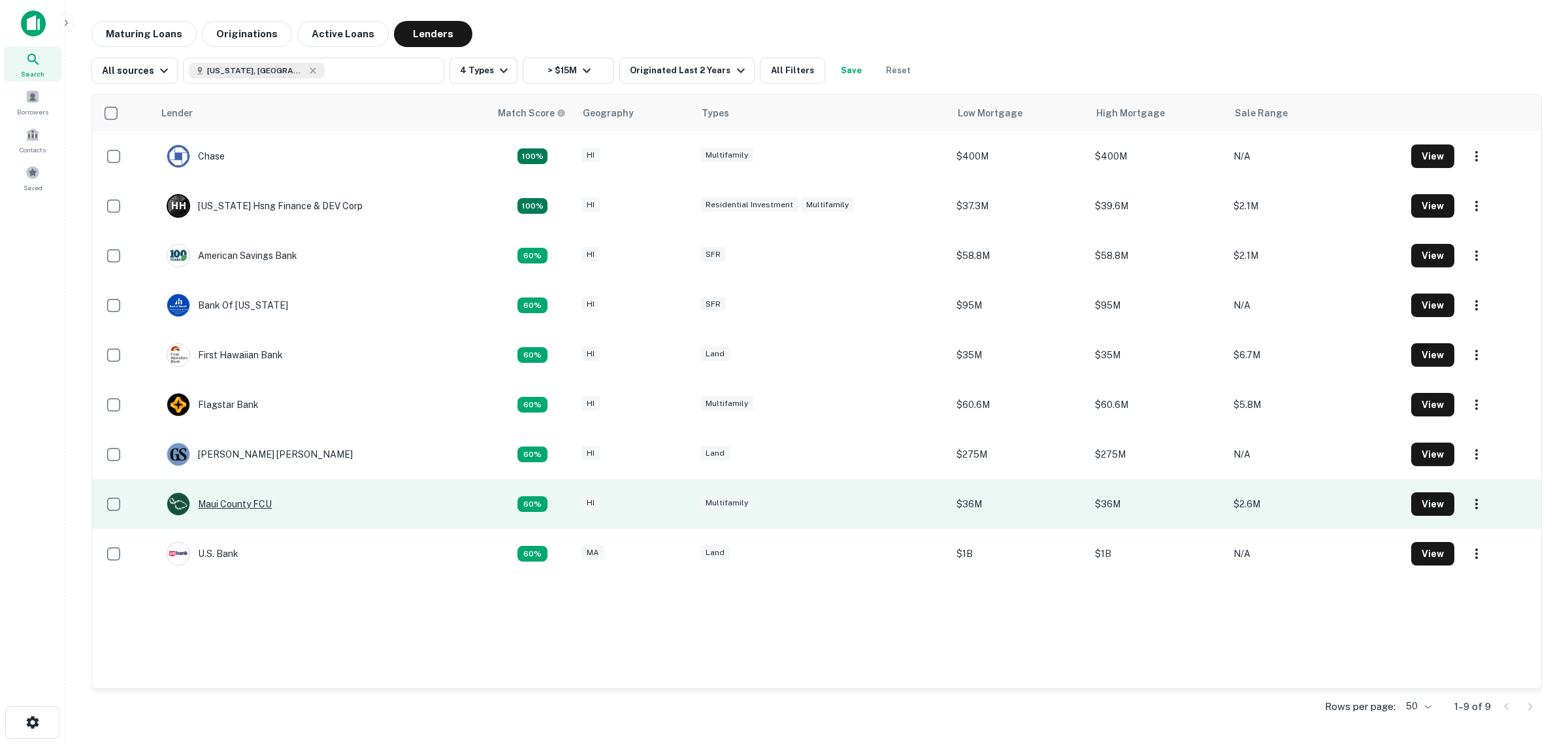
click at [219, 503] on div "Maui County FCU" at bounding box center [219, 503] width 105 height 23
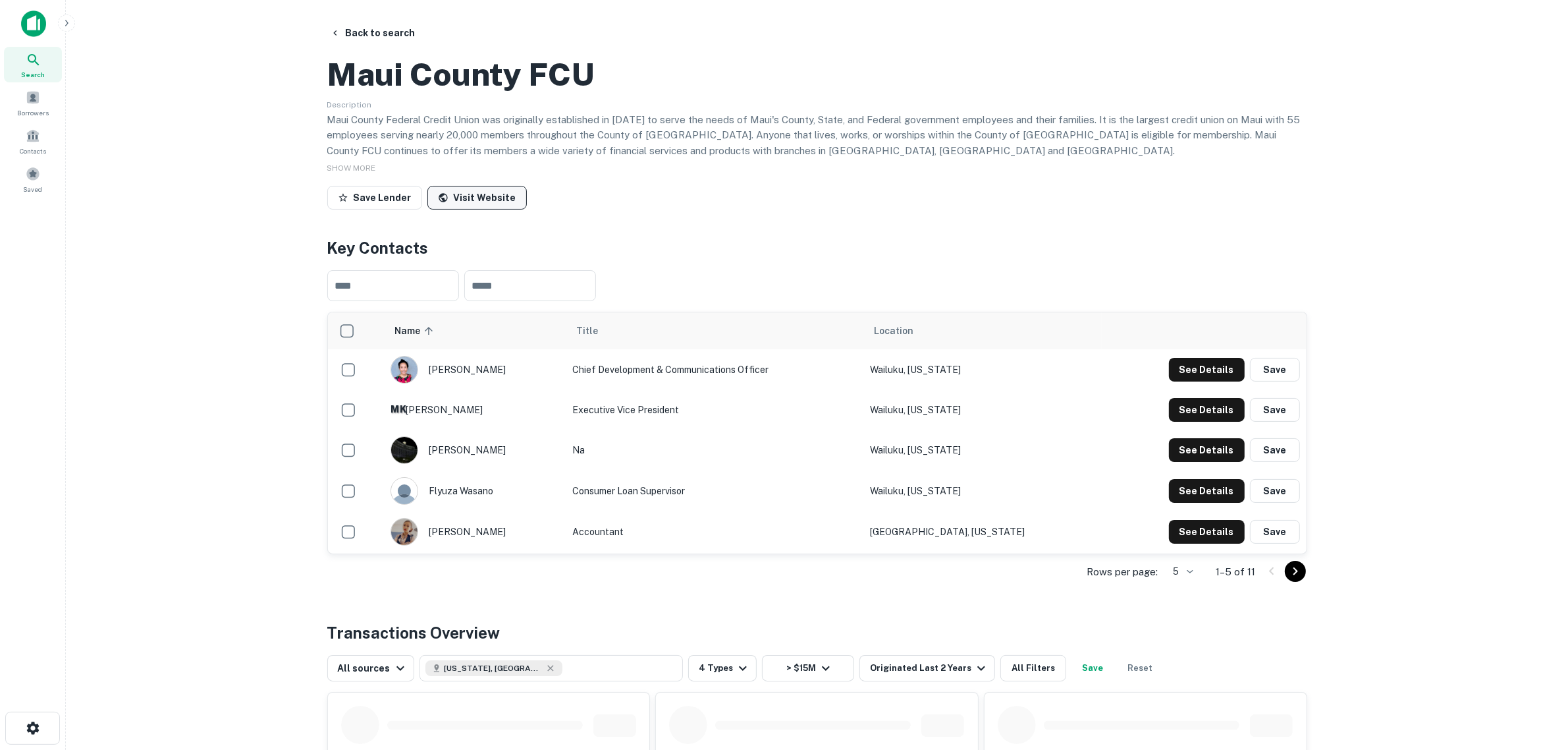
click at [489, 210] on link "Visit Website" at bounding box center [477, 197] width 100 height 23
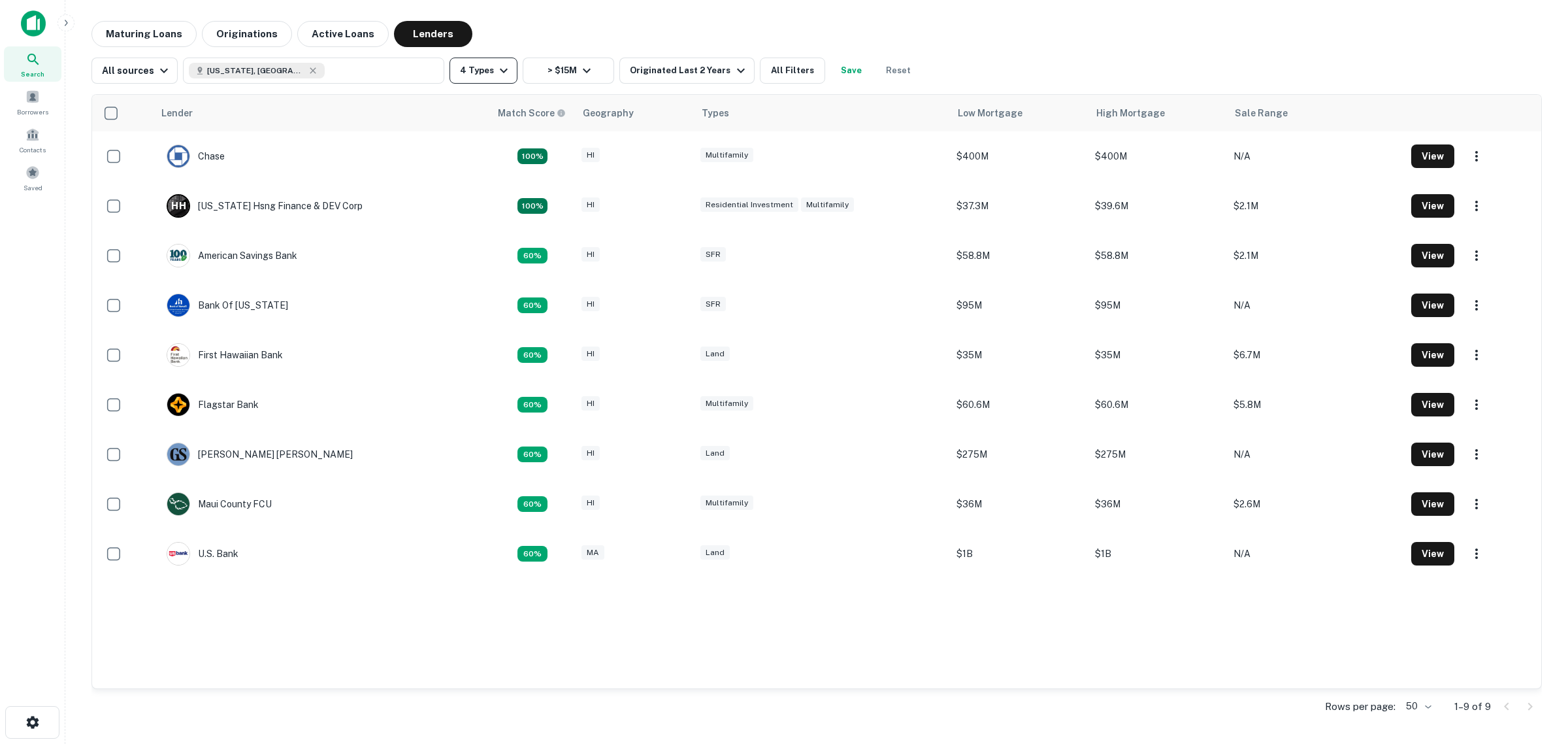
click at [496, 74] on icon "button" at bounding box center [503, 70] width 16 height 16
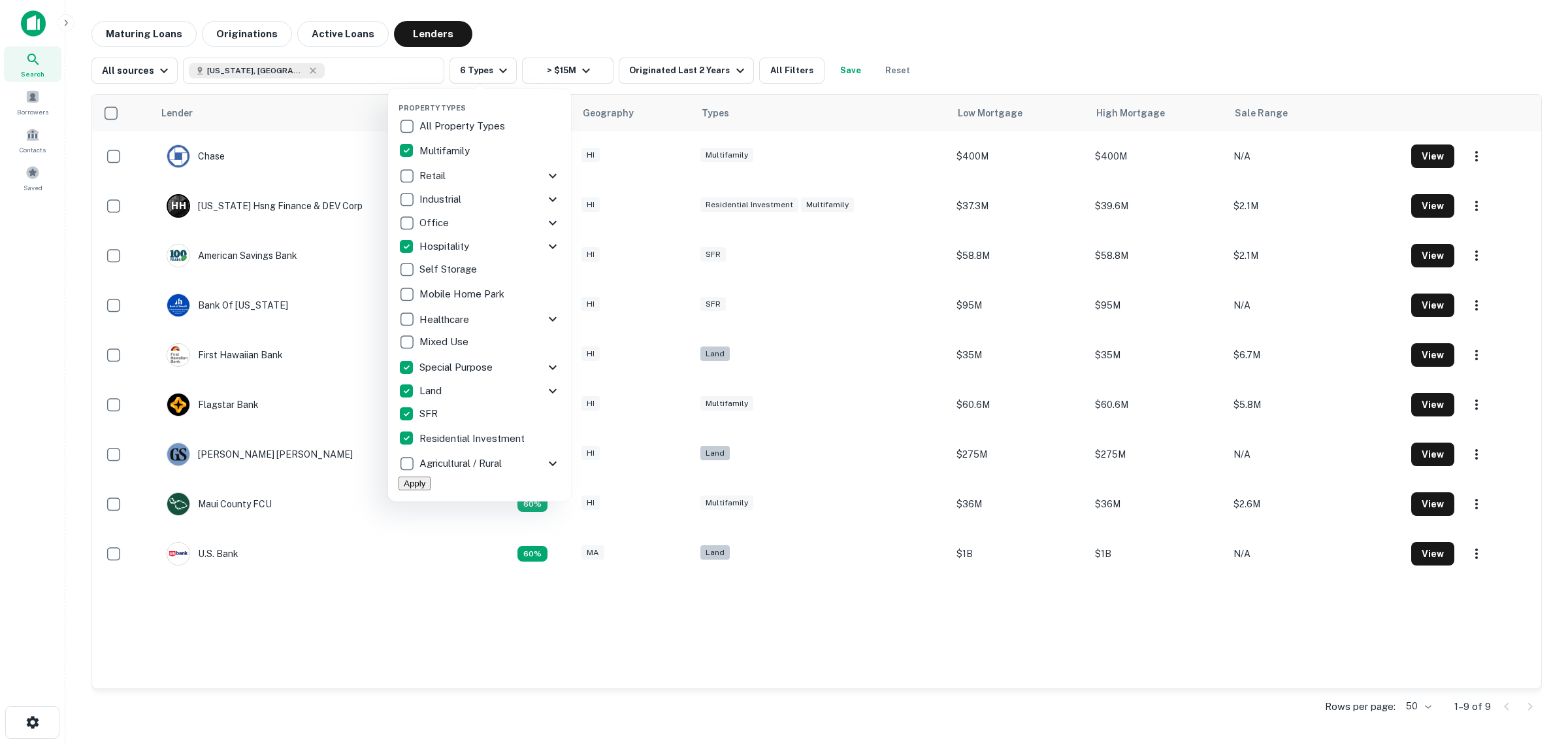
click at [467, 463] on p "Agricultural / Rural" at bounding box center [462, 463] width 85 height 16
click at [433, 485] on button "Apply" at bounding box center [416, 484] width 32 height 13
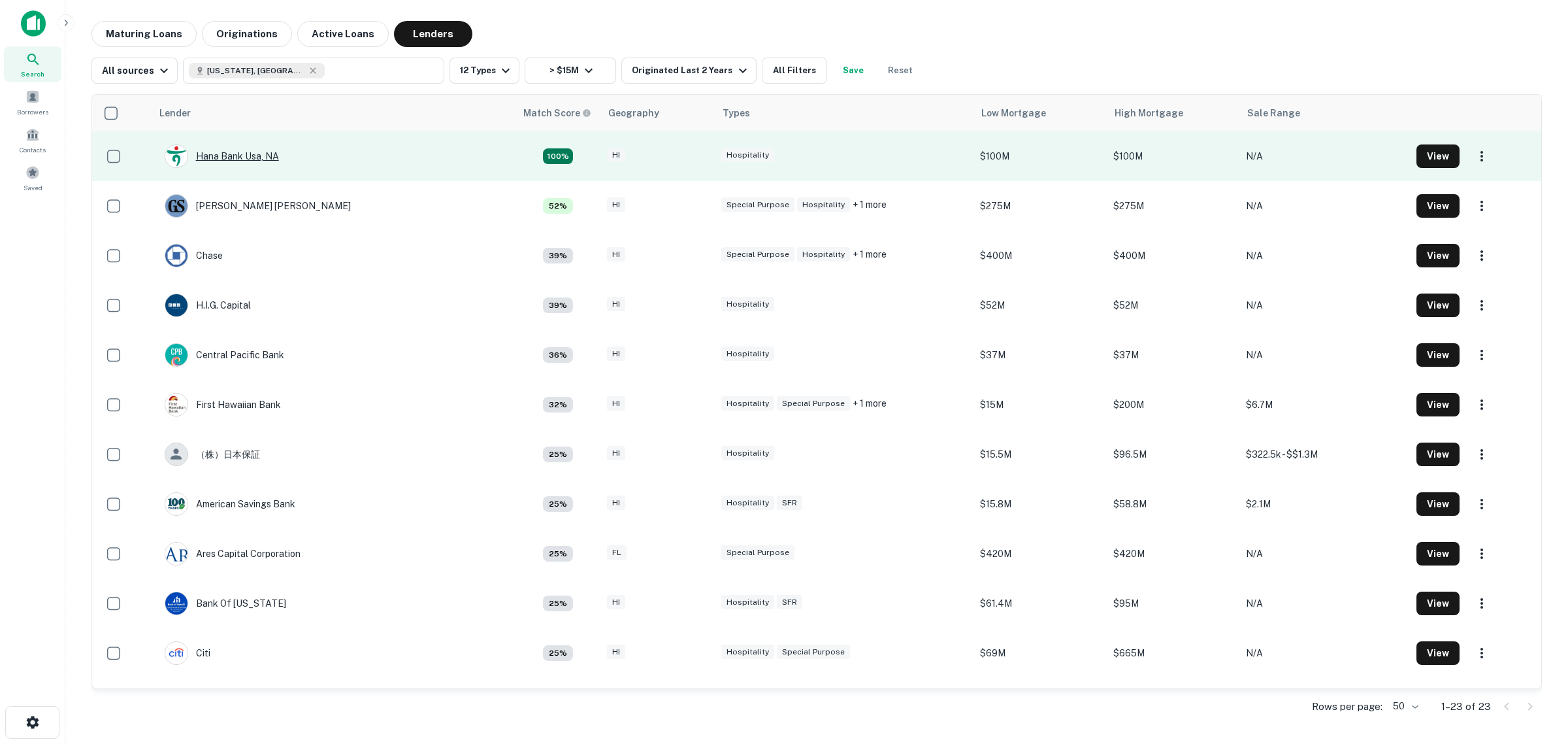
click at [239, 156] on div "Hana Bank Usa, NA" at bounding box center [221, 156] width 114 height 23
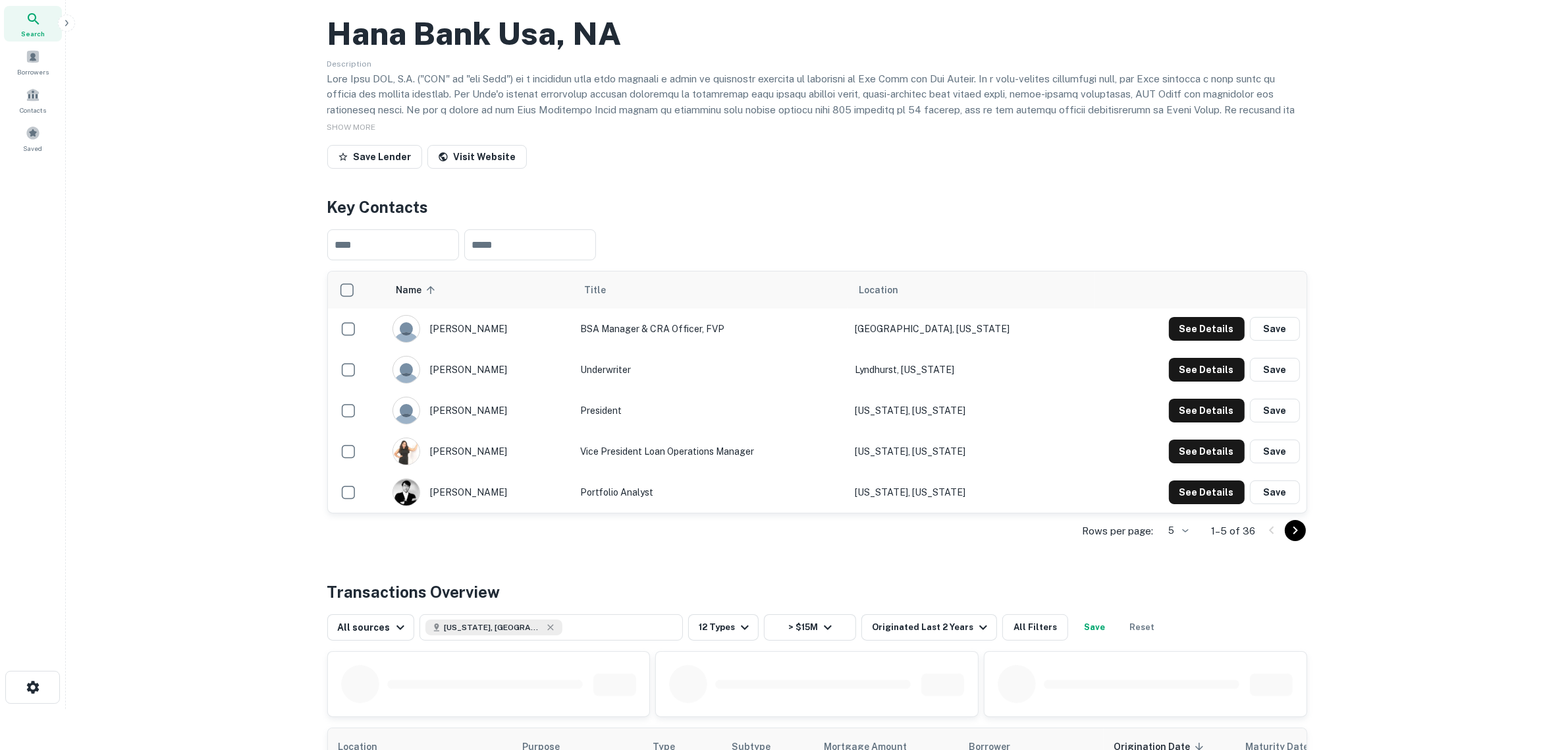
scroll to position [82, 0]
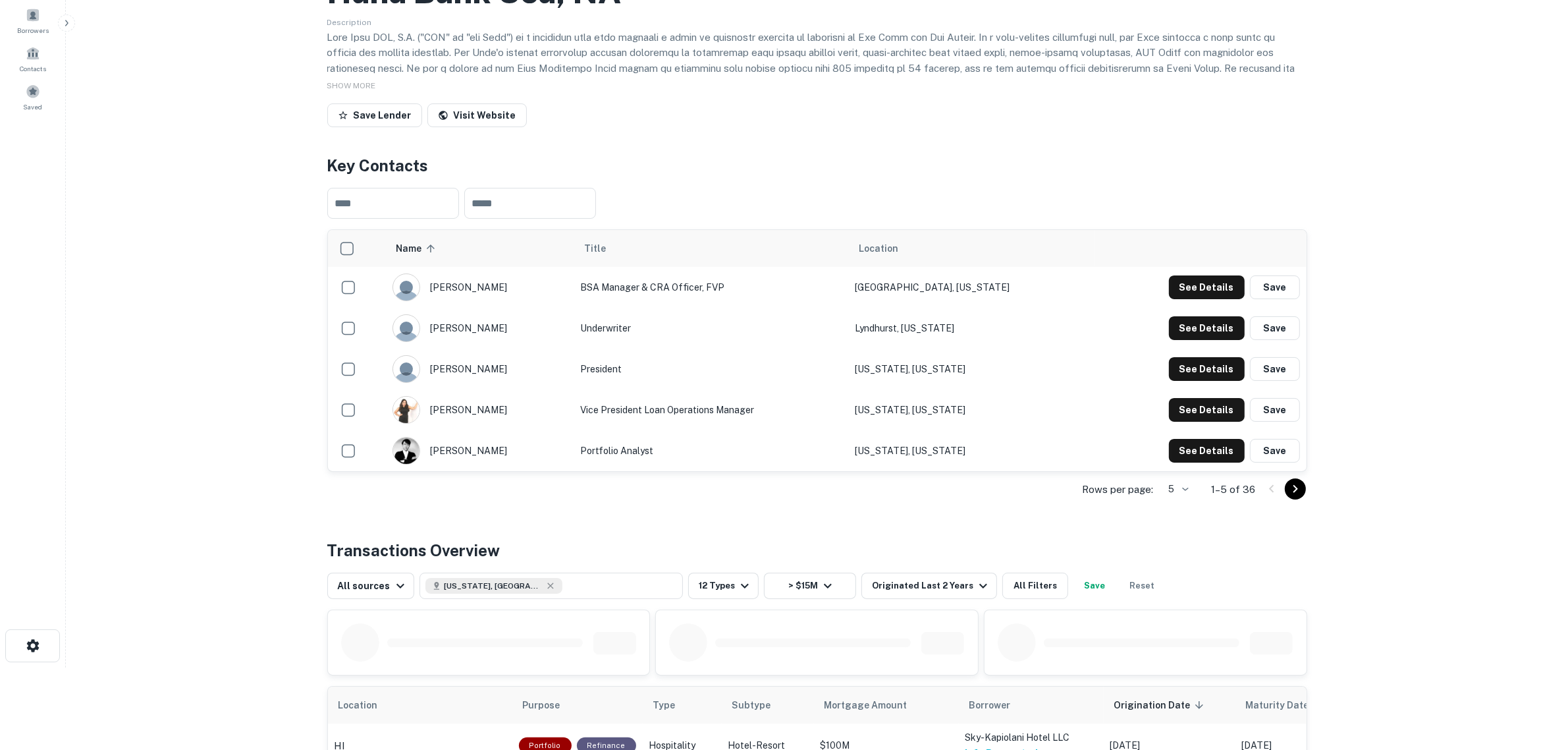
click at [1264, 497] on icon "Go to next page" at bounding box center [1295, 488] width 16 height 16
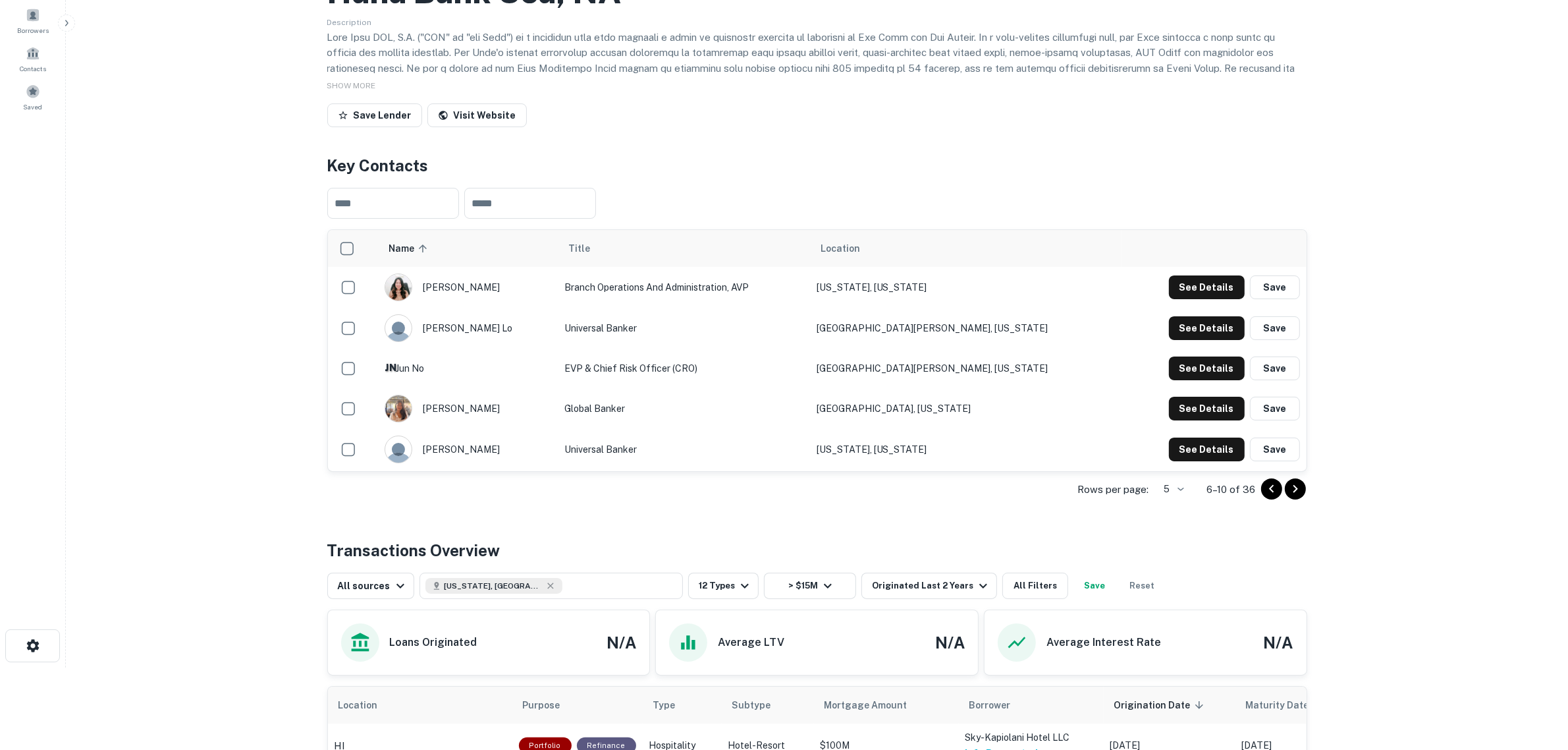
click at [1264, 497] on icon "Go to next page" at bounding box center [1295, 488] width 16 height 16
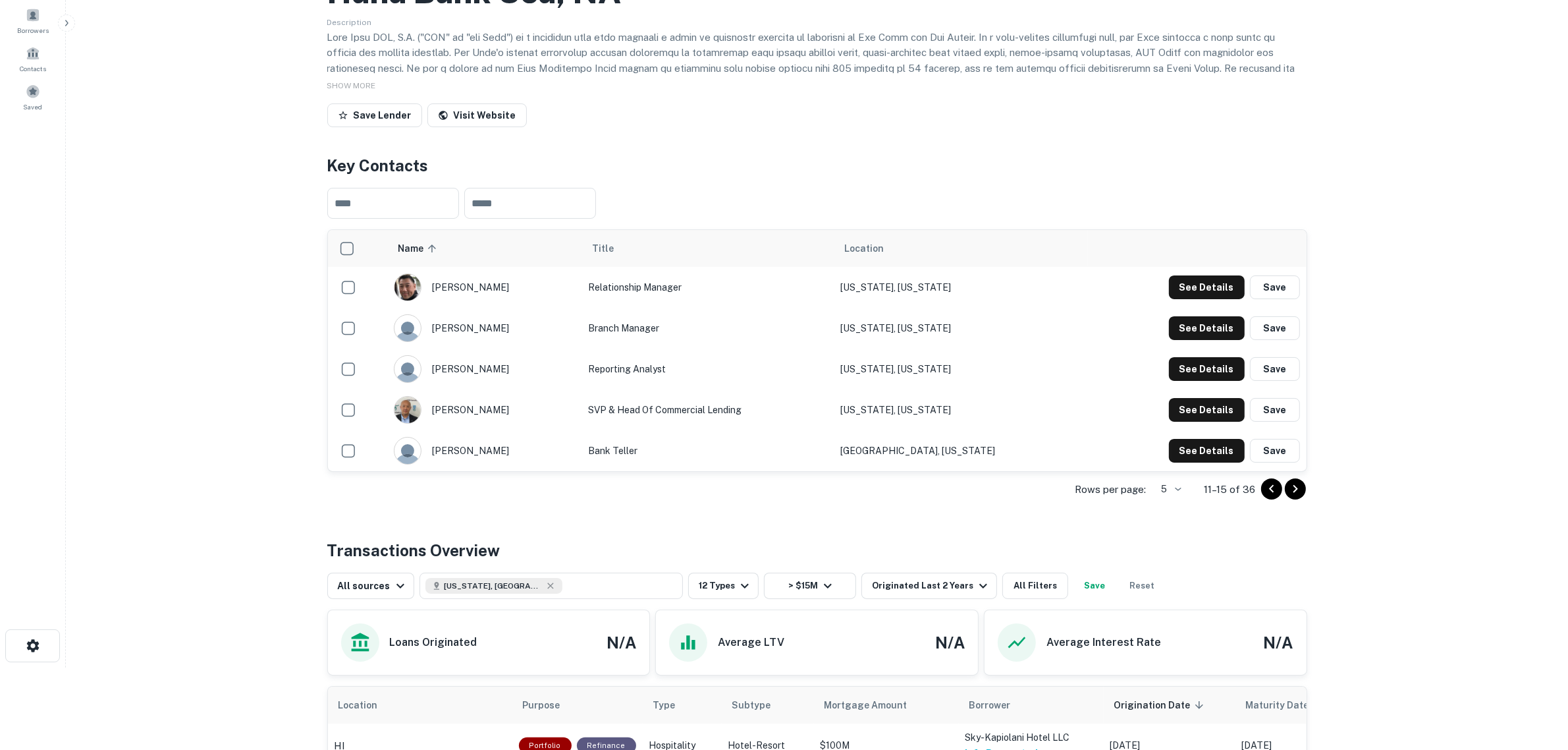
click at [1264, 497] on icon "Go to next page" at bounding box center [1295, 488] width 16 height 16
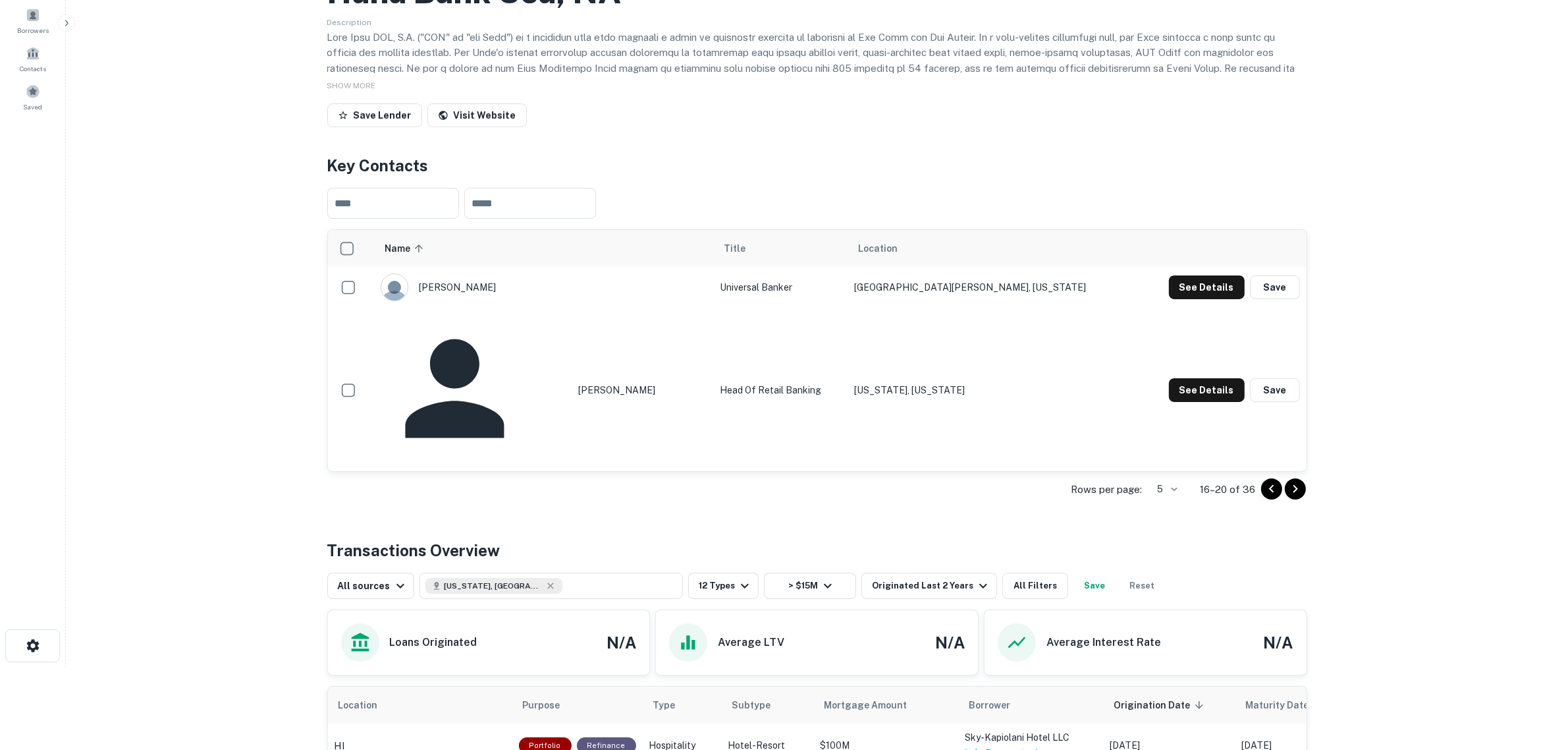
click at [1264, 497] on icon "Go to next page" at bounding box center [1295, 488] width 16 height 16
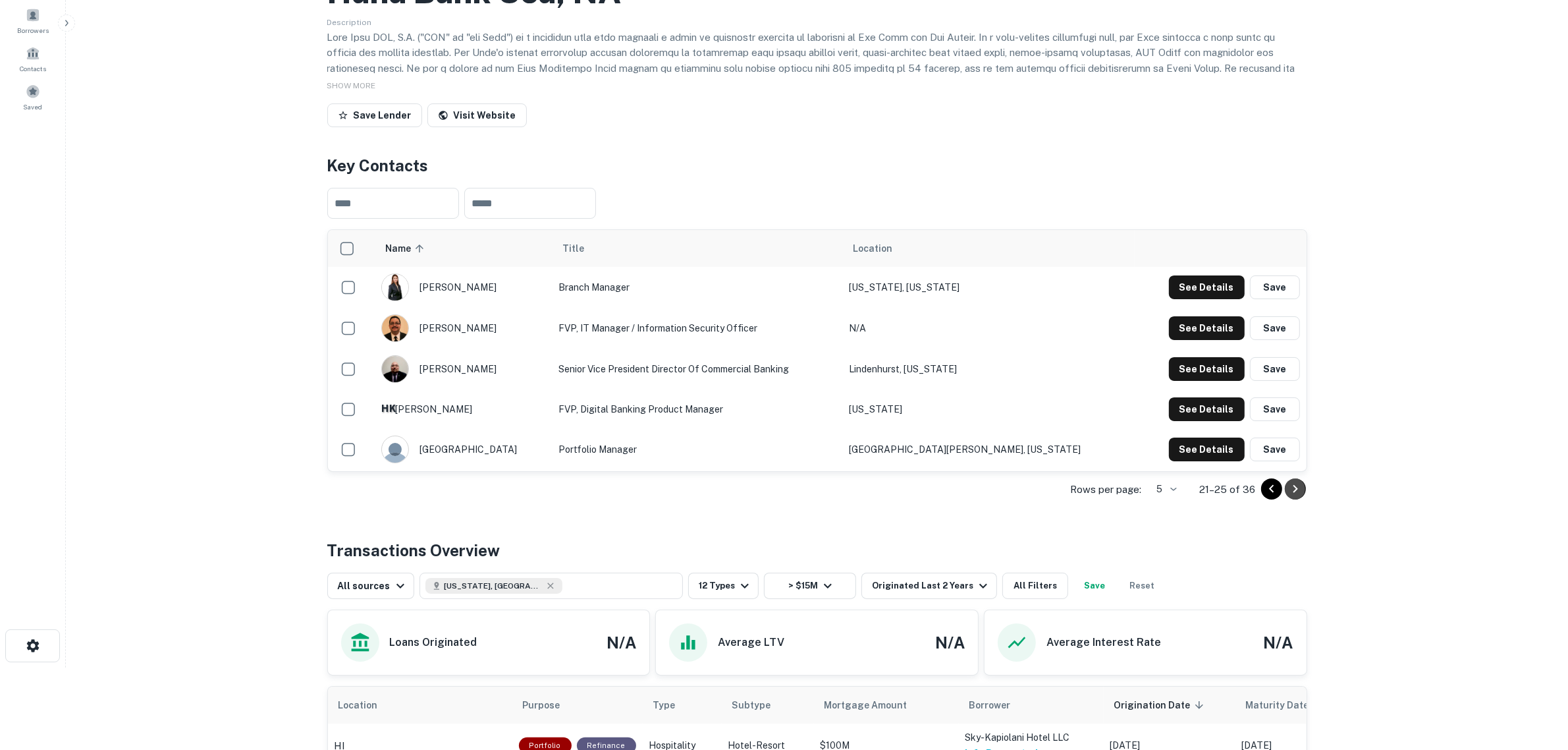
click at [1264, 497] on icon "Go to next page" at bounding box center [1295, 488] width 16 height 16
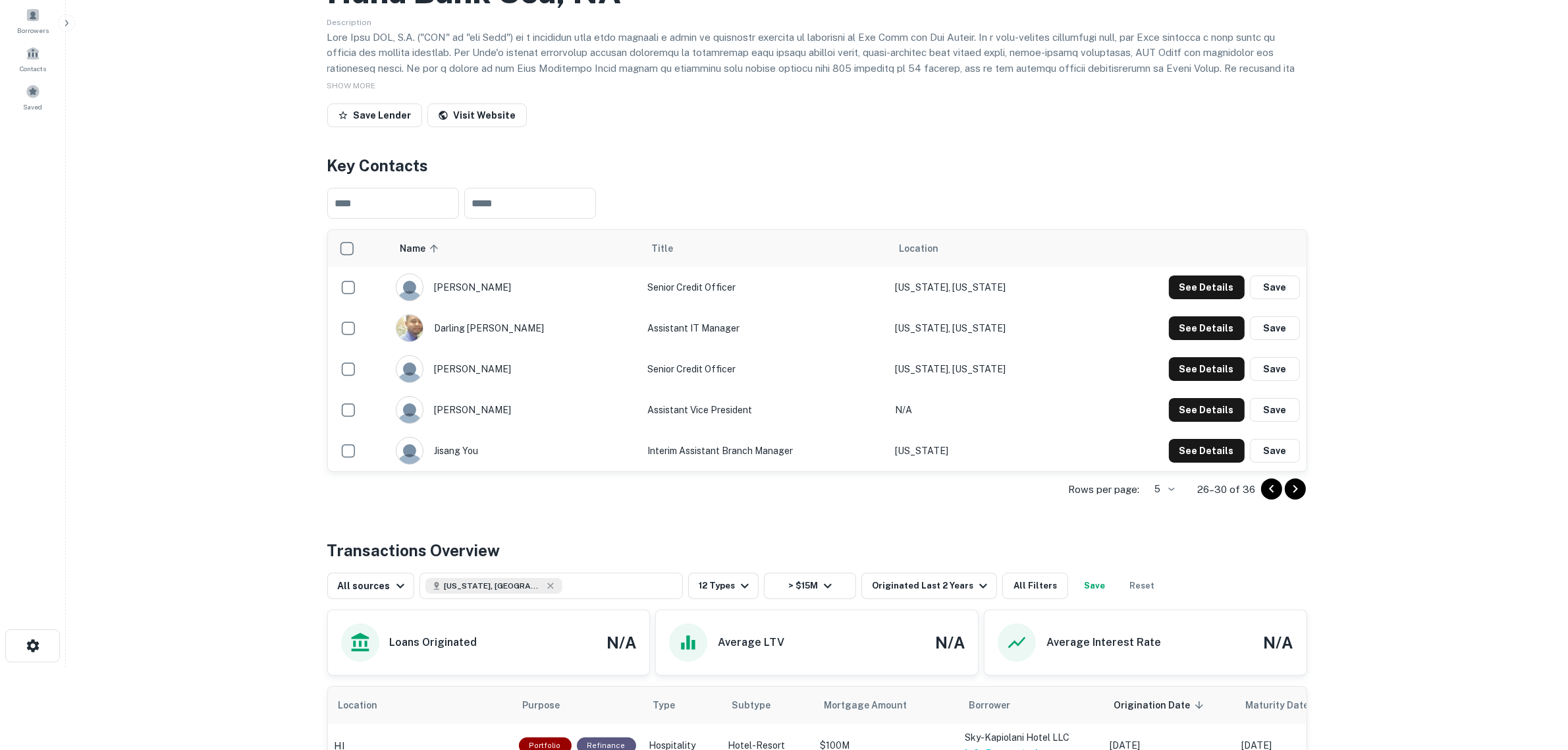
click at [1264, 497] on icon "Go to next page" at bounding box center [1295, 488] width 16 height 16
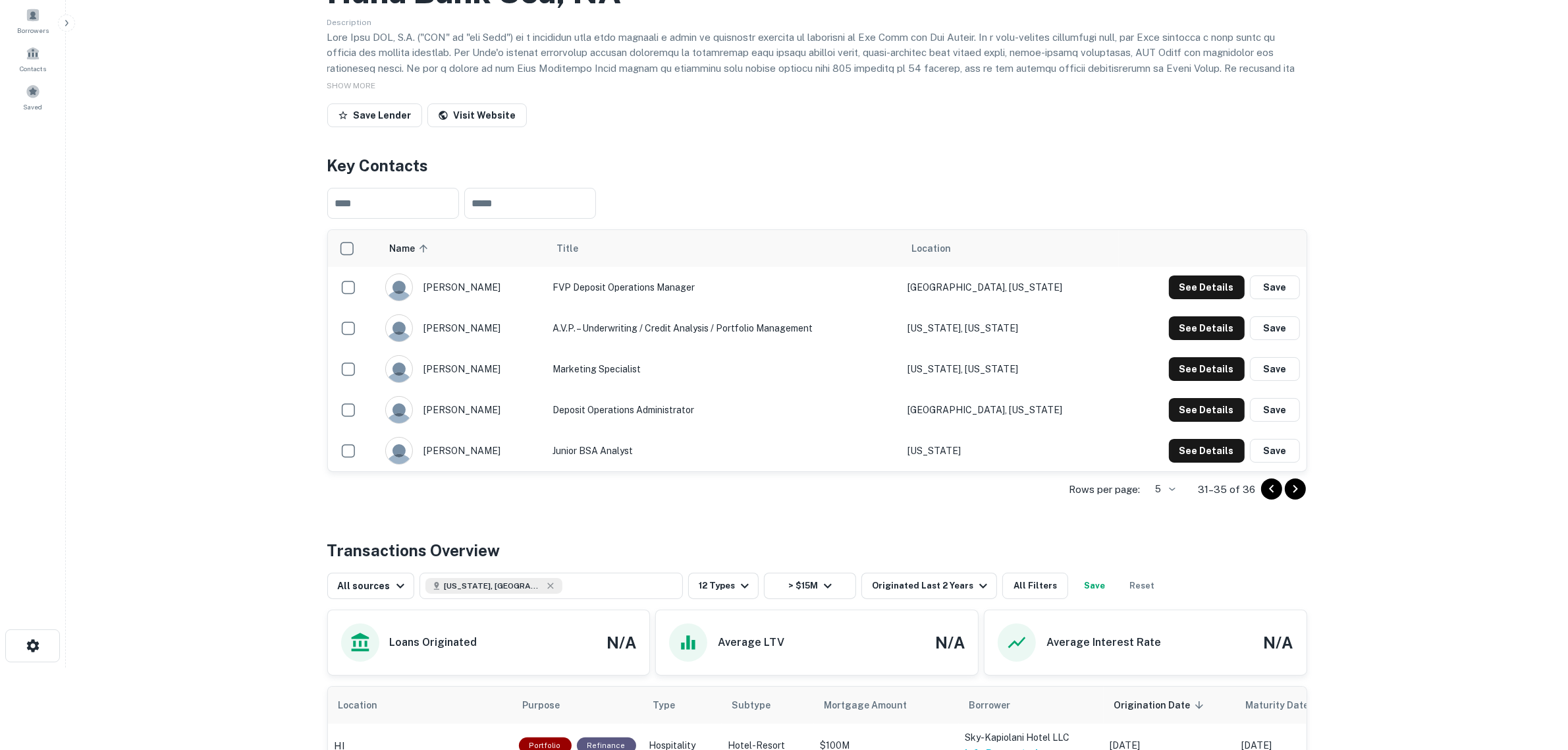
click at [1264, 497] on icon "Go to next page" at bounding box center [1295, 488] width 16 height 16
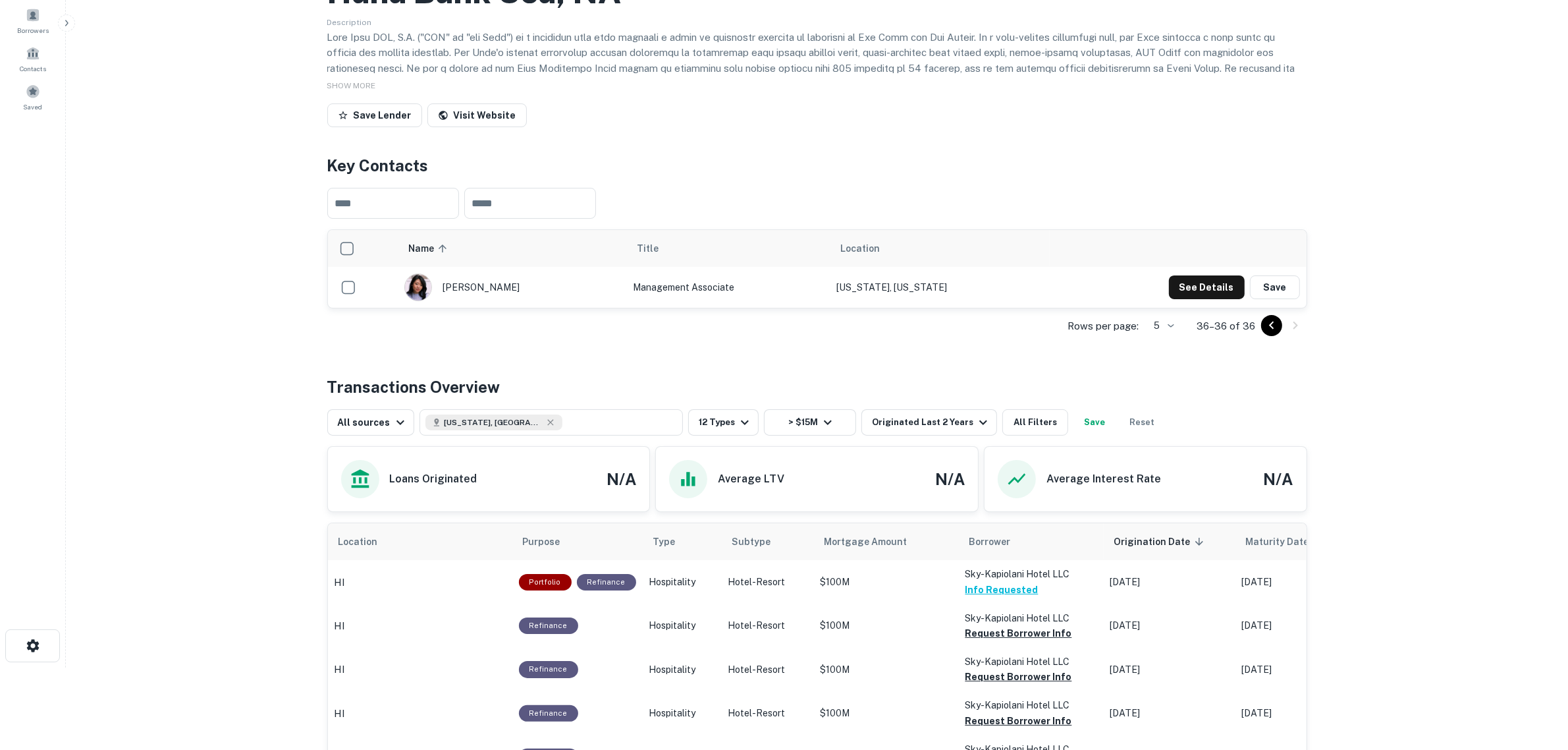
click at [1264, 333] on icon "Go to previous page" at bounding box center [1271, 326] width 16 height 16
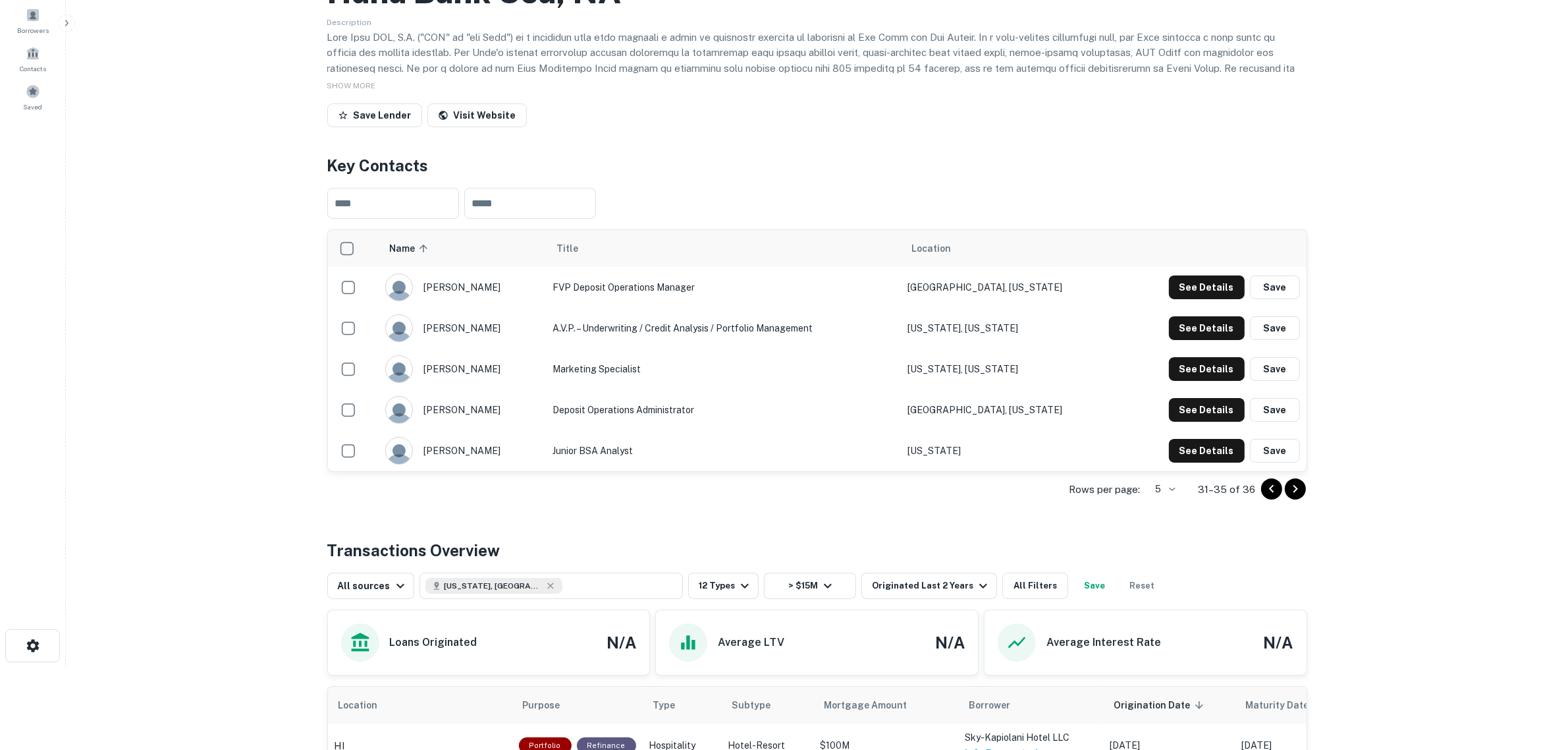
click at [1264, 340] on button "Save" at bounding box center [1275, 328] width 50 height 23
click at [1264, 340] on div "See Details Save" at bounding box center [1234, 328] width 131 height 23
click at [1264, 497] on icon "Go to previous page" at bounding box center [1271, 488] width 16 height 16
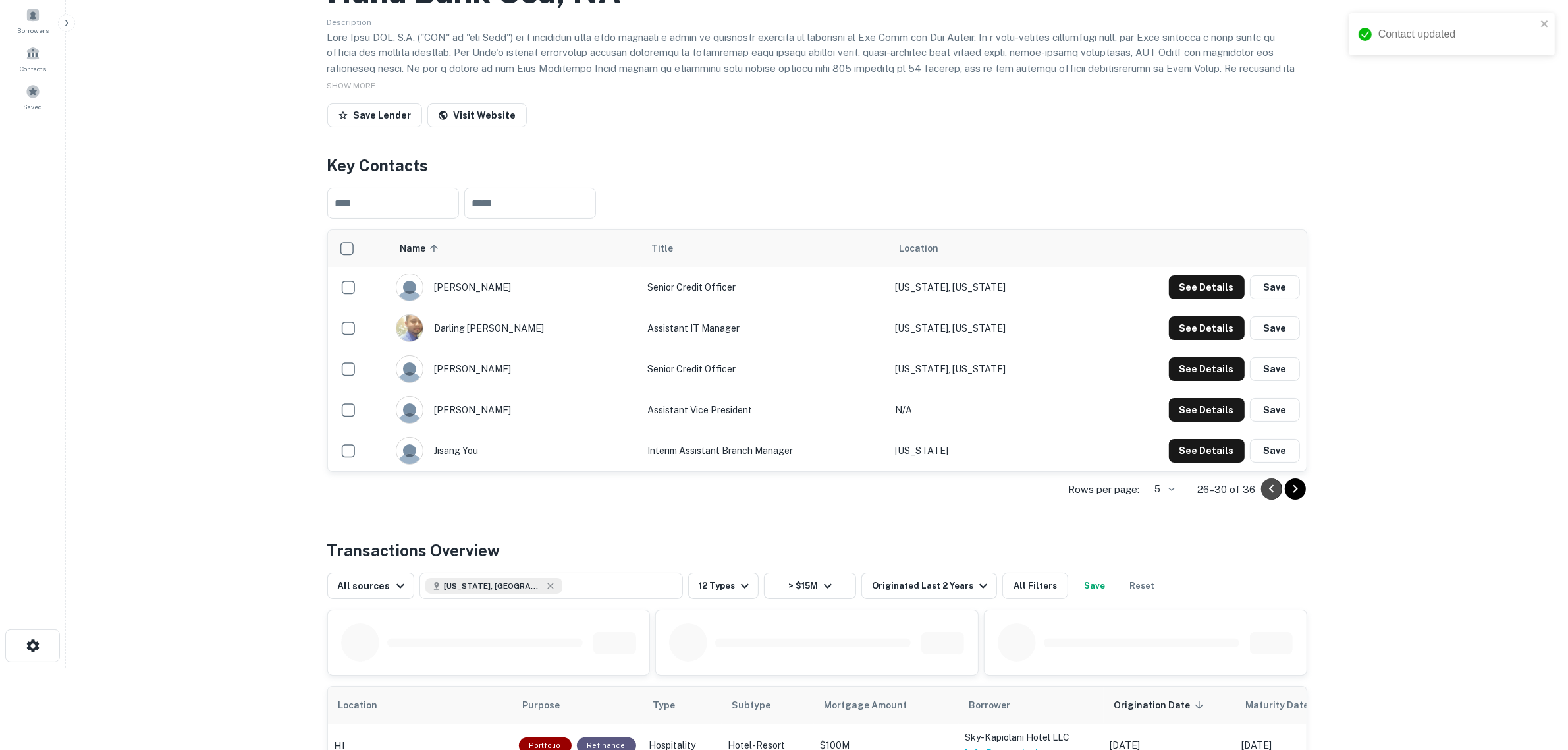
click at [1264, 497] on icon "Go to previous page" at bounding box center [1271, 488] width 16 height 16
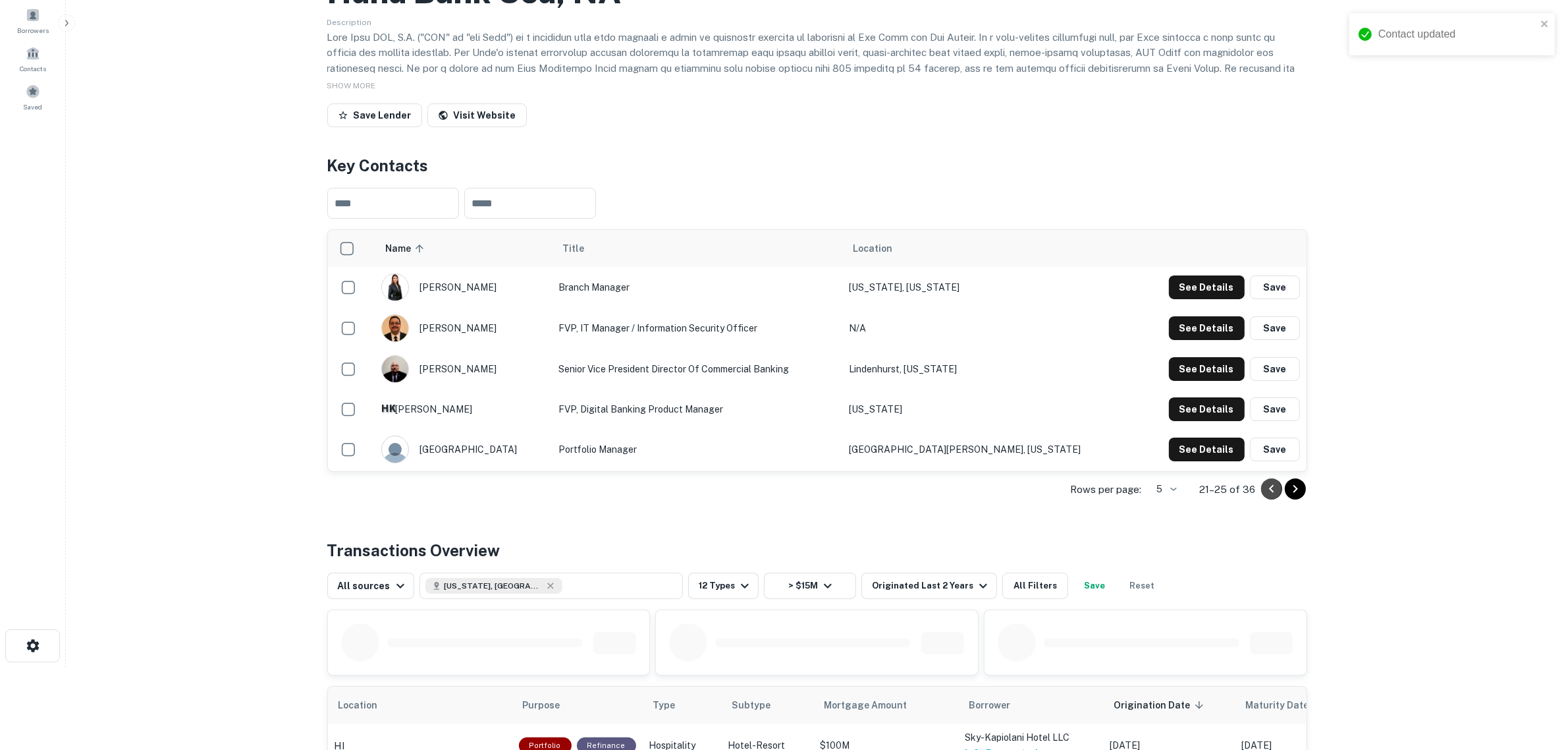
click at [1264, 497] on icon "Go to previous page" at bounding box center [1271, 488] width 16 height 16
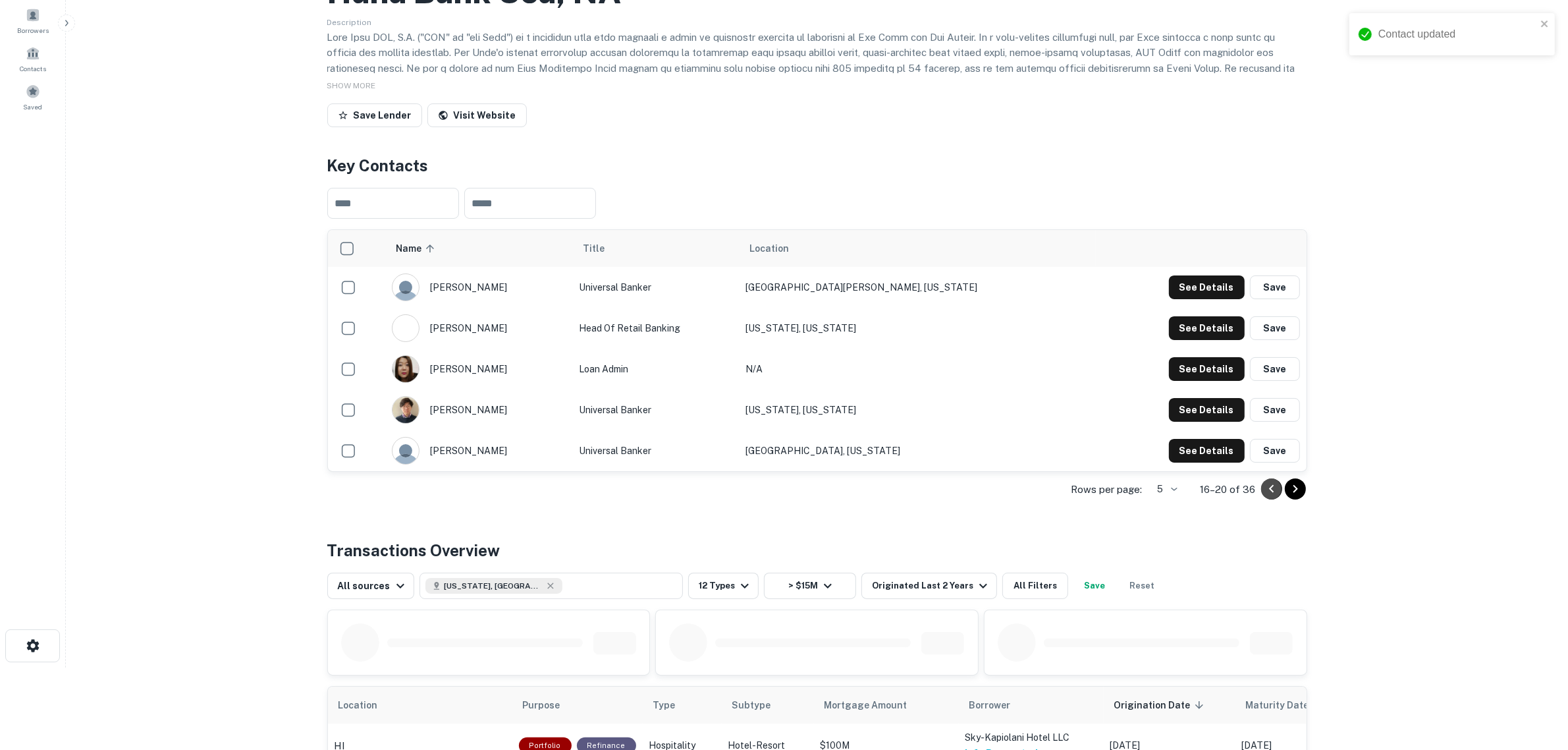
click at [1264, 497] on icon "Go to previous page" at bounding box center [1271, 488] width 16 height 16
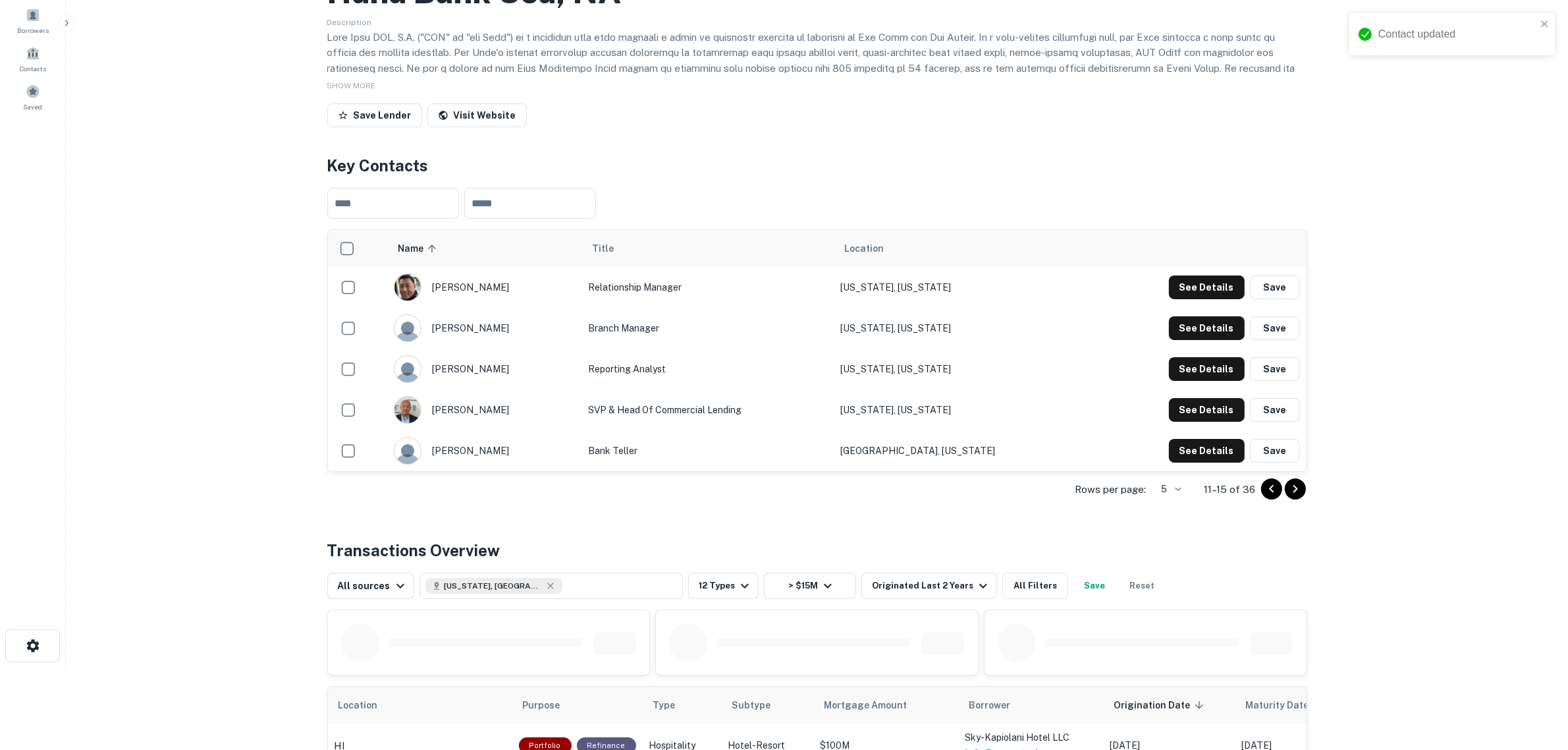
click at [1264, 497] on icon "Go to previous page" at bounding box center [1271, 488] width 16 height 16
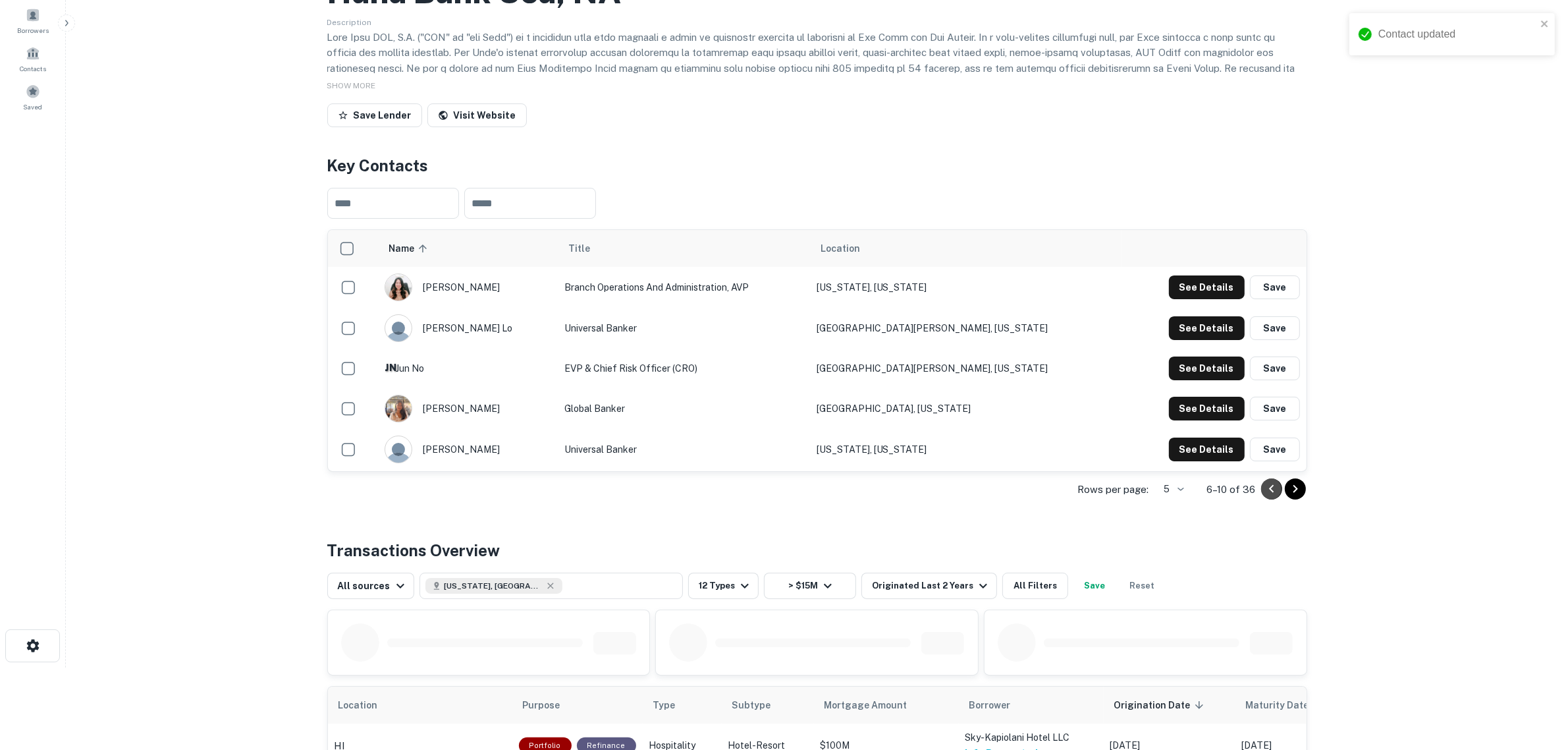
click at [1264, 497] on icon "Go to previous page" at bounding box center [1271, 488] width 16 height 16
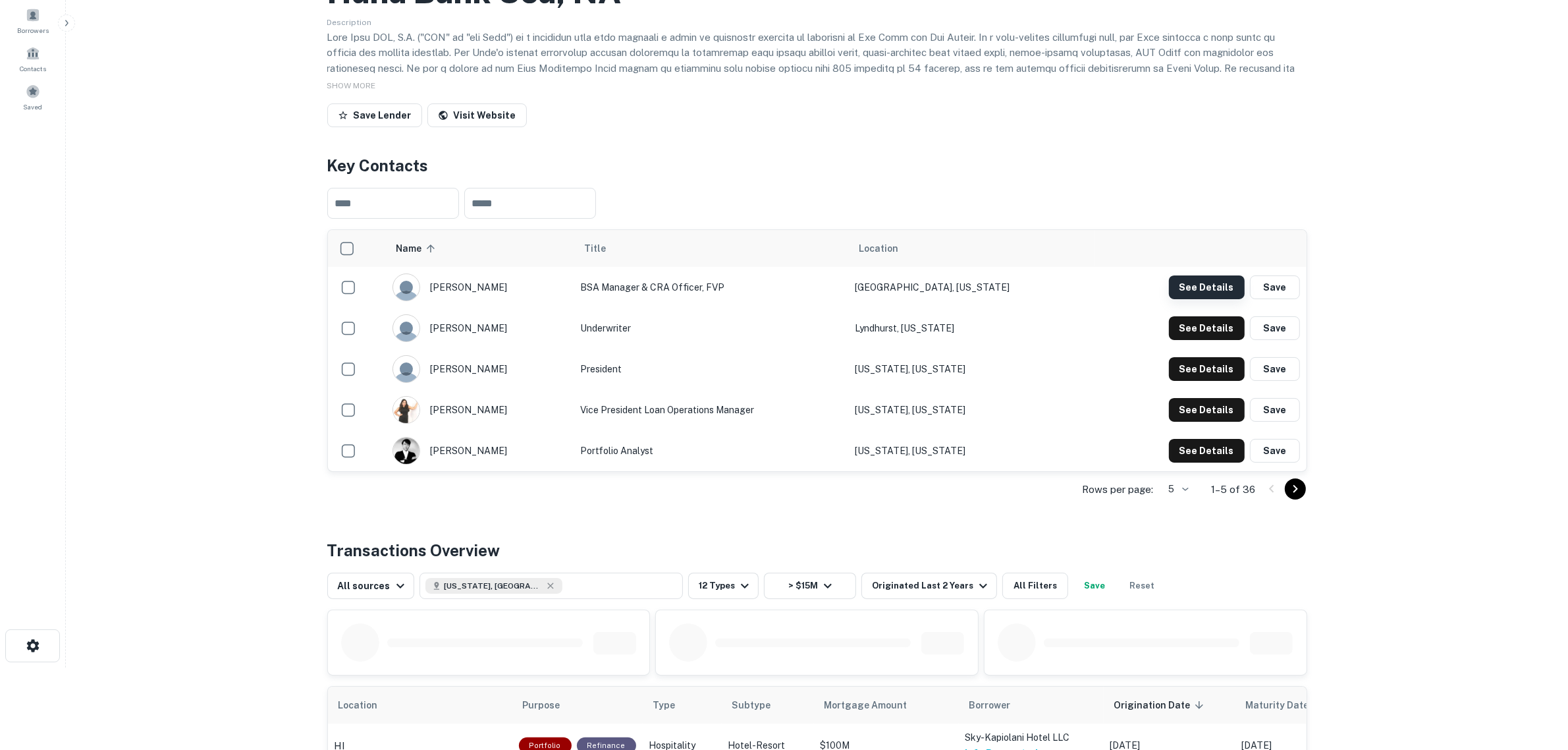
click at [1235, 299] on button "See Details" at bounding box center [1207, 287] width 75 height 23
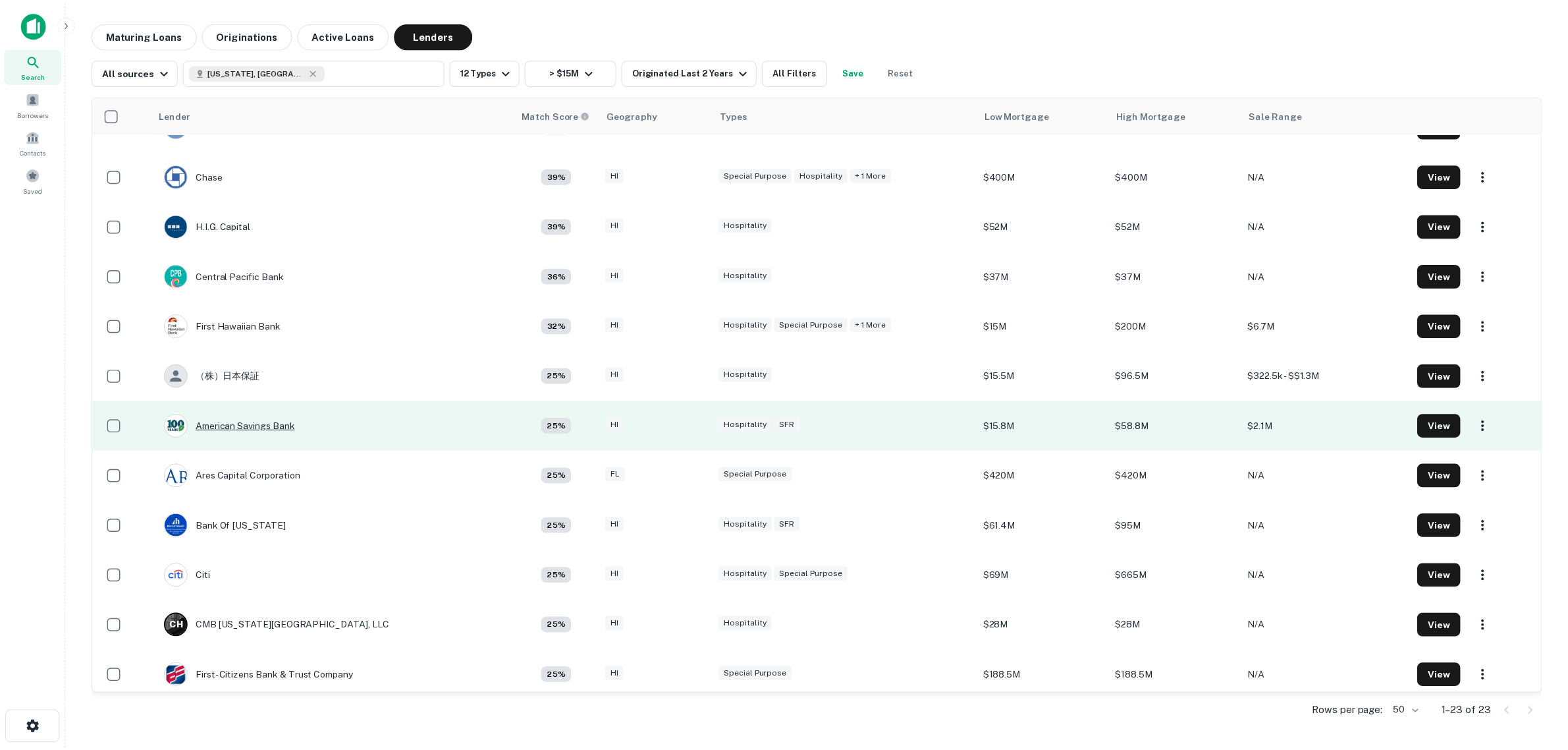
scroll to position [164, 0]
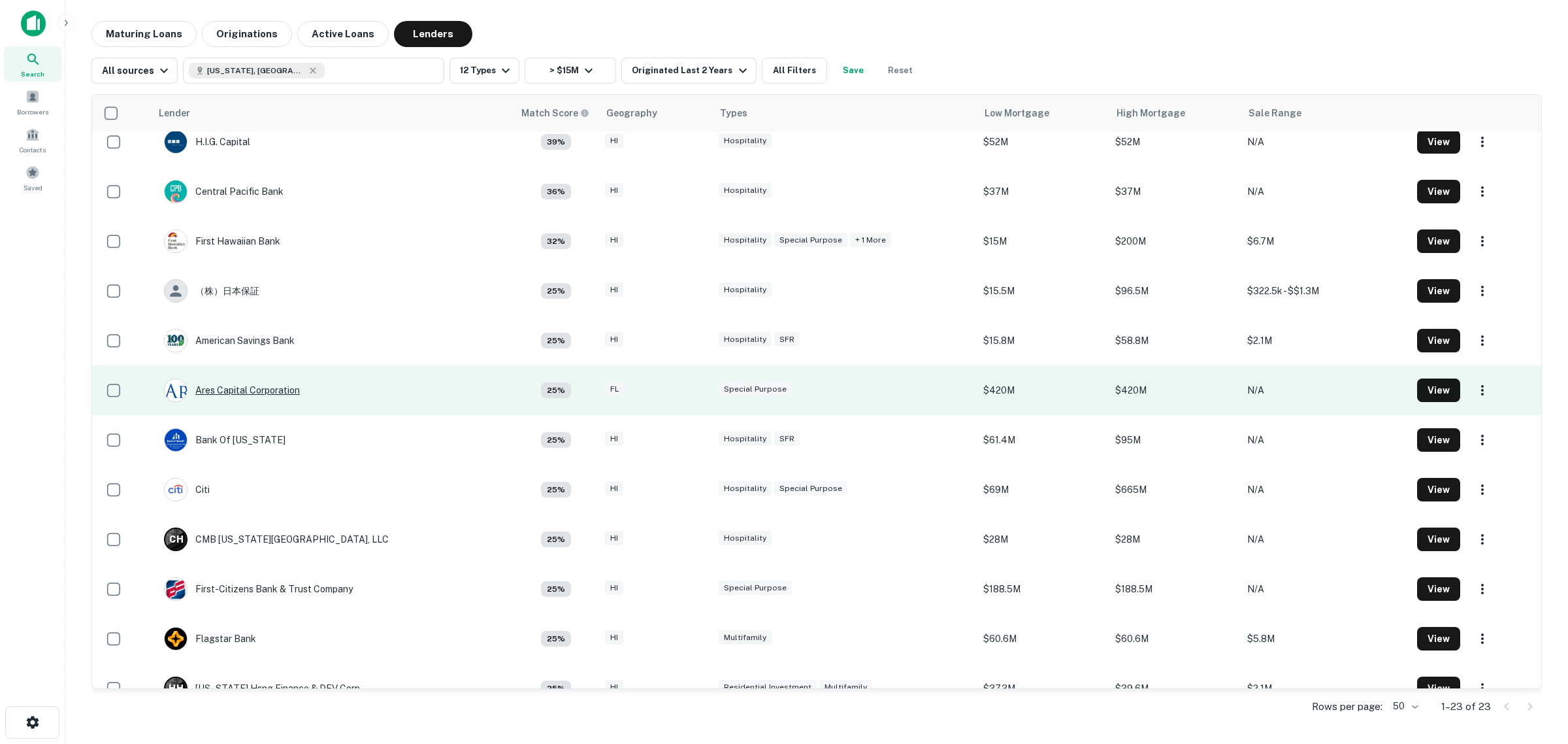
click at [248, 394] on div "Ares Capital Corporation" at bounding box center [231, 390] width 136 height 23
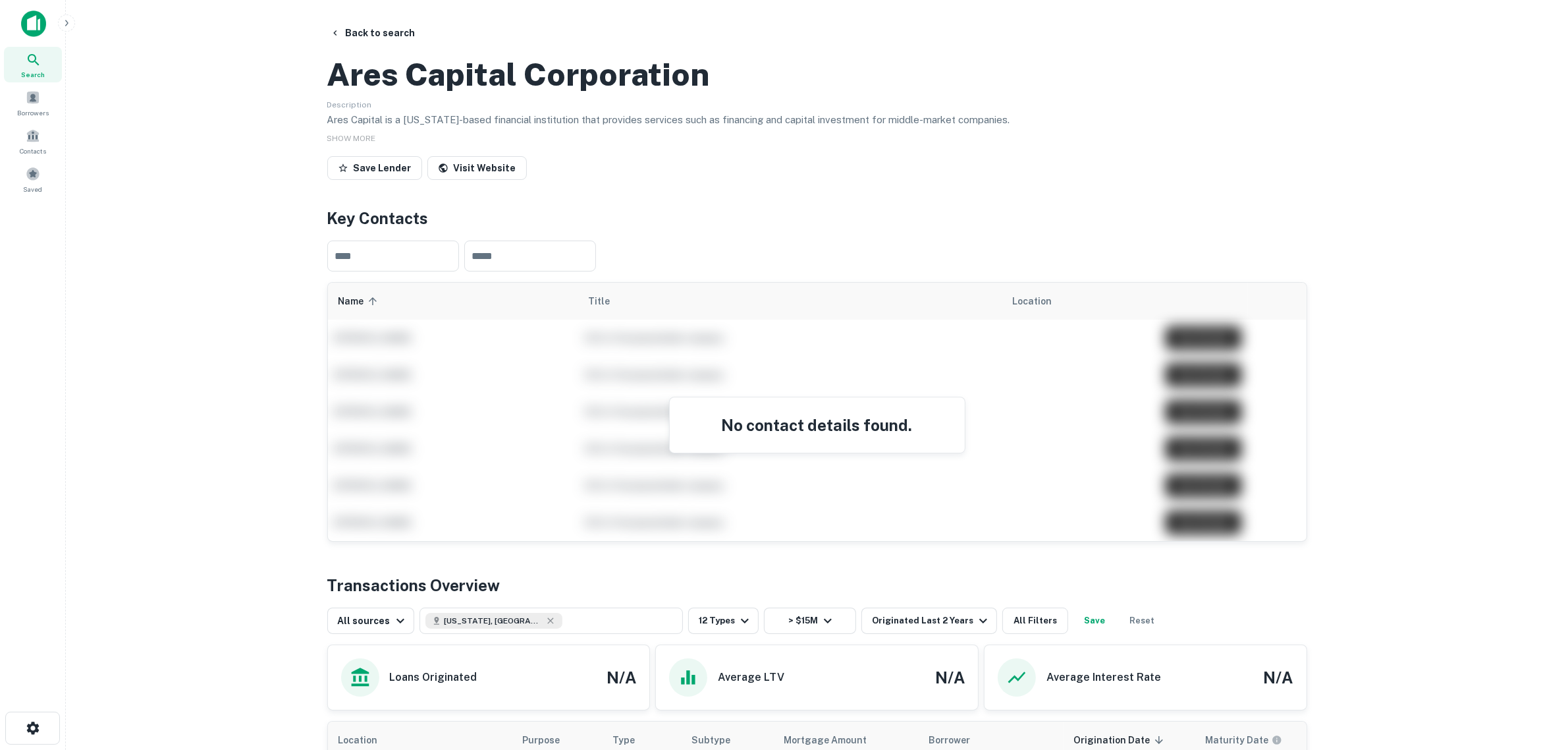
click at [254, 334] on main "Back to search Ares Capital Corporation Description Ares Capital is a [US_STATE…" at bounding box center [817, 375] width 1502 height 750
click at [472, 180] on link "Visit Website" at bounding box center [477, 168] width 100 height 23
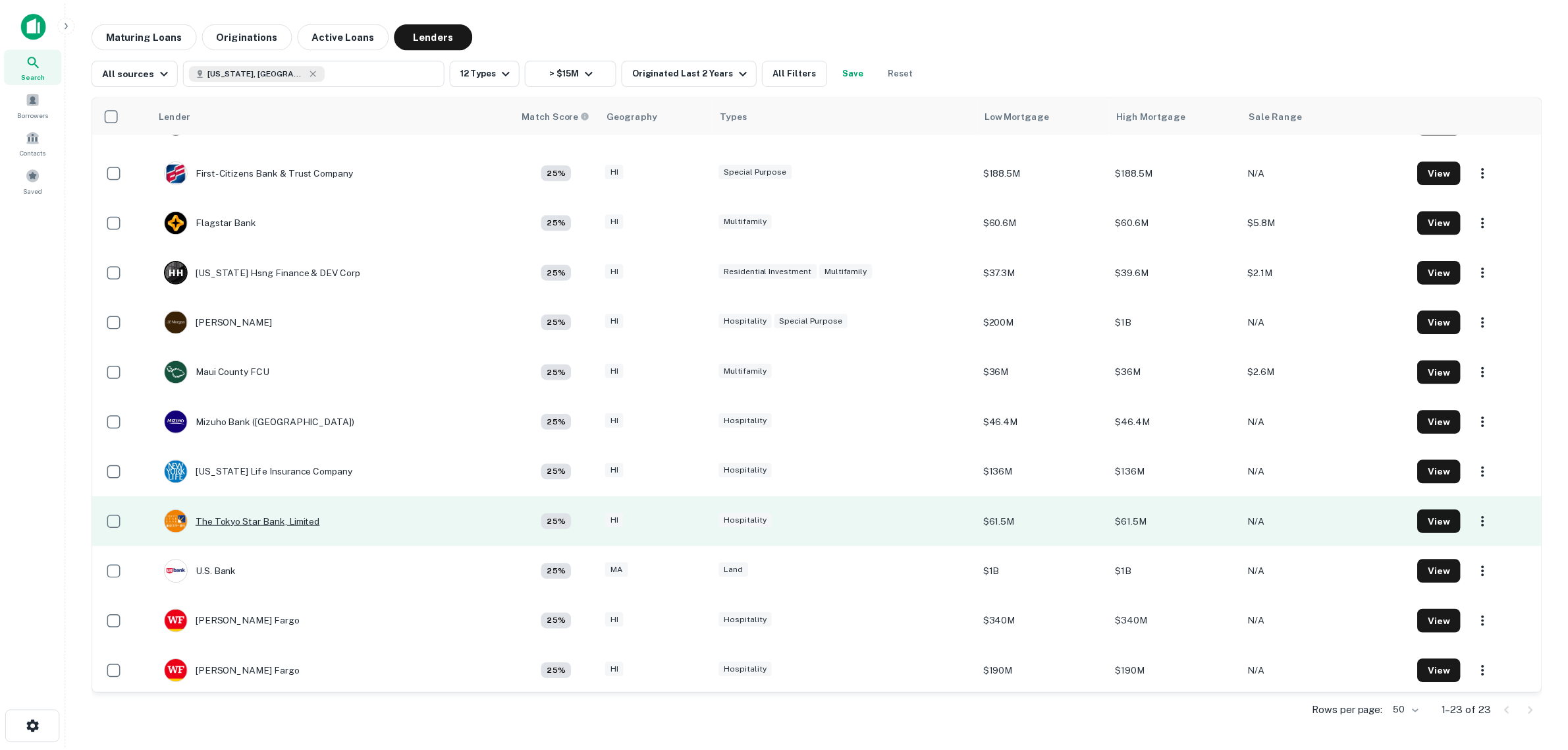
scroll to position [590, 0]
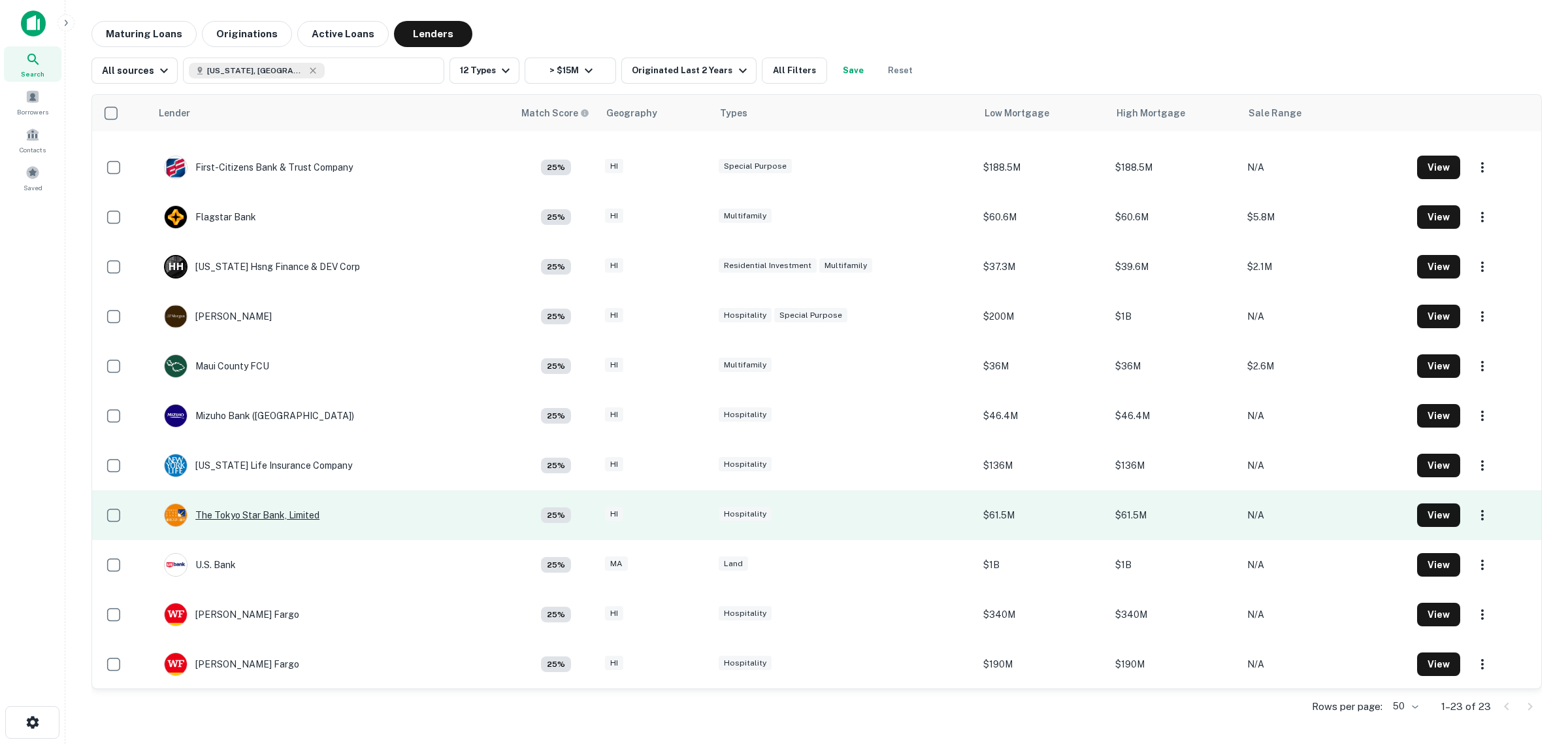
click at [275, 514] on div "The Tokyo Star Bank, Limited" at bounding box center [241, 515] width 156 height 23
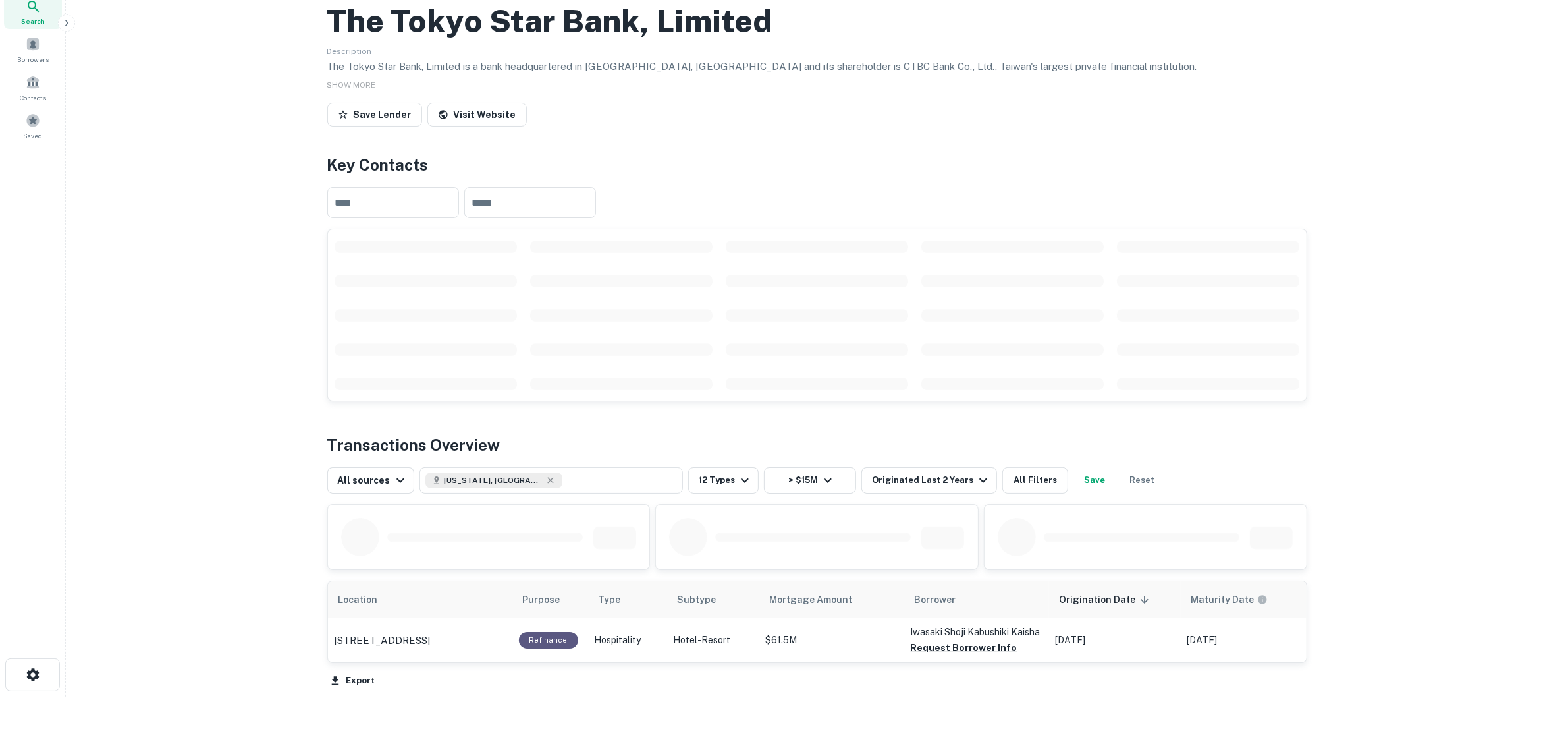
scroll to position [82, 0]
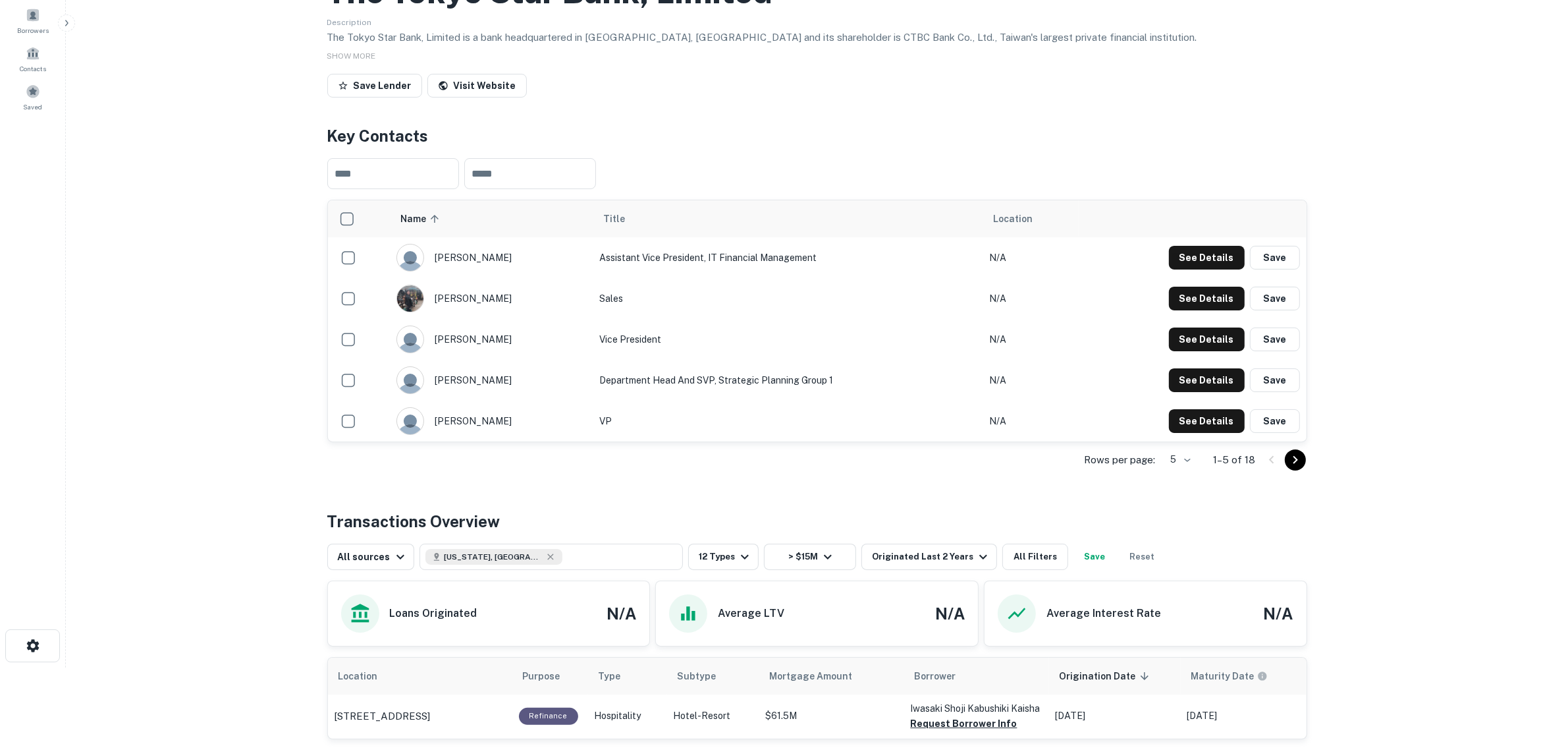
click at [1264, 468] on icon "Go to next page" at bounding box center [1295, 460] width 16 height 16
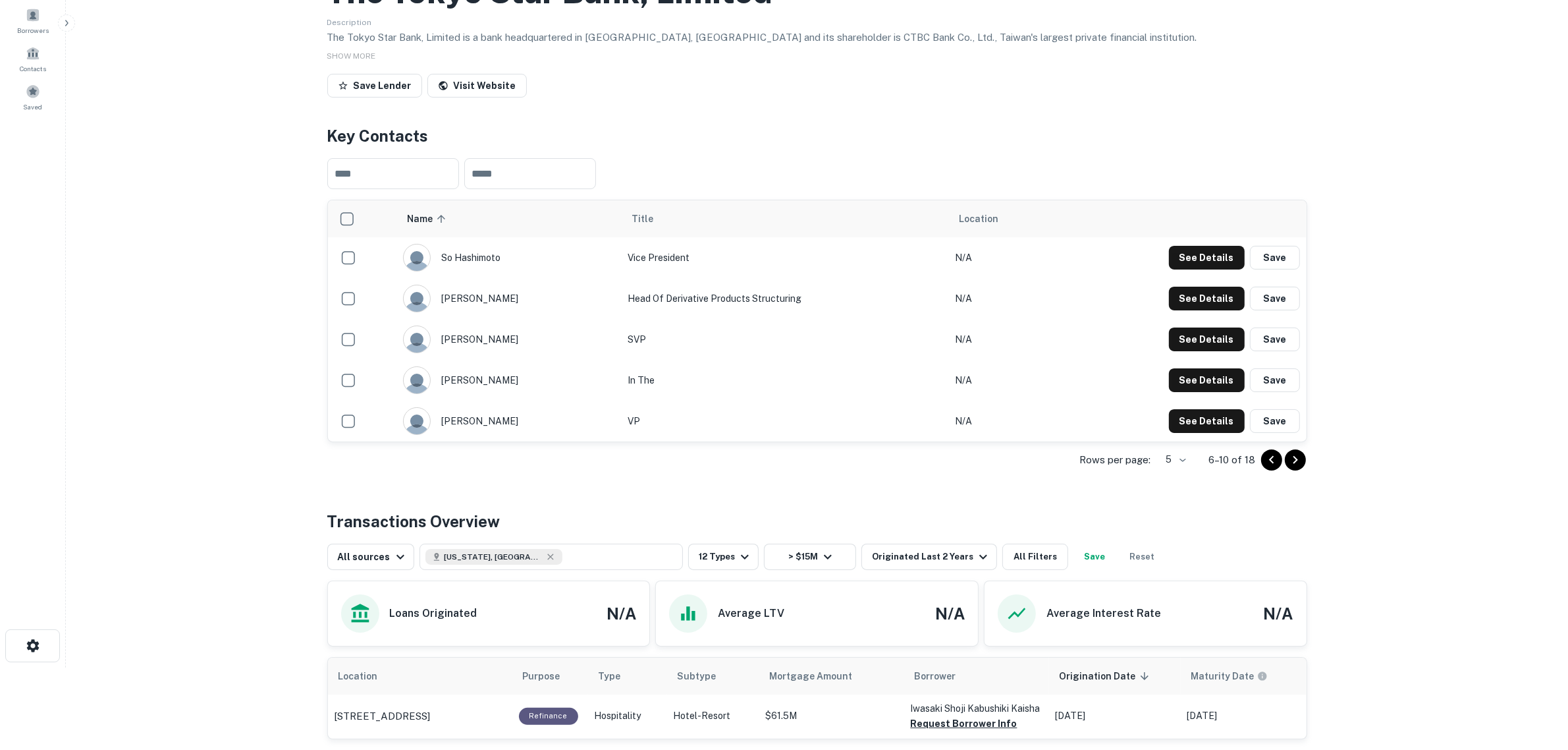
click at [1264, 468] on icon "Go to next page" at bounding box center [1295, 460] width 16 height 16
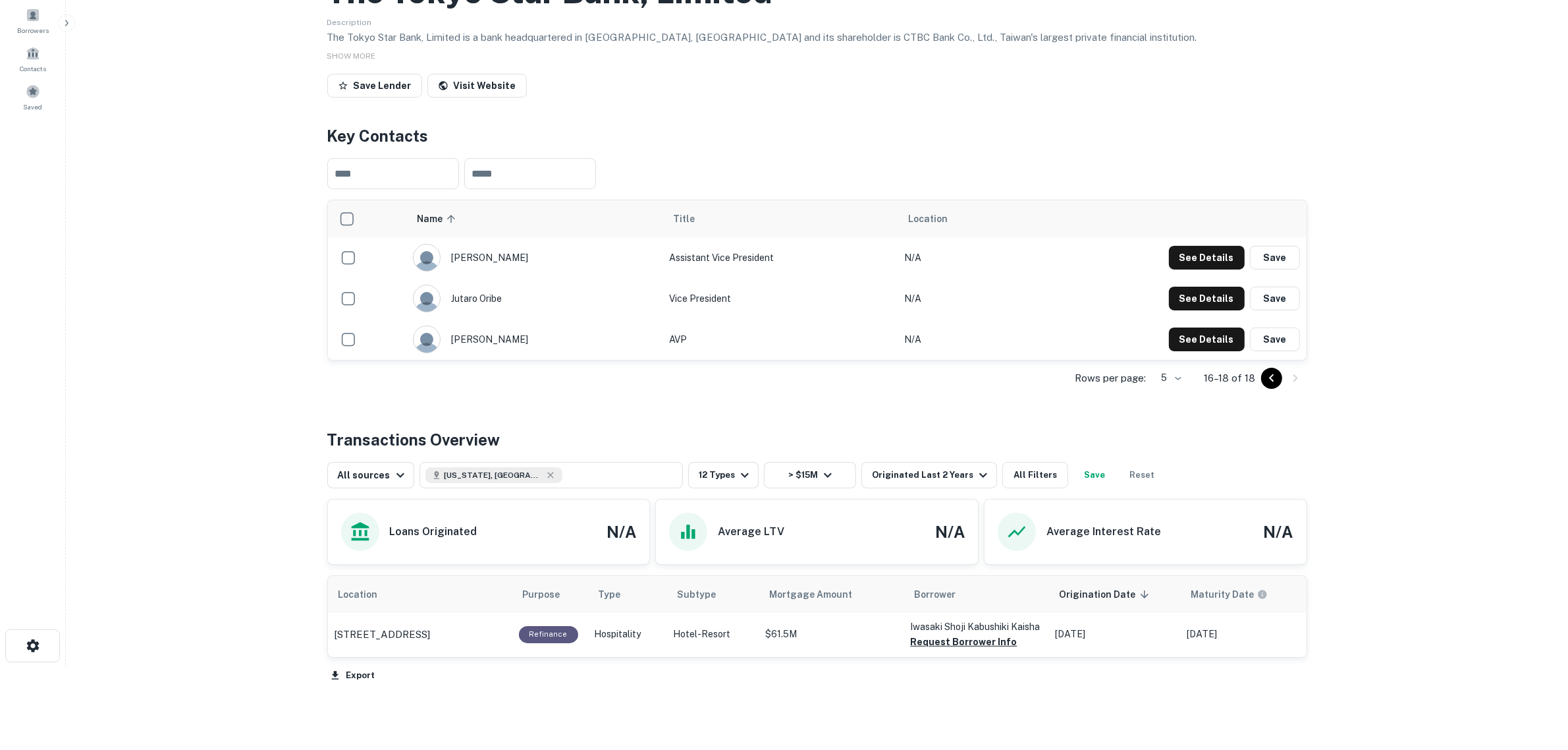
click at [1264, 386] on icon "Go to previous page" at bounding box center [1271, 378] width 16 height 16
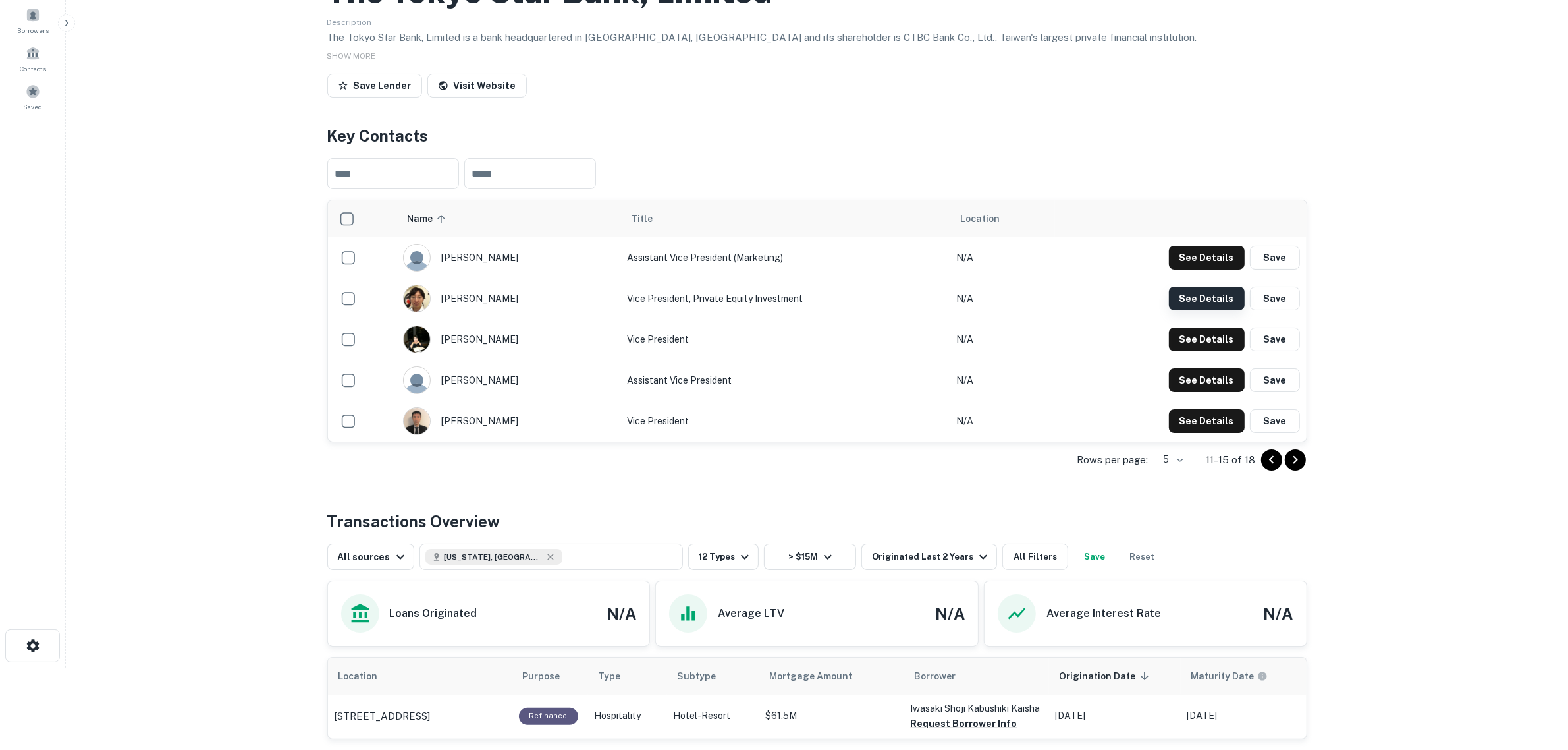
click at [1200, 310] on button "See Details" at bounding box center [1207, 299] width 75 height 23
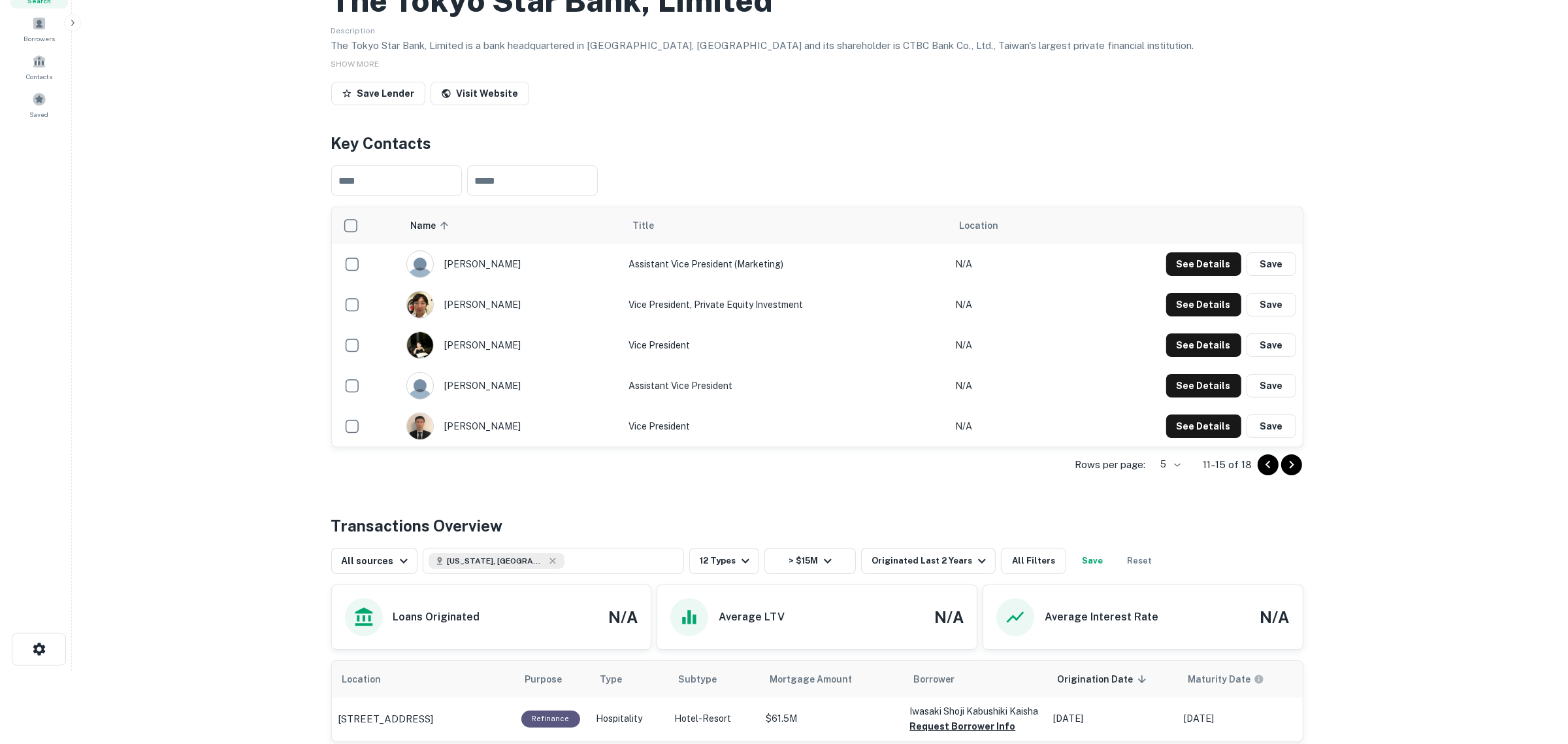
scroll to position [0, 0]
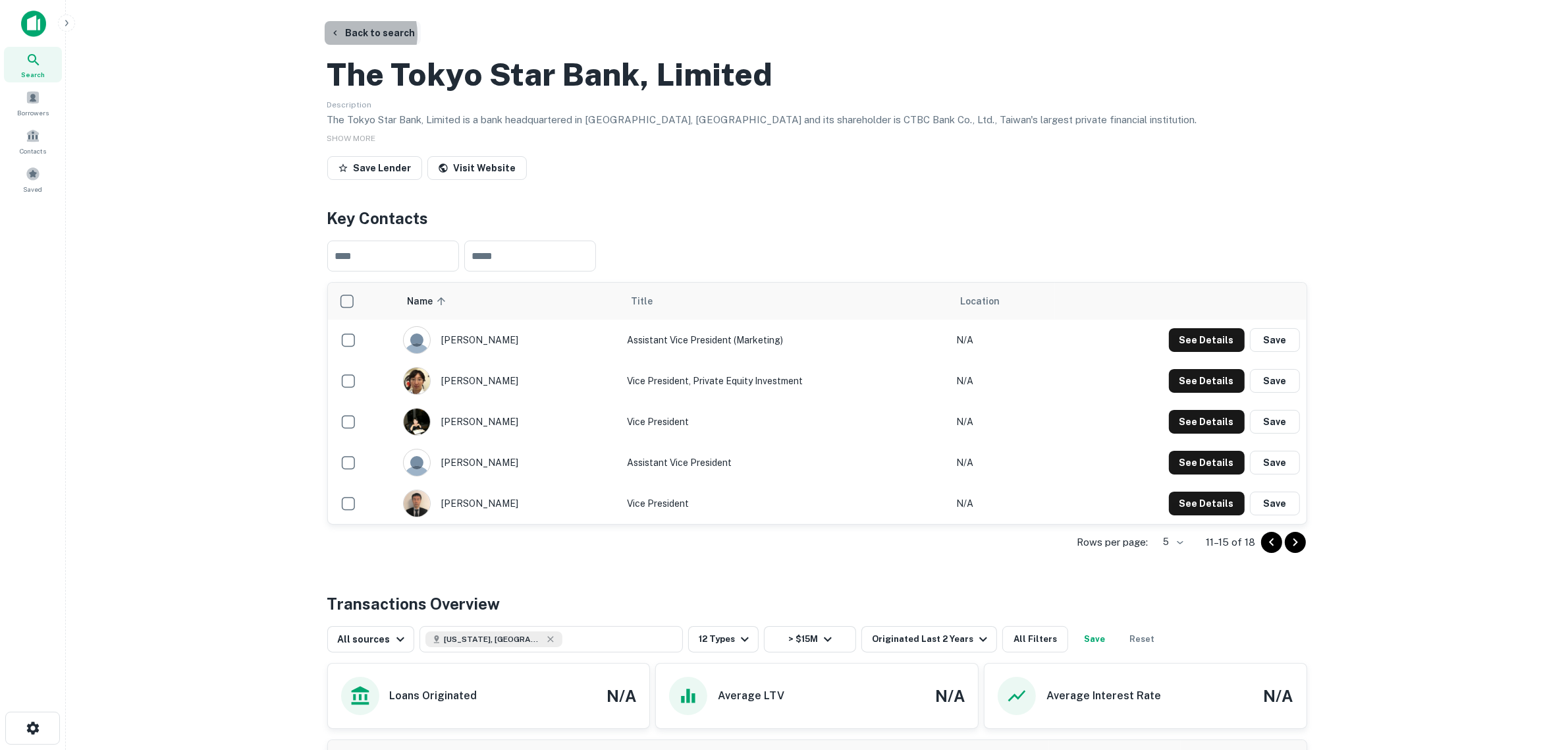
click at [349, 34] on button "Back to search" at bounding box center [372, 33] width 96 height 23
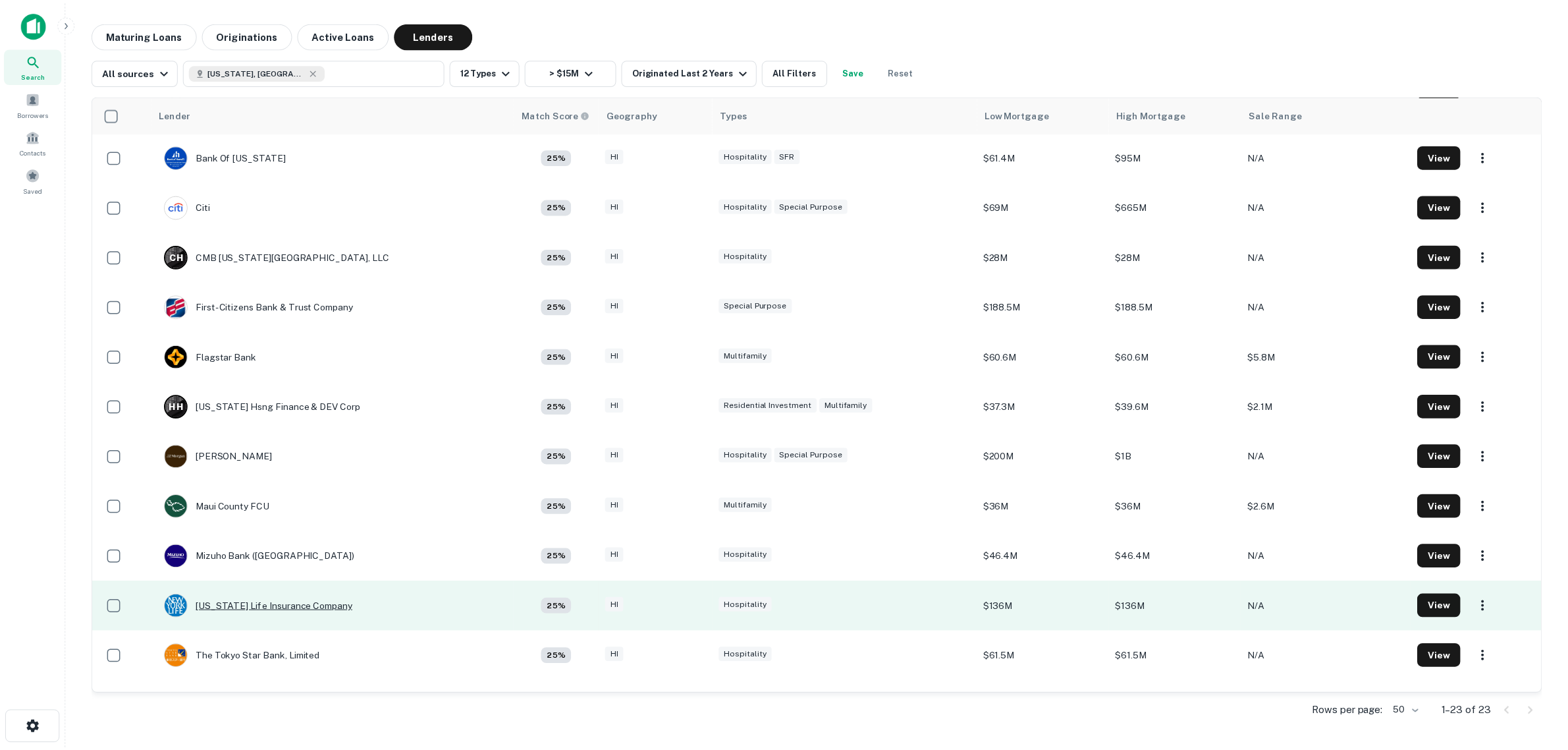
scroll to position [425, 0]
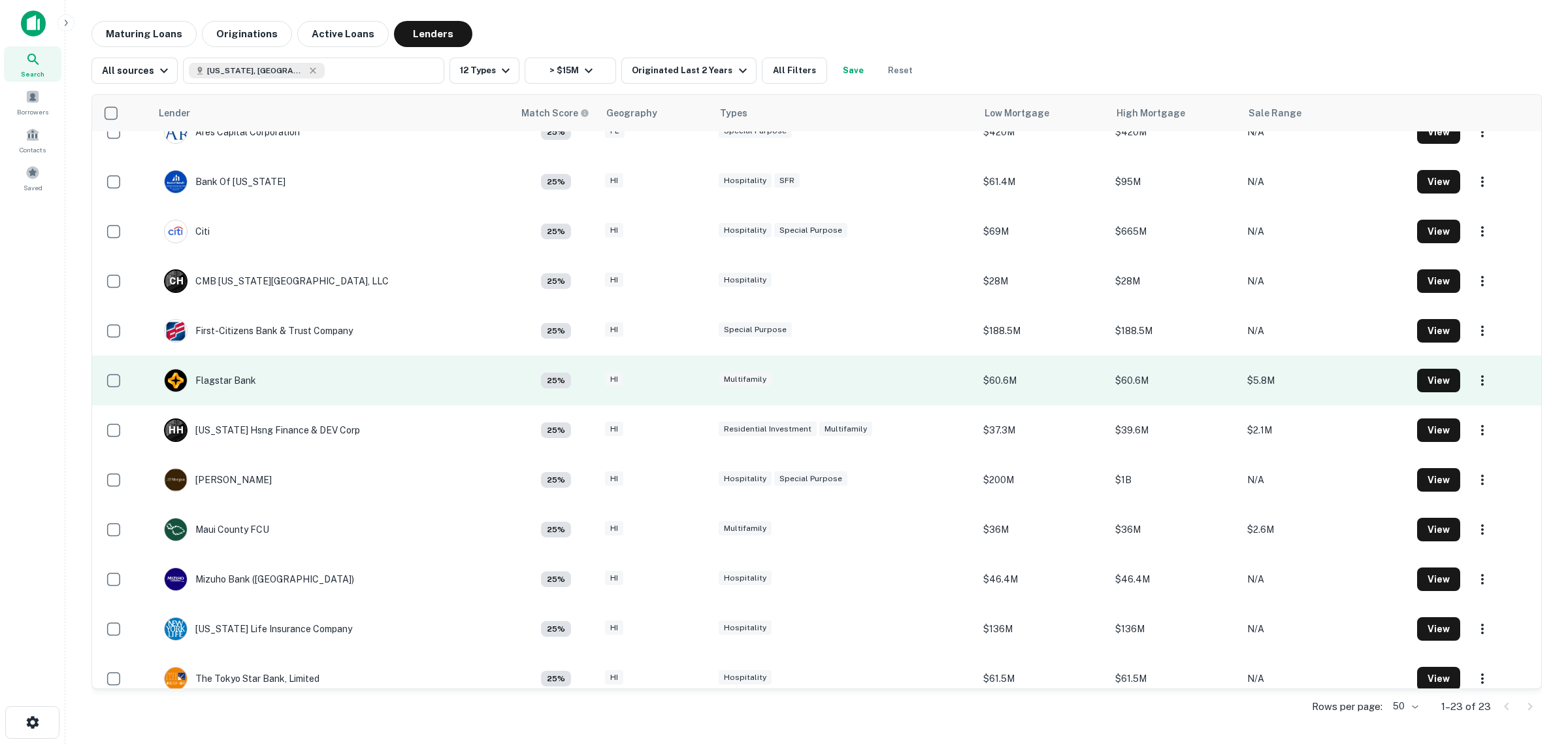
drag, startPoint x: 271, startPoint y: 325, endPoint x: 232, endPoint y: 361, distance: 53.1
click at [271, 325] on div "First-citizens Bank & Trust Company" at bounding box center [258, 330] width 189 height 23
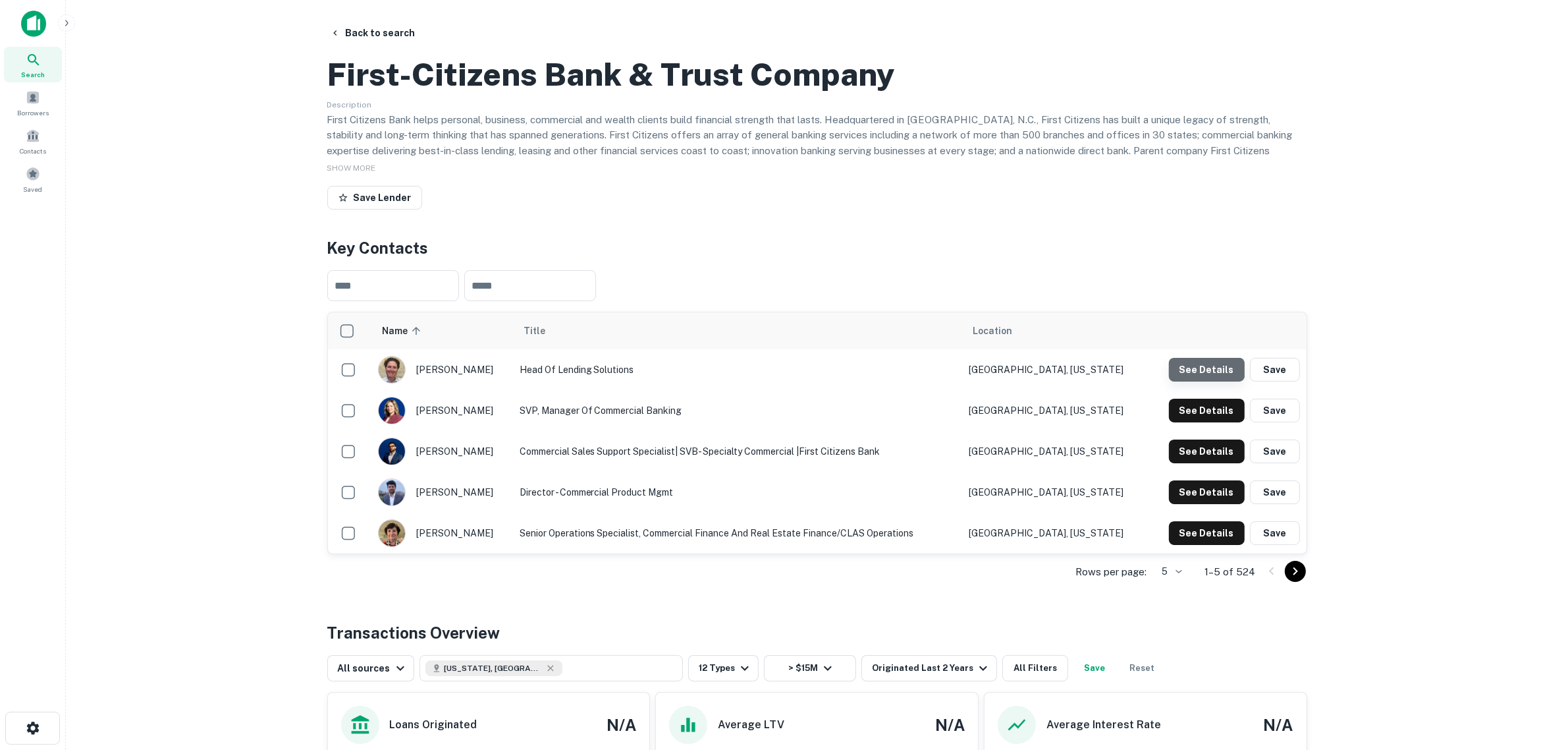
click at [1220, 382] on button "See Details" at bounding box center [1207, 369] width 75 height 23
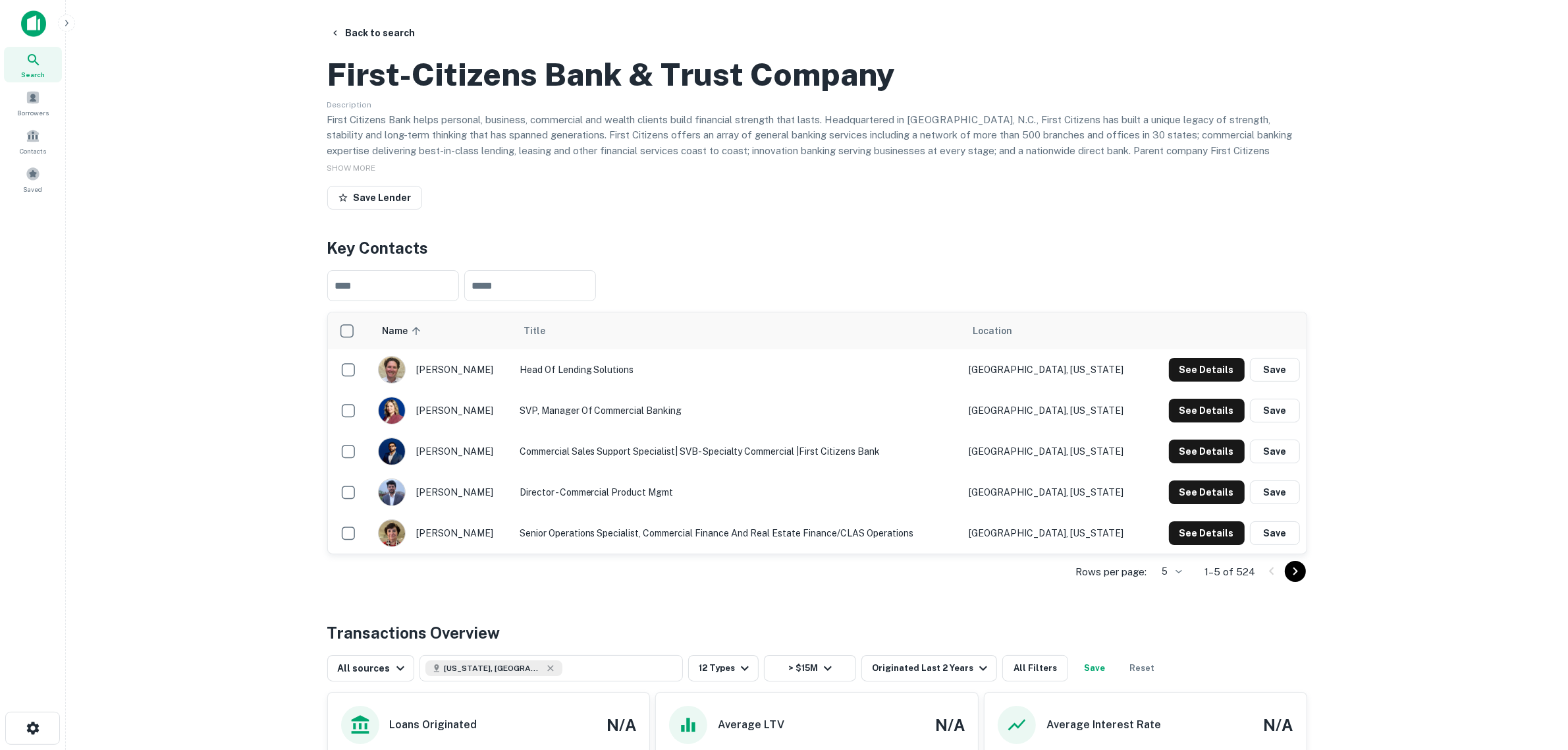
click at [1264, 572] on icon "Go to next page" at bounding box center [1295, 570] width 16 height 16
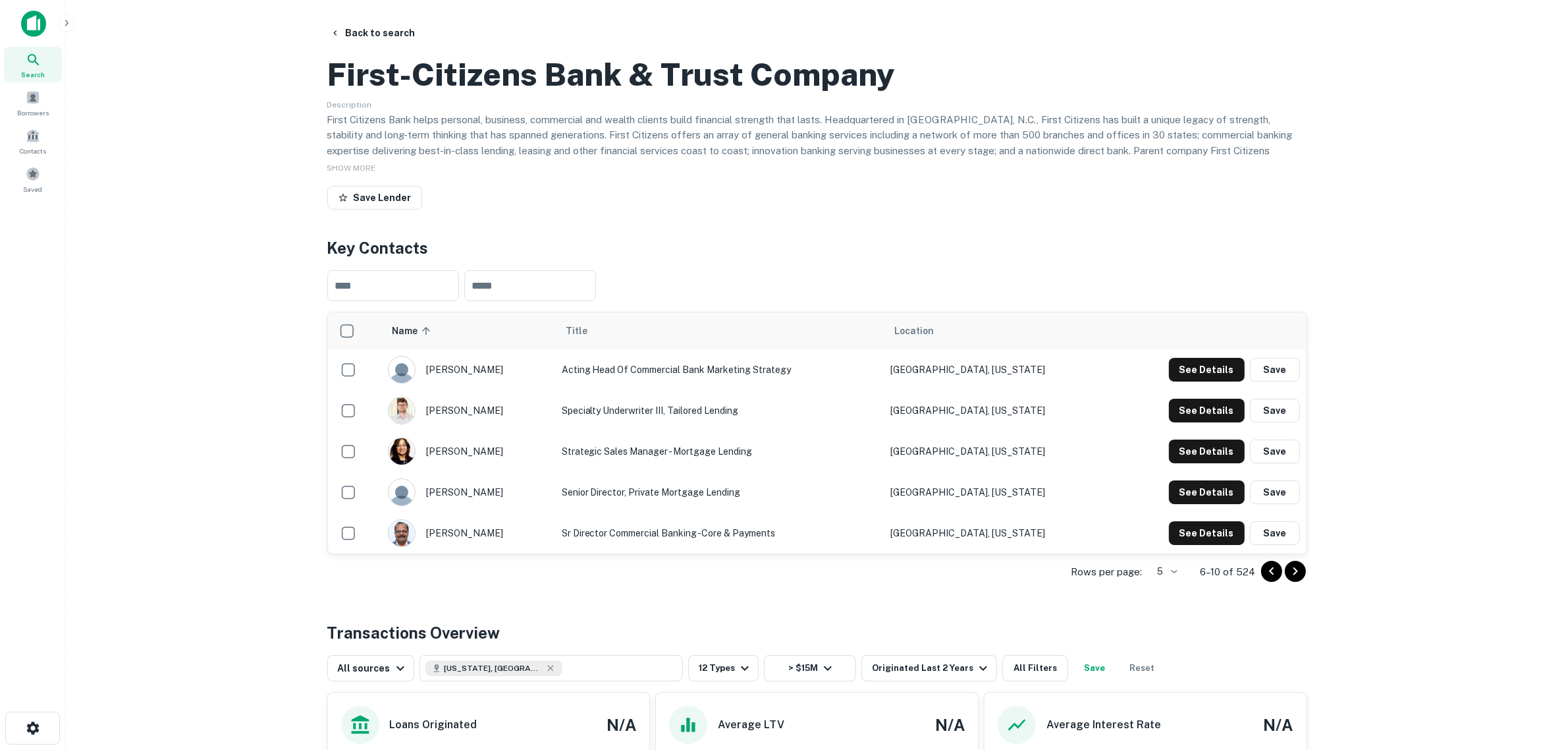
click at [1264, 572] on icon "Go to next page" at bounding box center [1295, 570] width 16 height 16
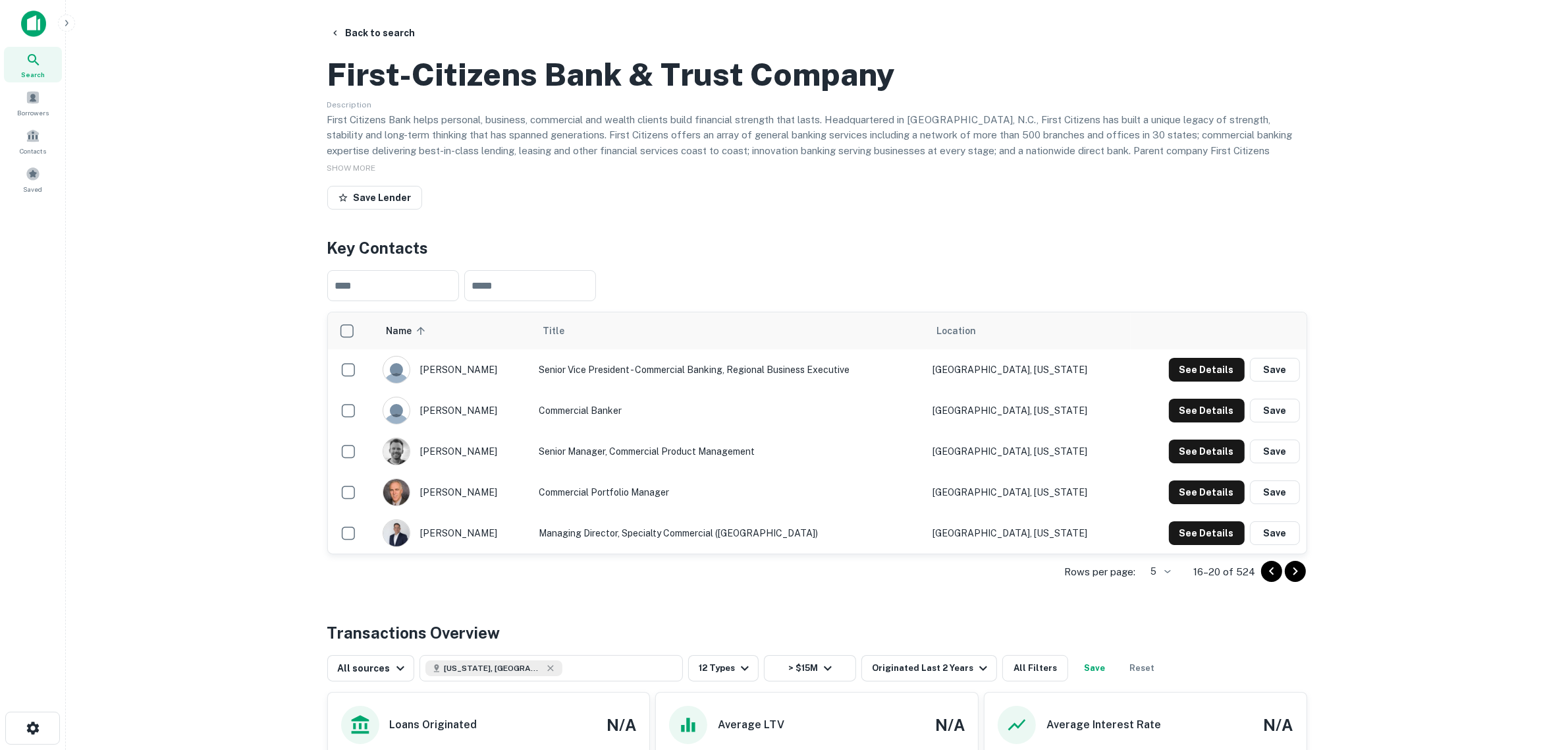
click at [1264, 572] on icon "Go to next page" at bounding box center [1295, 570] width 16 height 16
click at [1264, 572] on icon "Go to previous page" at bounding box center [1271, 570] width 16 height 16
click at [1195, 544] on button "See Details" at bounding box center [1207, 533] width 75 height 23
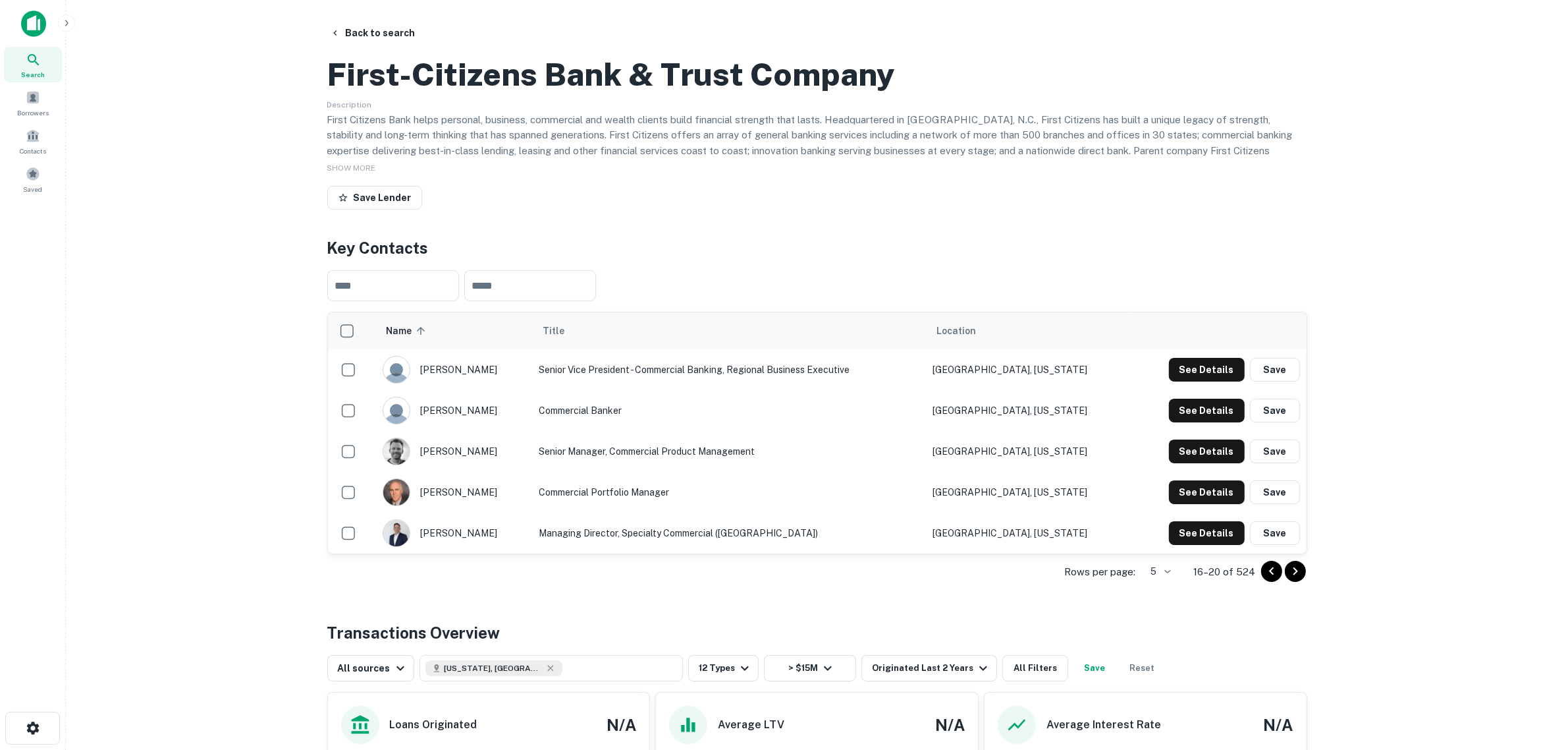
click at [1264, 572] on icon "Go to next page" at bounding box center [1295, 570] width 16 height 16
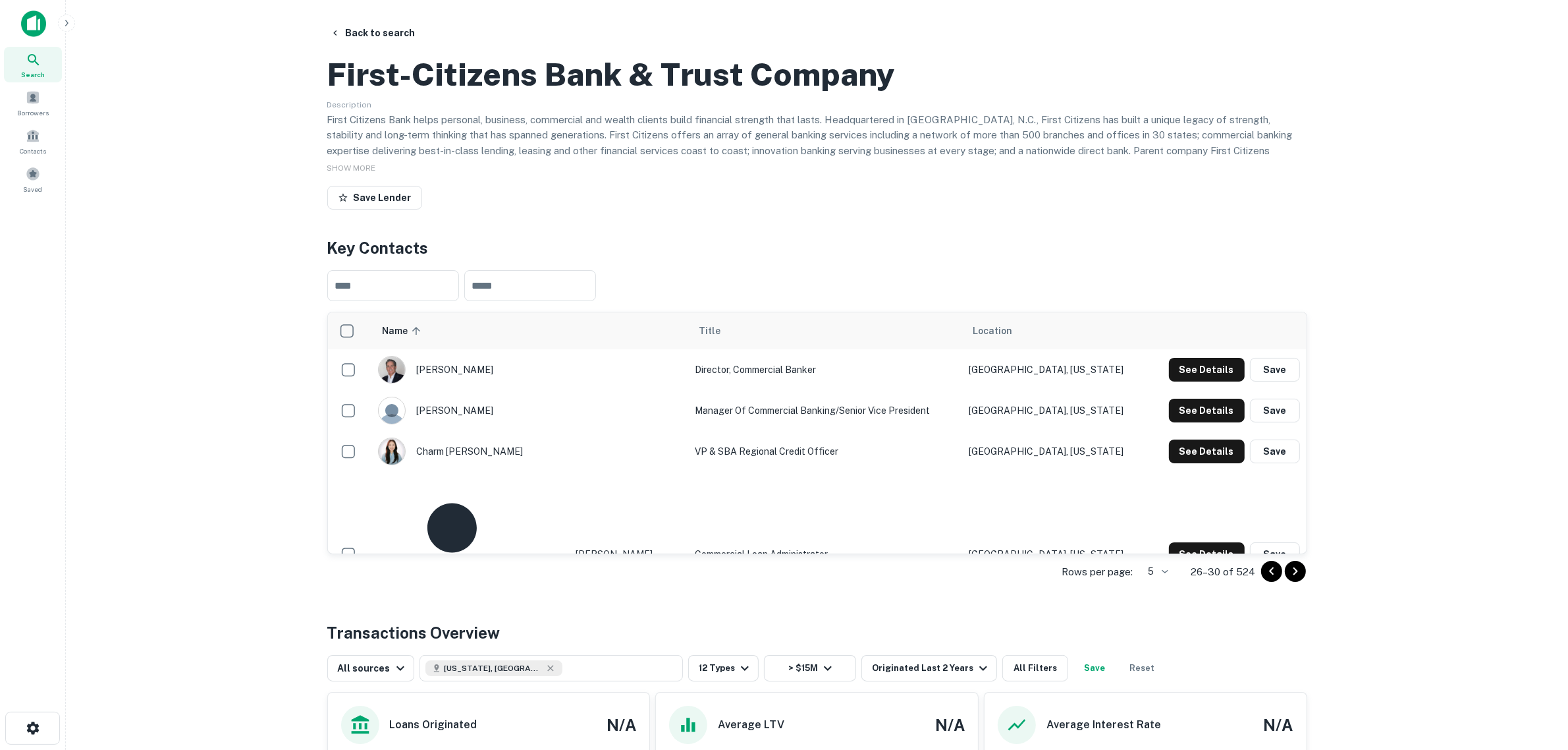
click at [1264, 572] on icon "Go to next page" at bounding box center [1295, 570] width 16 height 16
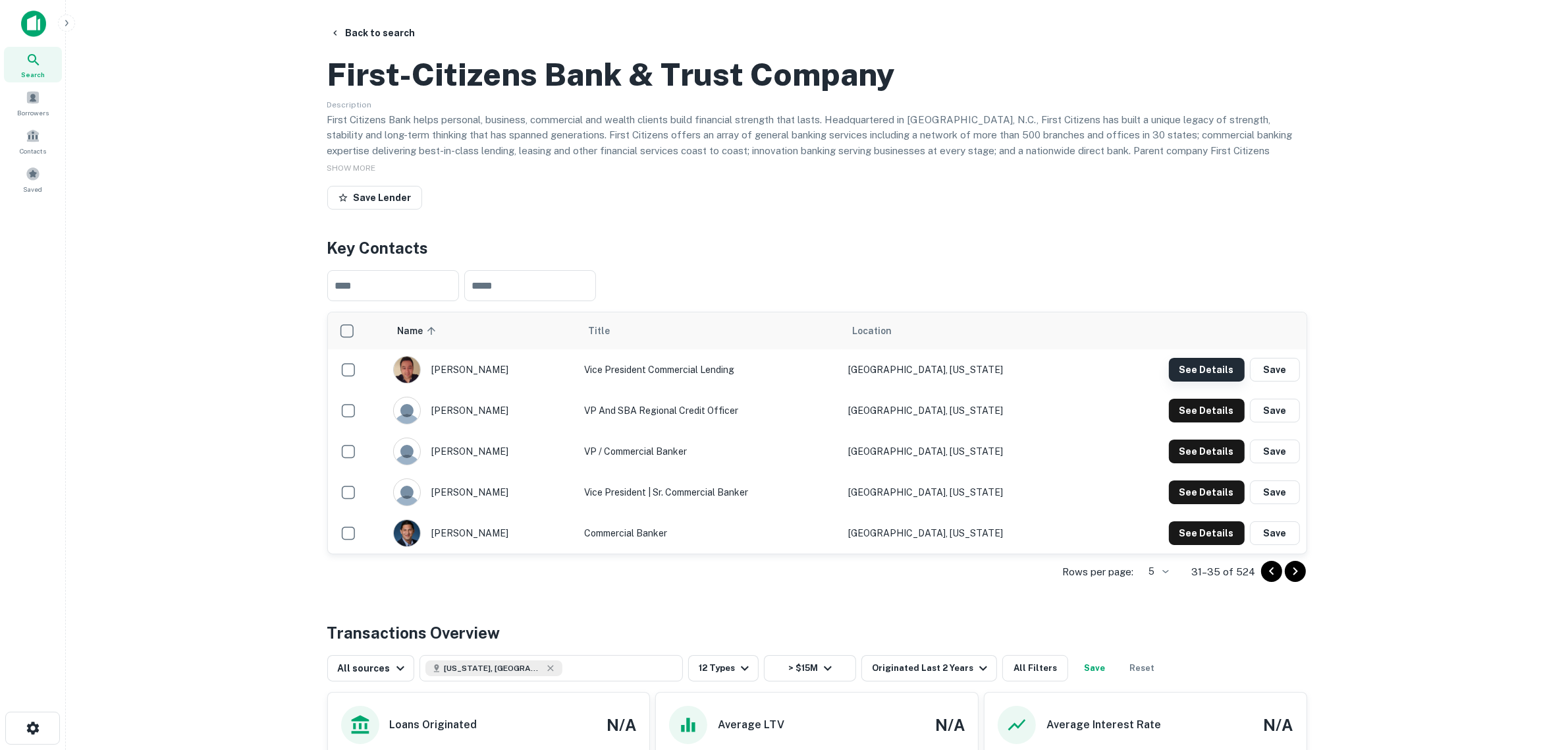
click at [1218, 382] on button "See Details" at bounding box center [1207, 369] width 75 height 23
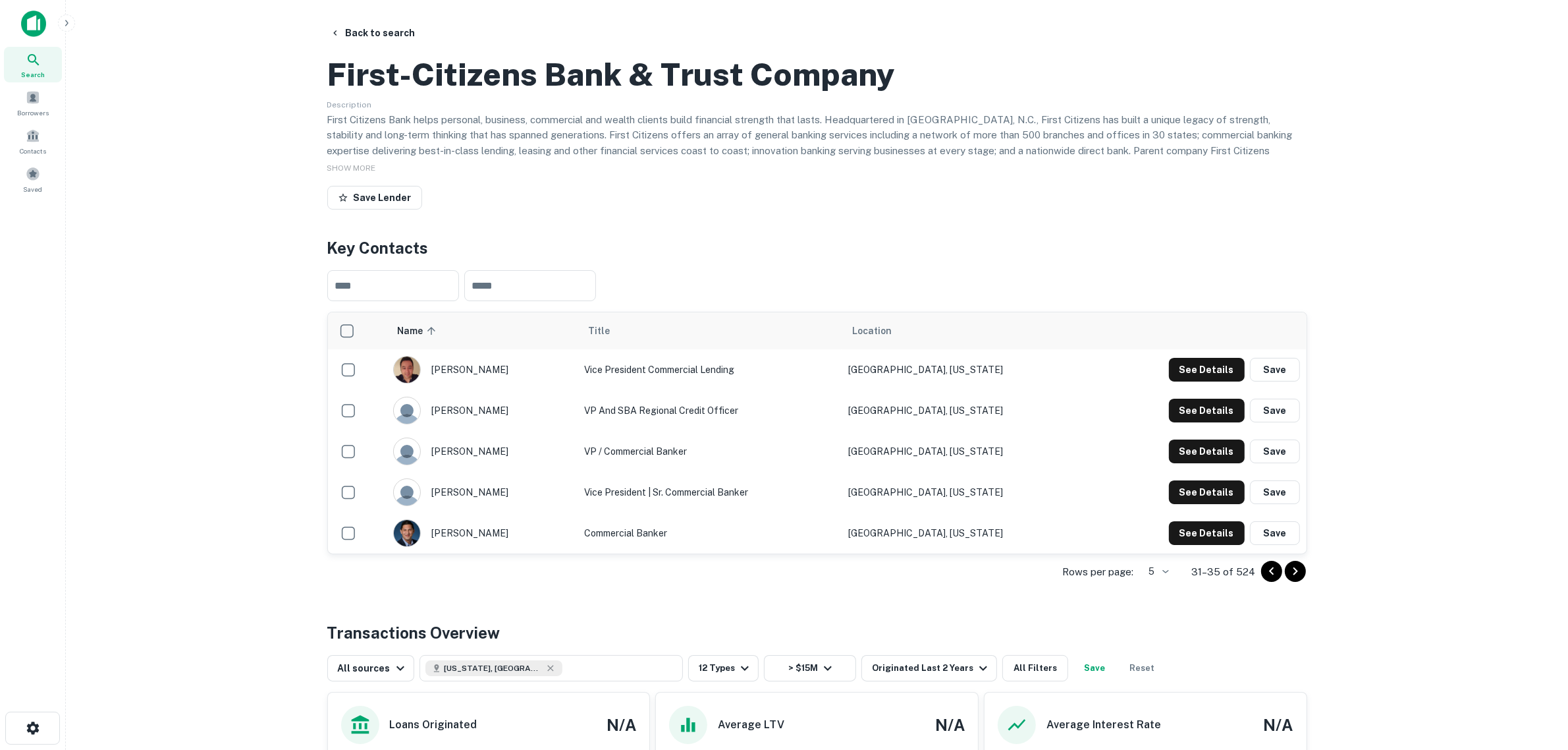
click at [1264, 572] on icon "Go to next page" at bounding box center [1295, 570] width 4 height 8
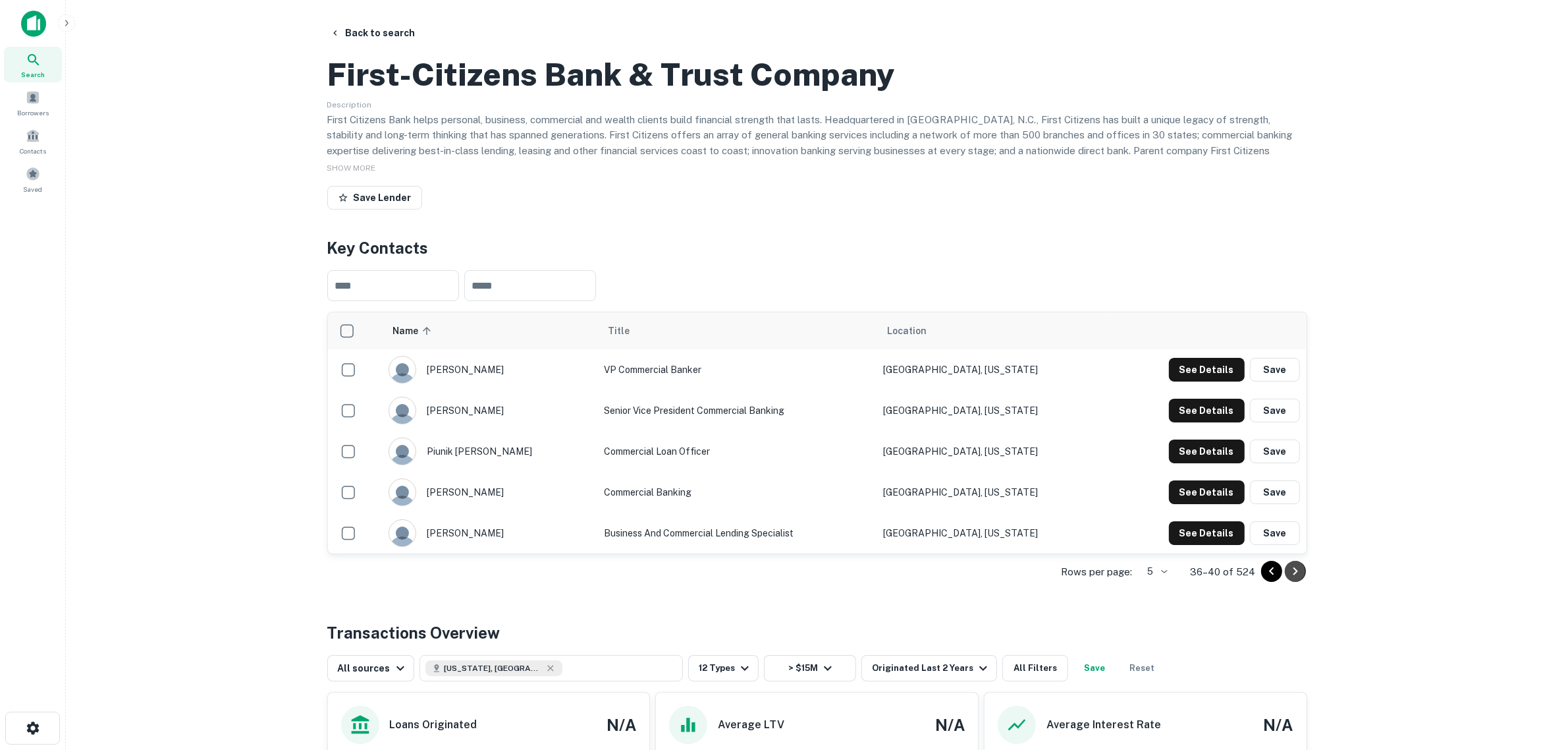
click at [1264, 572] on icon "Go to next page" at bounding box center [1295, 570] width 16 height 16
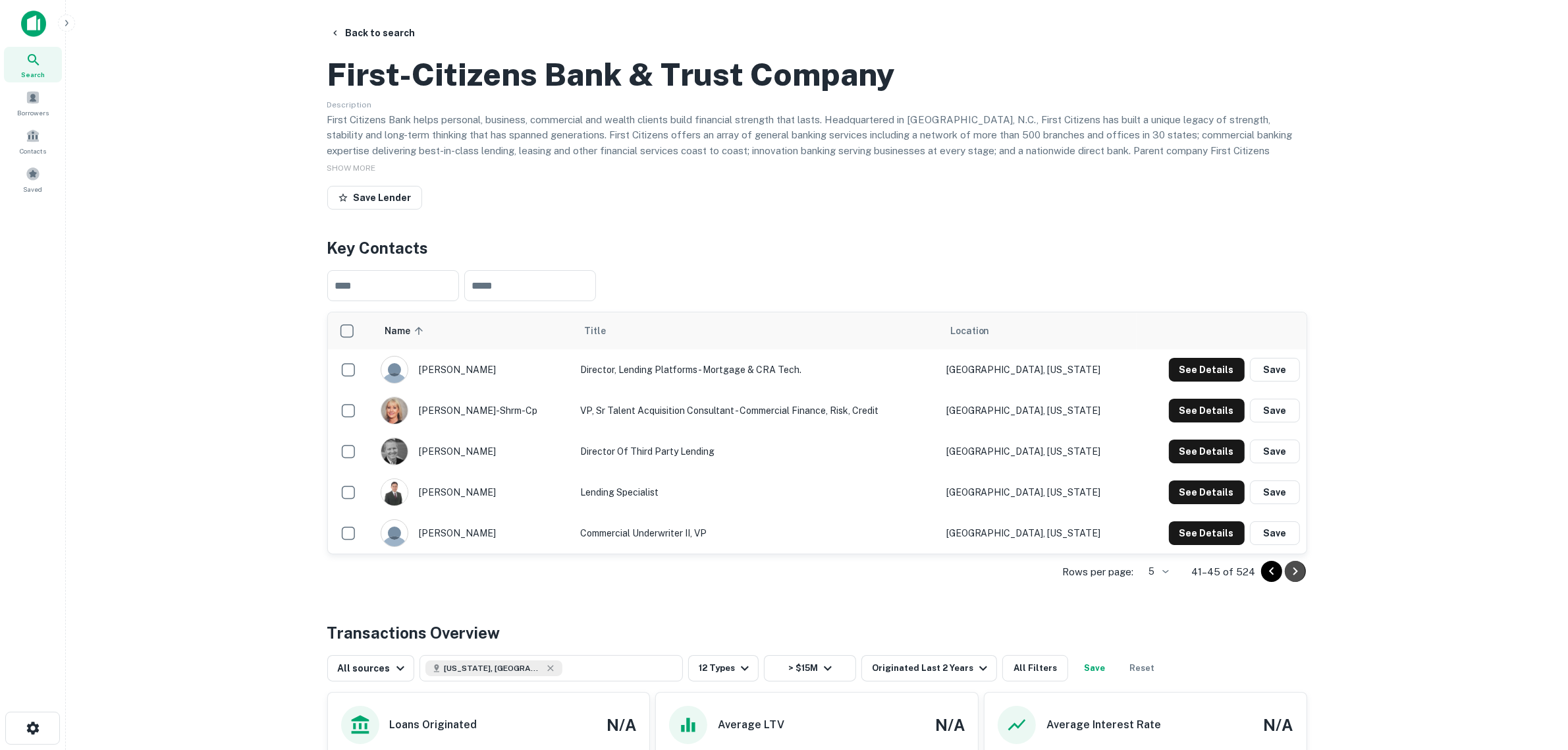
click at [1264, 572] on icon "Go to next page" at bounding box center [1295, 570] width 16 height 16
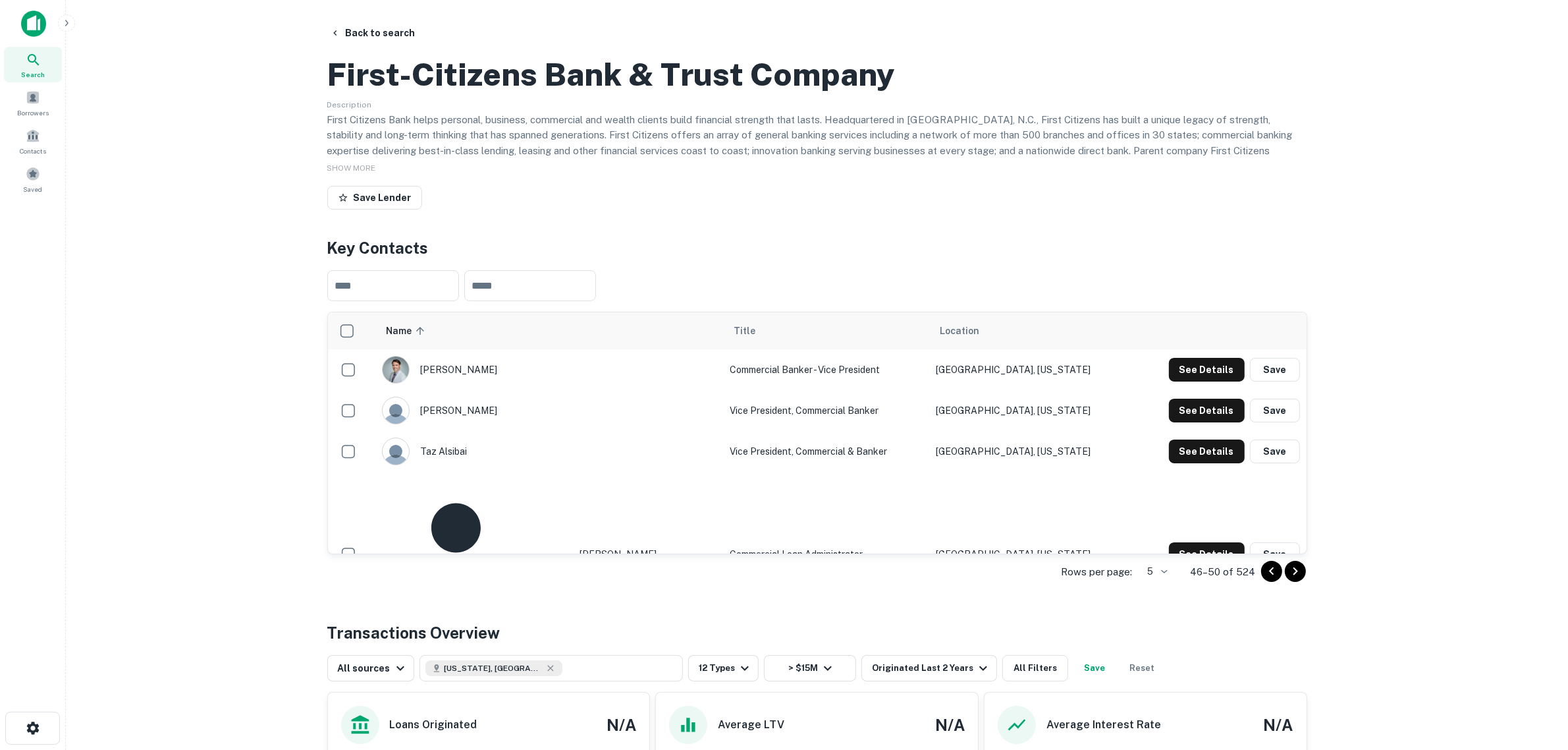
click at [1264, 572] on icon "Go to next page" at bounding box center [1295, 570] width 16 height 16
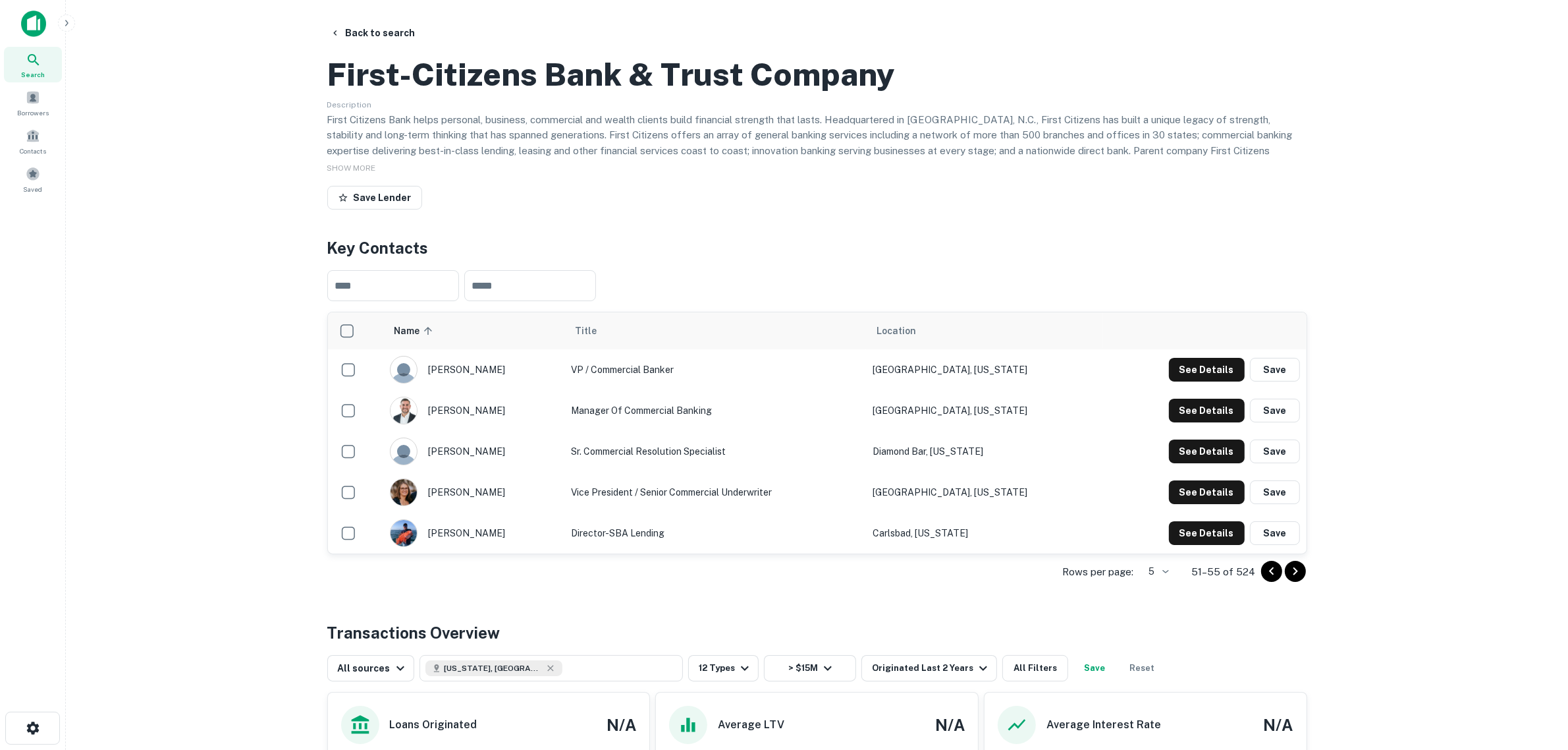
click at [1264, 572] on icon "Go to next page" at bounding box center [1295, 570] width 16 height 16
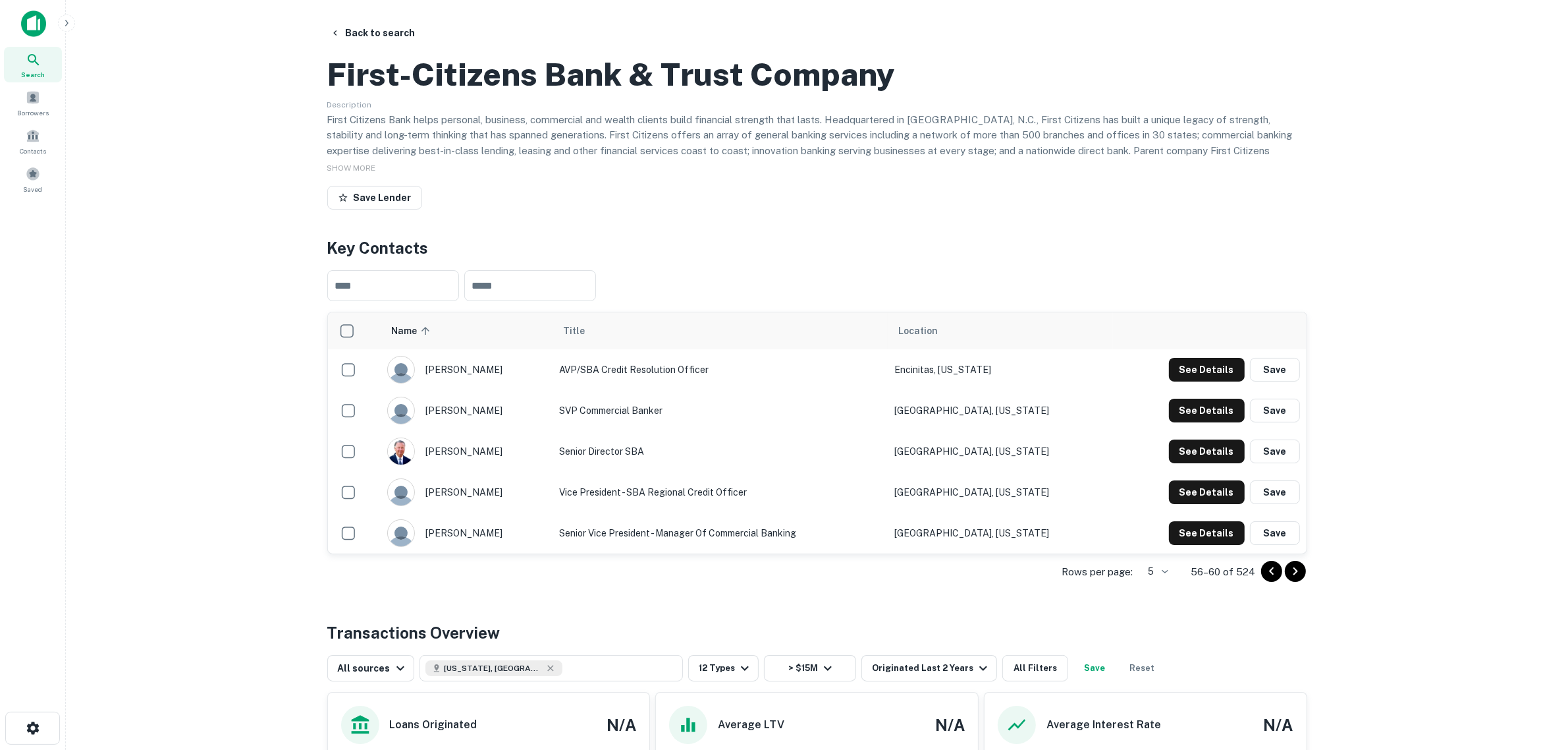
click at [1264, 572] on icon "Go to next page" at bounding box center [1295, 570] width 16 height 16
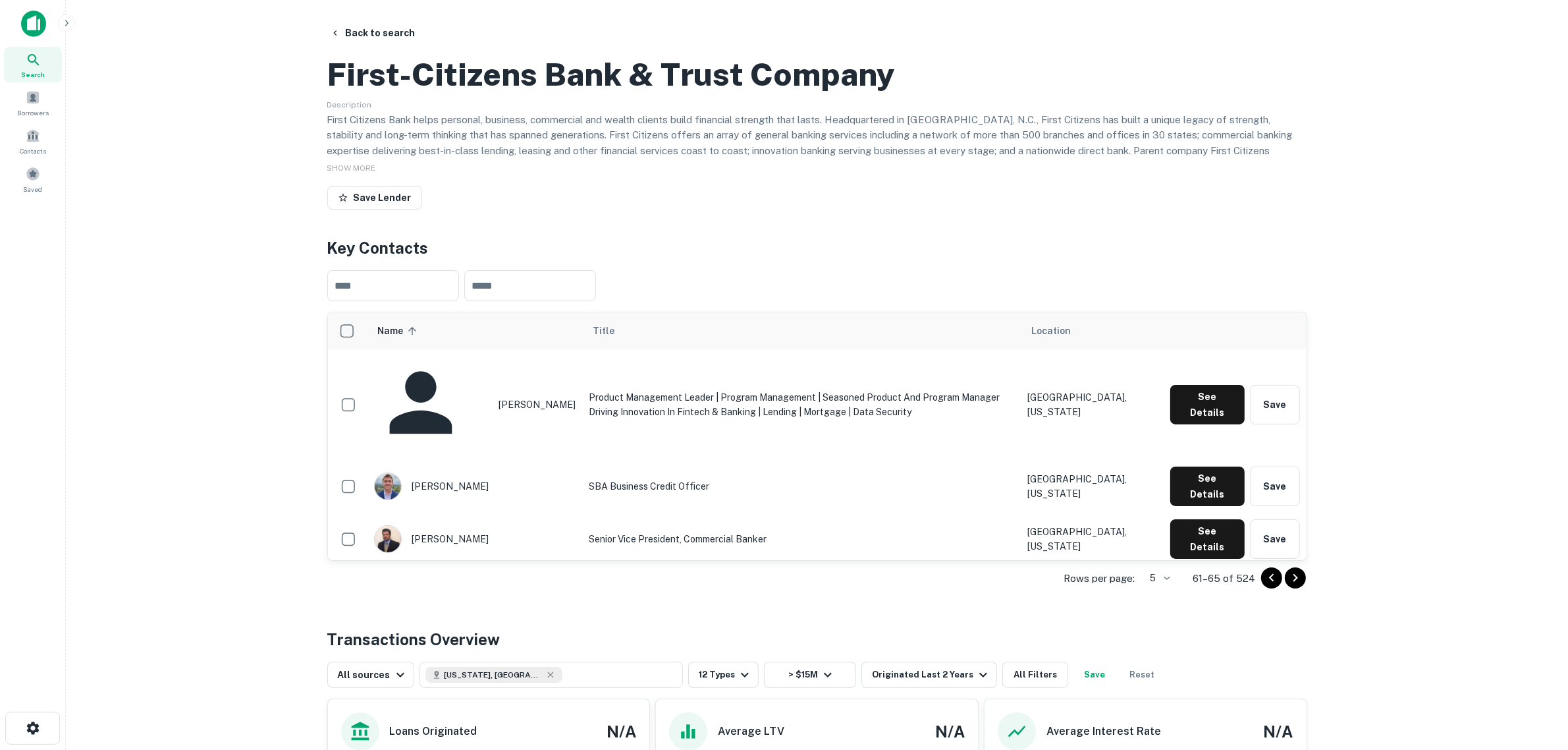
click at [1264, 572] on icon "Go to next page" at bounding box center [1295, 577] width 16 height 16
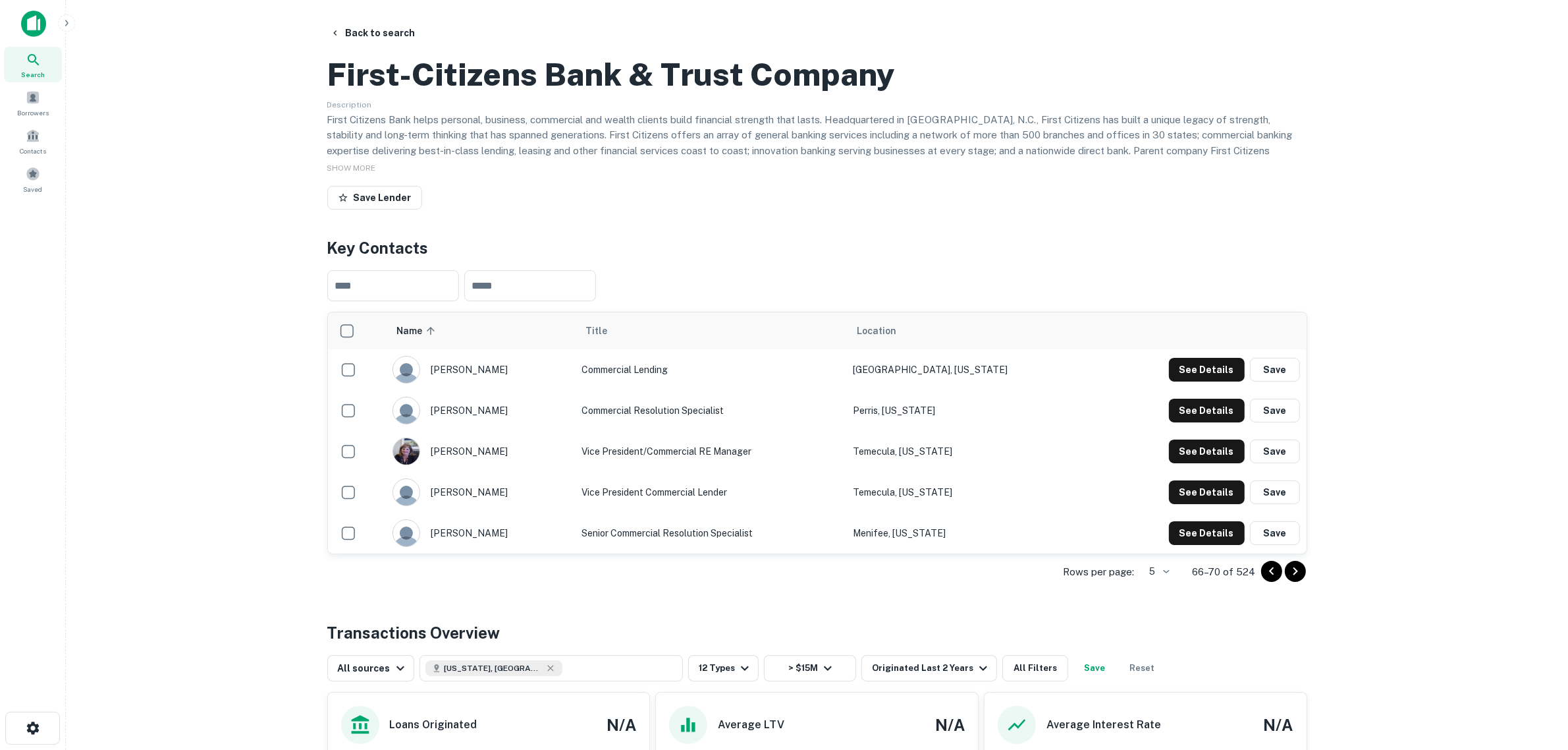
click at [1264, 572] on icon "Go to next page" at bounding box center [1295, 570] width 16 height 16
click at [444, 94] on h2 "First-citizens Bank & Trust Company" at bounding box center [611, 75] width 569 height 39
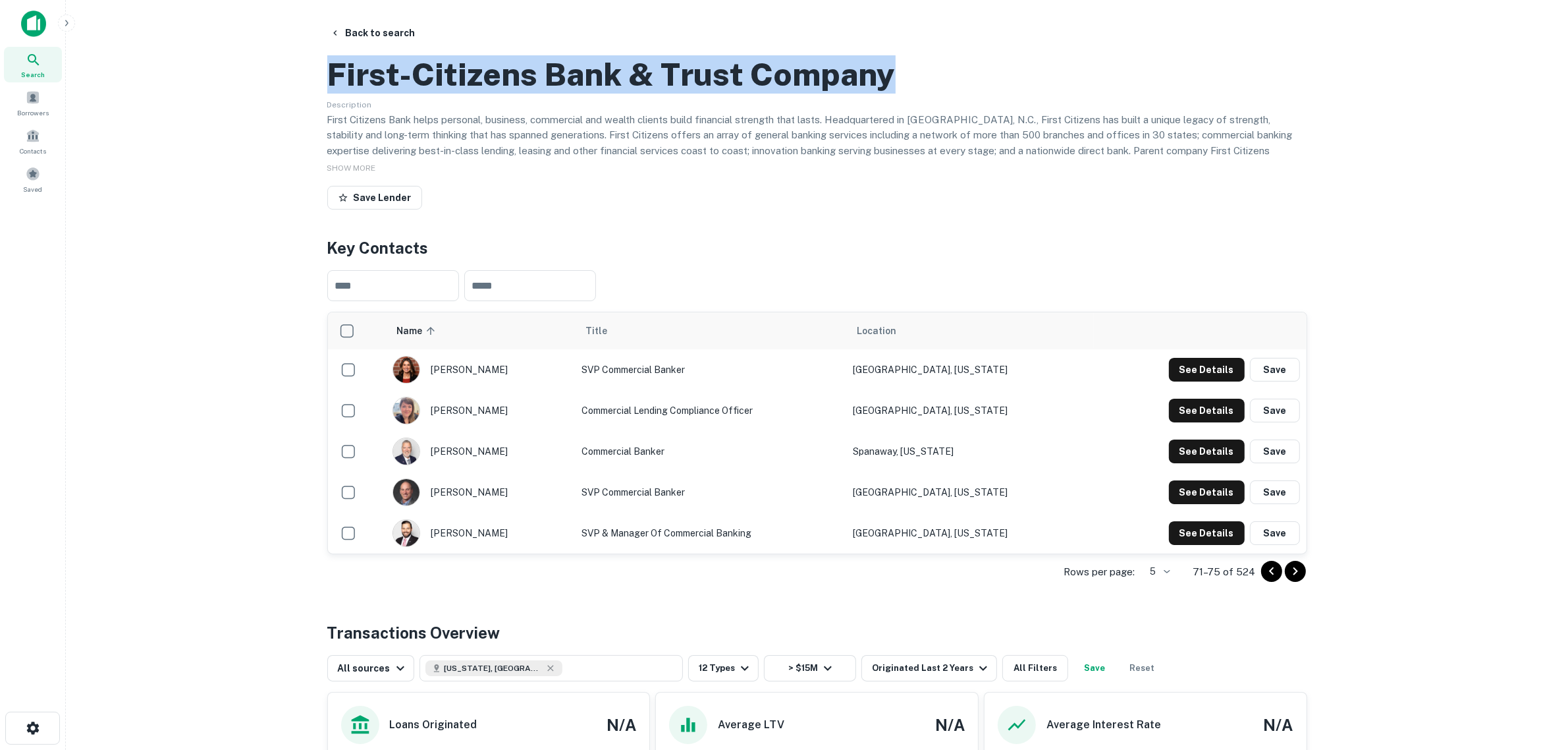
drag, startPoint x: 818, startPoint y: 135, endPoint x: 352, endPoint y: 130, distance: 466.0
click at [317, 130] on div "Back to search First-citizens Bank & Trust Company Description First Citizens B…" at bounding box center [817, 513] width 1011 height 983
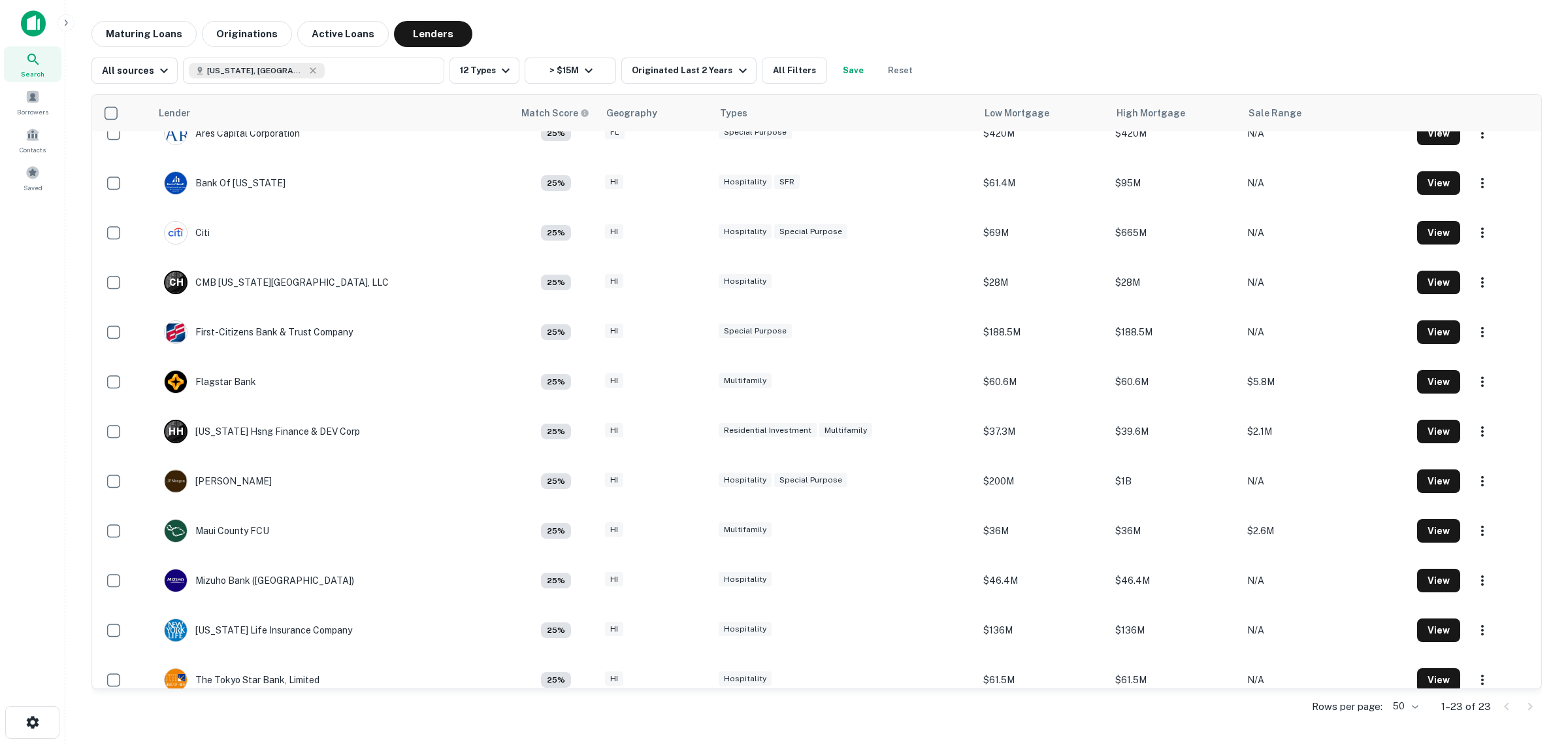
scroll to position [422, 0]
